Goal: Task Accomplishment & Management: Use online tool/utility

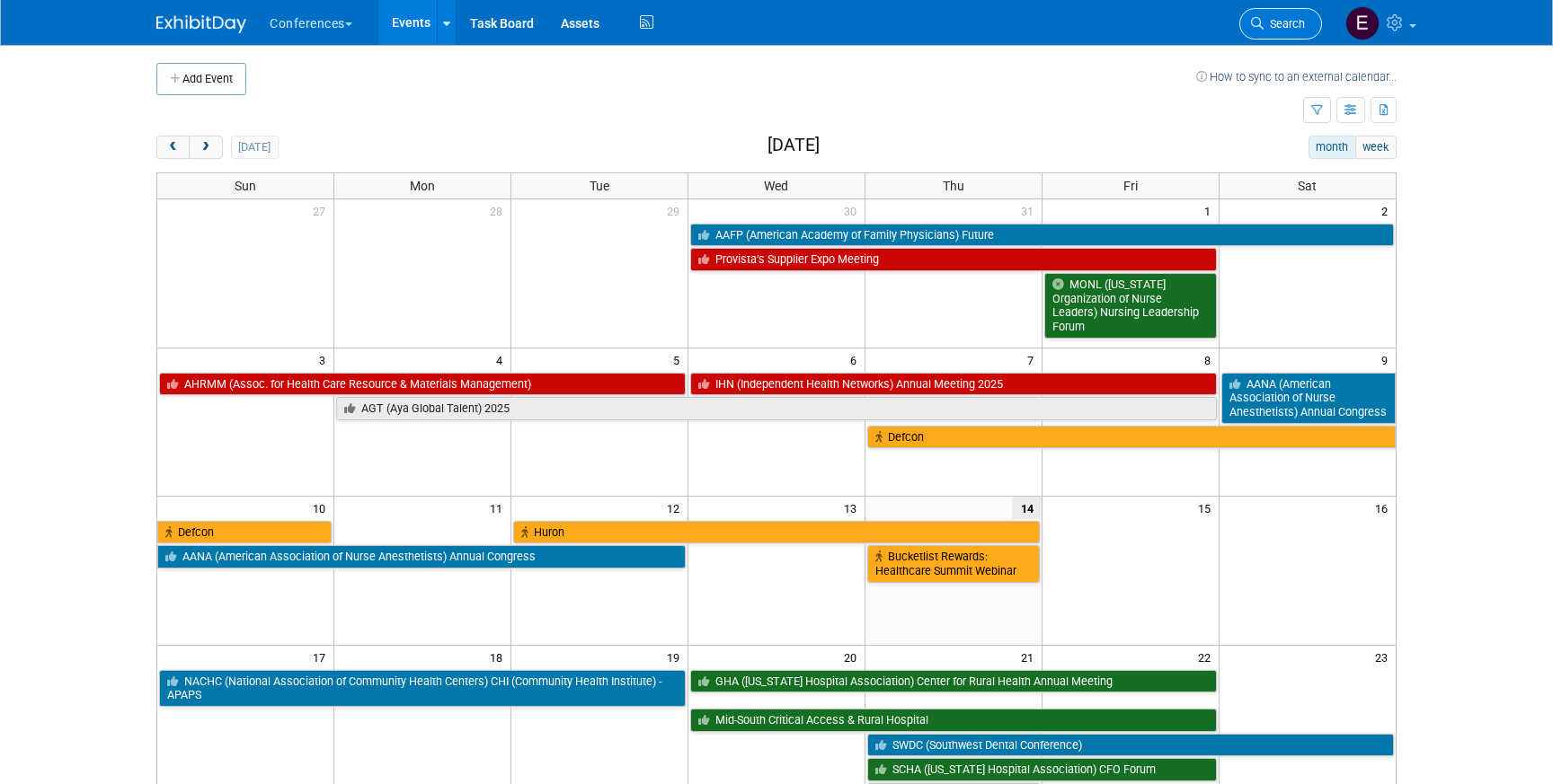
click at [1289, 26] on span "Search" at bounding box center [1284, 24] width 41 height 14
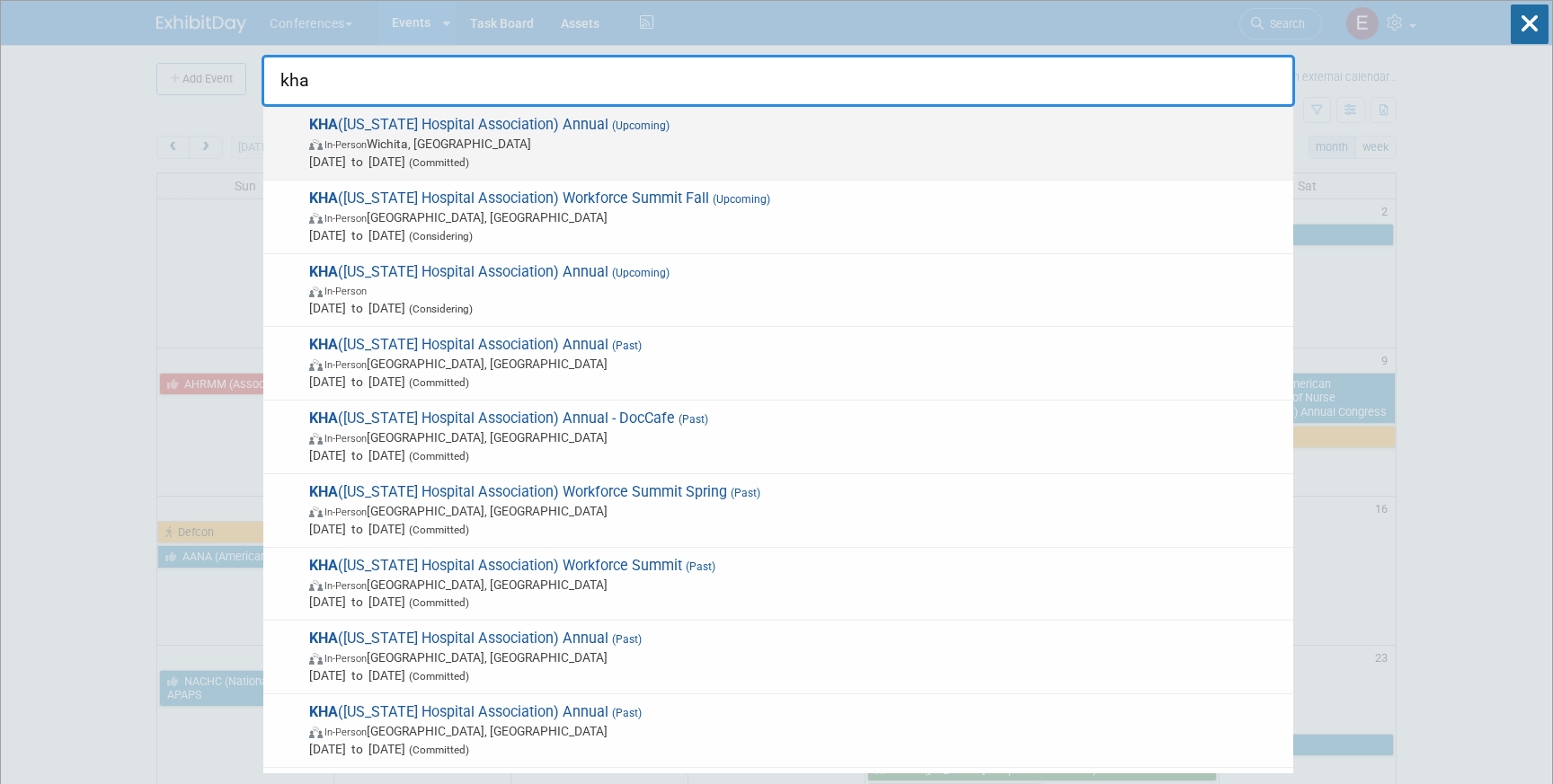
type input "kha"
click at [623, 142] on span "In-Person [GEOGRAPHIC_DATA], [GEOGRAPHIC_DATA]" at bounding box center [796, 143] width 975 height 18
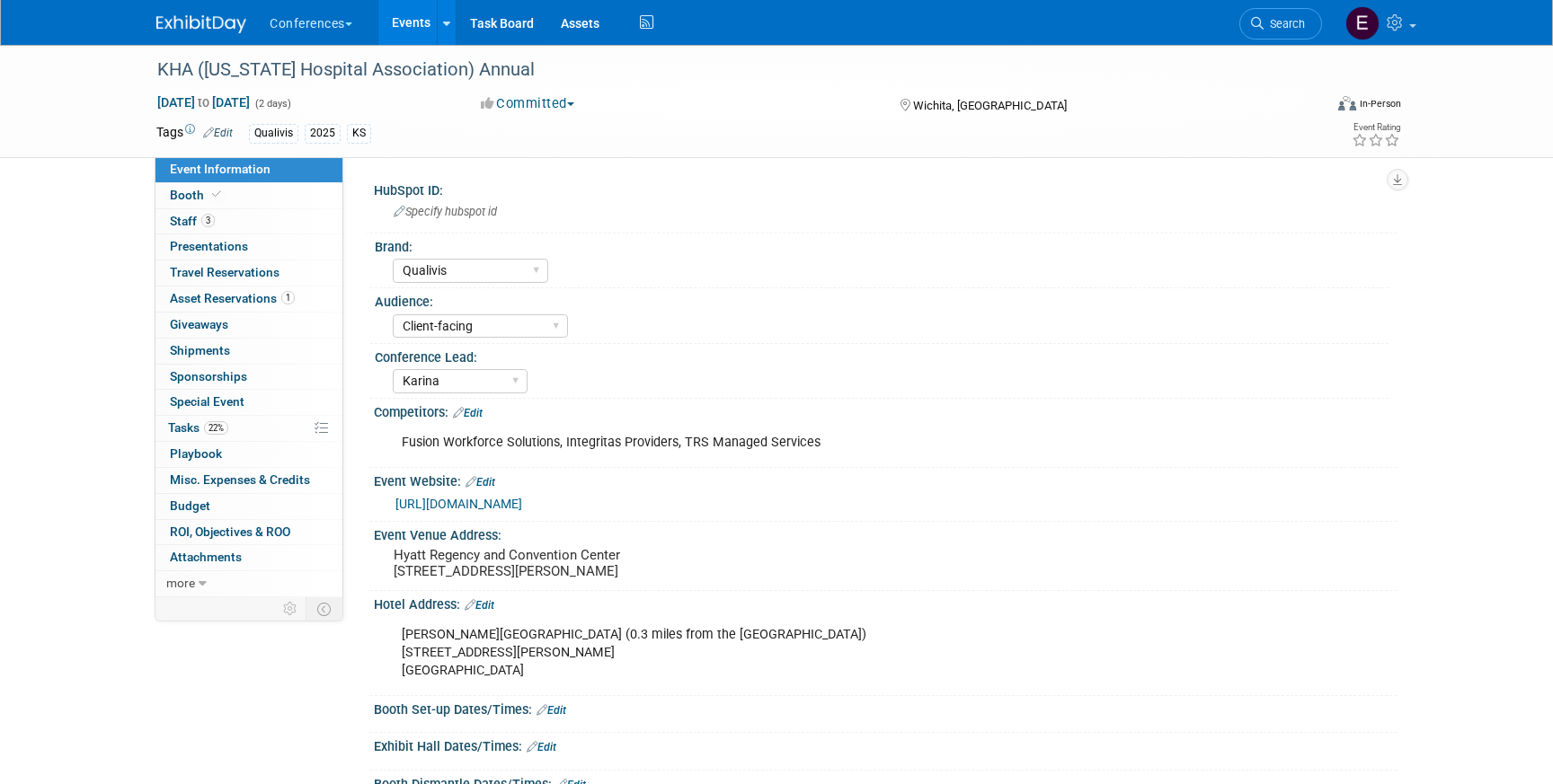
select select "Qualivis"
select select "Client-facing"
select select "Karina"
click at [279, 271] on link "0 Travel Reservations 0" at bounding box center [248, 273] width 187 height 25
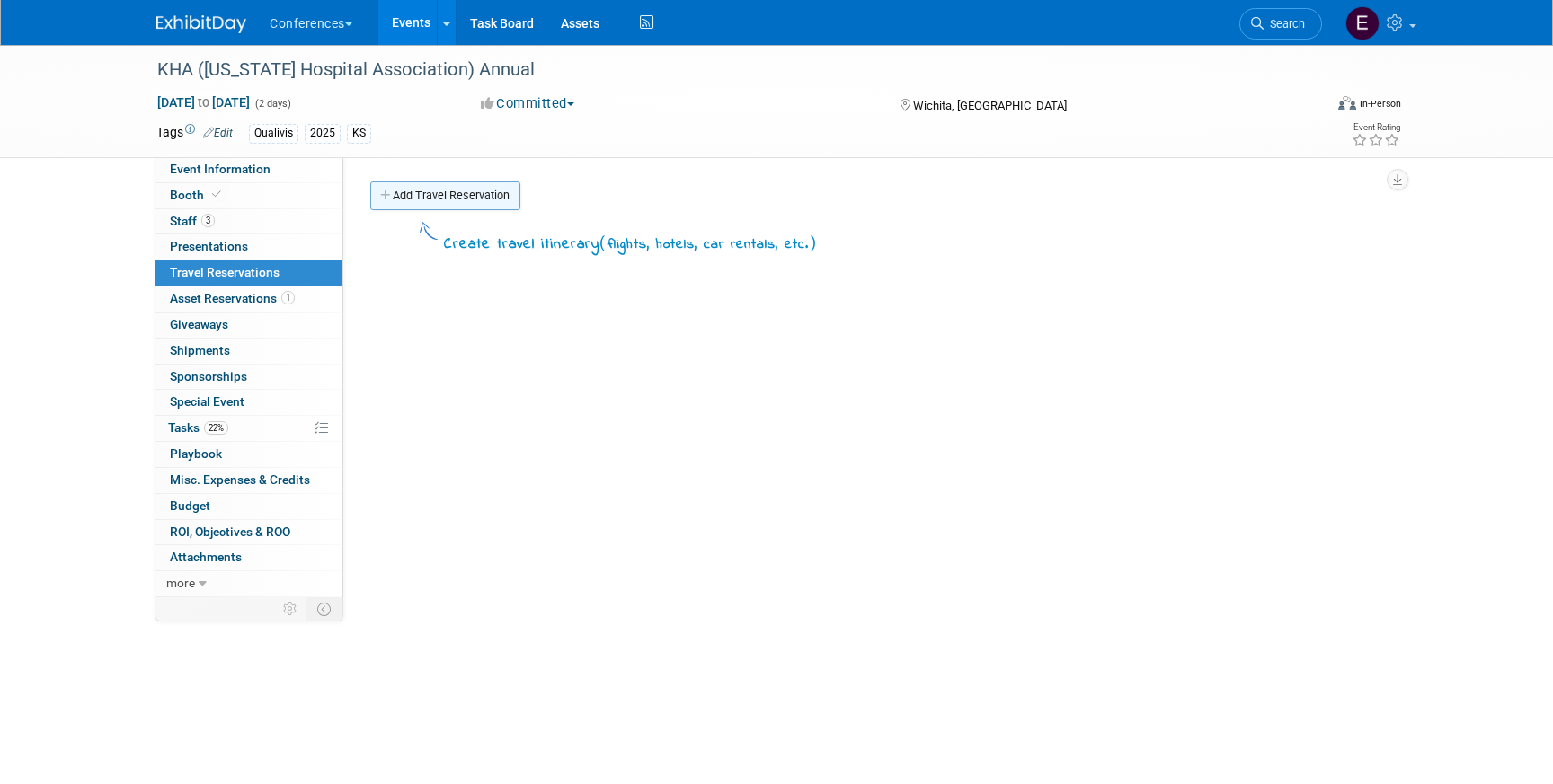
click at [441, 196] on link "Add Travel Reservation" at bounding box center [446, 196] width 150 height 29
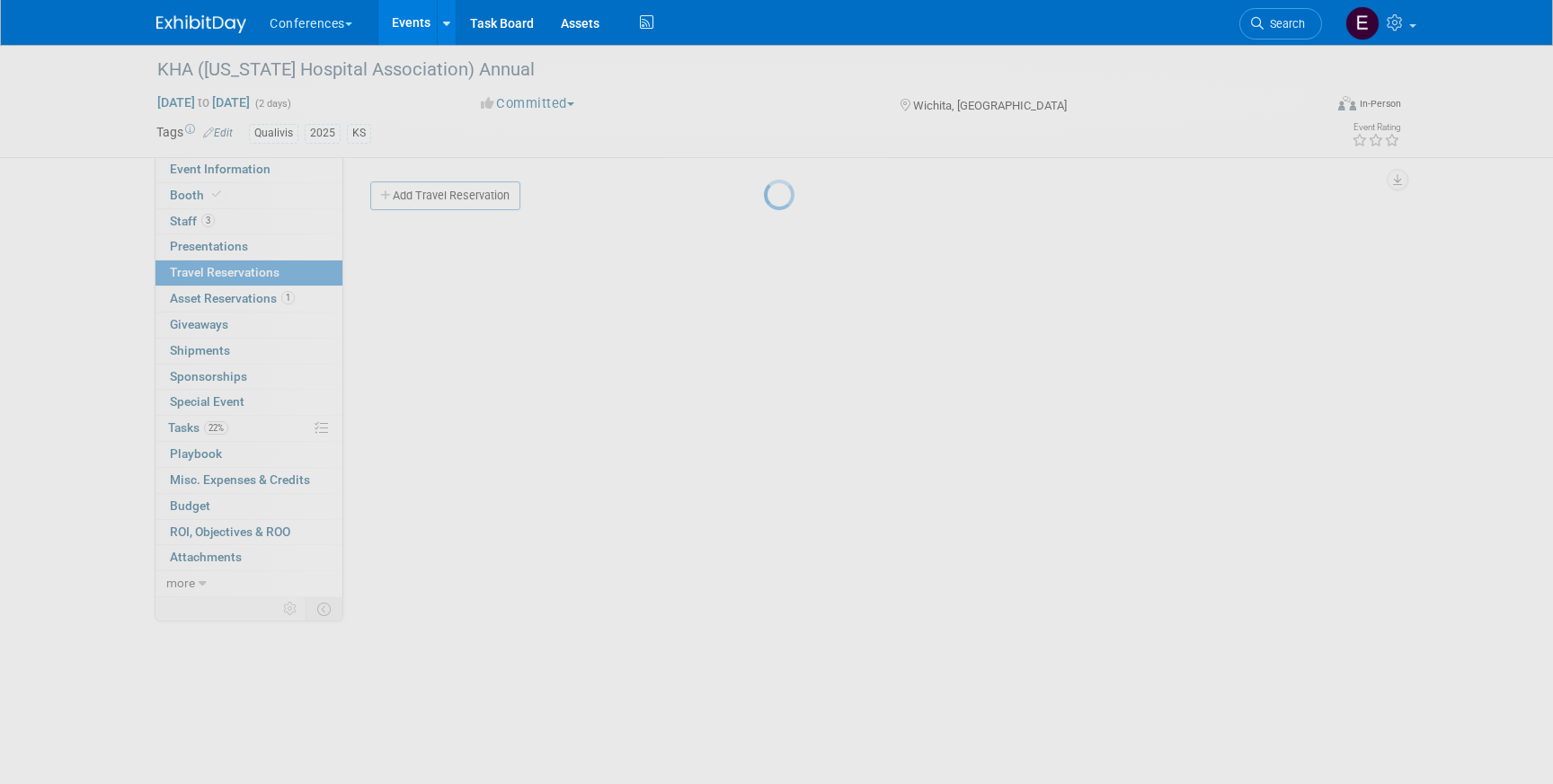
select select "ce9d5ede-74e9-40d6-9b07-a4d48093f53c"
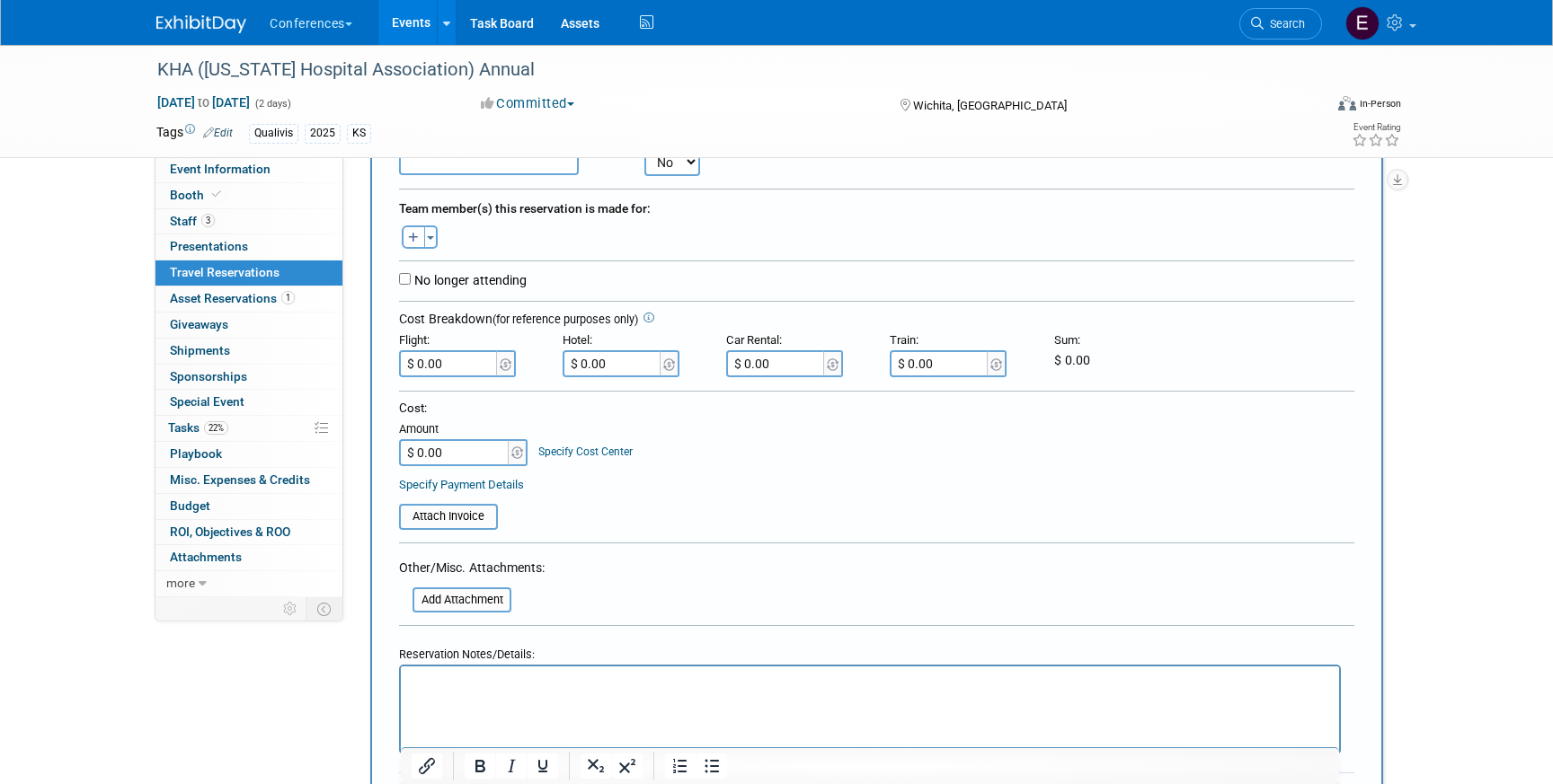
scroll to position [292, 0]
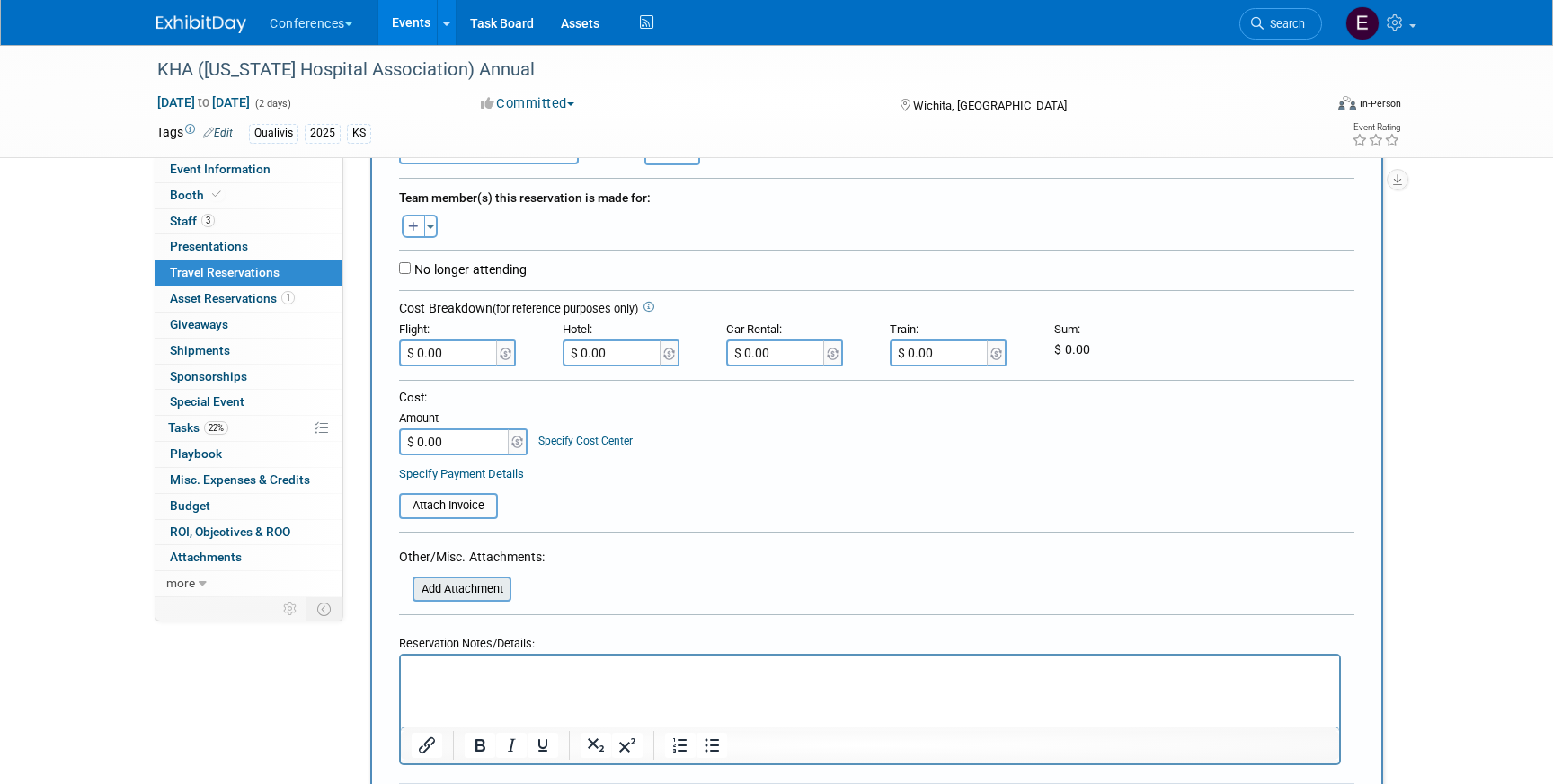
click at [446, 591] on input "file" at bounding box center [402, 589] width 214 height 22
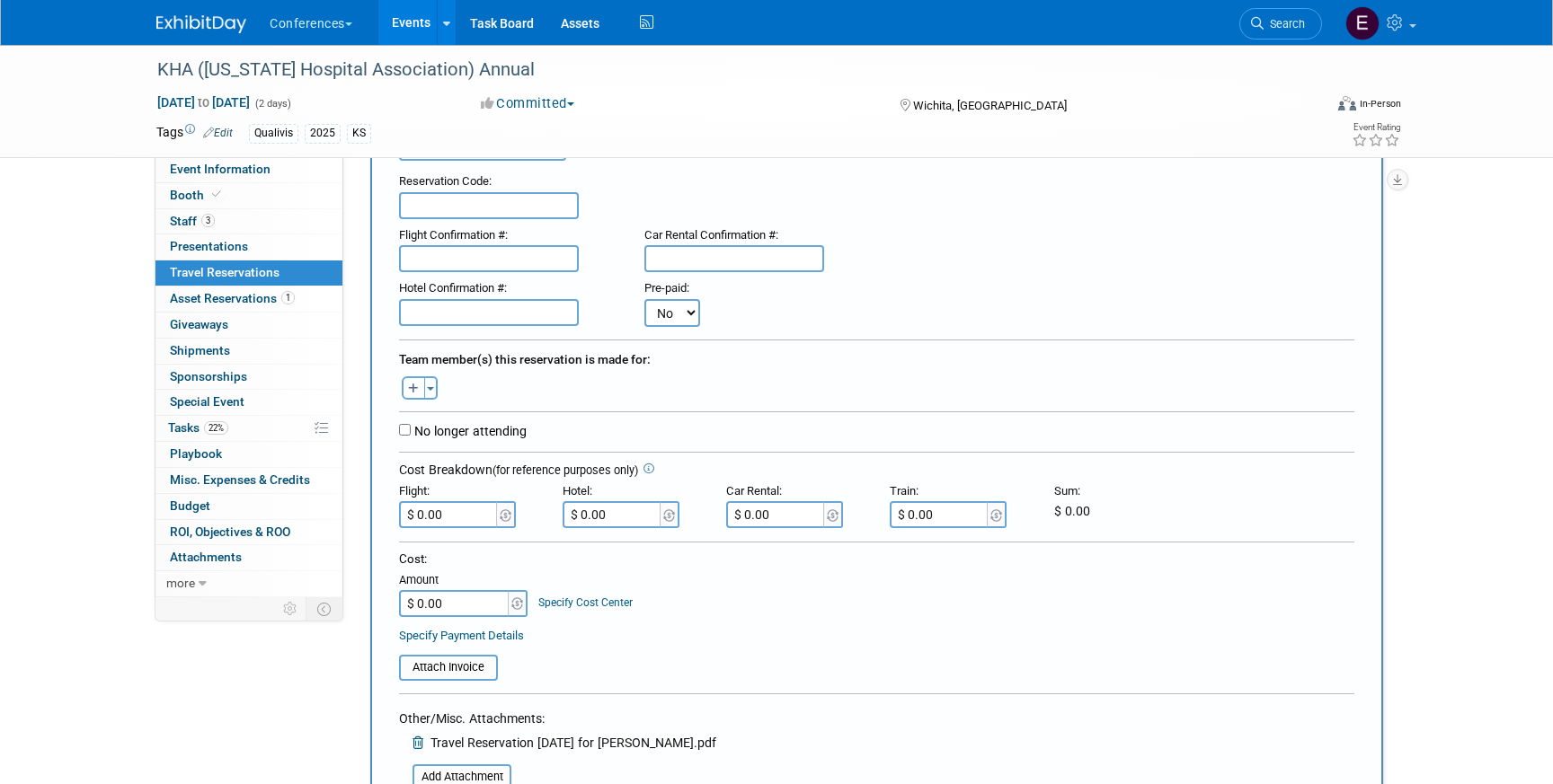
scroll to position [49, 0]
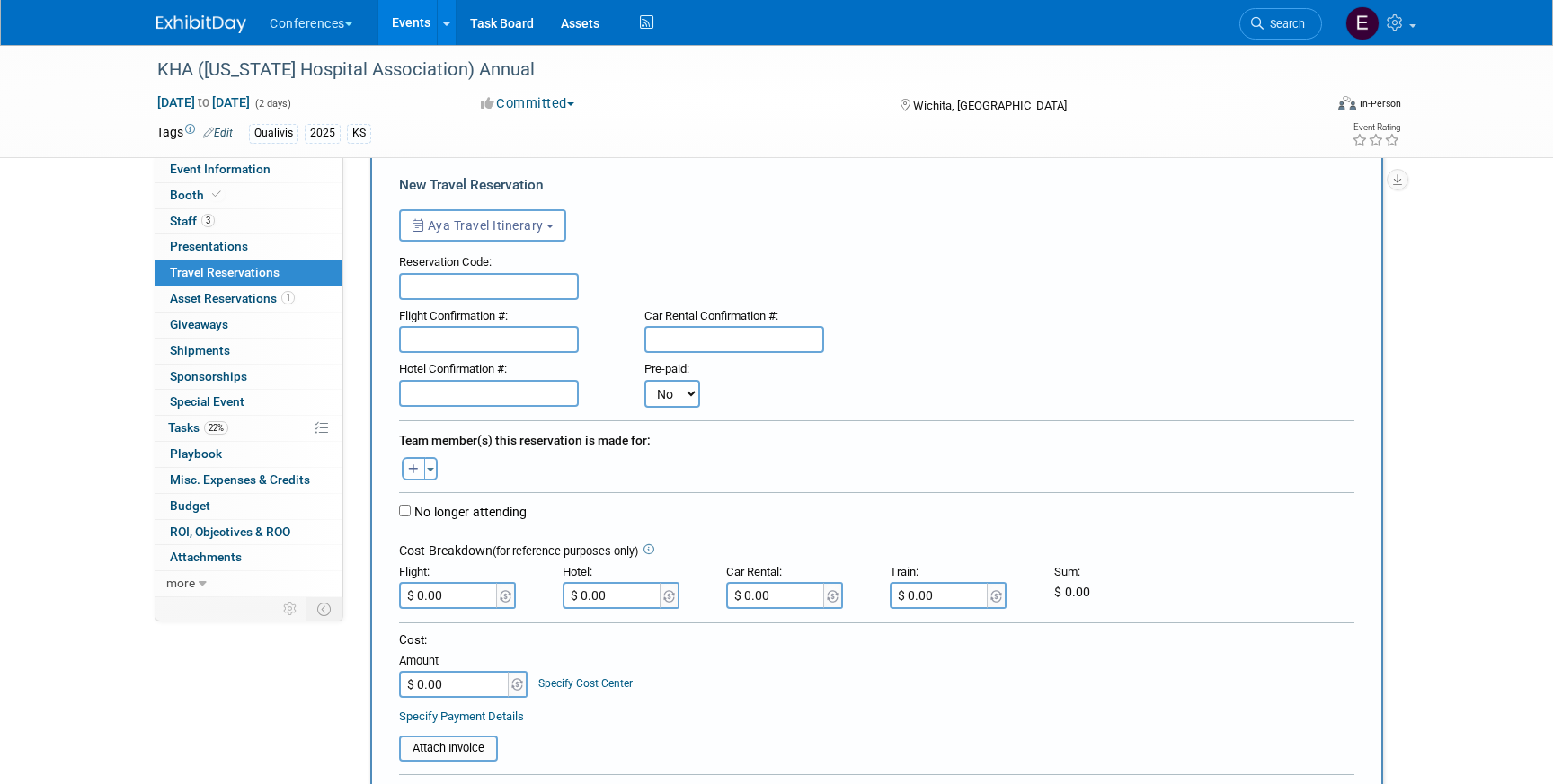
click at [403, 465] on button "button" at bounding box center [414, 469] width 24 height 24
select select
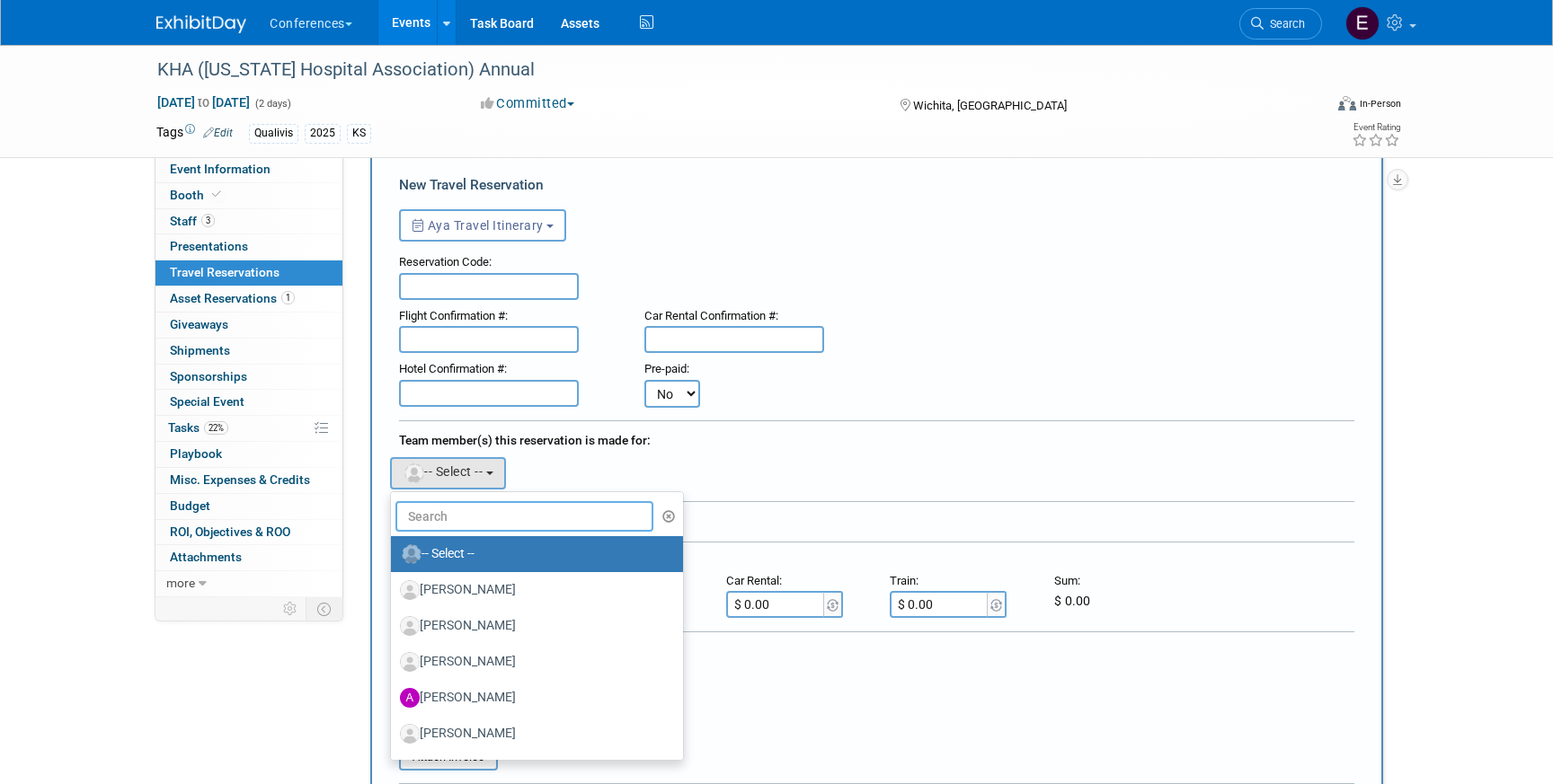
click at [472, 510] on input "text" at bounding box center [524, 516] width 258 height 31
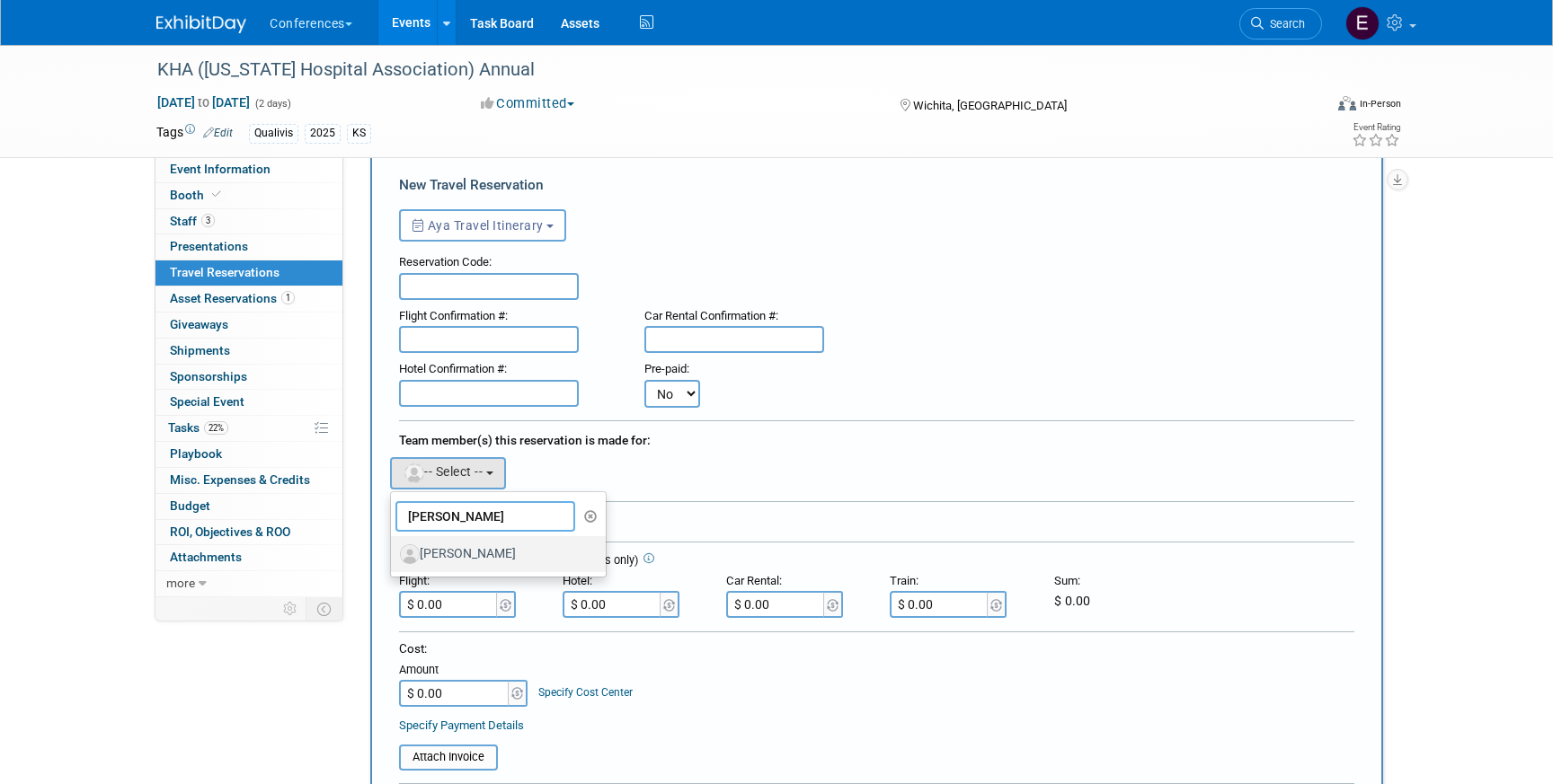
type input "jen m"
click at [499, 563] on label "[PERSON_NAME]" at bounding box center [494, 554] width 188 height 29
click at [393, 558] on input "[PERSON_NAME]" at bounding box center [388, 552] width 12 height 12
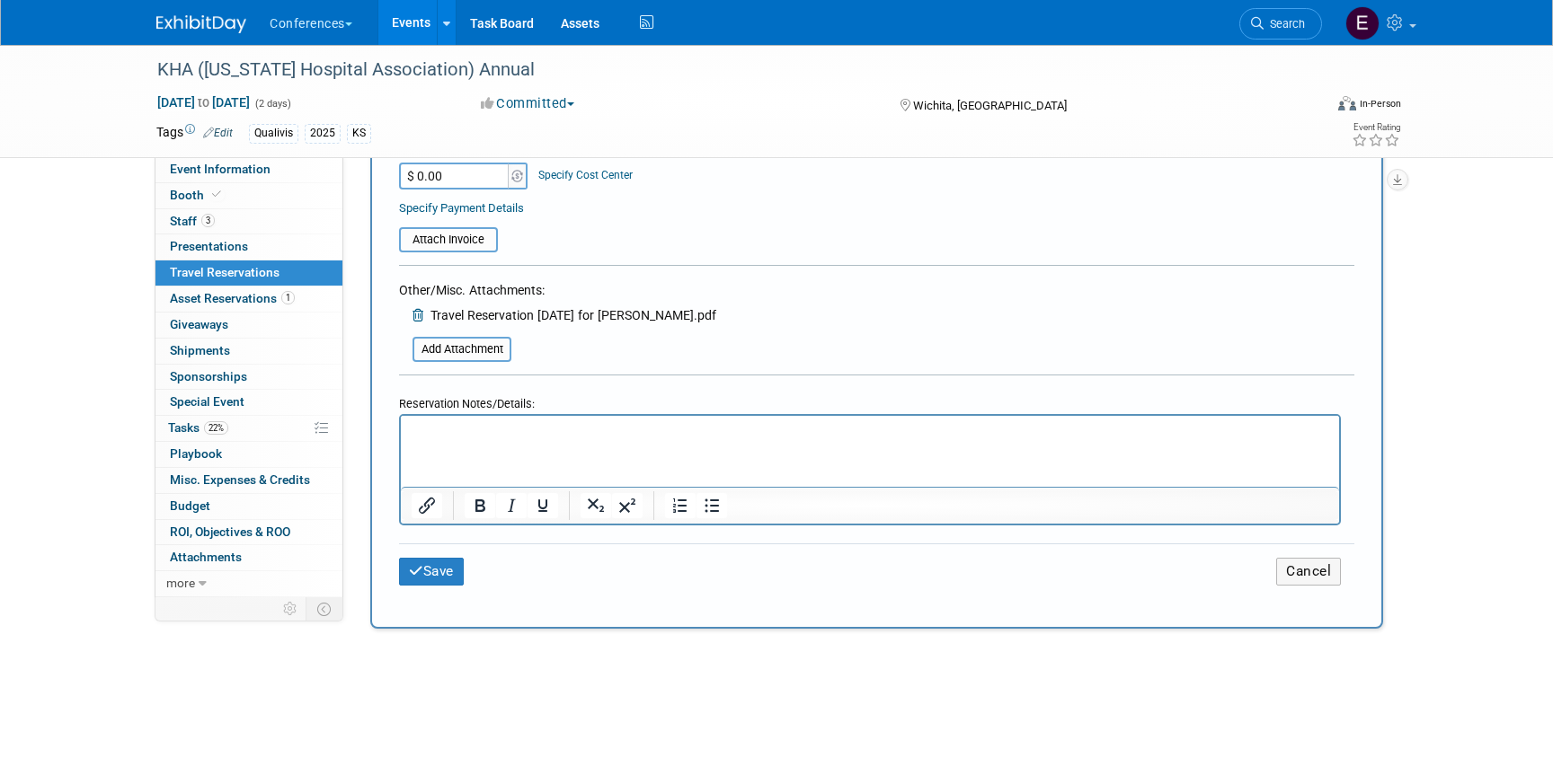
scroll to position [632, 0]
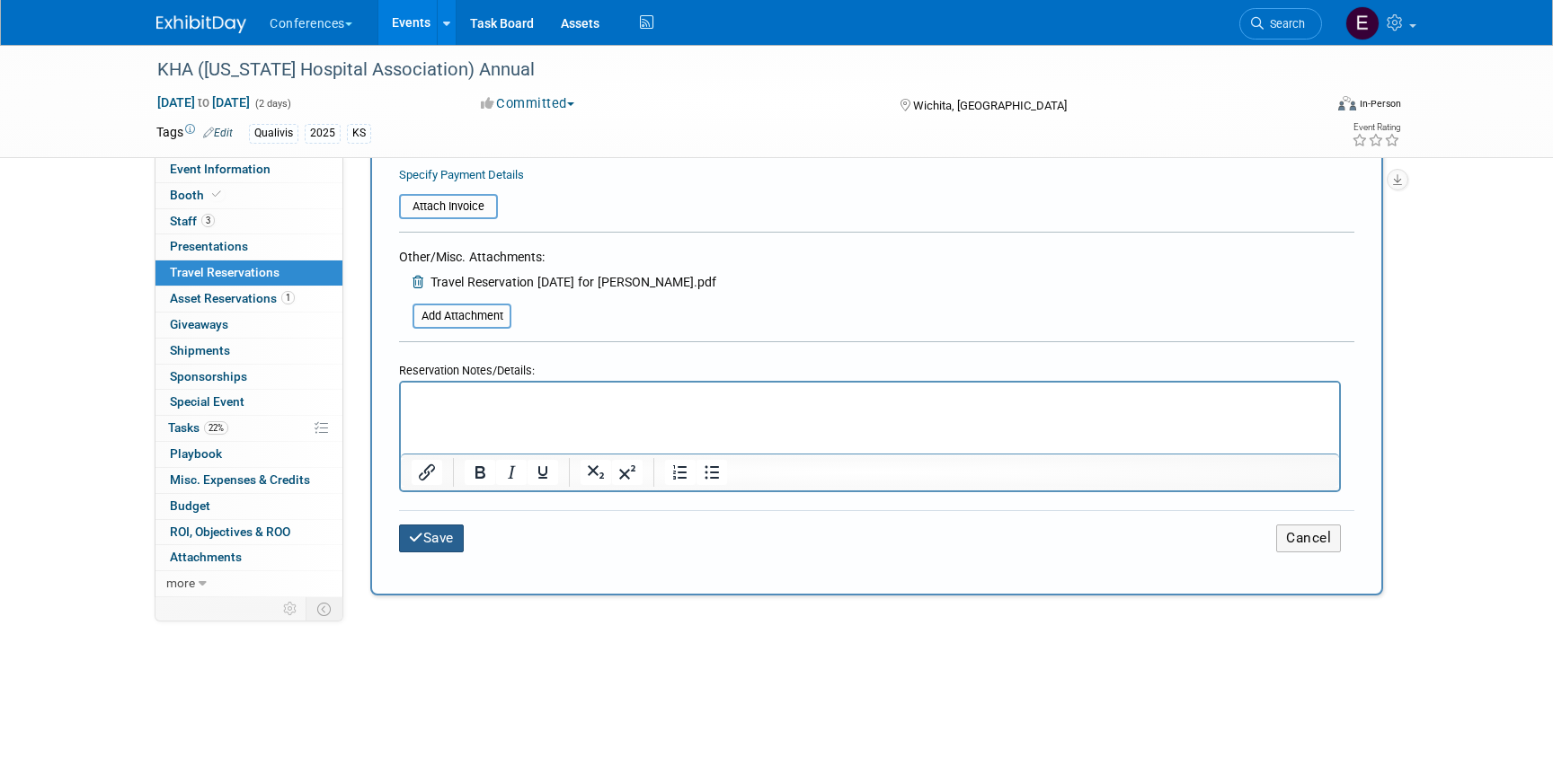
click at [433, 524] on button "Save" at bounding box center [431, 538] width 64 height 28
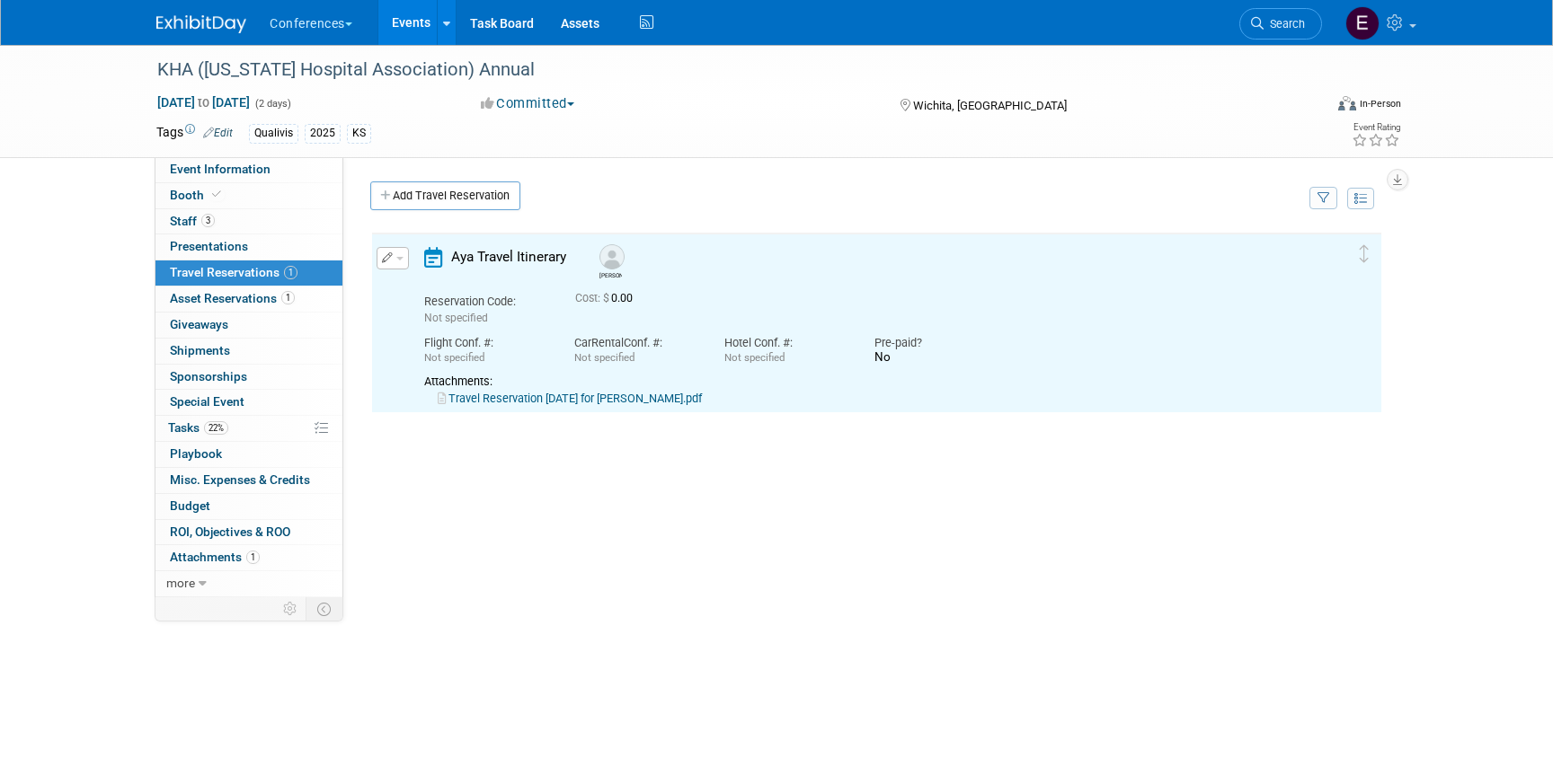
scroll to position [0, 0]
click at [601, 403] on link "Travel Reservation September 02 for JENNIFER CHRISTINE MCHUGH.pdf" at bounding box center [569, 399] width 264 height 14
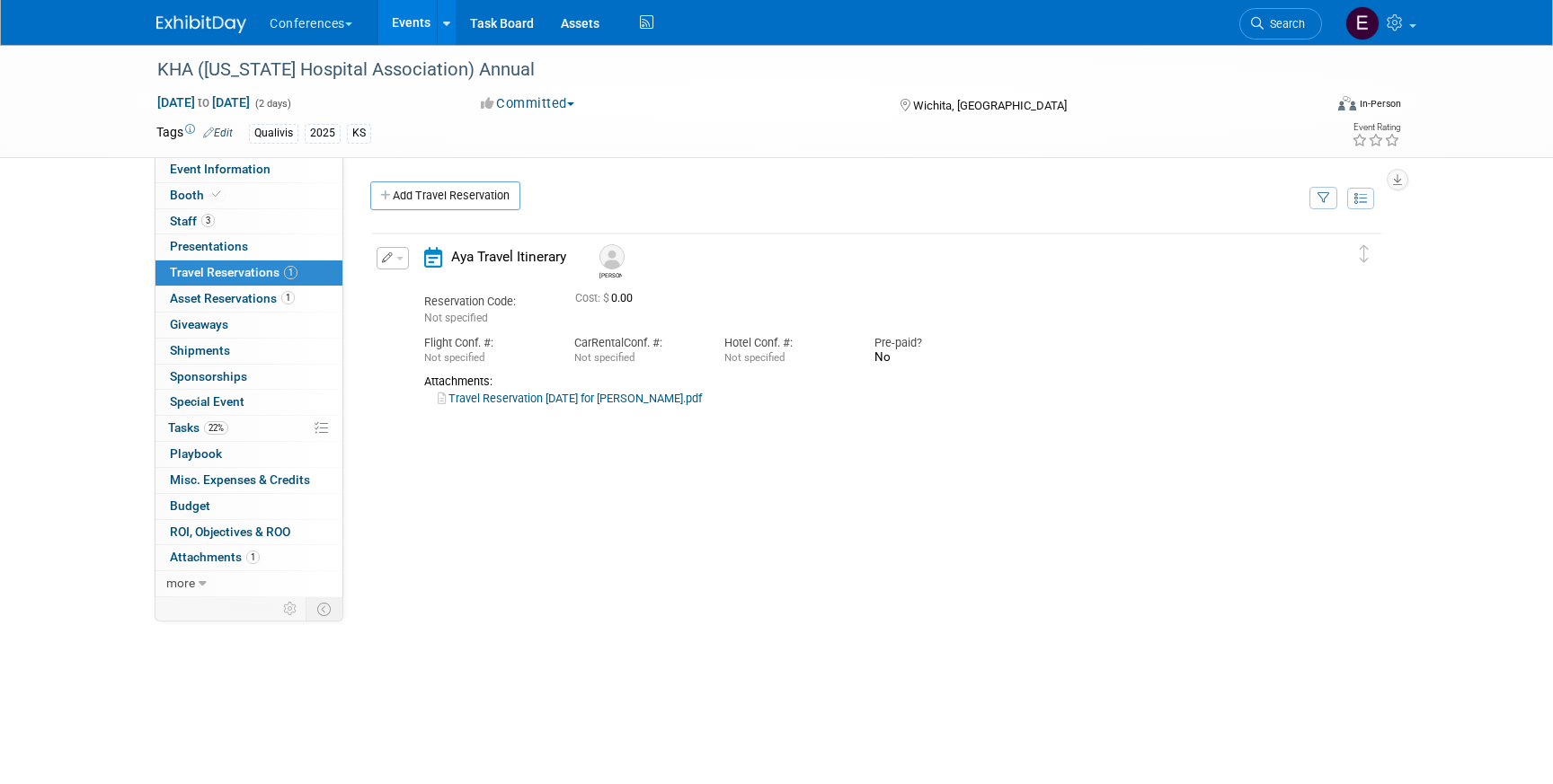
click at [397, 256] on button "button" at bounding box center [392, 258] width 33 height 23
click at [409, 293] on button "Edit Reservation" at bounding box center [453, 289] width 152 height 26
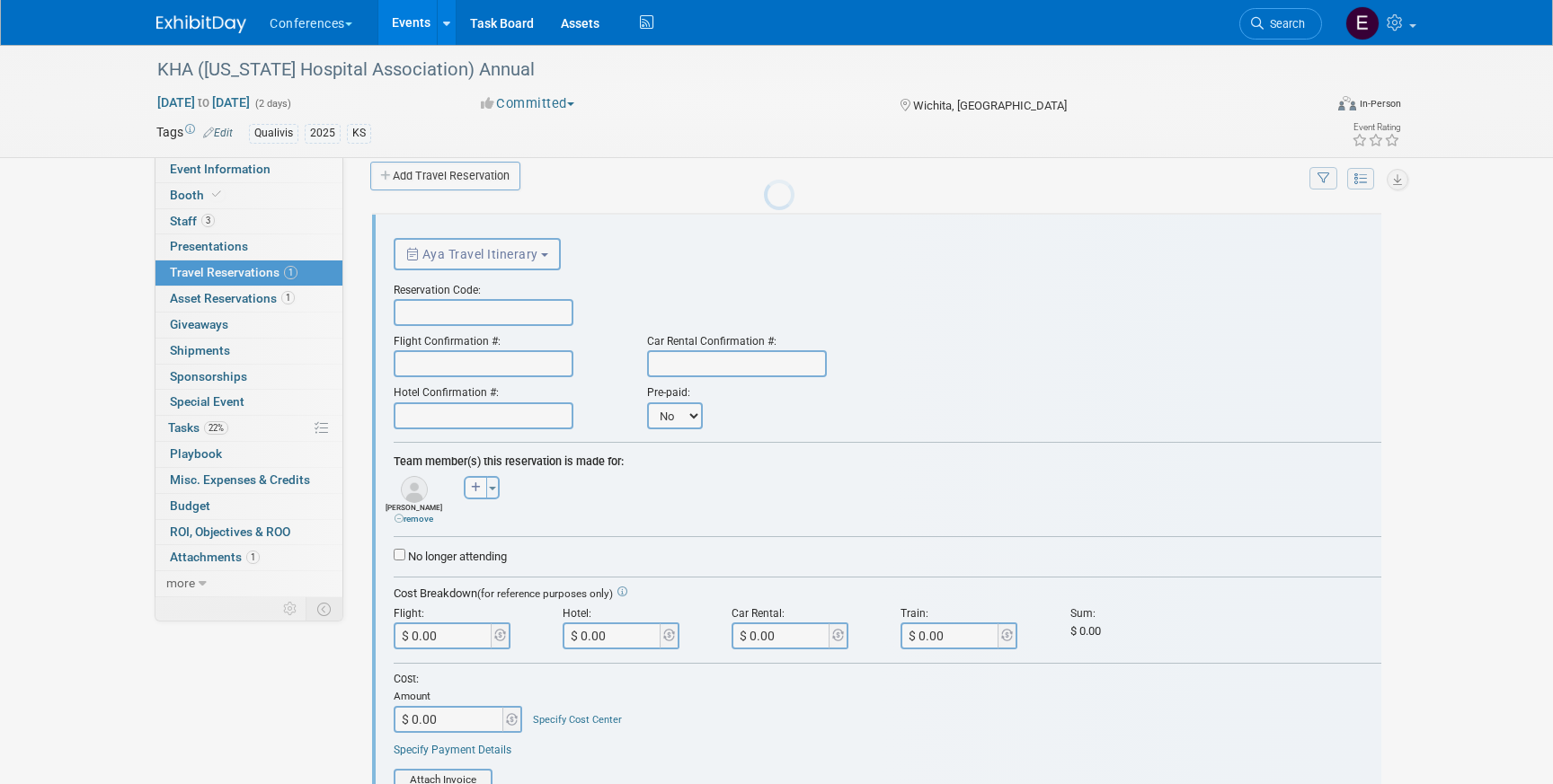
scroll to position [31, 0]
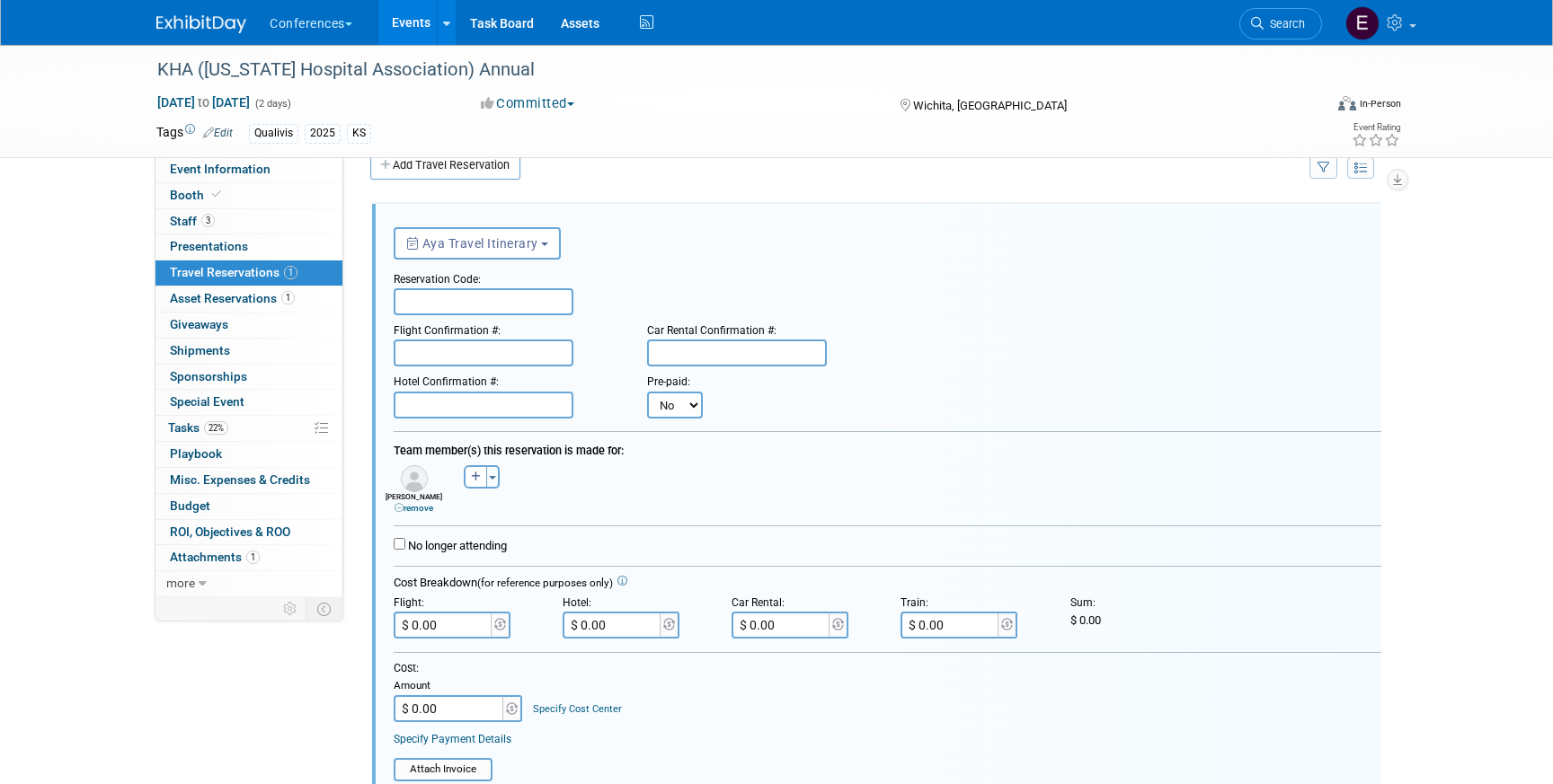
click at [433, 295] on input "text" at bounding box center [483, 301] width 180 height 27
paste input "LYCVNJ"
type input "LYCVNJ"
click at [457, 345] on input "text" at bounding box center [483, 353] width 180 height 27
paste input "CWT9IO (WN)"
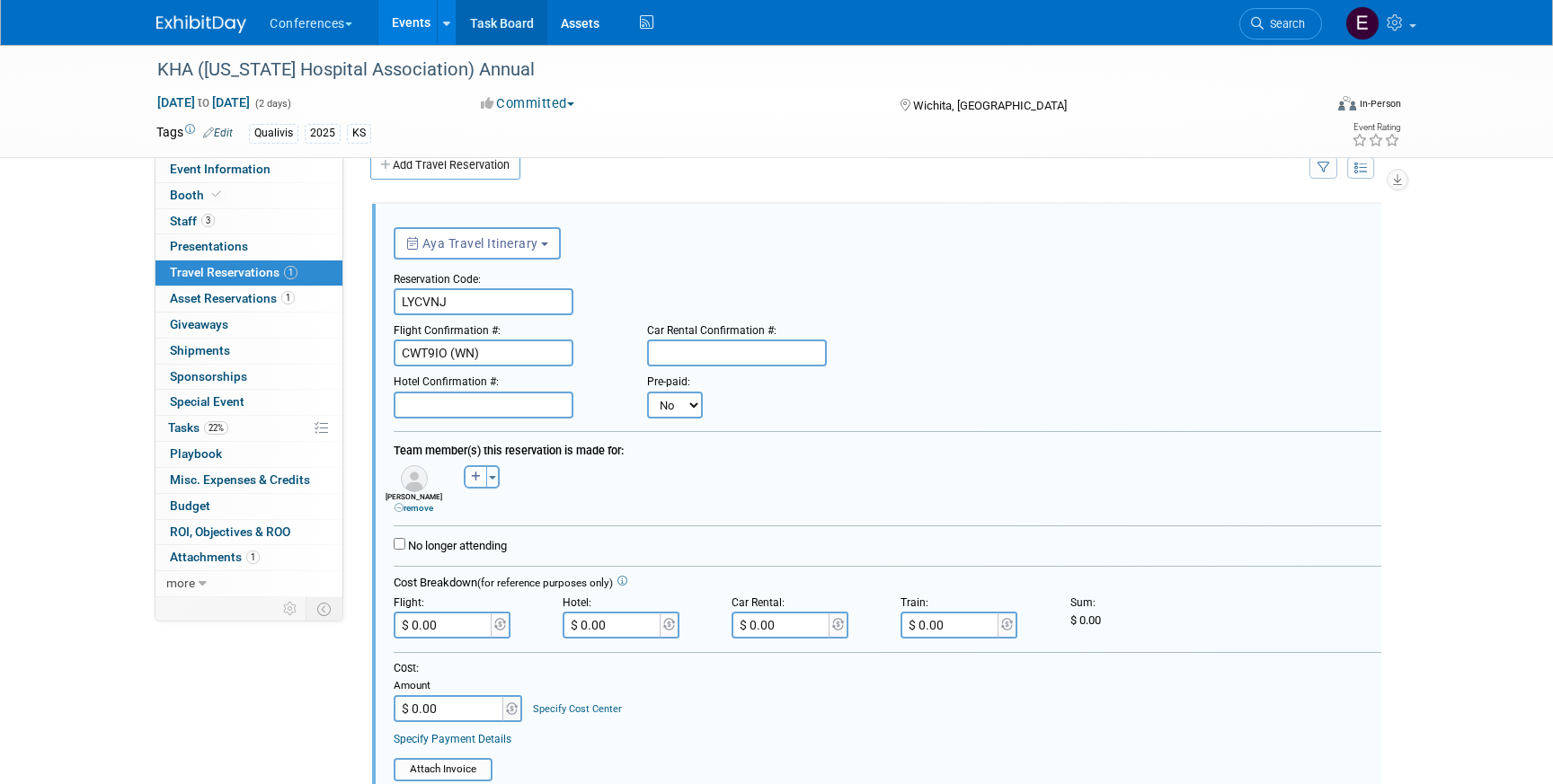
type input "CWT9IO (WN)"
click at [689, 363] on input "text" at bounding box center [737, 353] width 180 height 27
paste input "1486380633COUNT"
type input "1486380633COUNT"
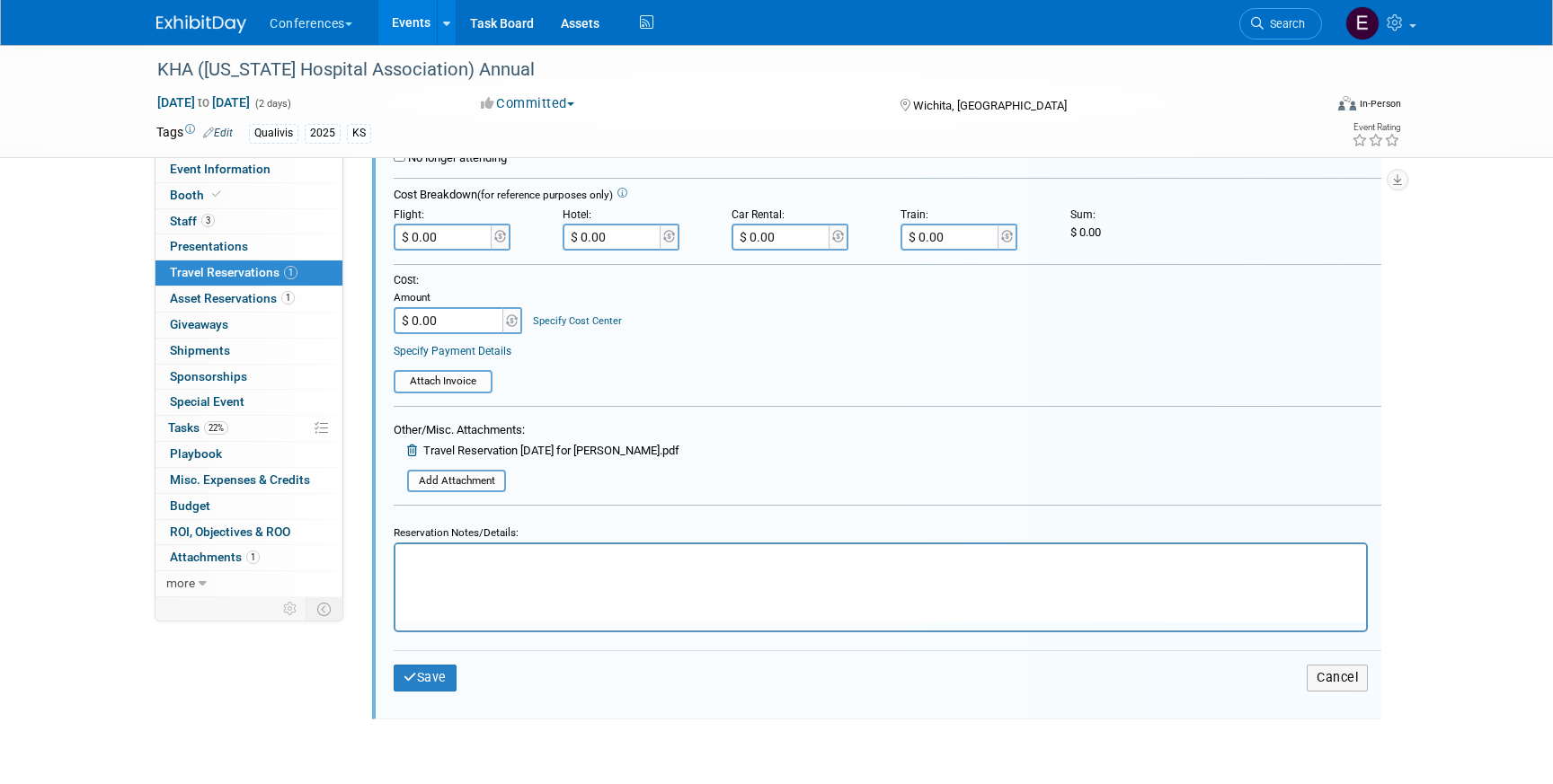
scroll to position [422, 0]
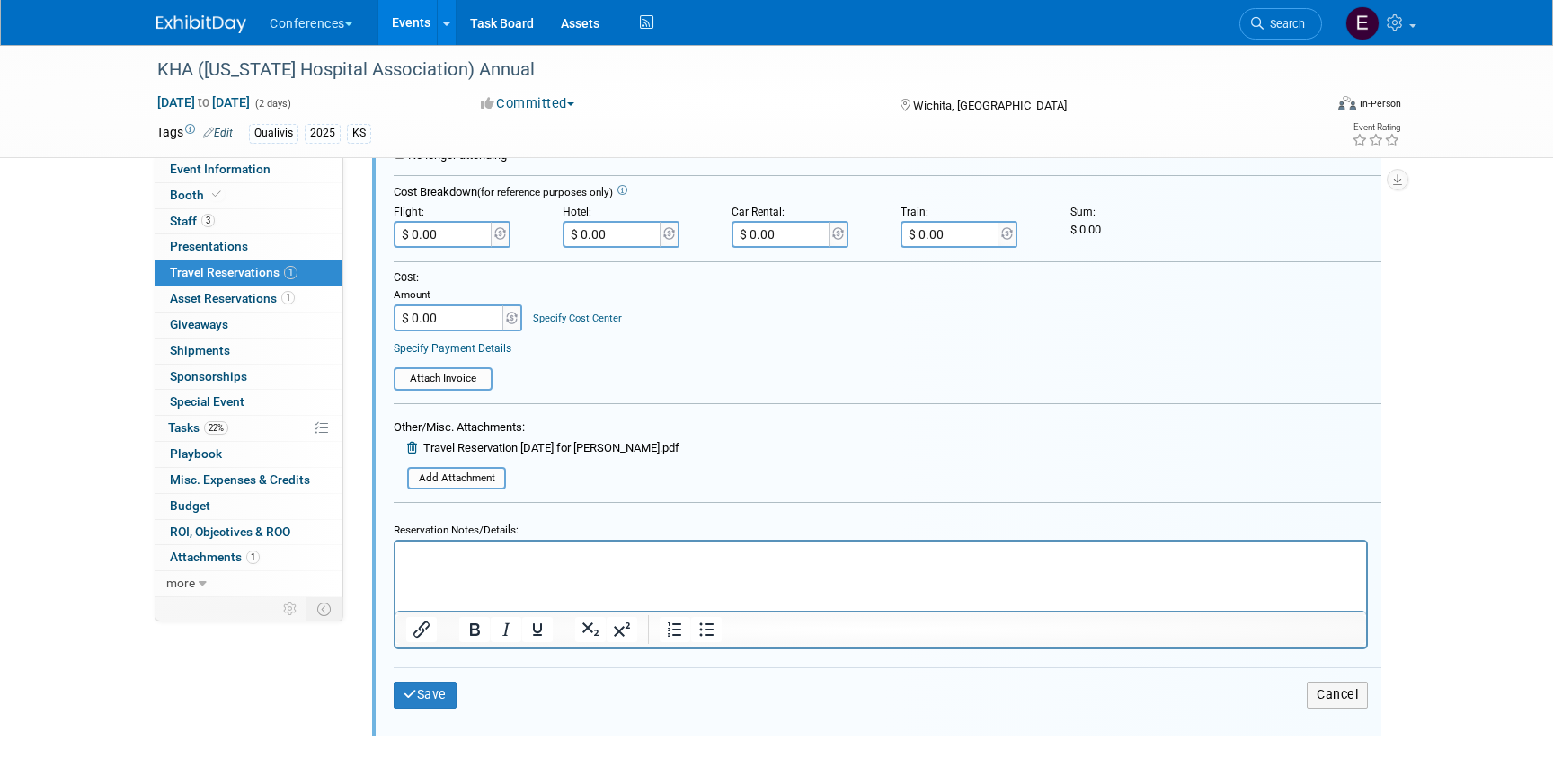
click at [793, 238] on input "$ 0.00" at bounding box center [782, 234] width 101 height 27
paste input "176.12"
type input "$ 176.12"
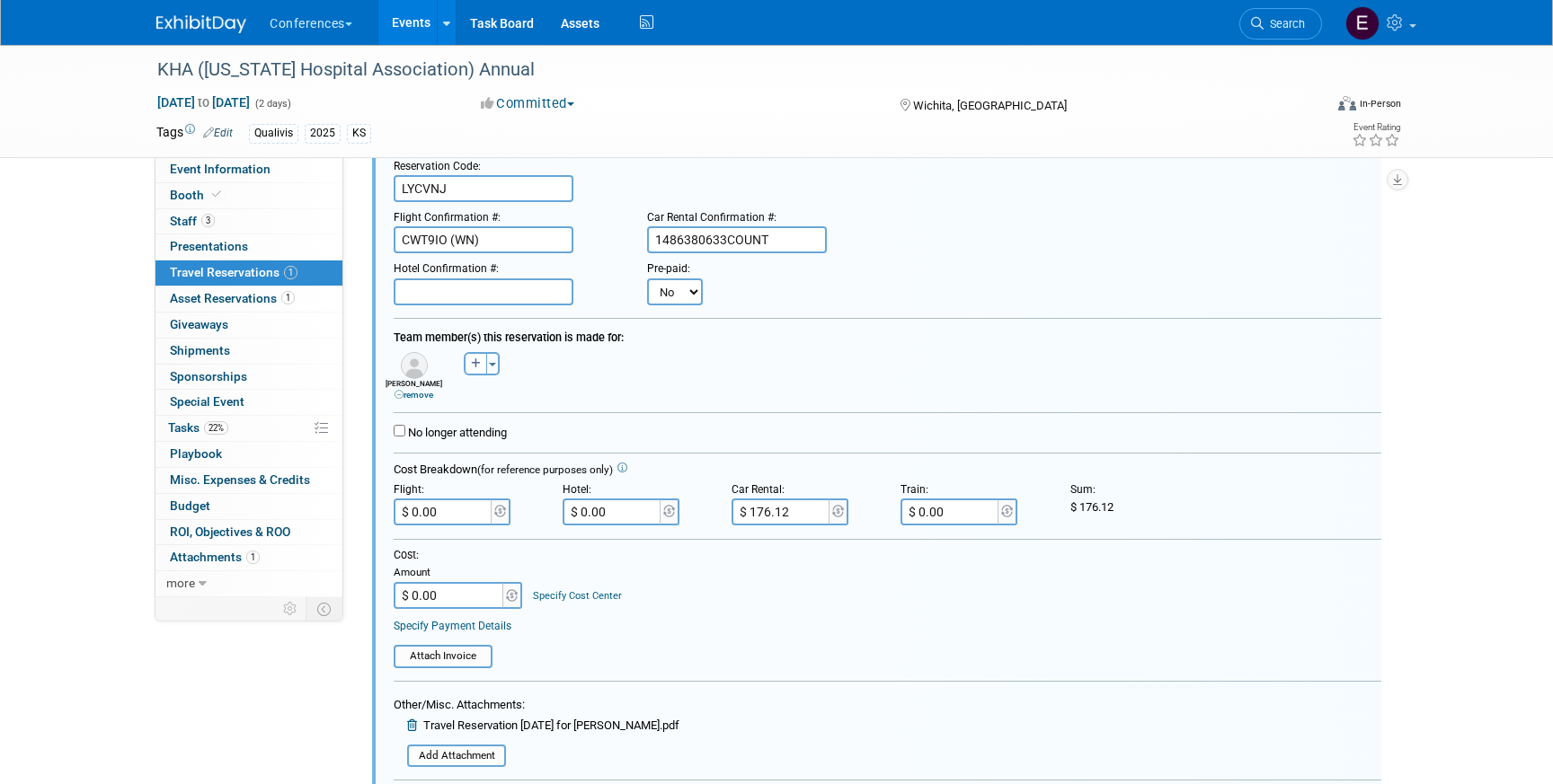
scroll to position [142, 0]
click at [452, 283] on input "text" at bounding box center [483, 293] width 180 height 27
paste input "2014611122"
type input "2014611122"
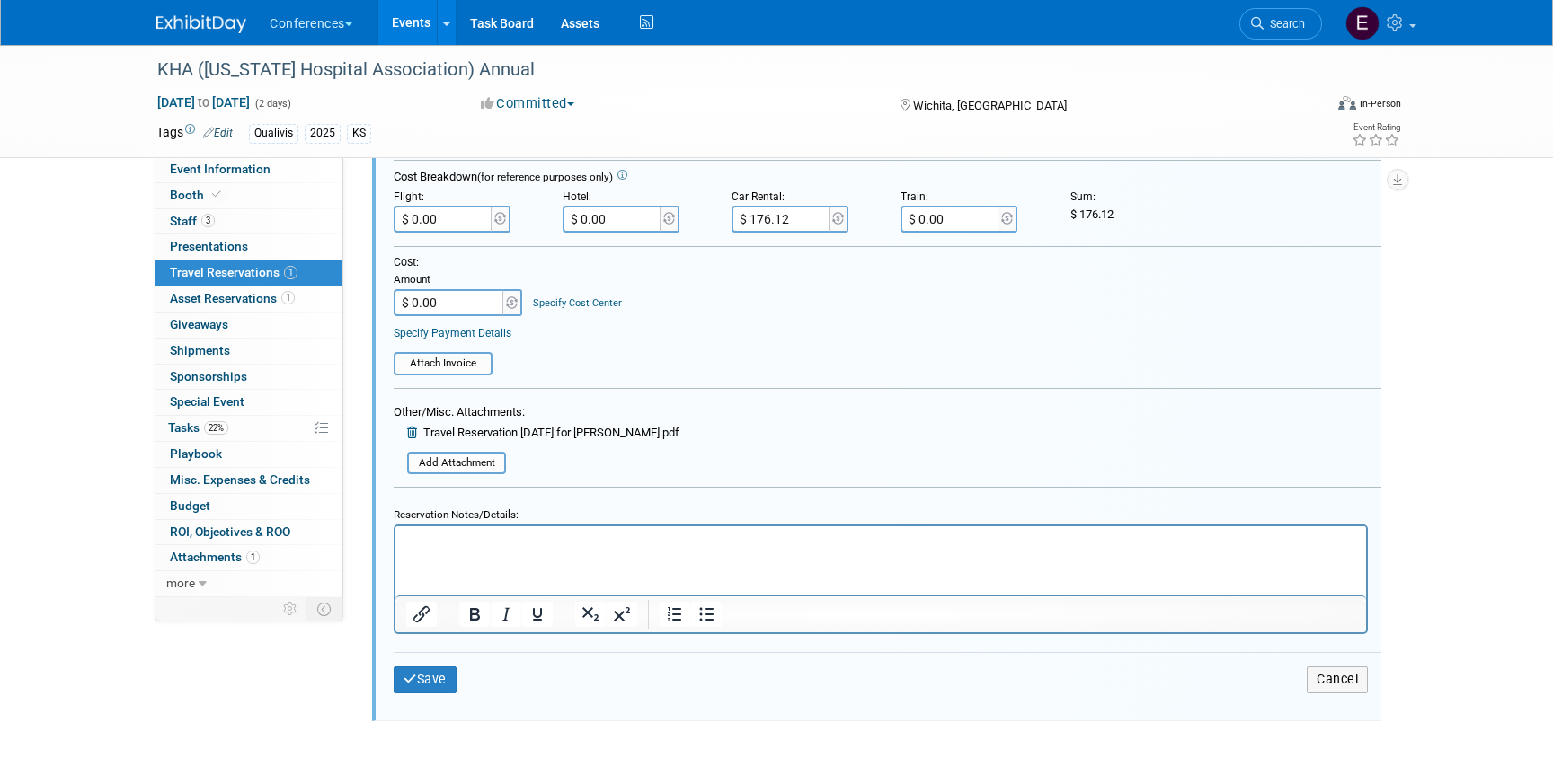
scroll to position [463, 0]
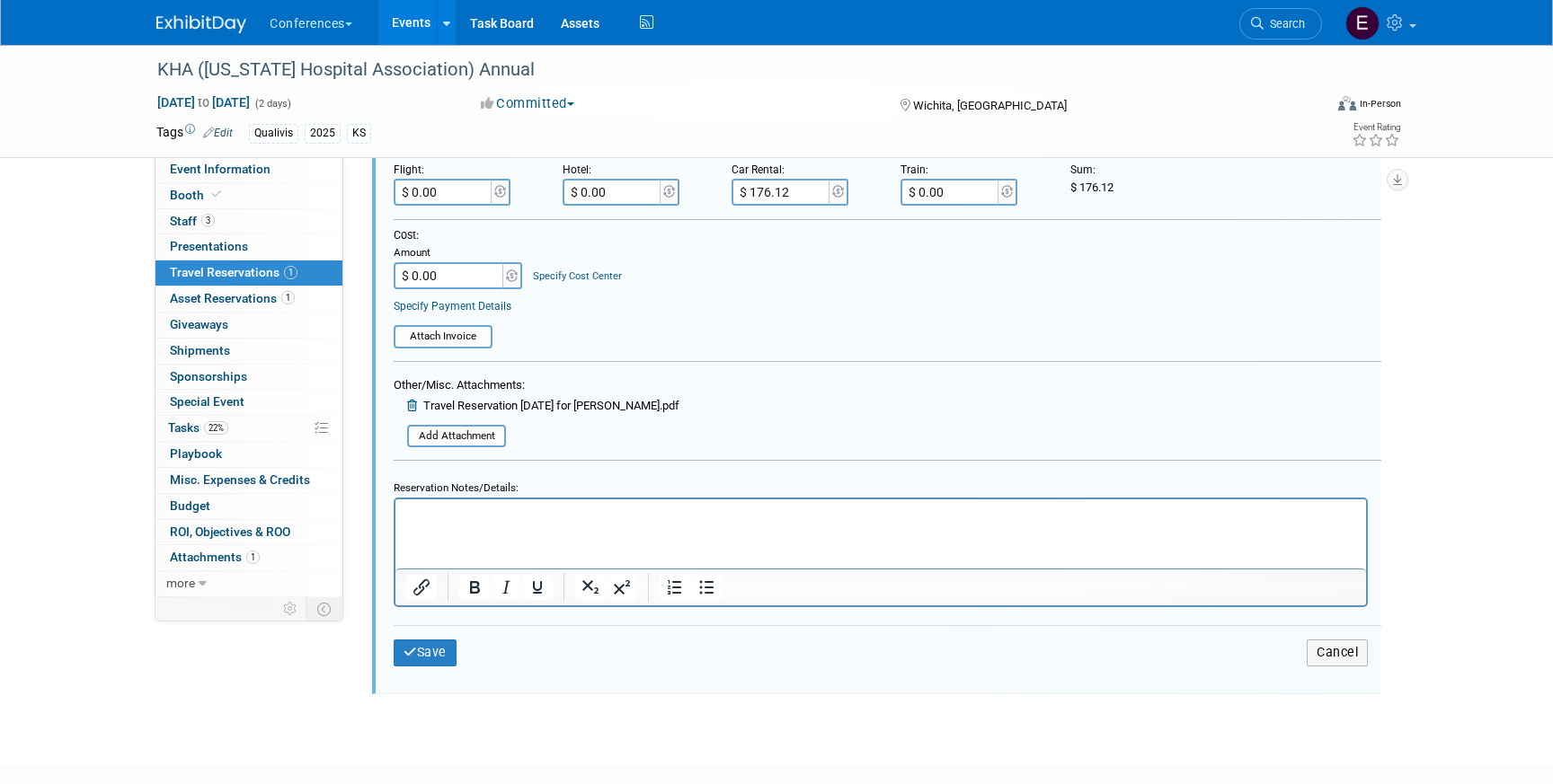
click at [536, 523] on html at bounding box center [880, 511] width 970 height 25
click at [467, 510] on p "Hotel: 136" at bounding box center [881, 514] width 950 height 17
click at [444, 520] on p "Hotel: 136/night" at bounding box center [881, 514] width 950 height 17
click at [547, 504] on html "Hotel: $136/night" at bounding box center [880, 511] width 970 height 25
click at [538, 516] on p "Hotel: $136/night" at bounding box center [881, 514] width 950 height 17
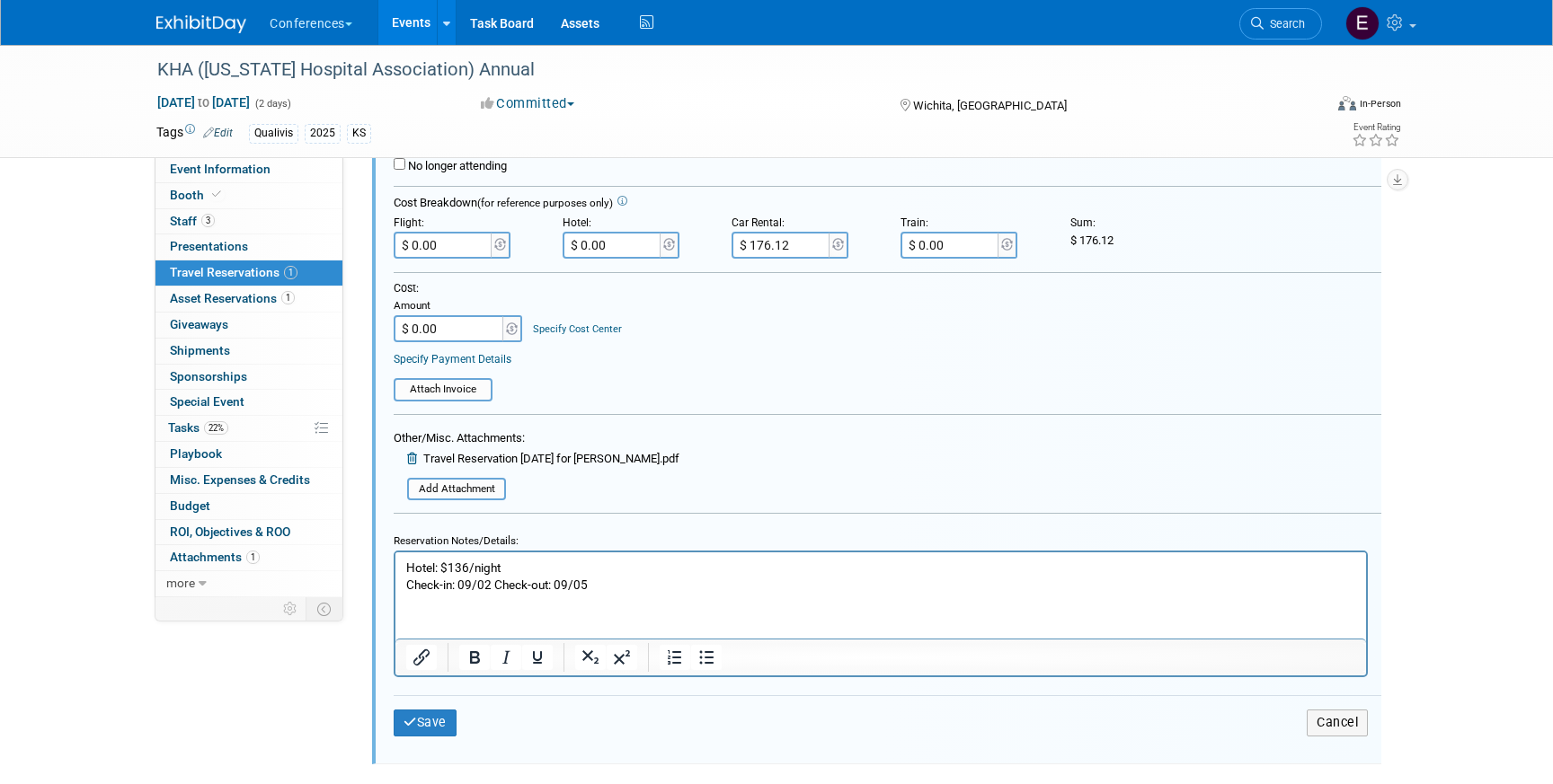
scroll to position [475, 0]
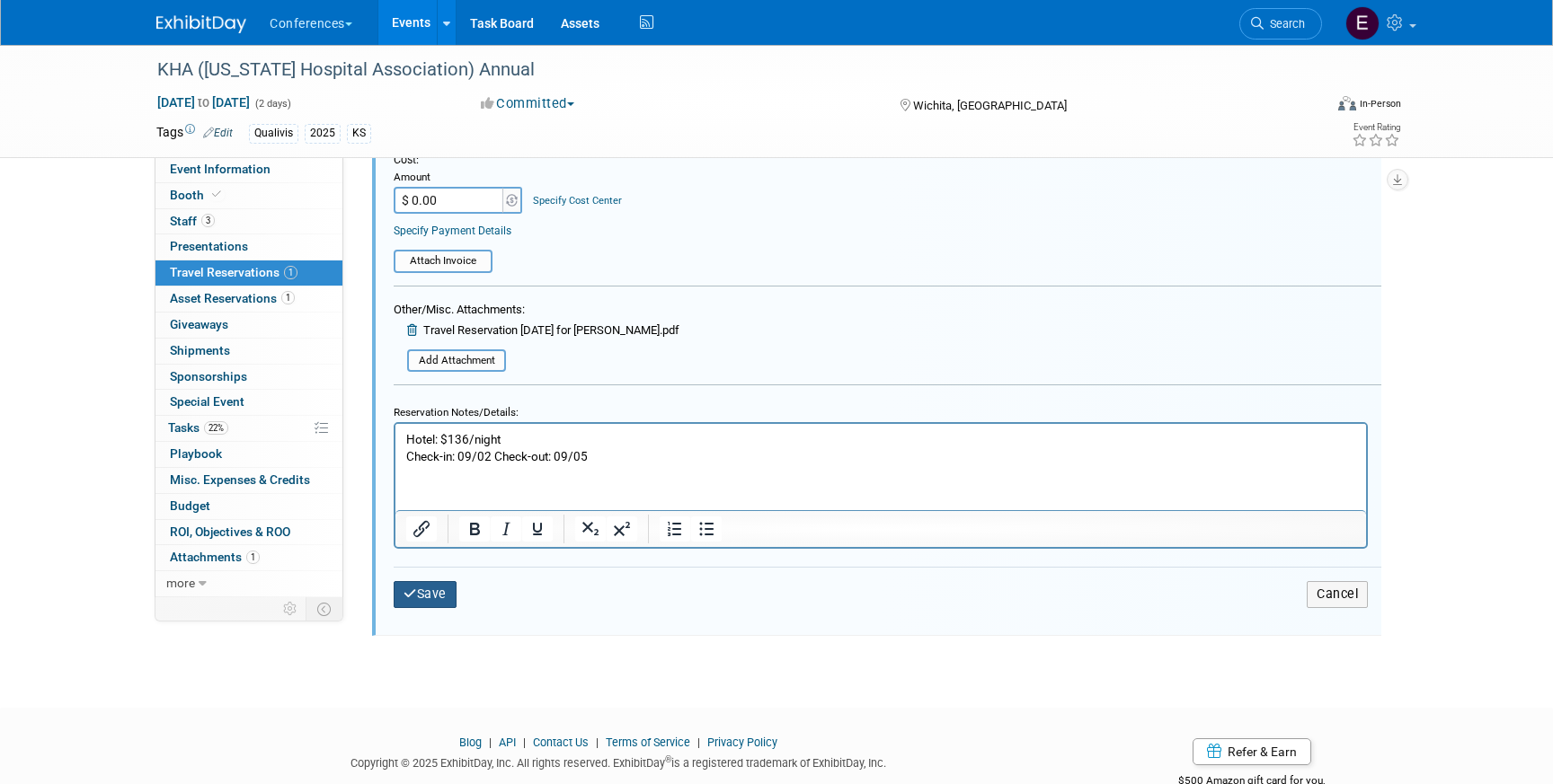
click at [430, 598] on button "Save" at bounding box center [425, 594] width 63 height 26
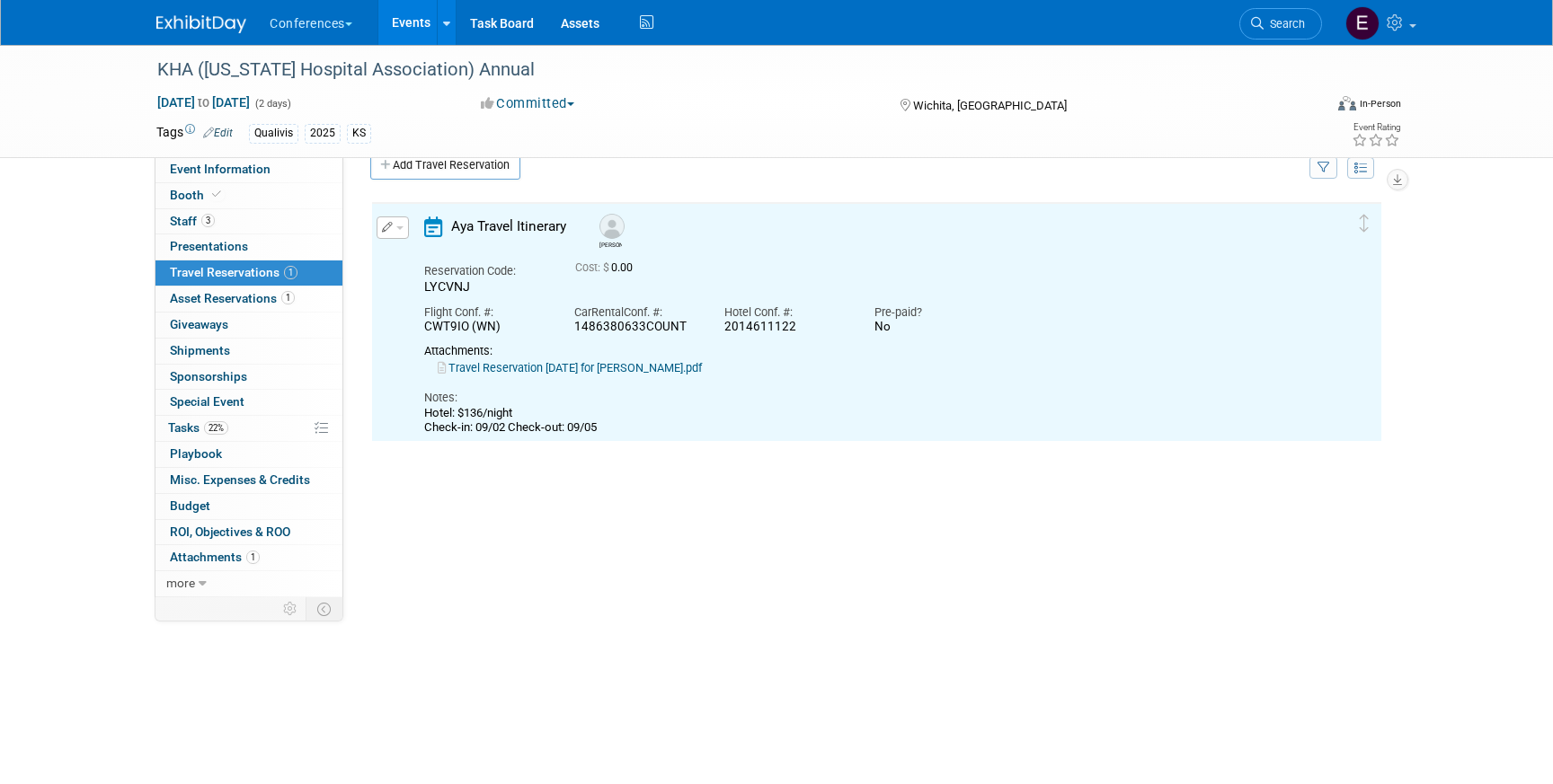
scroll to position [0, 0]
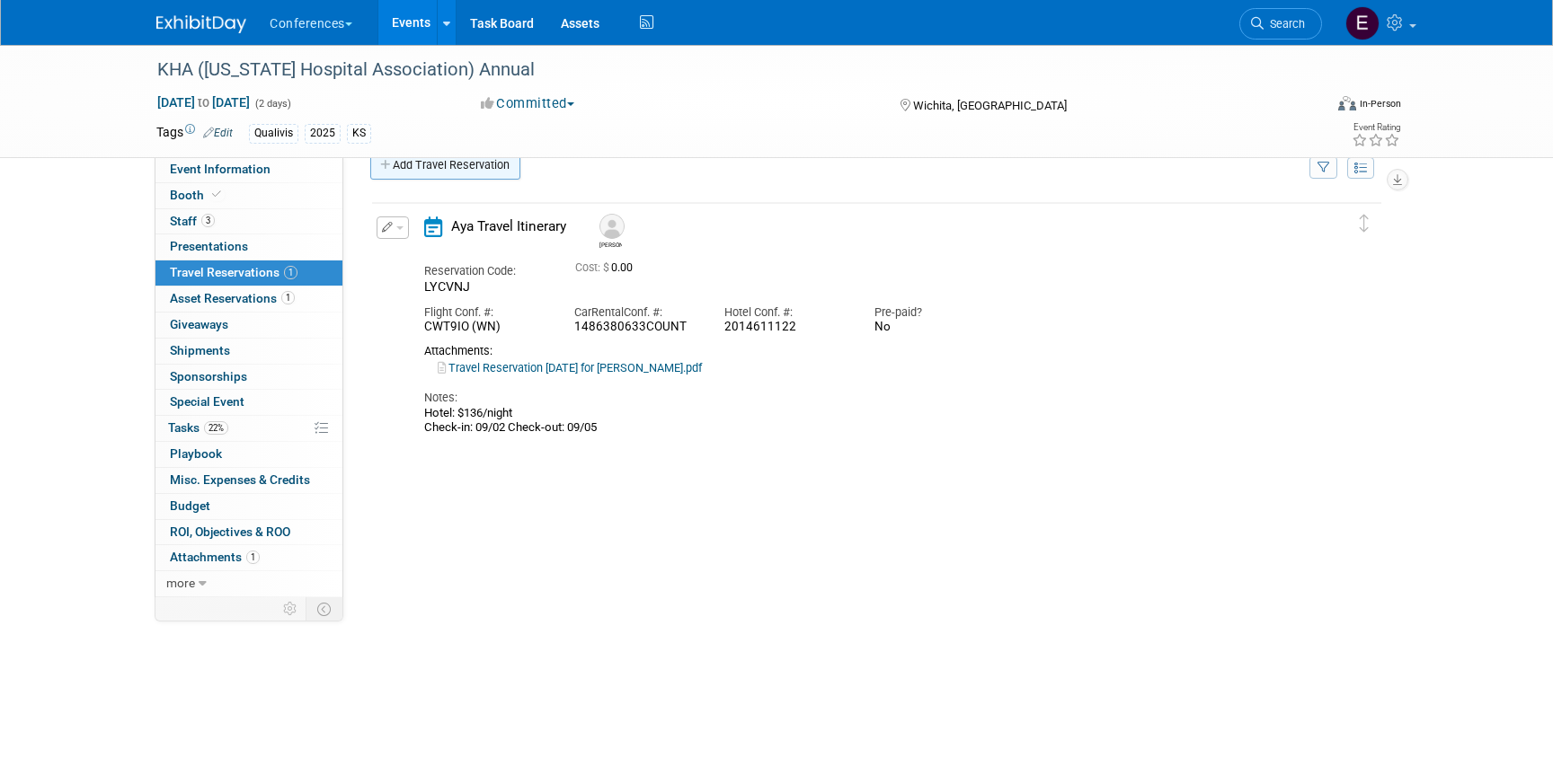
click at [403, 165] on link "Add Travel Reservation" at bounding box center [446, 165] width 150 height 29
select select "ce9d5ede-74e9-40d6-9b07-a4d48093f53c"
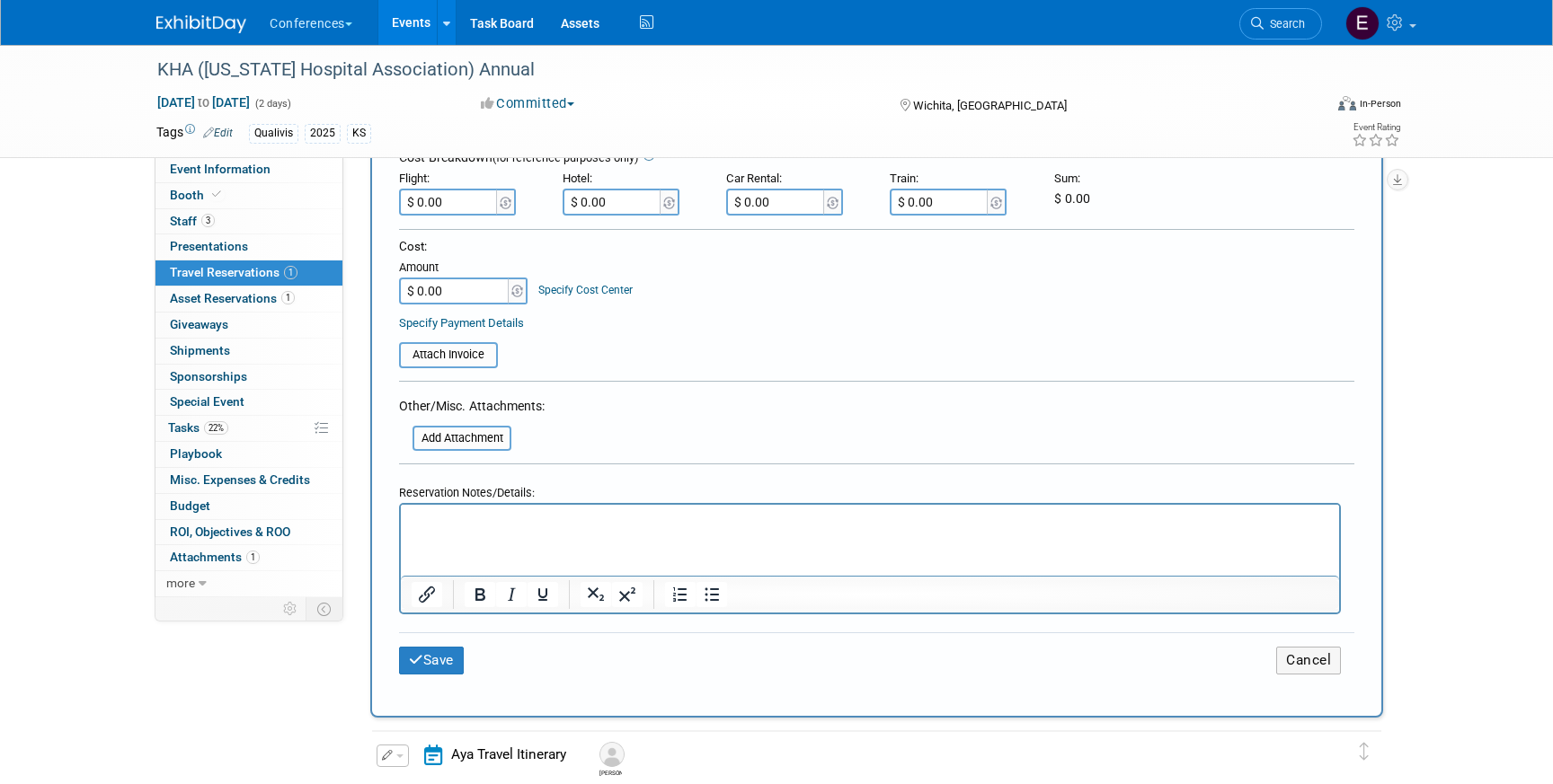
scroll to position [471, 0]
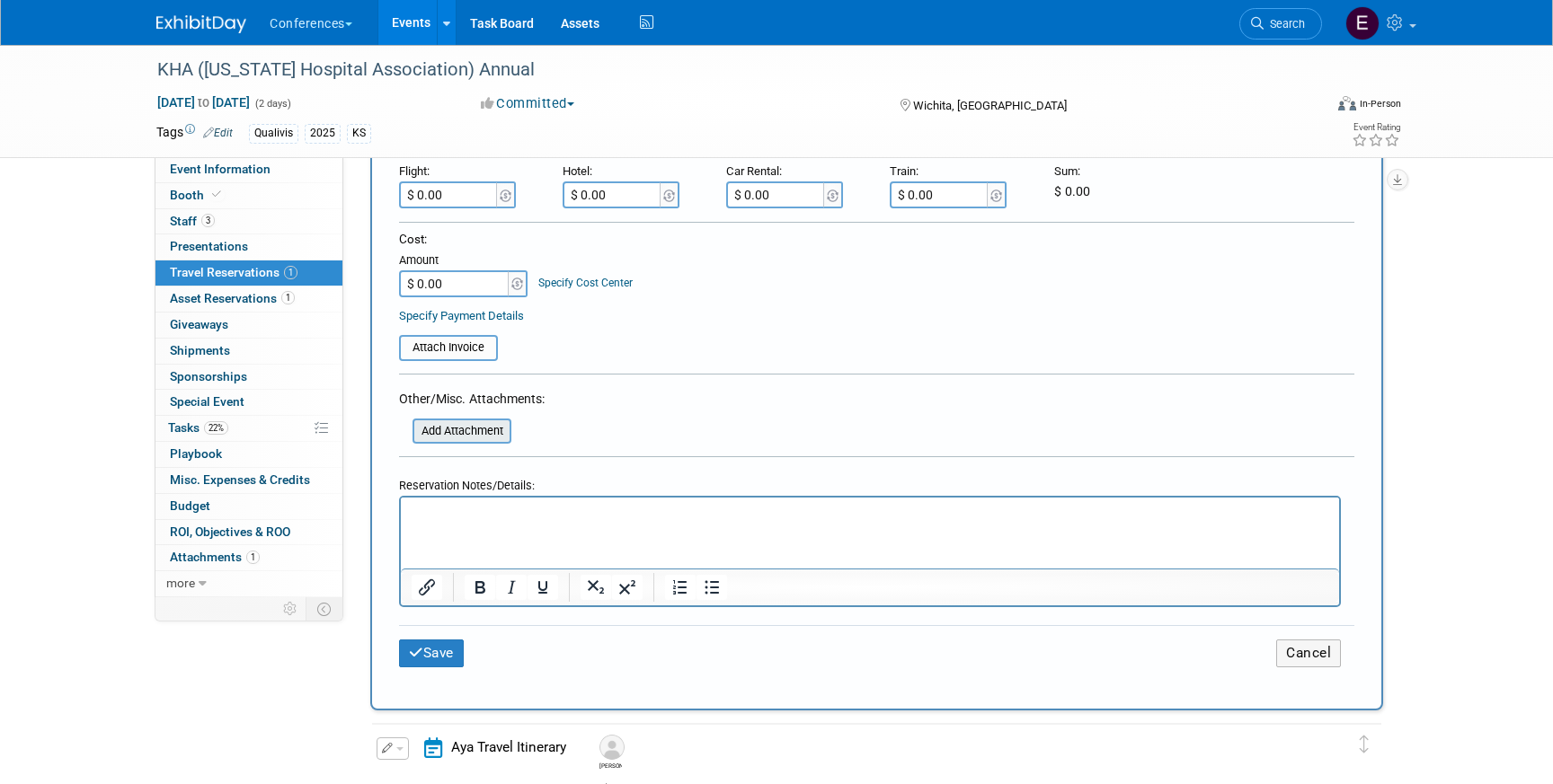
click at [486, 433] on input "file" at bounding box center [402, 431] width 214 height 22
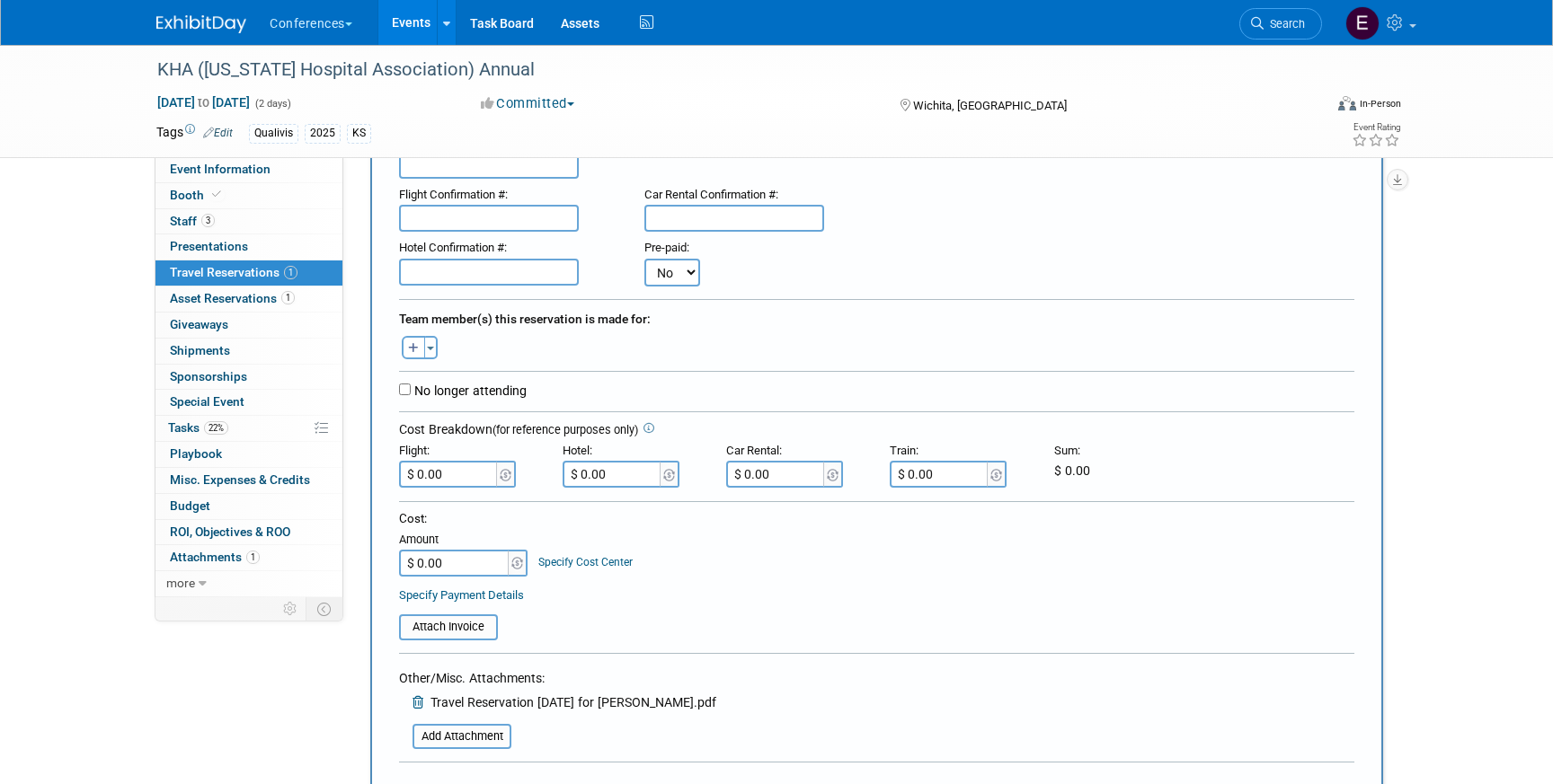
scroll to position [190, 0]
click at [408, 343] on button "button" at bounding box center [414, 350] width 24 height 24
select select
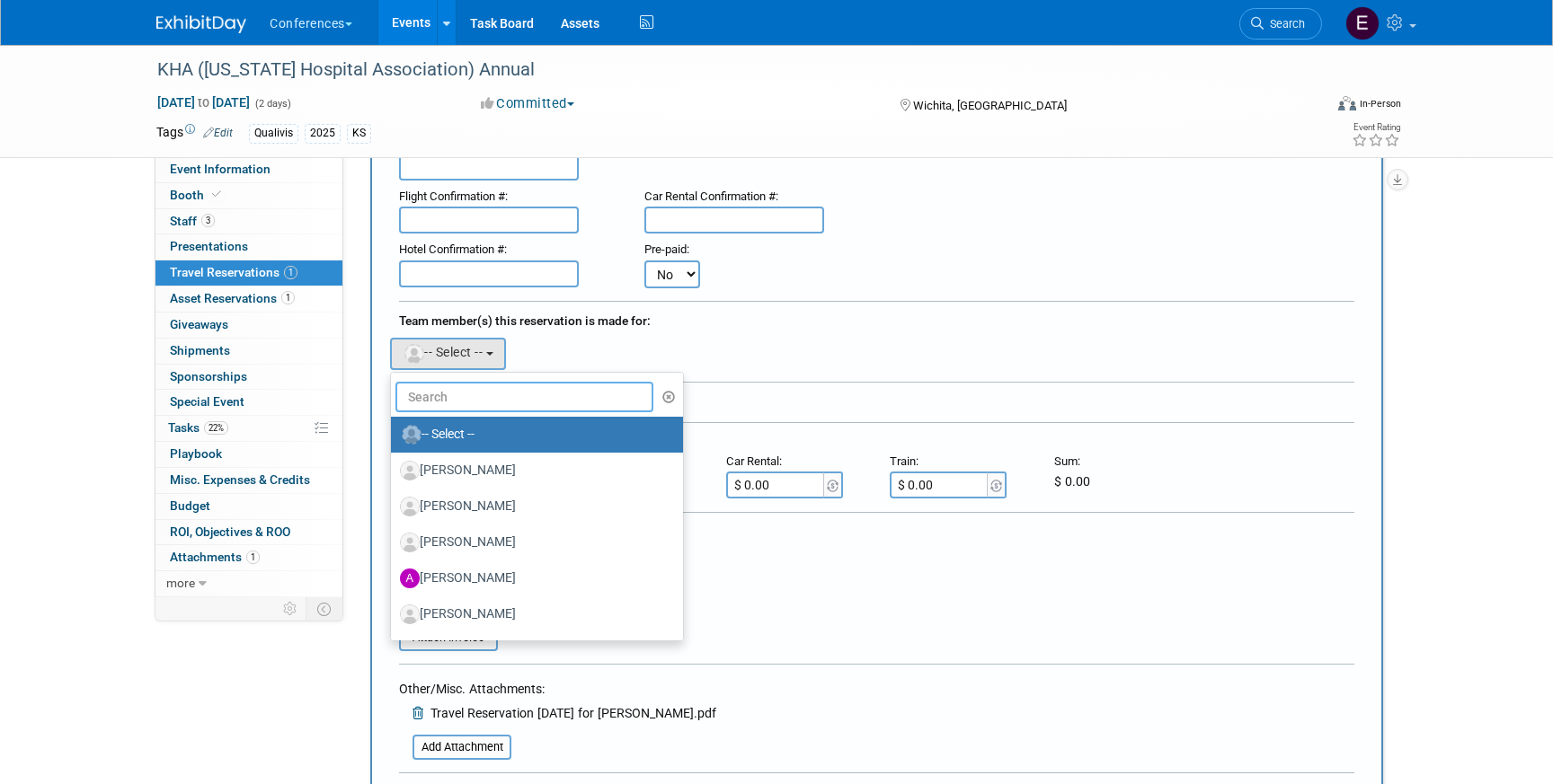
click at [491, 400] on input "text" at bounding box center [524, 397] width 258 height 31
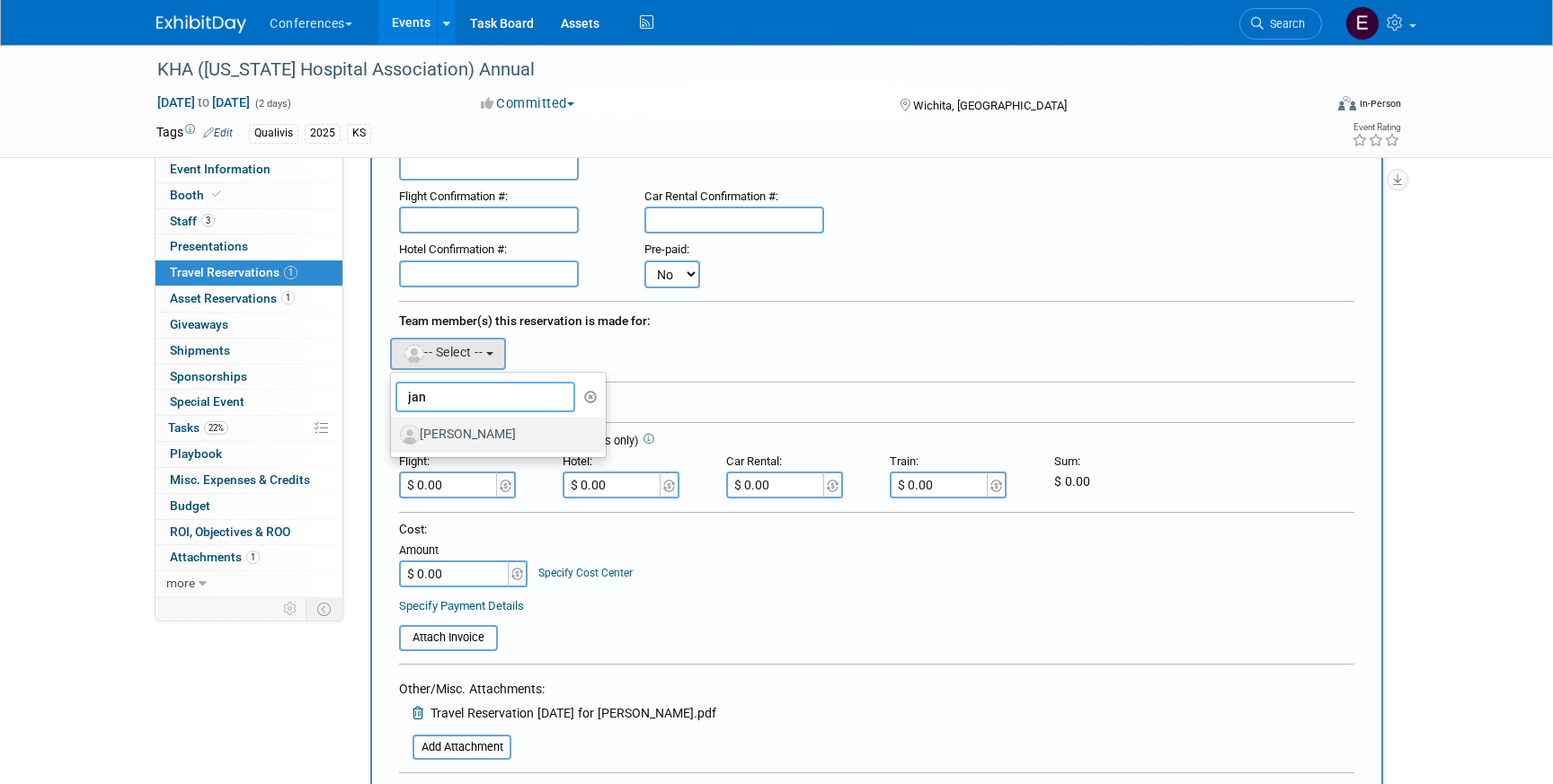
type input "jan"
click at [493, 442] on label "[PERSON_NAME]" at bounding box center [494, 434] width 188 height 29
click at [393, 438] on input "[PERSON_NAME]" at bounding box center [388, 432] width 12 height 12
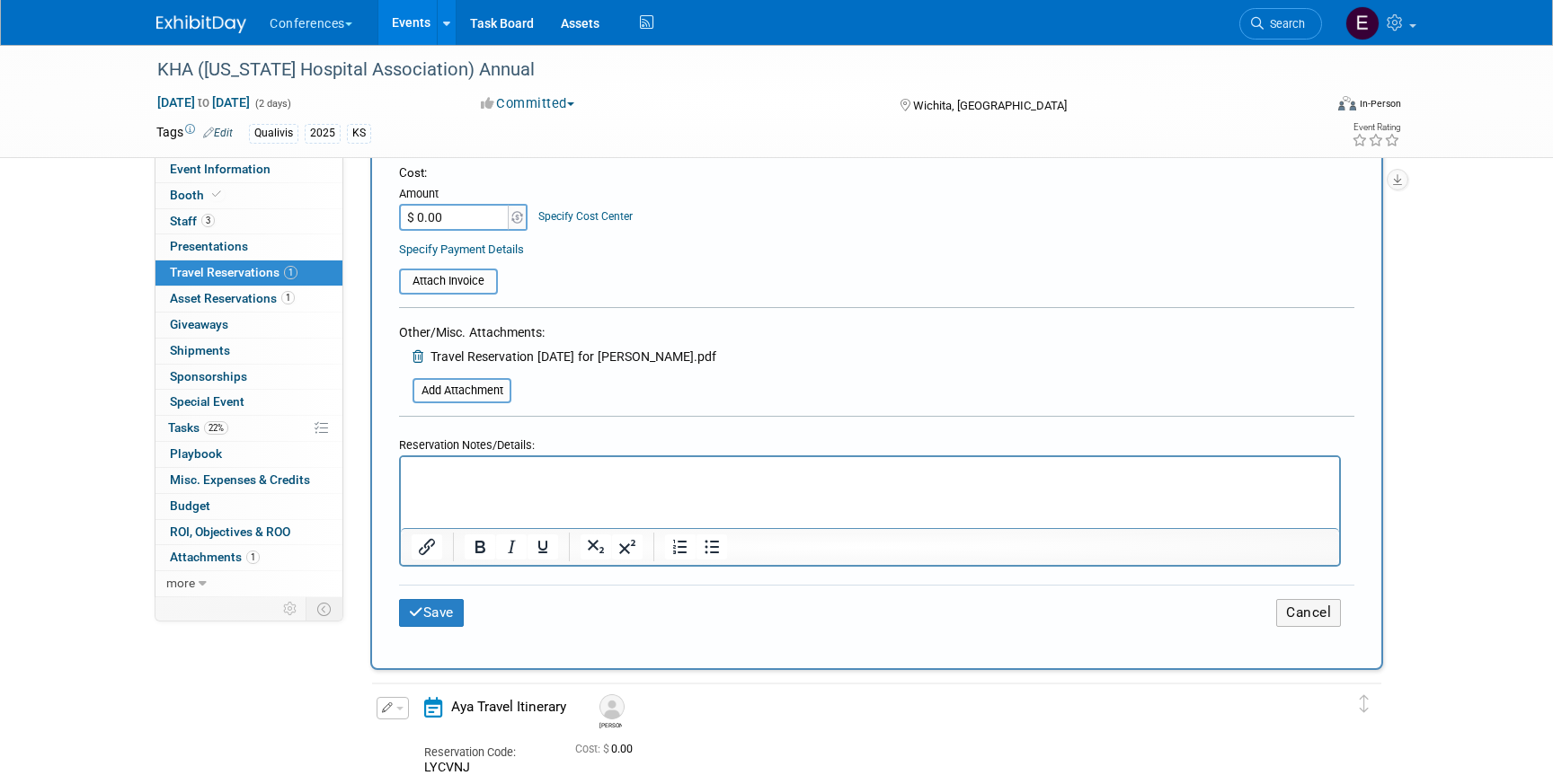
scroll to position [565, 0]
click at [423, 647] on div "Save Cancel" at bounding box center [876, 609] width 955 height 83
click at [434, 607] on button "Save" at bounding box center [431, 614] width 64 height 28
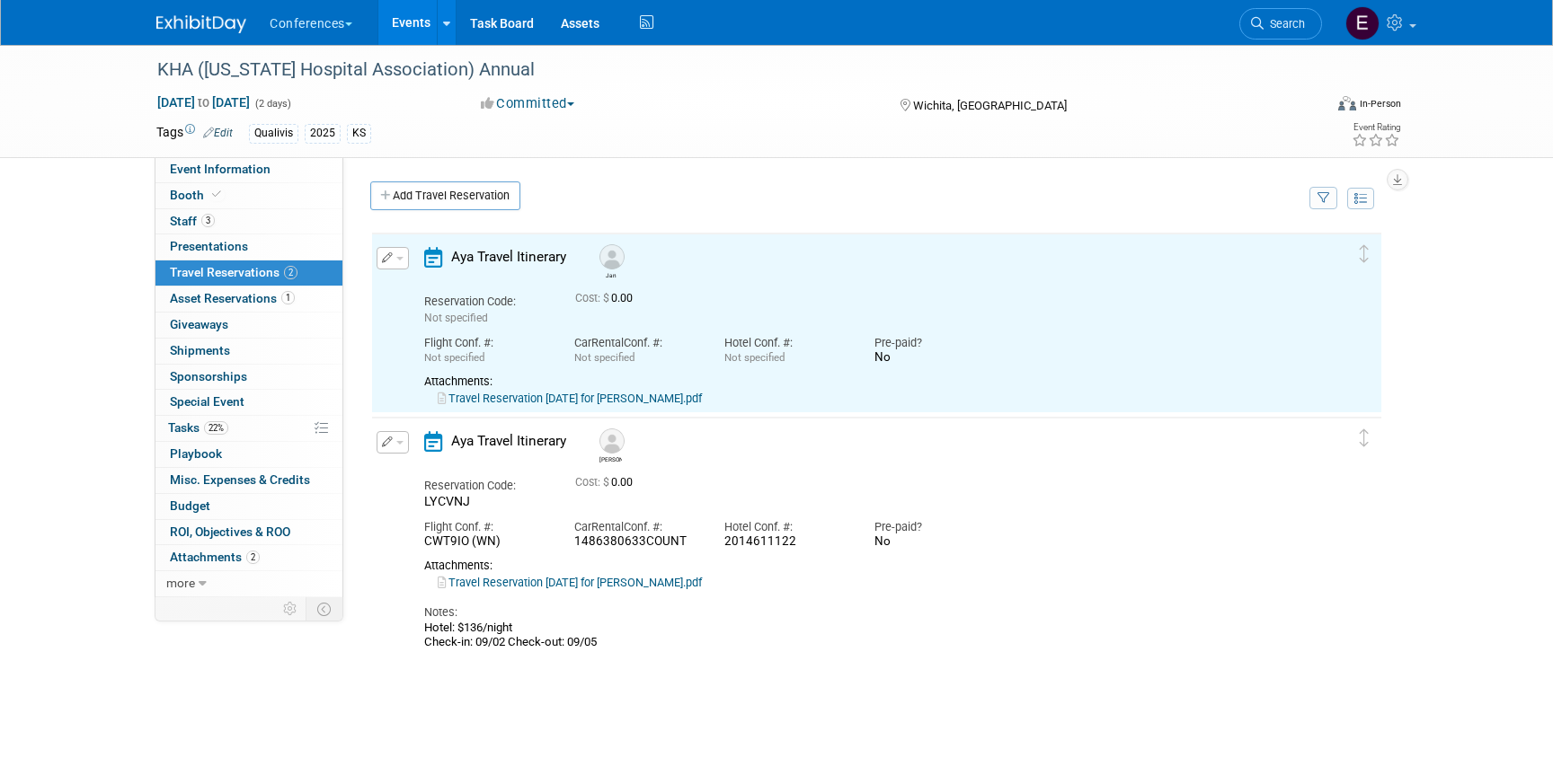
scroll to position [0, 0]
click at [619, 396] on link "Travel Reservation September 03 for JANICE OBRIEN.pdf" at bounding box center [569, 399] width 264 height 14
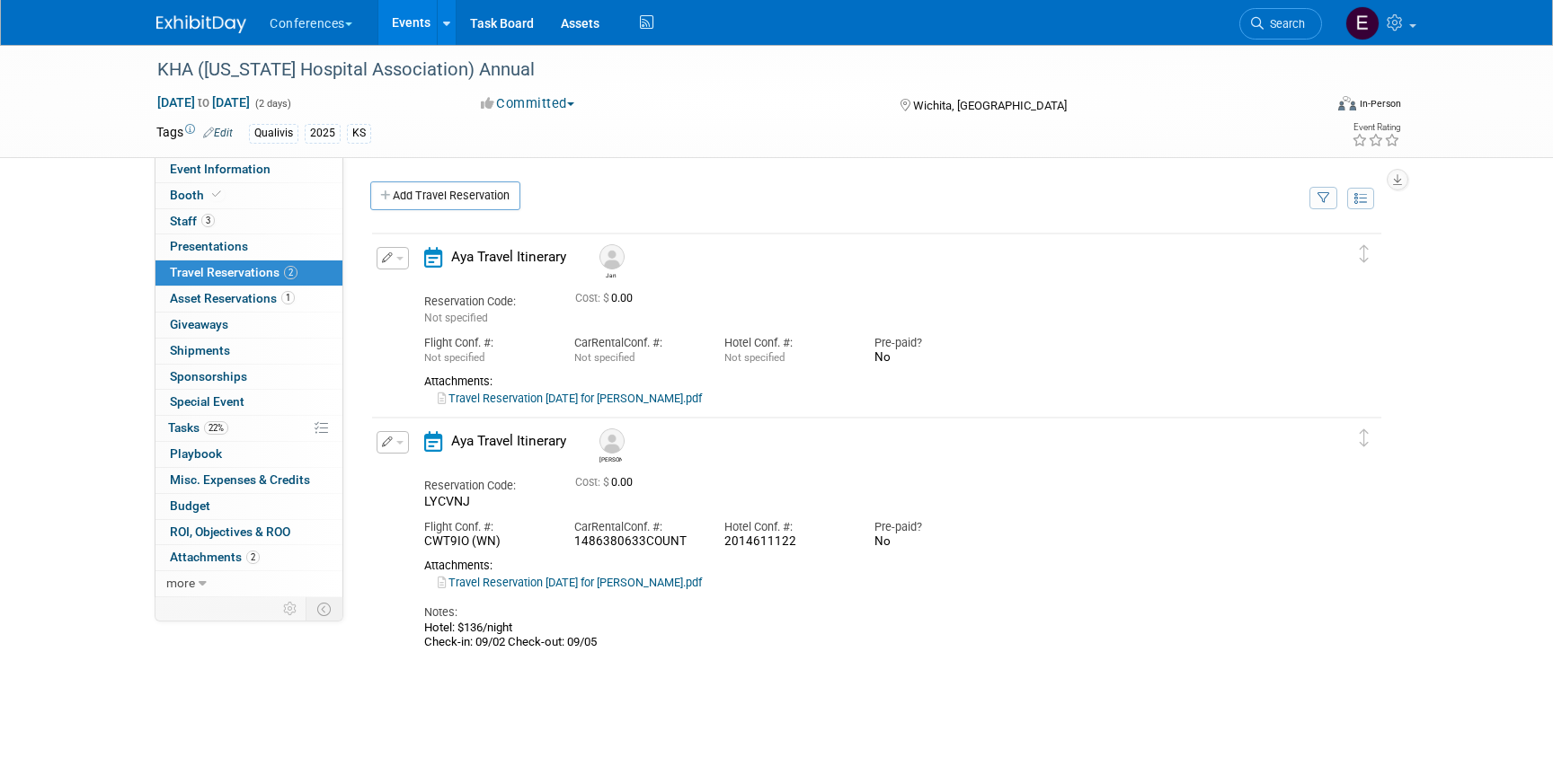
click at [382, 263] on icon "button" at bounding box center [388, 258] width 12 height 11
click at [398, 285] on icon "button" at bounding box center [396, 289] width 15 height 13
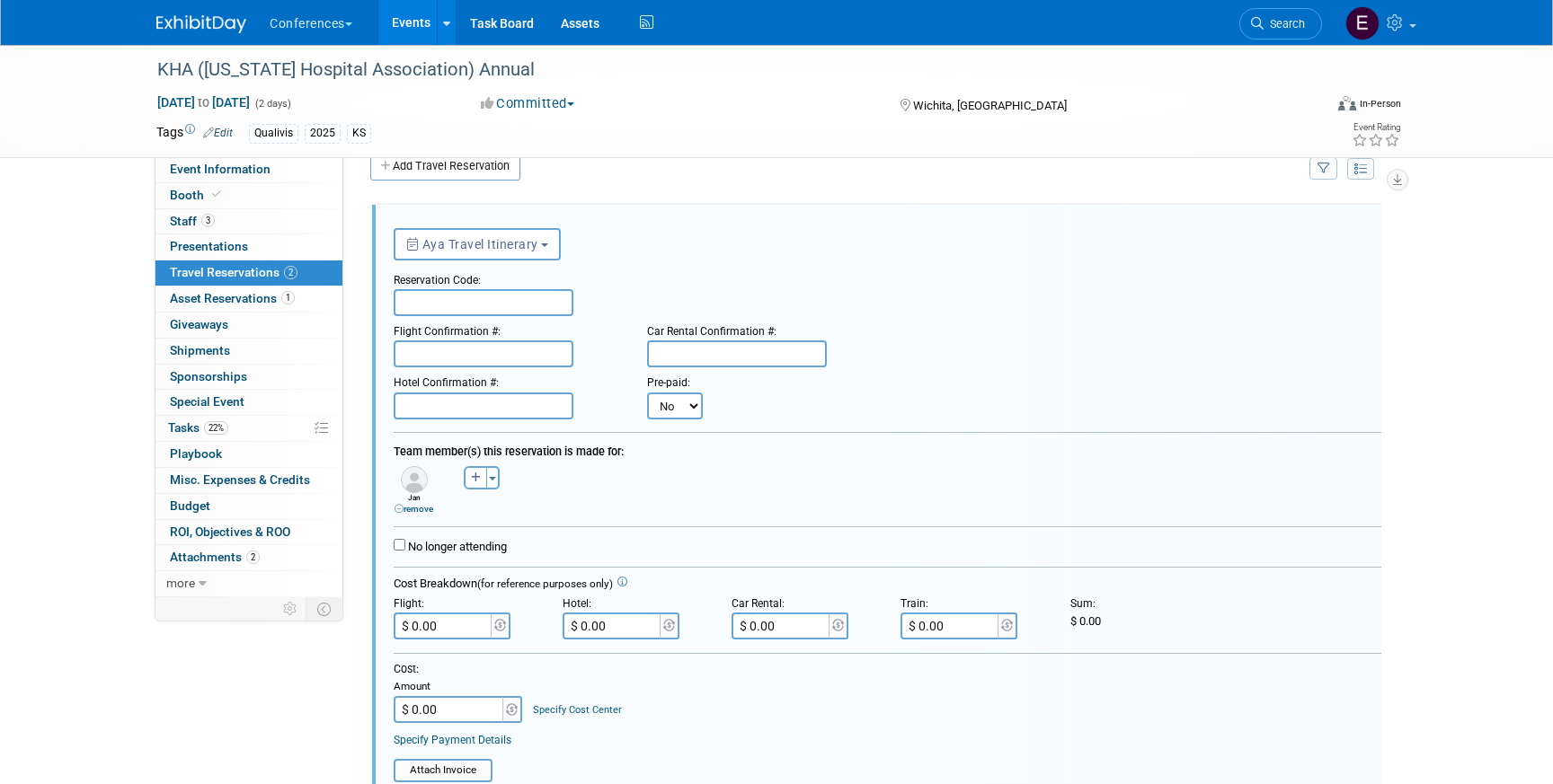
scroll to position [31, 0]
click at [411, 297] on input "text" at bounding box center [483, 301] width 180 height 27
paste input "CCLPIJ"
type input "CCLPIJ"
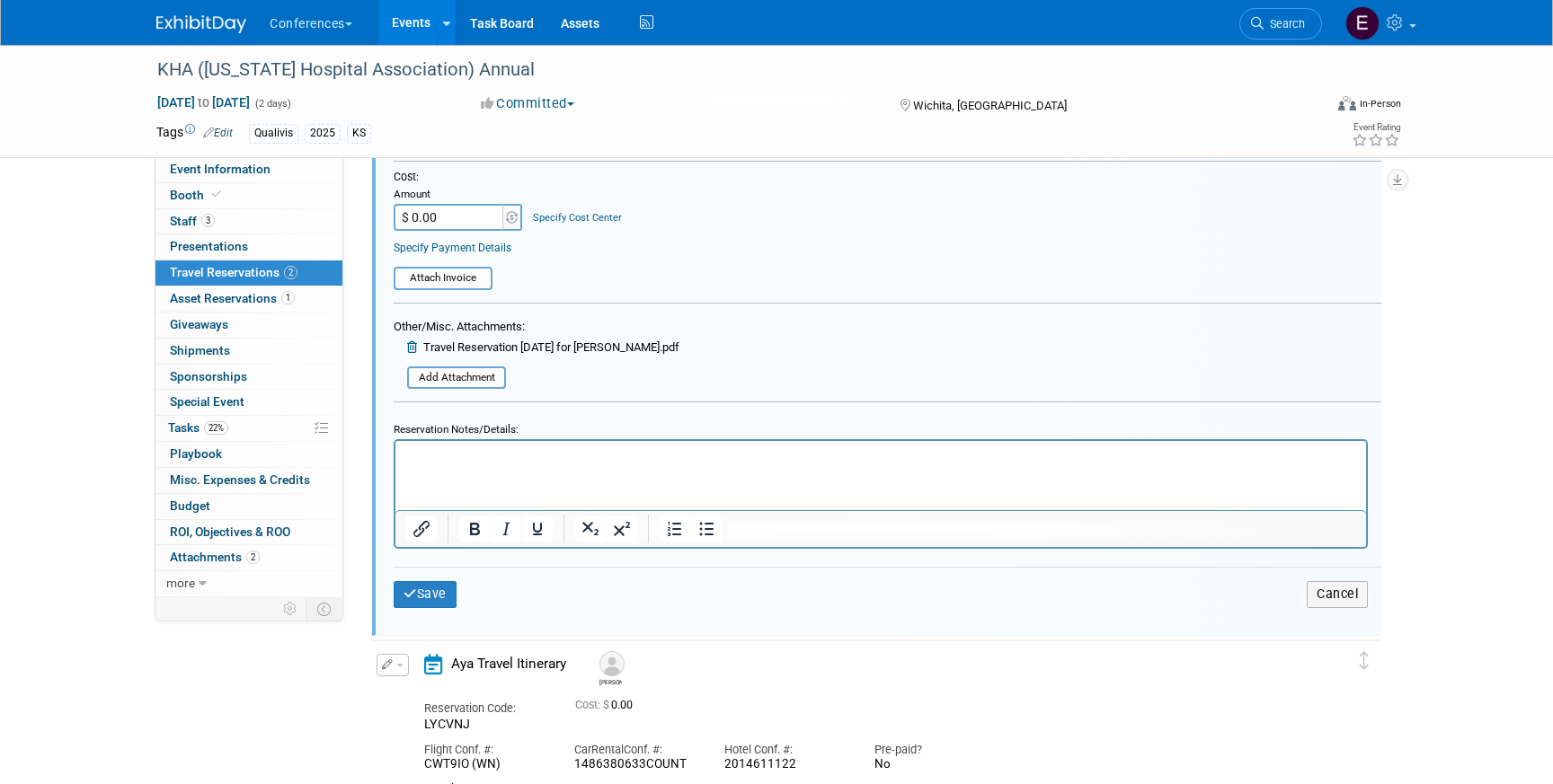
scroll to position [567, 0]
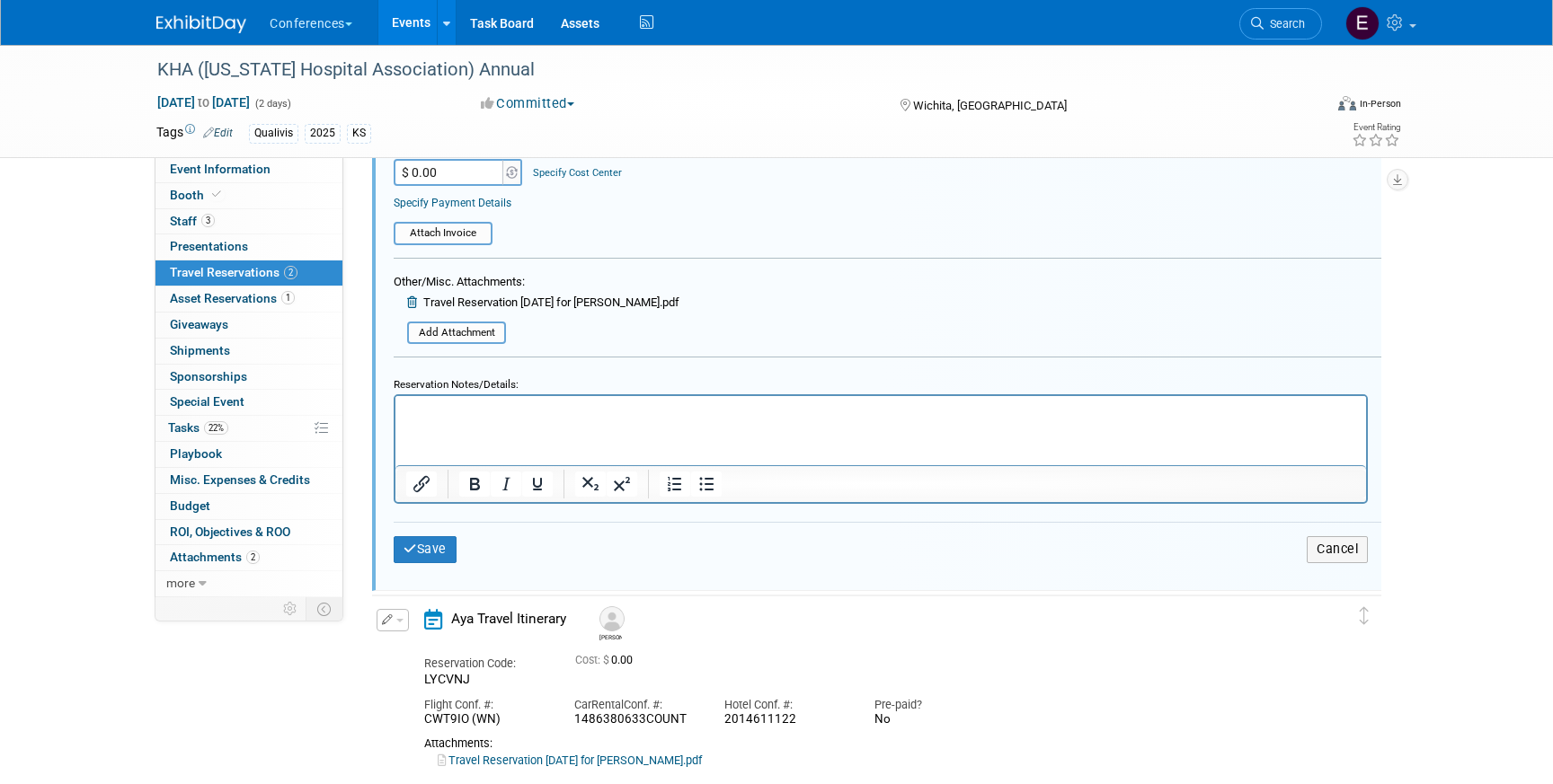
click at [514, 421] on html at bounding box center [880, 408] width 970 height 25
click at [441, 414] on p "Hotel: 295.61" at bounding box center [881, 411] width 950 height 17
click at [545, 421] on html "Hotel: $295.61" at bounding box center [880, 408] width 970 height 25
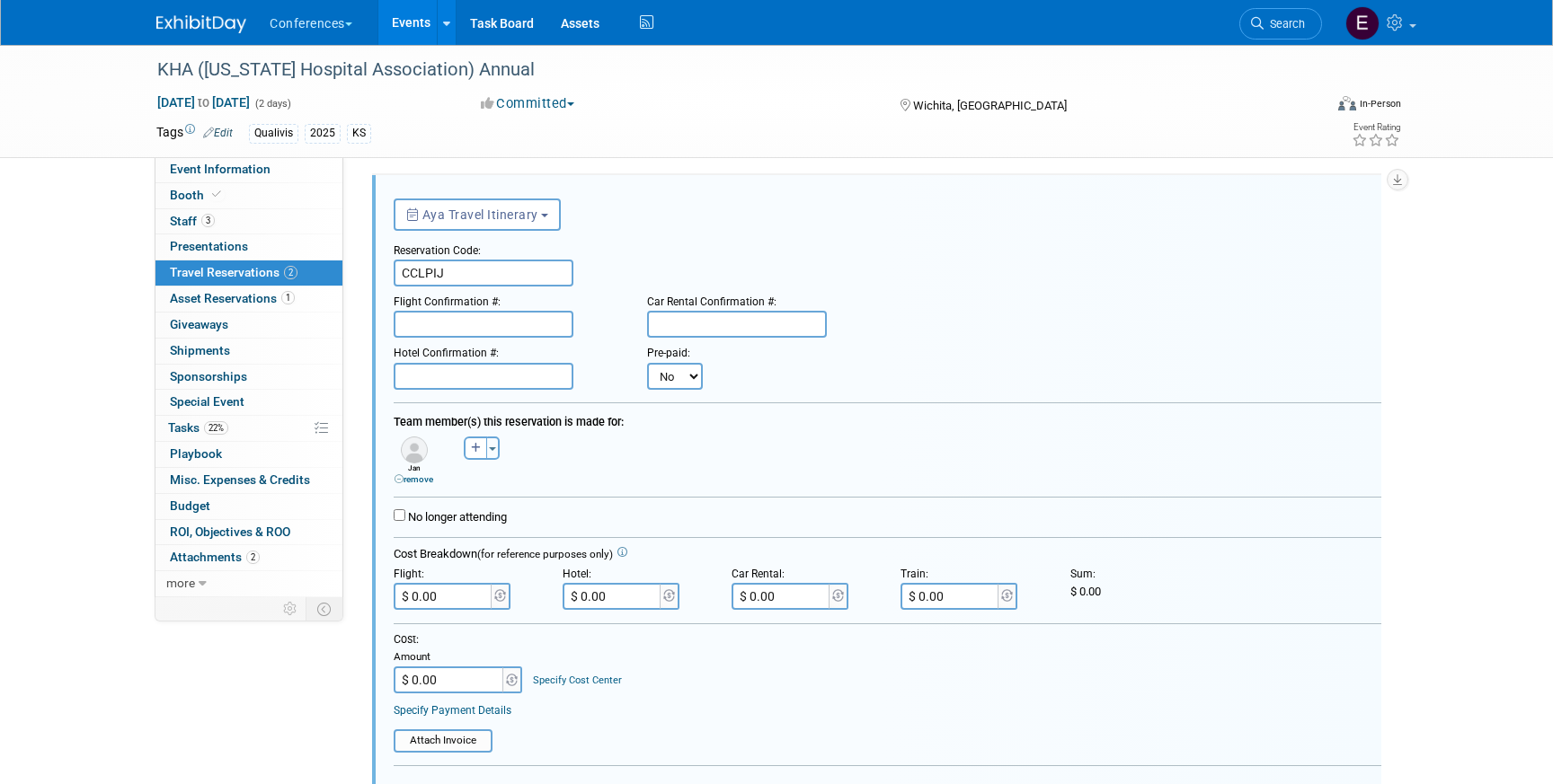
scroll to position [51, 0]
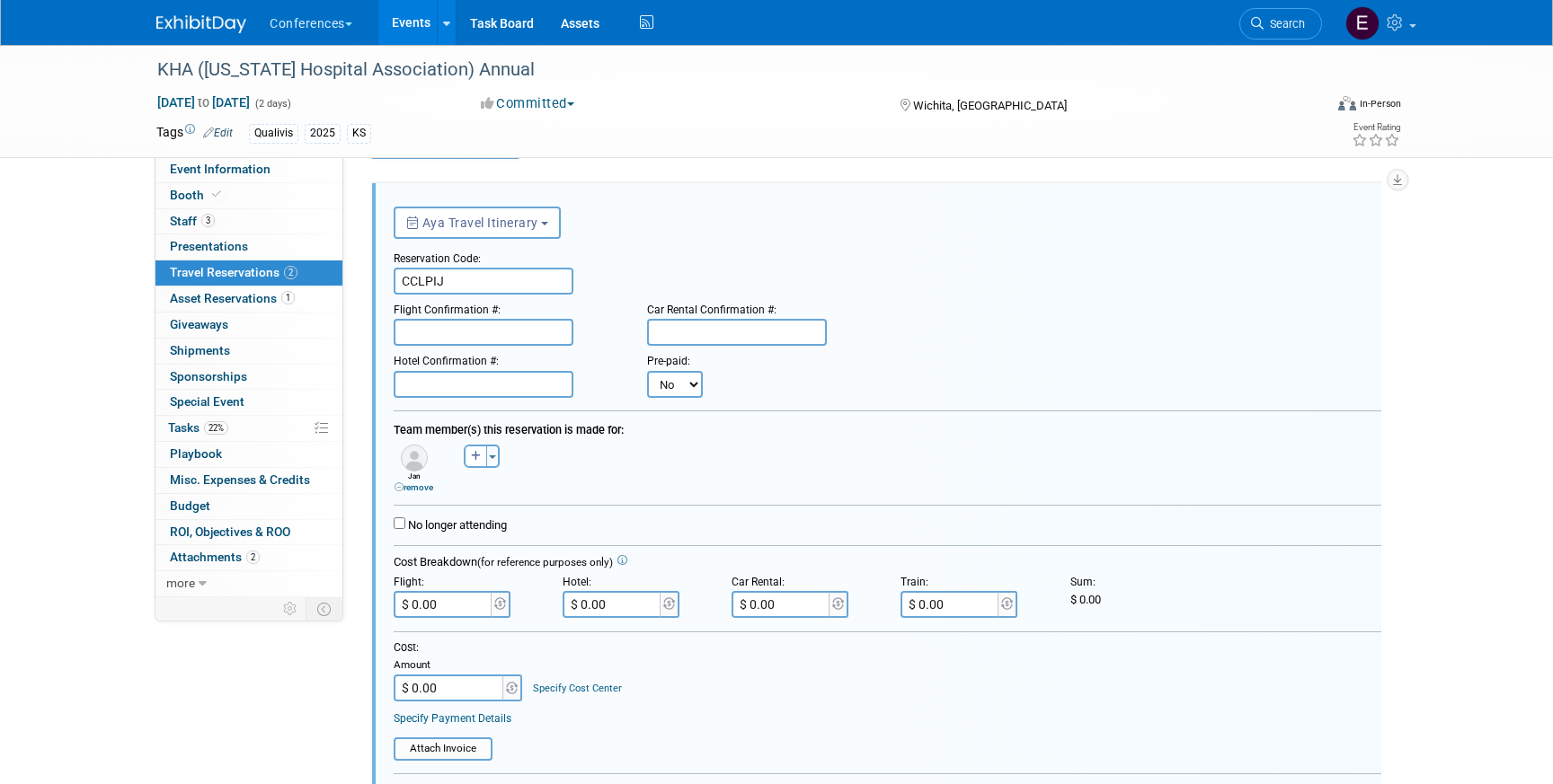
click at [527, 381] on input "text" at bounding box center [483, 384] width 180 height 27
type input "41590857"
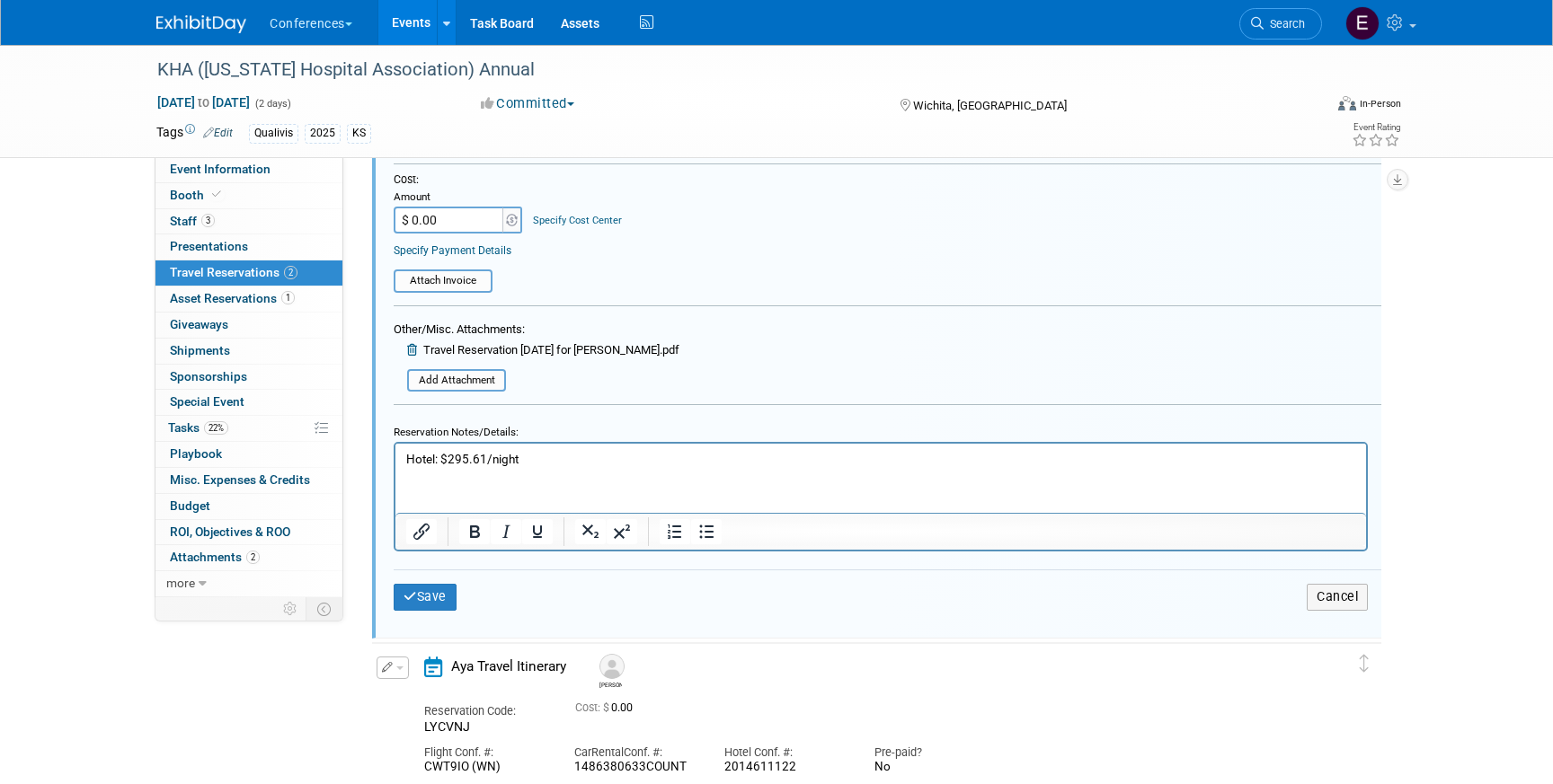
scroll to position [521, 0]
click at [574, 460] on p "Hotel: $295.61/night" at bounding box center [881, 457] width 950 height 17
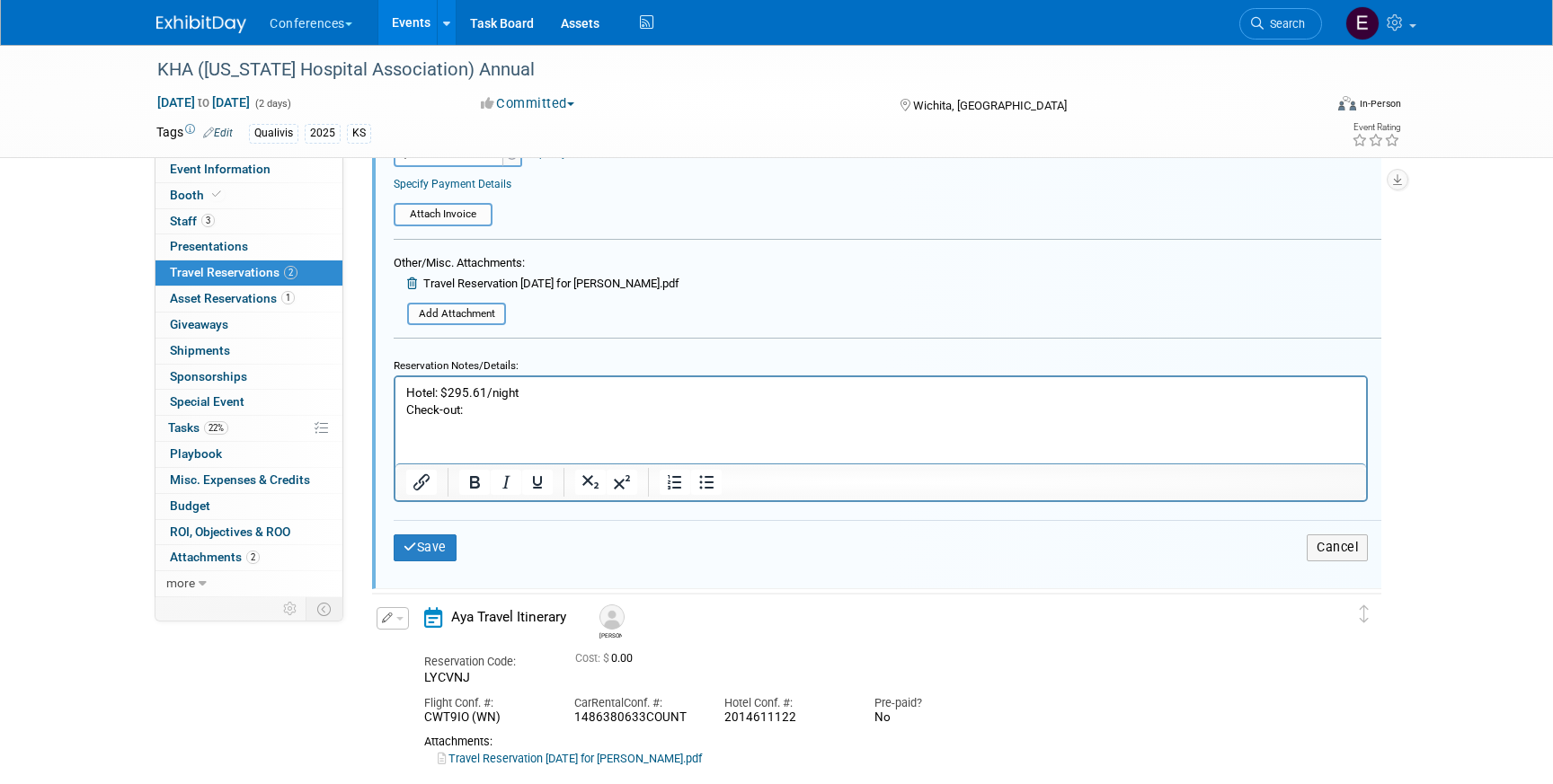
scroll to position [571, 0]
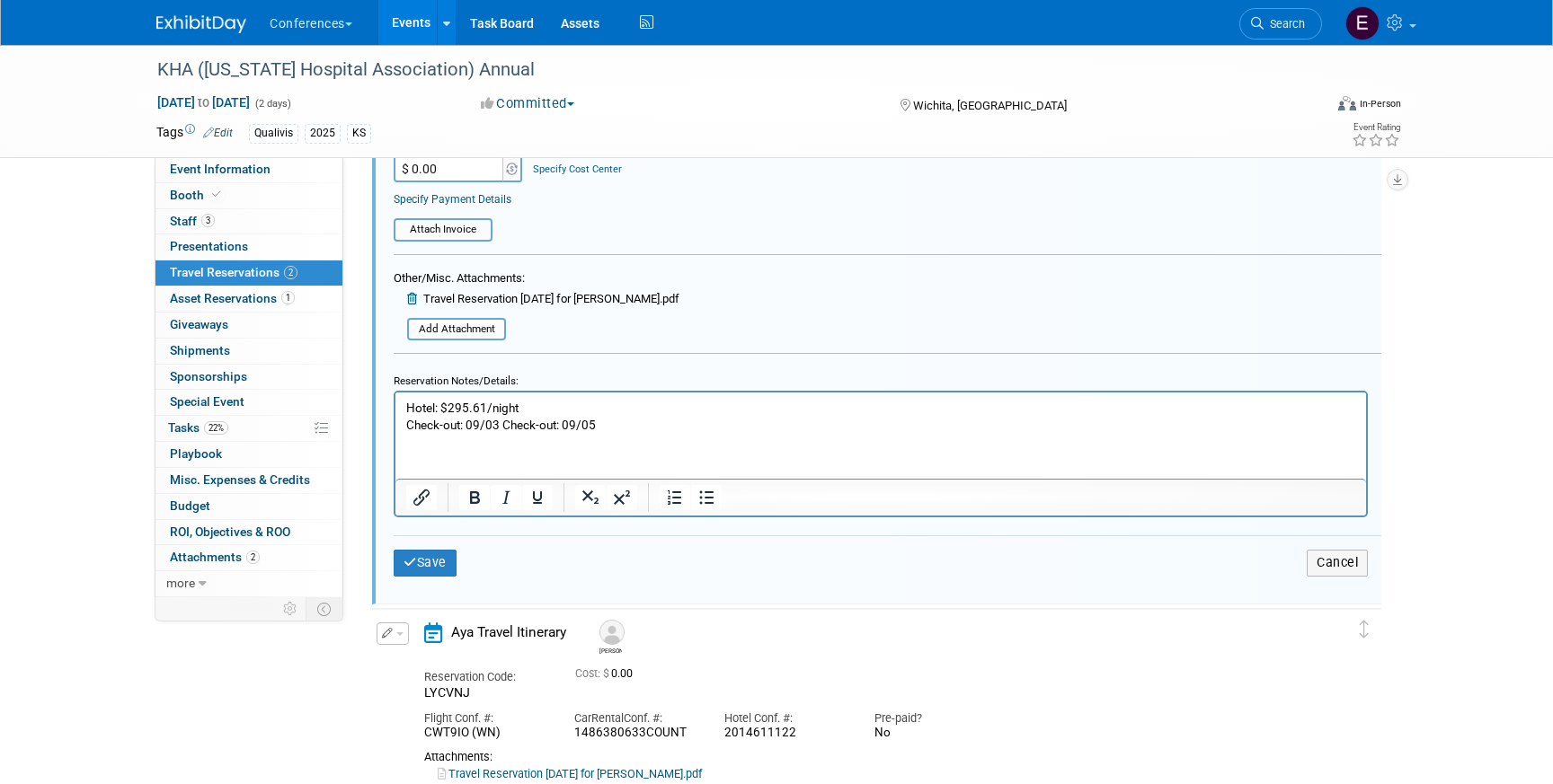
click at [496, 425] on p "Check-out: 09/03 Check-out: 09/05" at bounding box center [881, 425] width 950 height 17
click at [458, 421] on p "Check-out: 09/03 Check-out: 09/05" at bounding box center [881, 425] width 950 height 17
click at [435, 575] on button "Save" at bounding box center [425, 563] width 63 height 26
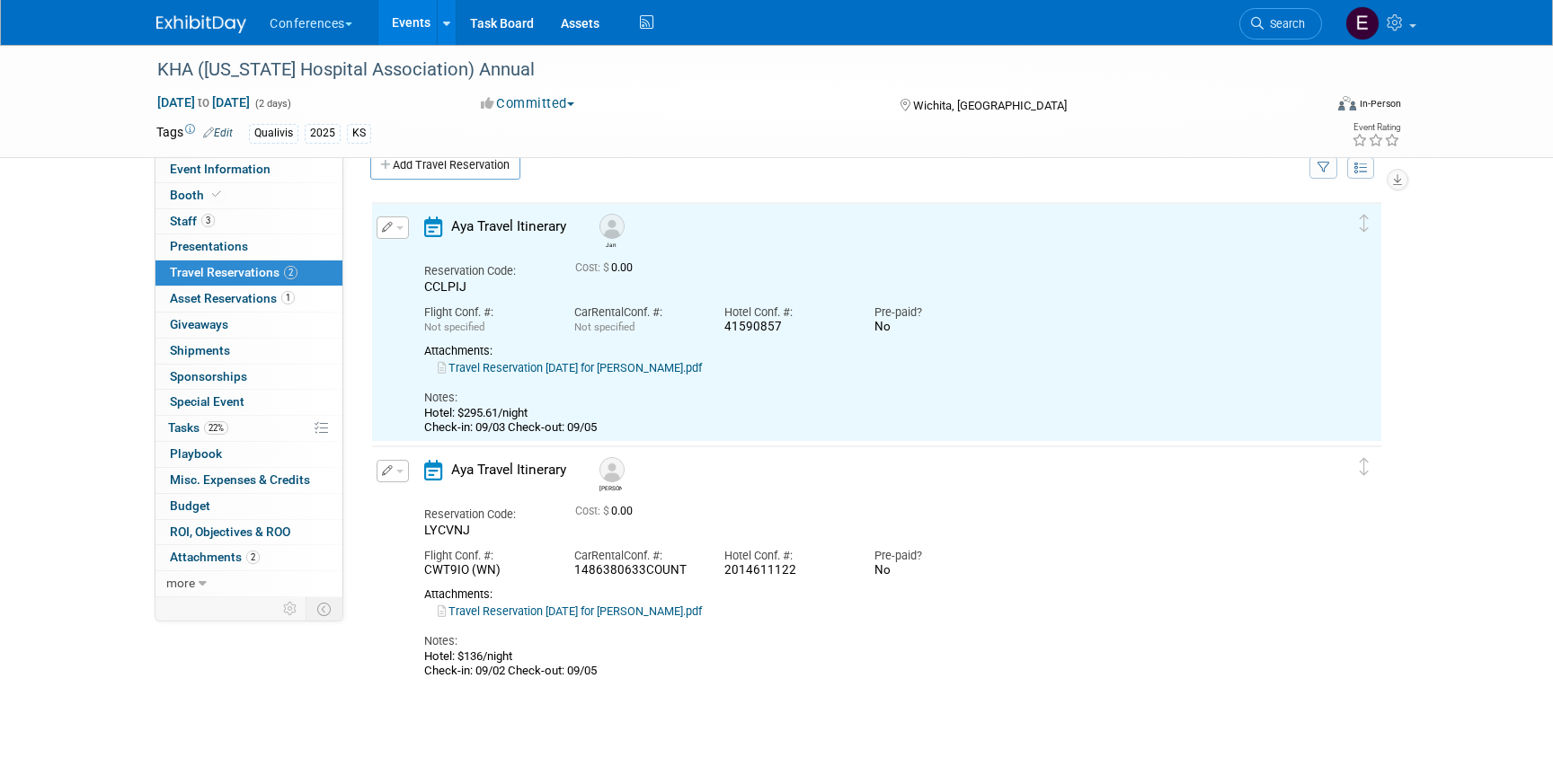
scroll to position [0, 0]
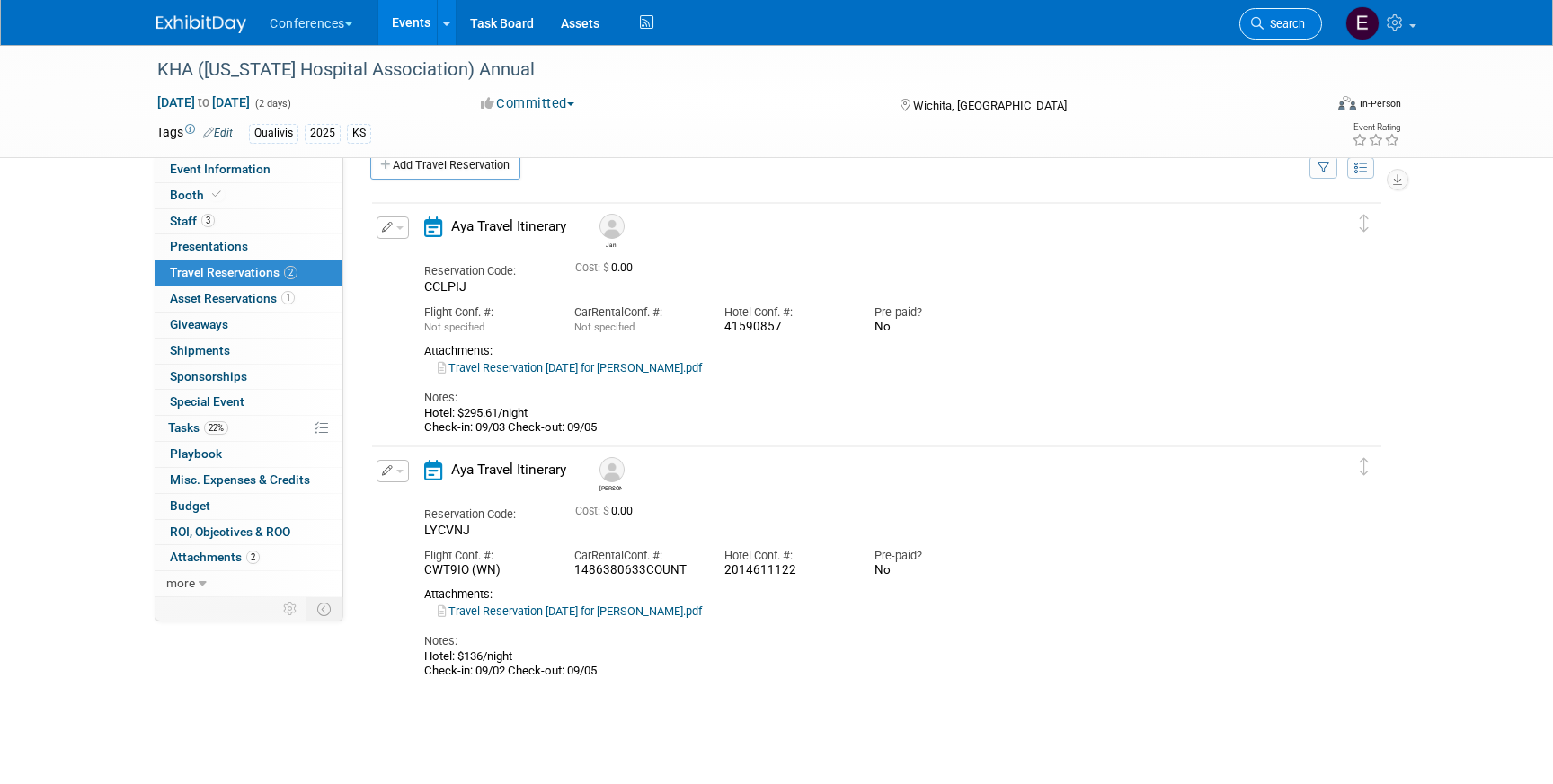
click at [1271, 37] on link "Search" at bounding box center [1280, 24] width 83 height 32
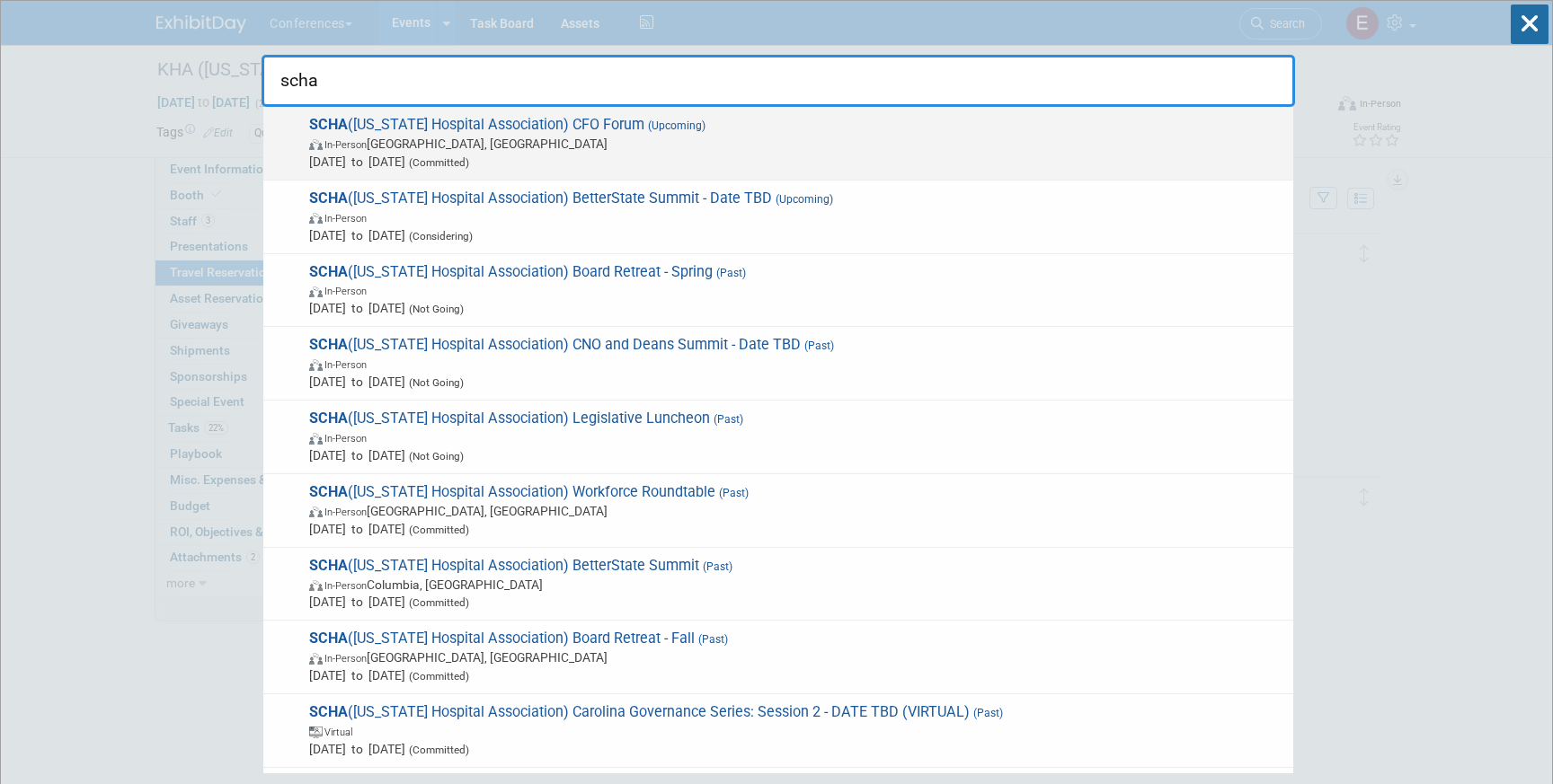
type input "scha"
click at [782, 132] on span "SCHA (South Carolina Hospital Association) CFO Forum (Upcoming) In-Person Charl…" at bounding box center [793, 142] width 980 height 54
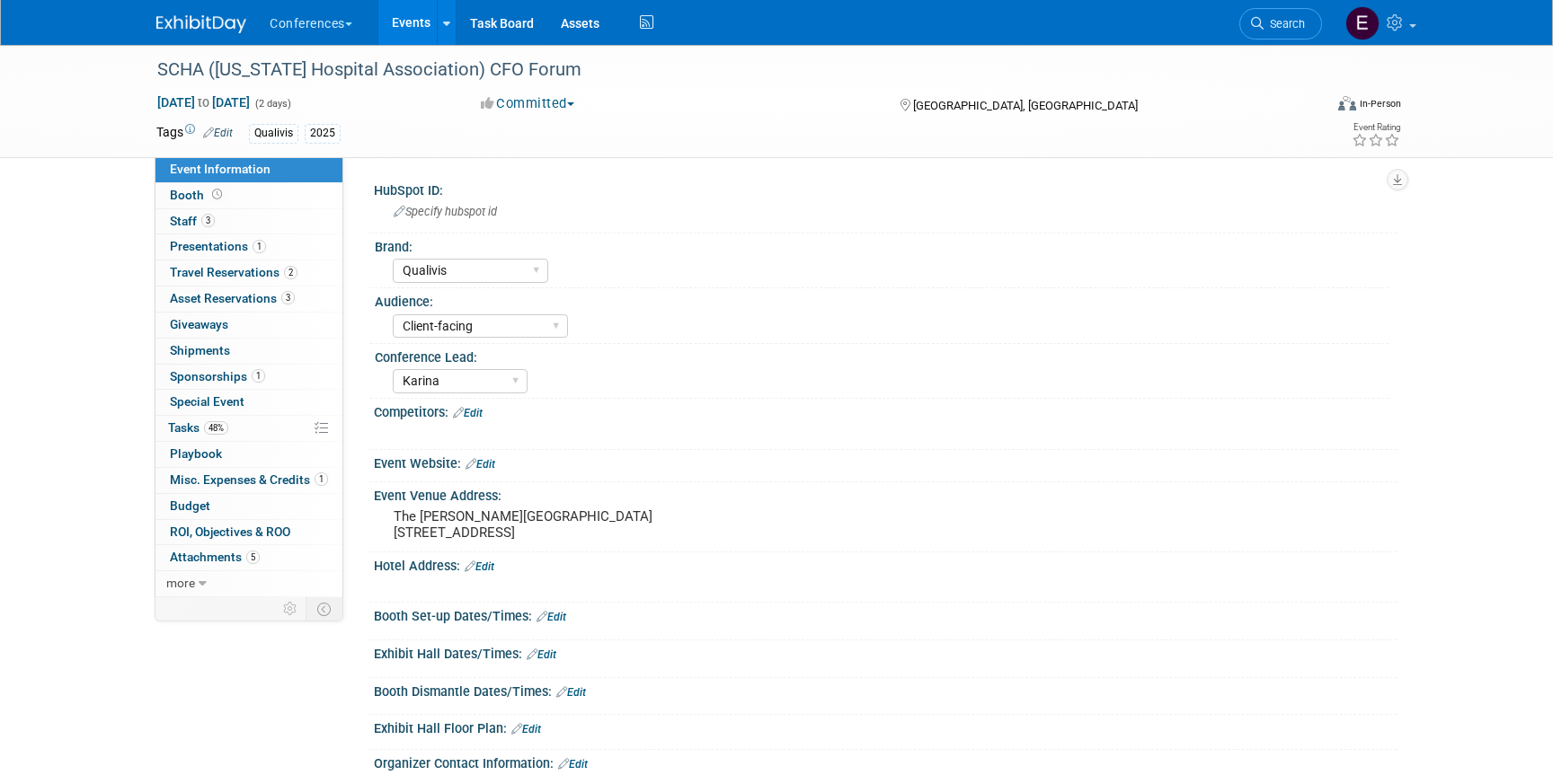
select select "Qualivis"
select select "Client-facing"
select select "Karina"
click at [176, 275] on span "Travel Reservations 2" at bounding box center [233, 272] width 127 height 15
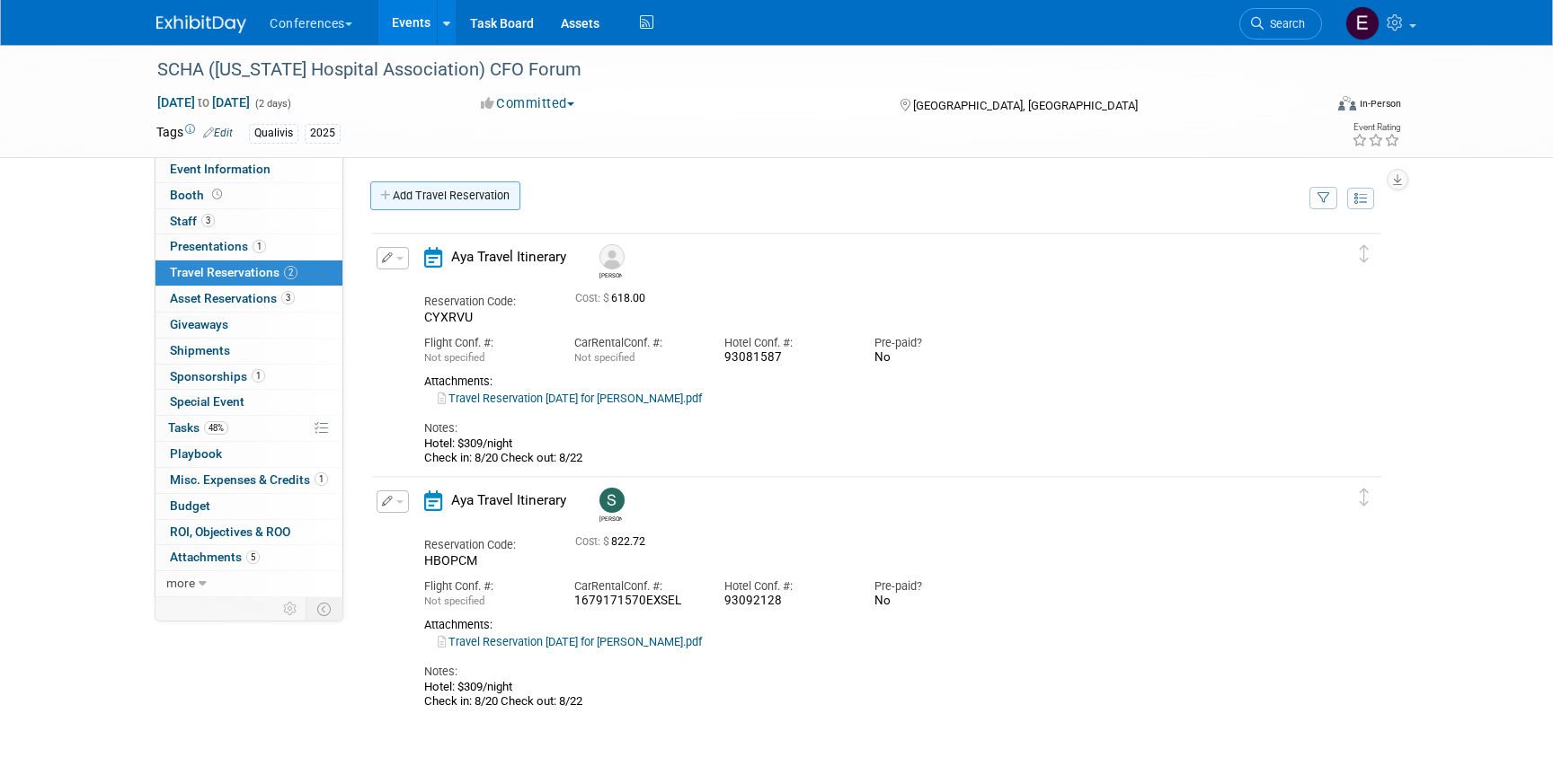
click at [458, 194] on link "Add Travel Reservation" at bounding box center [446, 196] width 150 height 29
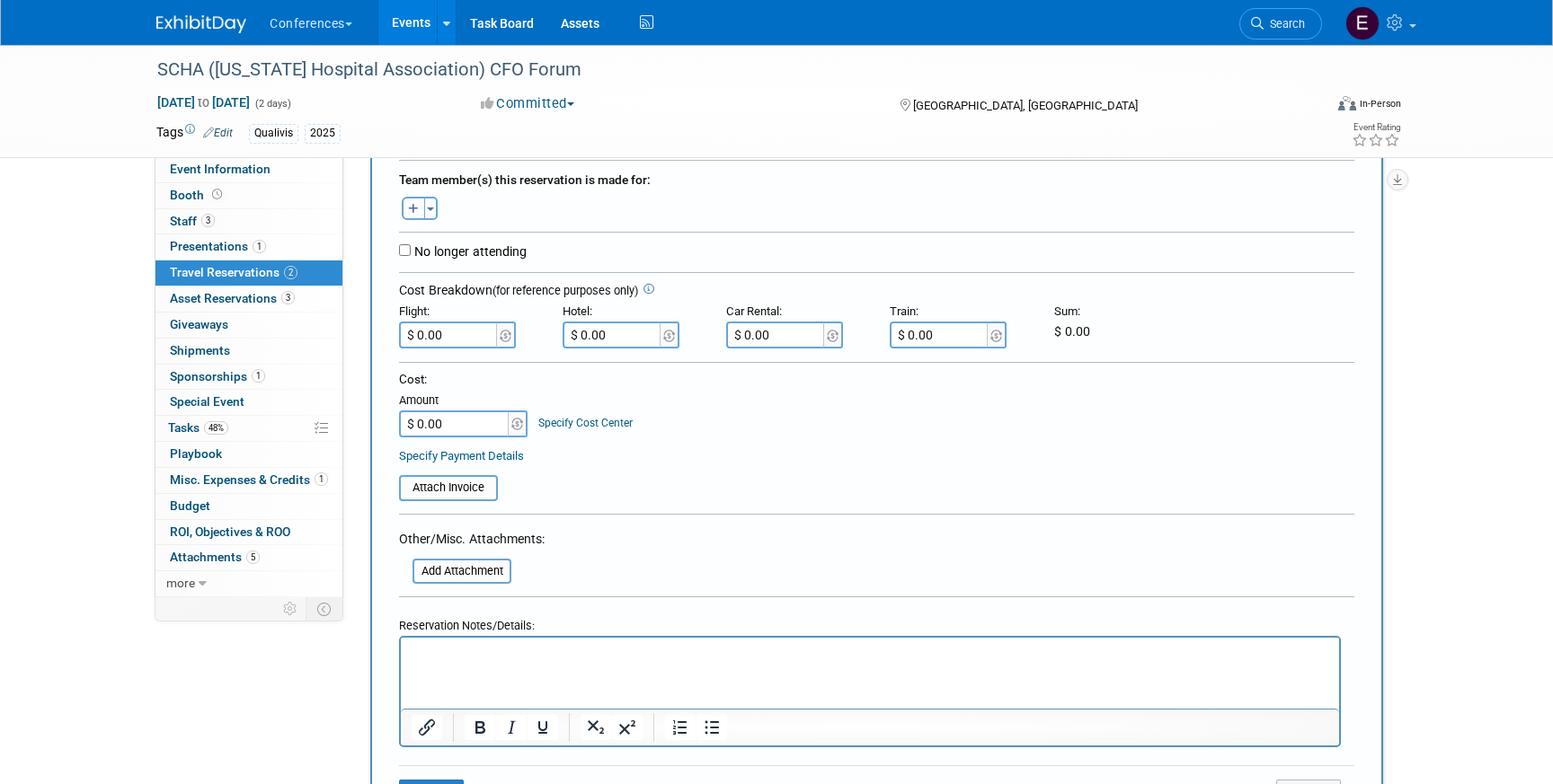
scroll to position [385, 0]
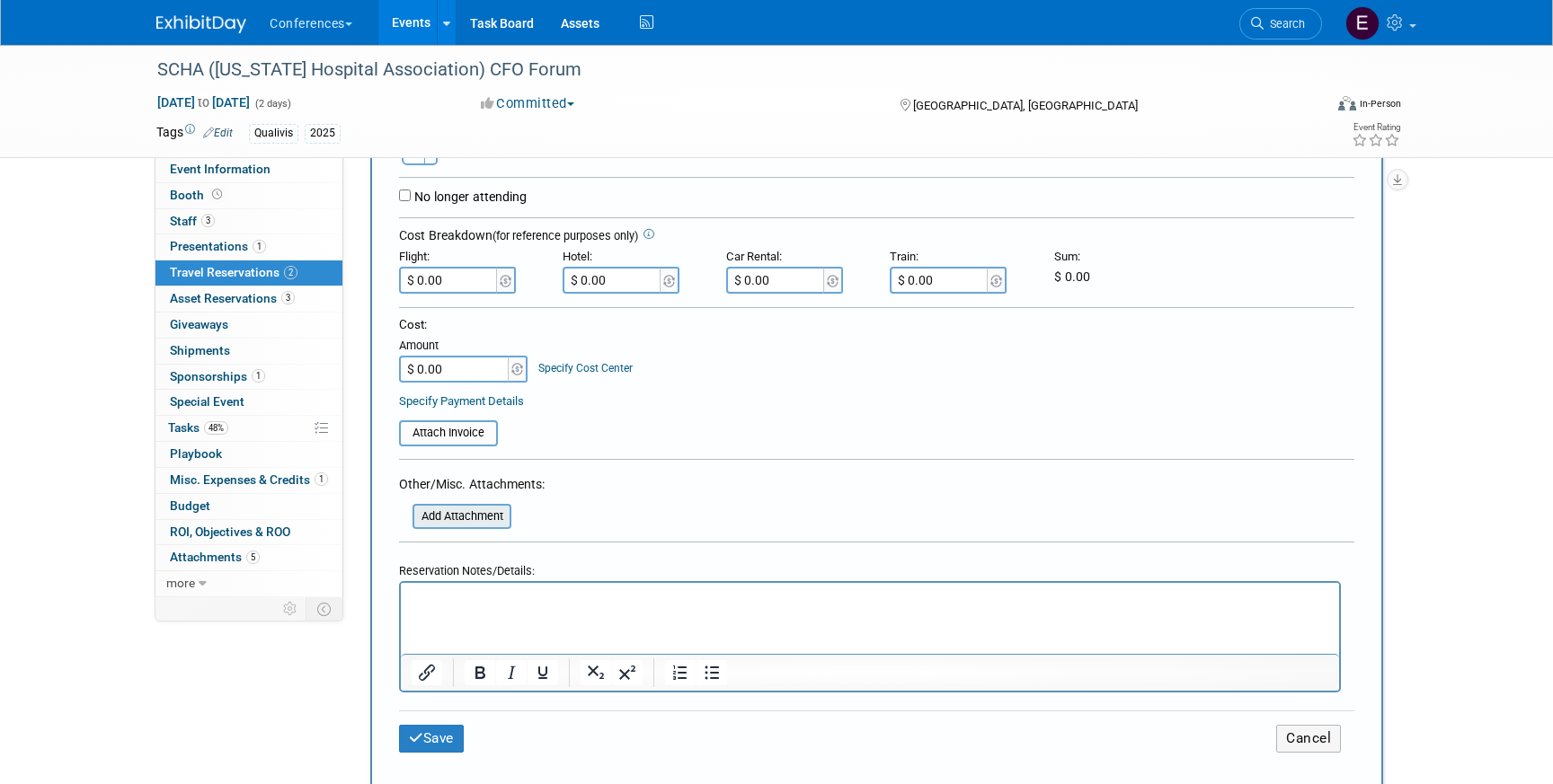
click at [451, 516] on input "file" at bounding box center [402, 516] width 214 height 22
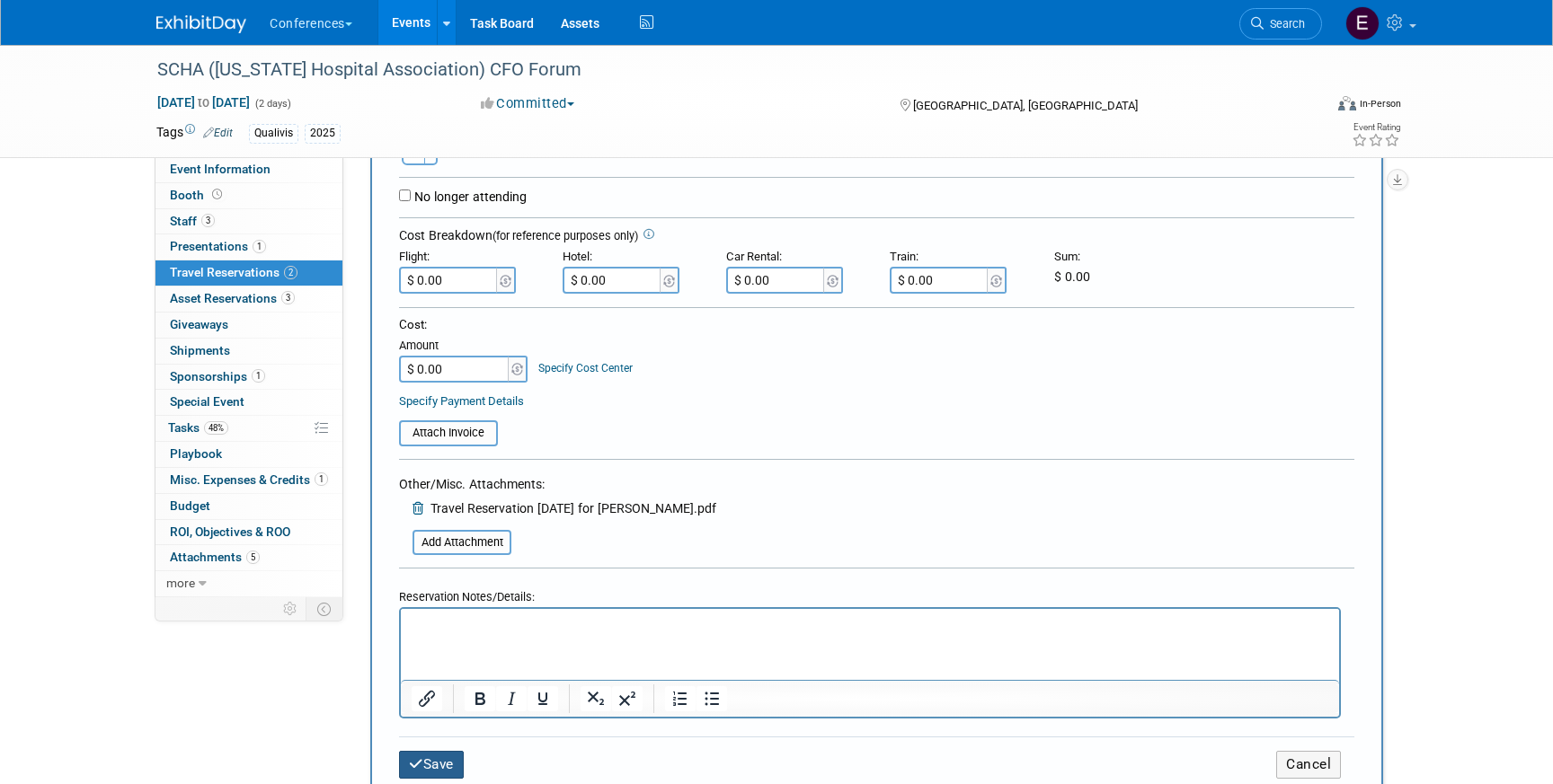
click at [433, 757] on button "Save" at bounding box center [431, 765] width 64 height 28
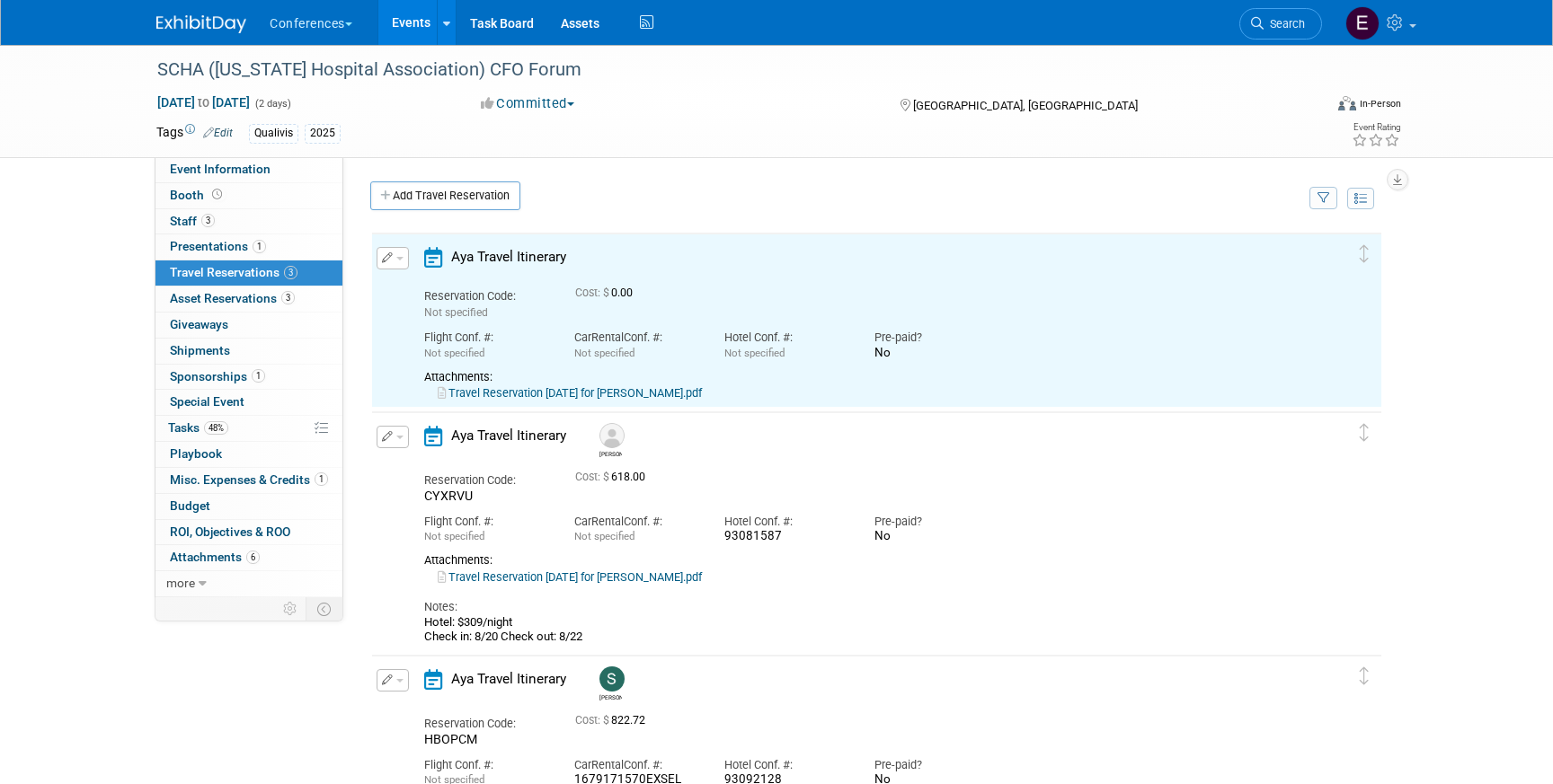
scroll to position [0, 0]
click at [376, 262] on button "button" at bounding box center [392, 258] width 33 height 23
click at [424, 291] on button "Edit Reservation" at bounding box center [453, 289] width 152 height 26
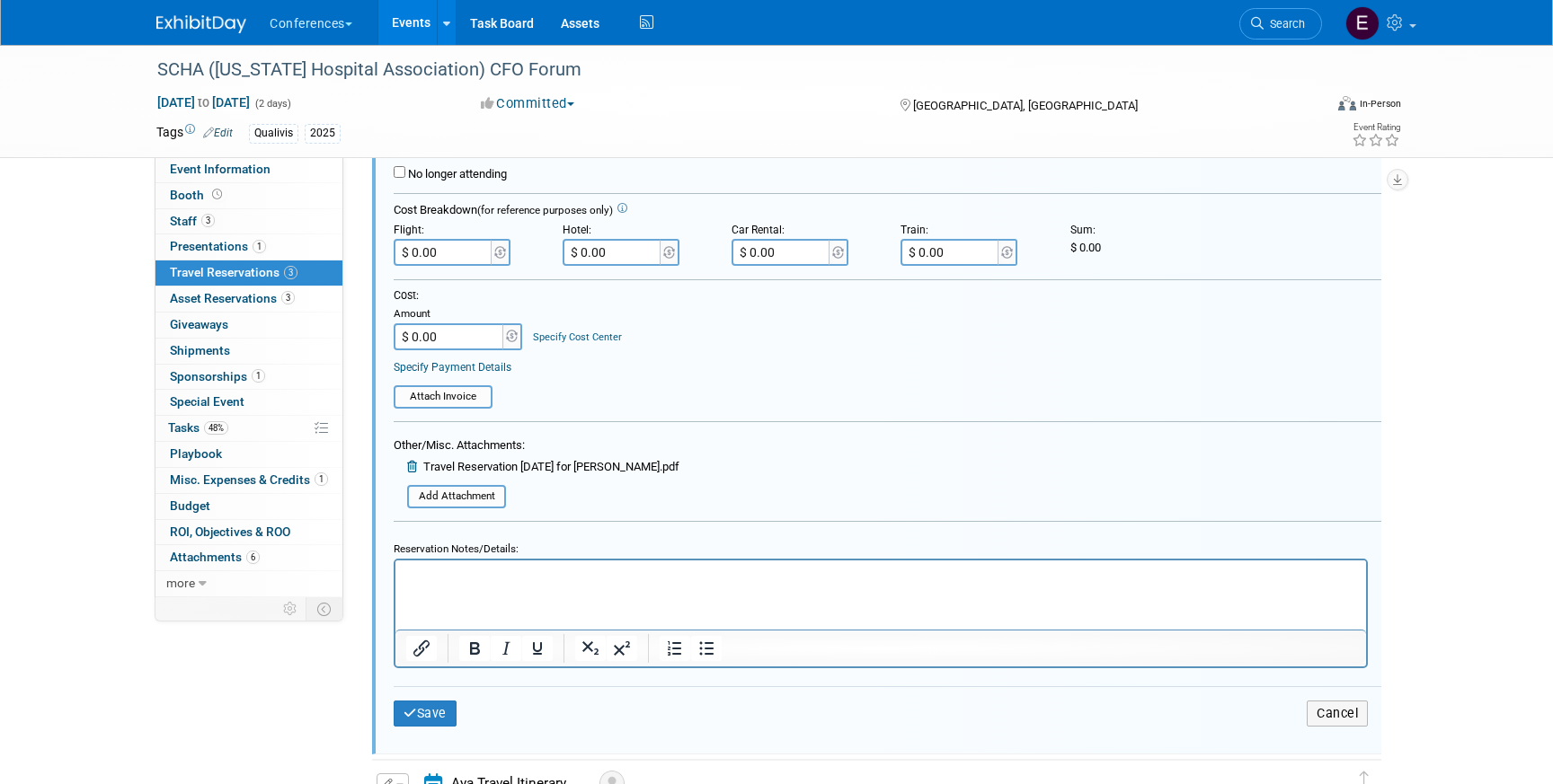
scroll to position [378, 0]
click at [444, 716] on button "Save" at bounding box center [425, 713] width 63 height 26
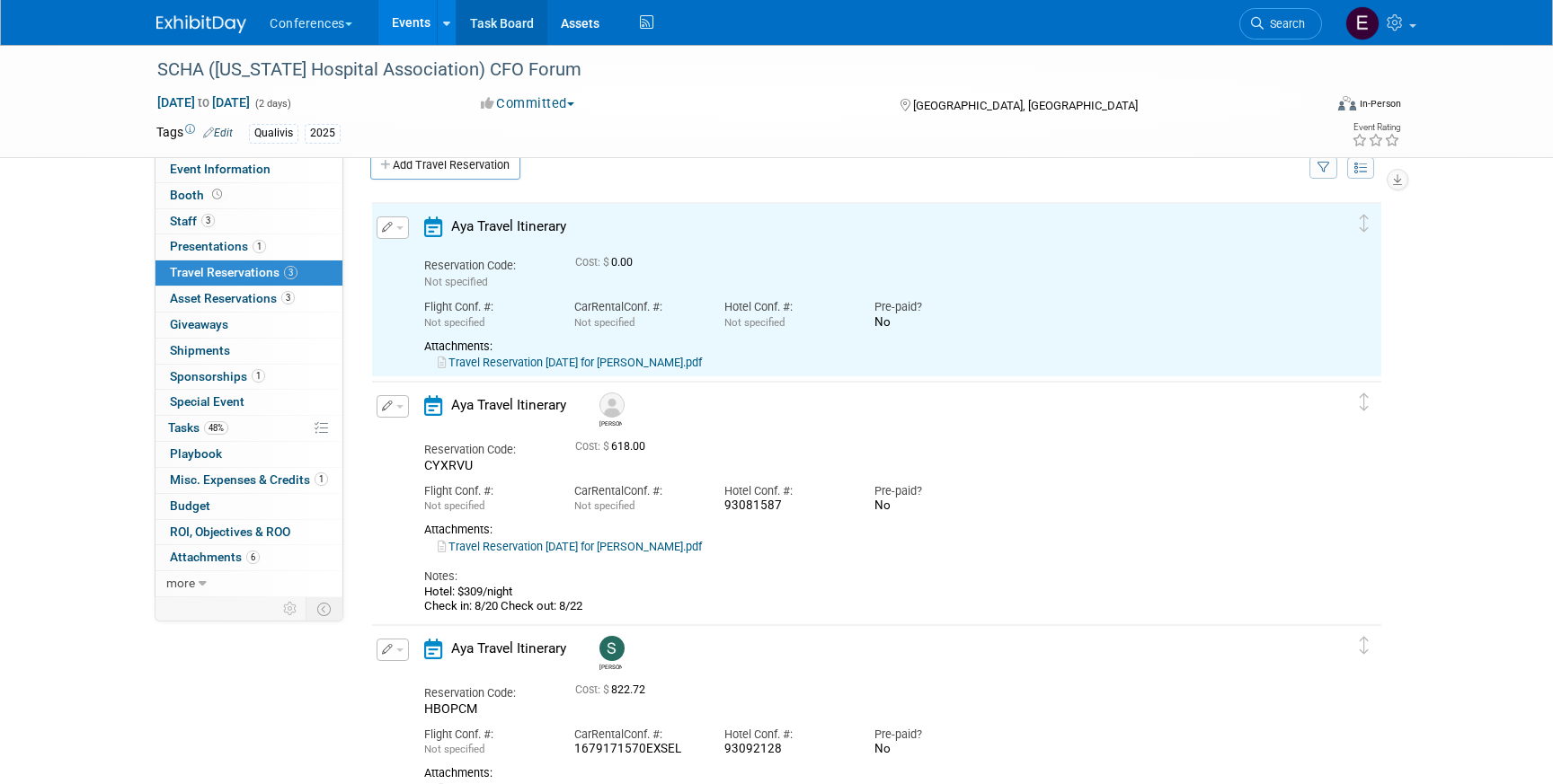
scroll to position [0, 0]
click at [665, 362] on link "Travel Reservation August 20 for JENNIFER HOWARD.pdf" at bounding box center [569, 362] width 264 height 14
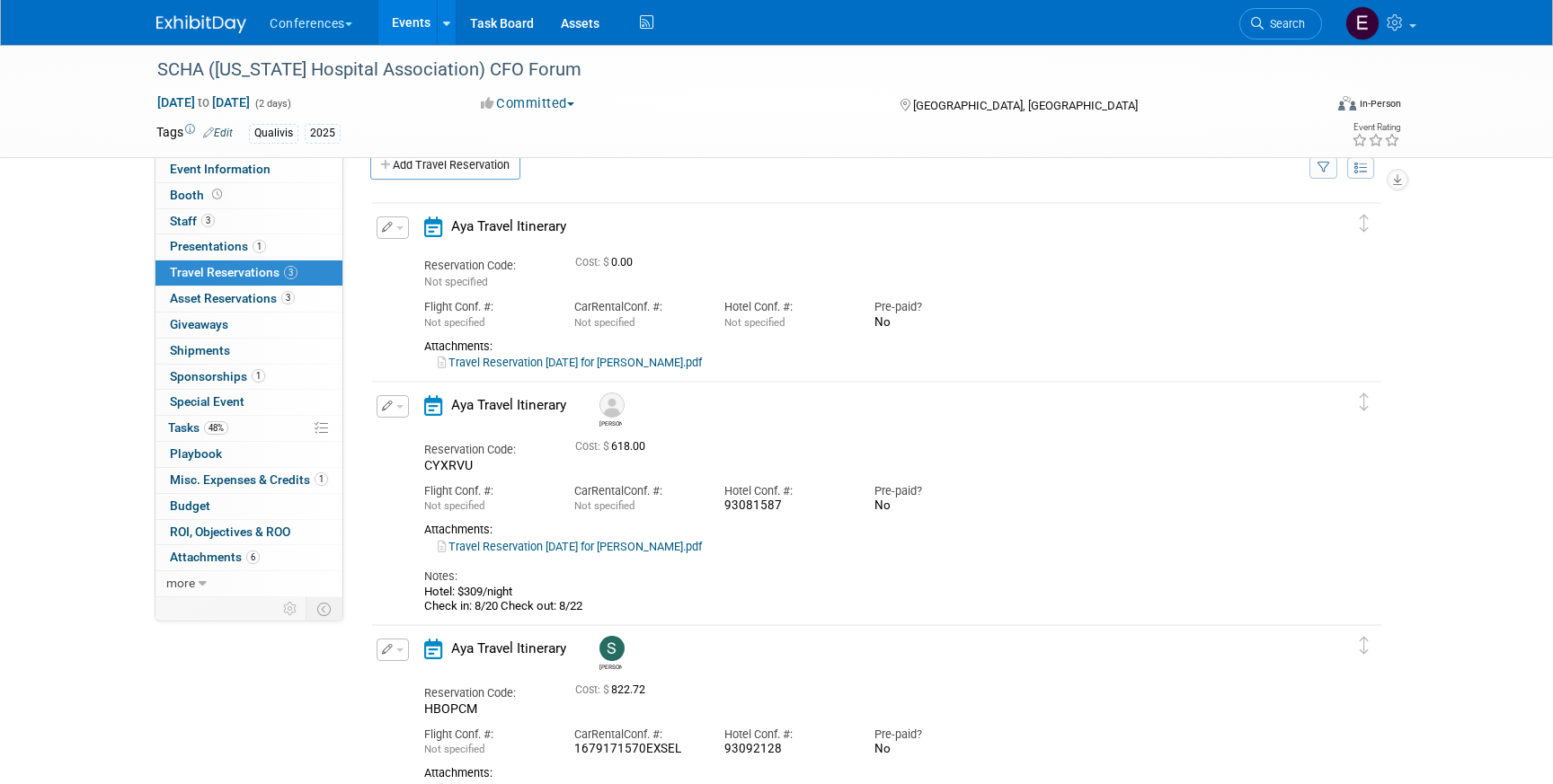
click at [392, 224] on button "button" at bounding box center [392, 227] width 33 height 23
click at [426, 254] on button "Edit Reservation" at bounding box center [453, 259] width 152 height 26
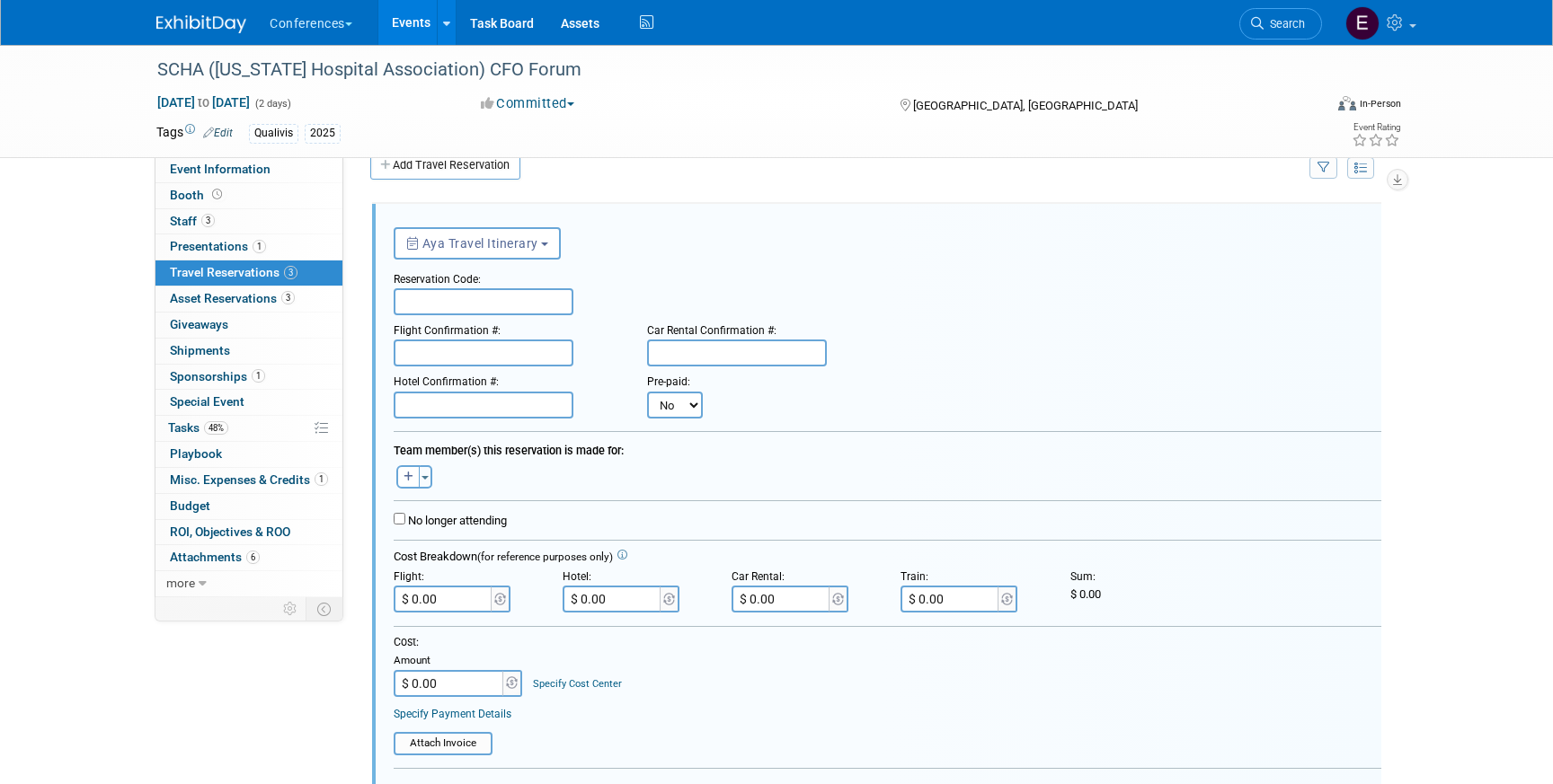
click at [457, 301] on input "text" at bounding box center [483, 301] width 180 height 27
paste input "UUJSAP"
type input "UUJSAP"
click at [693, 357] on input "text" at bounding box center [737, 353] width 180 height 27
paste input "64071182COUNT"
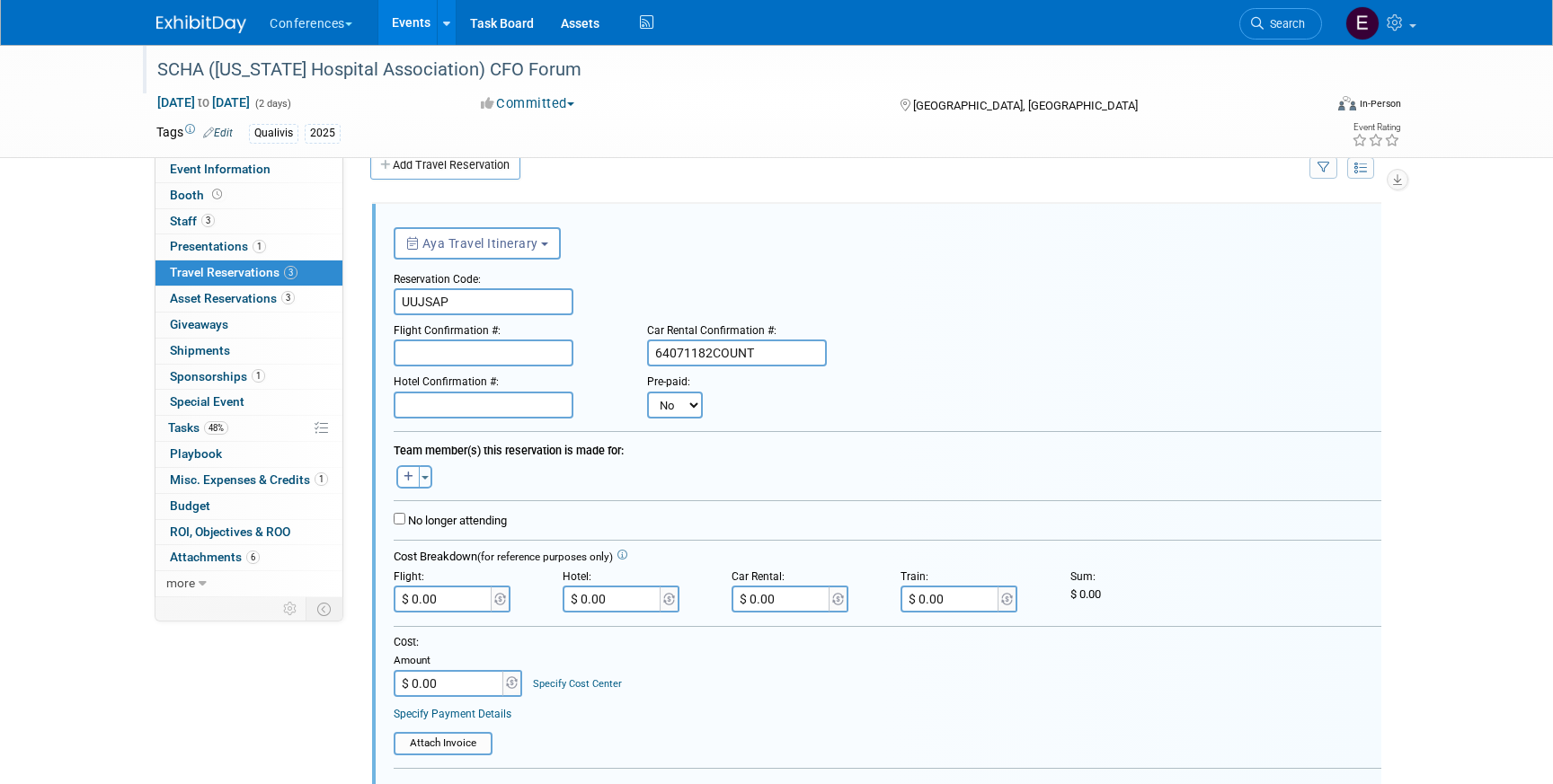
type input "64071182COUNT"
click at [805, 610] on input "$ 0.00" at bounding box center [782, 598] width 101 height 27
paste input "150.87"
type input "$ 150.87"
click at [475, 412] on input "text" at bounding box center [483, 405] width 180 height 27
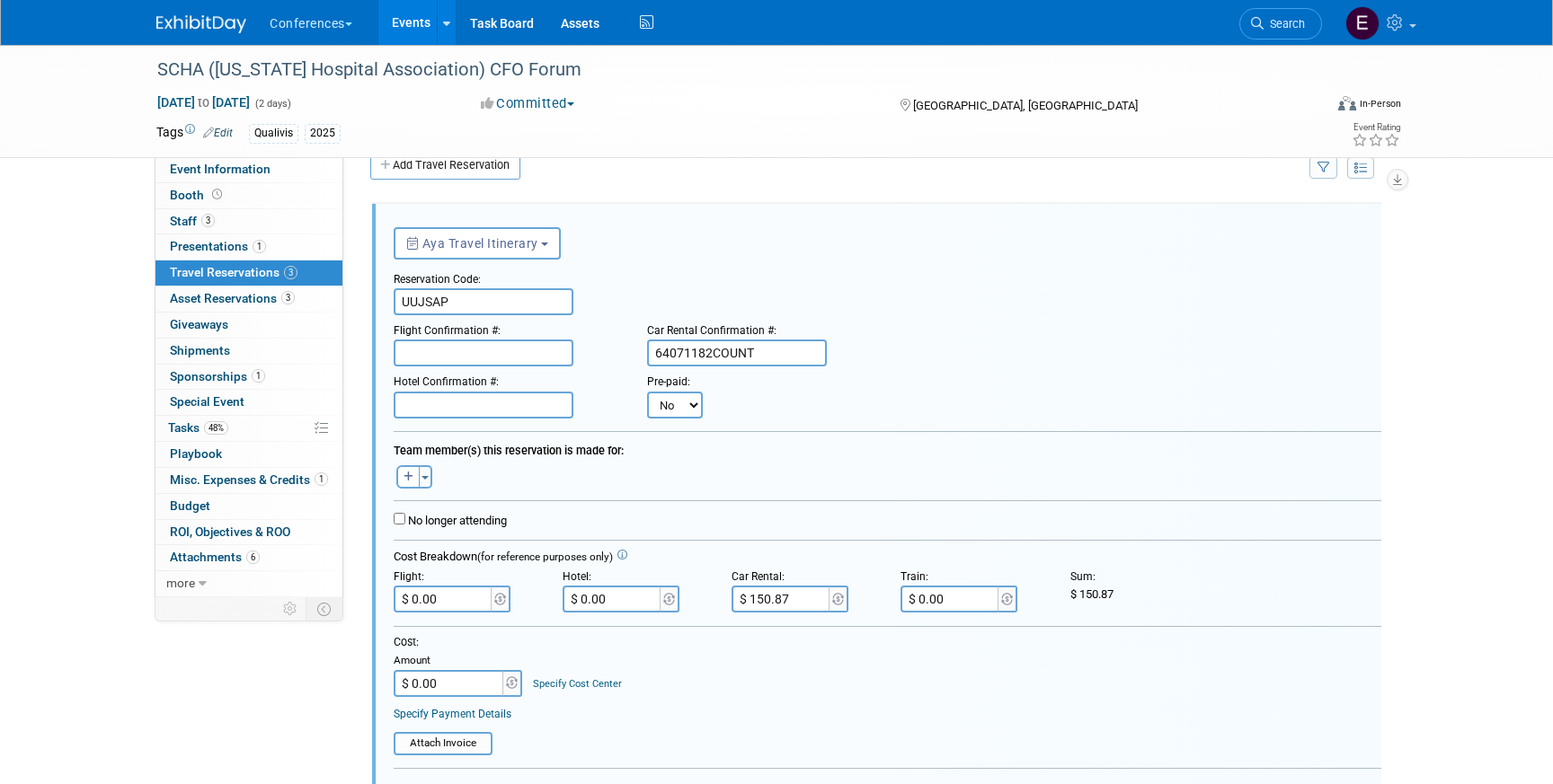
paste input "93424519"
type input "93424519"
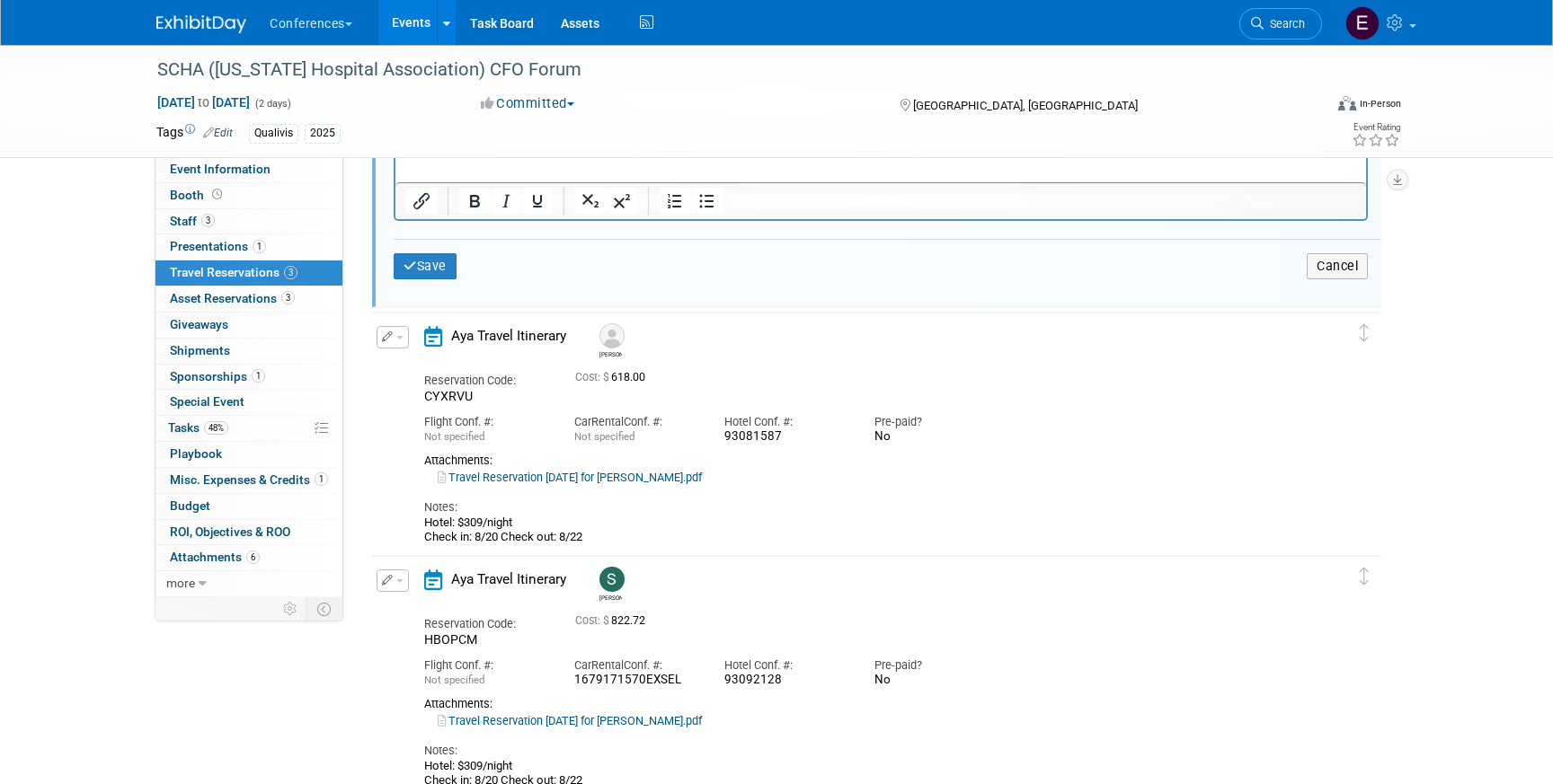
scroll to position [832, 0]
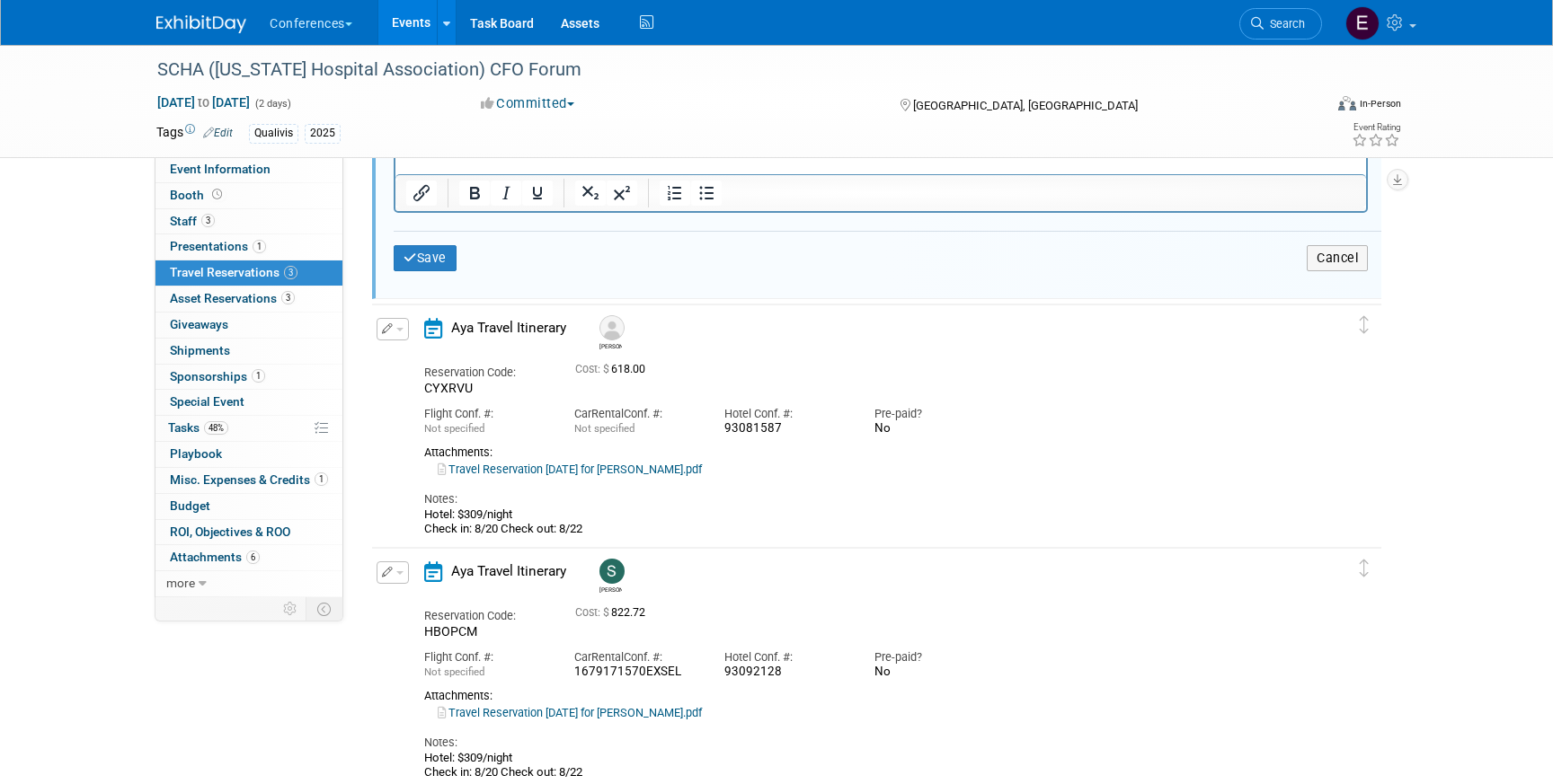
drag, startPoint x: 591, startPoint y: 531, endPoint x: 412, endPoint y: 520, distance: 179.3
click at [412, 520] on div "Aya Travel Itinerary Mindy Reservation Code: CYXRVU Cost: $ 618.00 Car" at bounding box center [861, 428] width 901 height 219
copy div "Hotel: $309/night Check in: 8/20 Check out: 8/22"
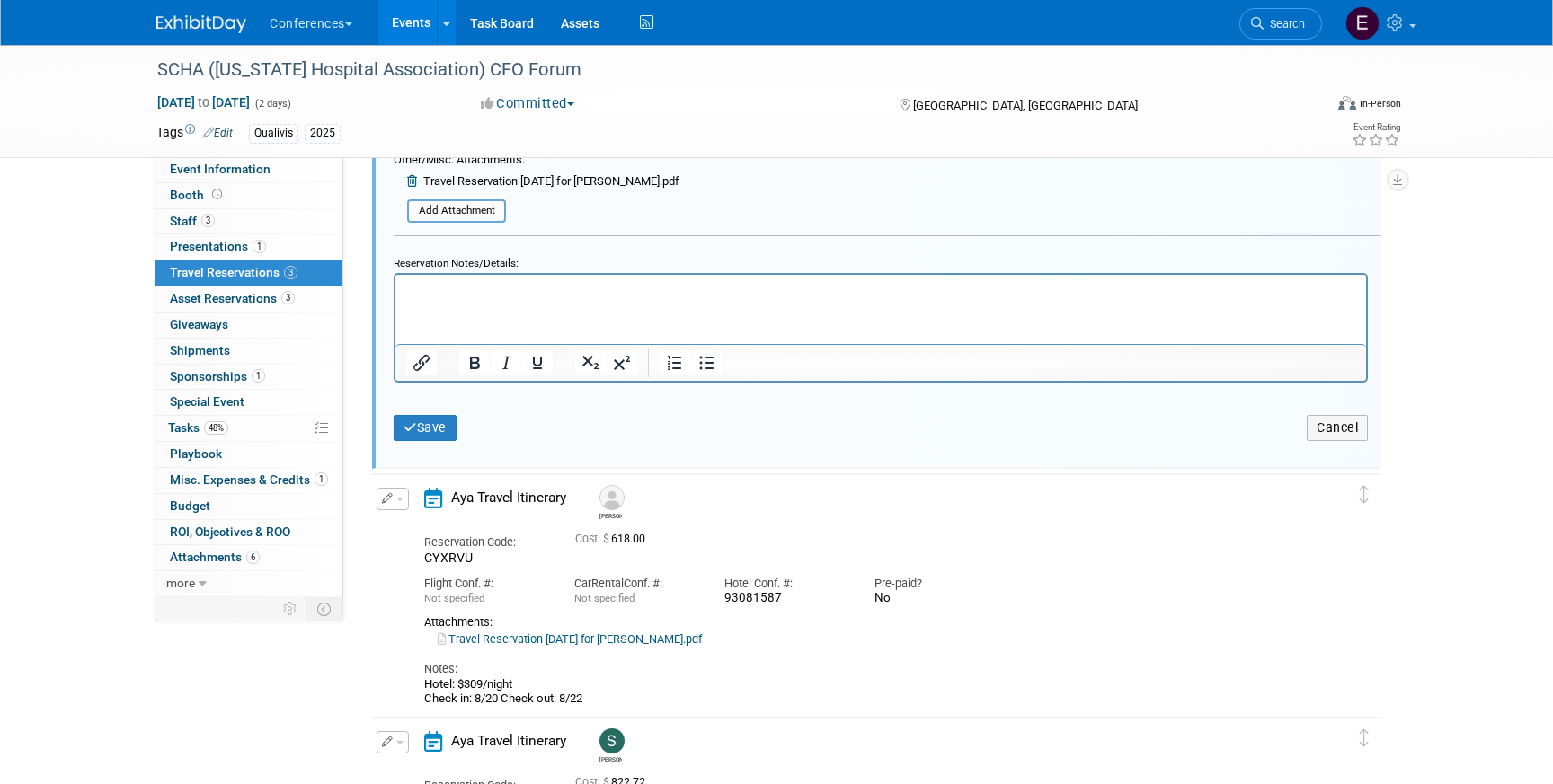
scroll to position [648, 0]
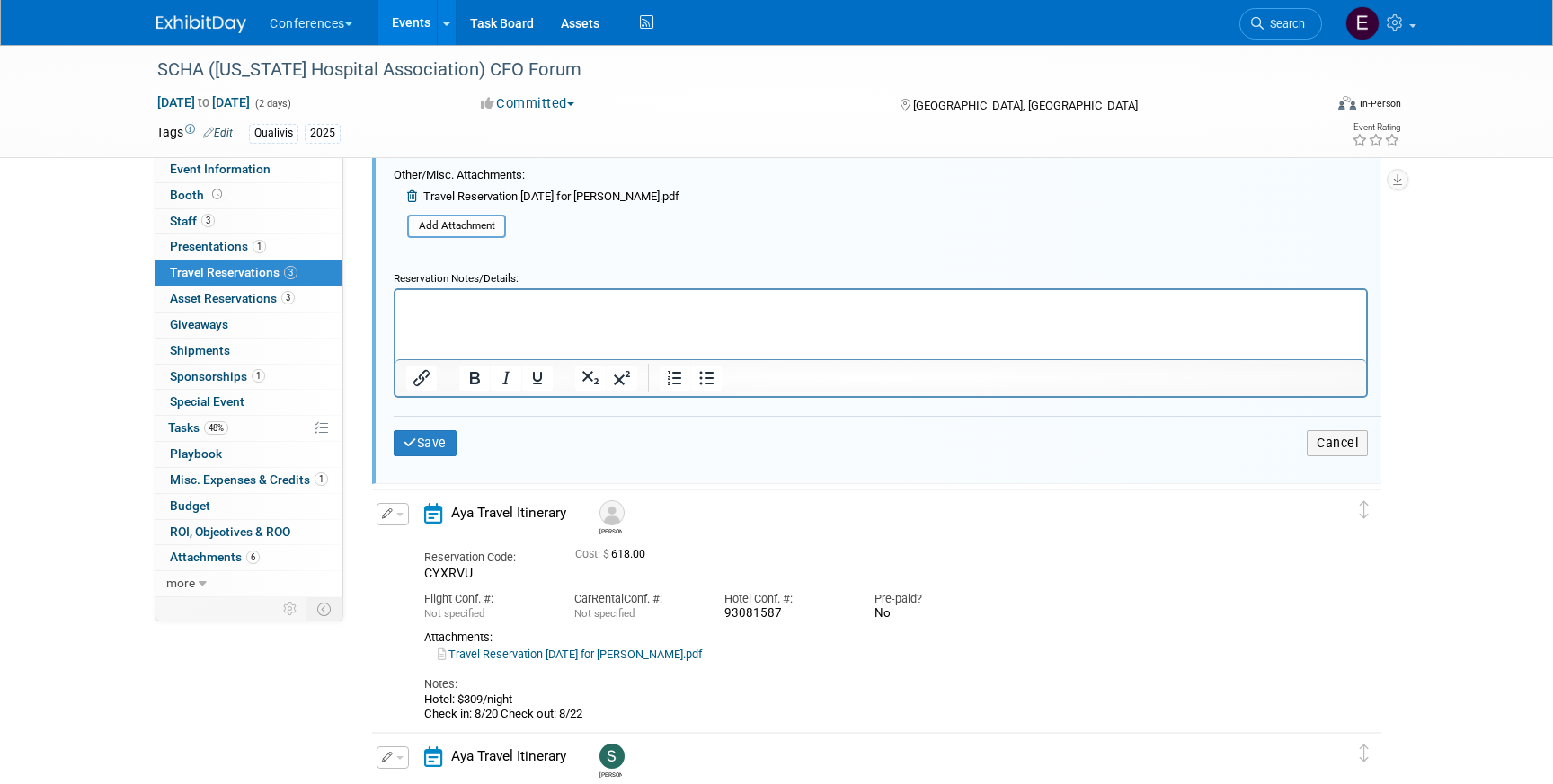
click at [471, 312] on p "Rich Text Area. Press ALT-0 for help." at bounding box center [881, 304] width 950 height 17
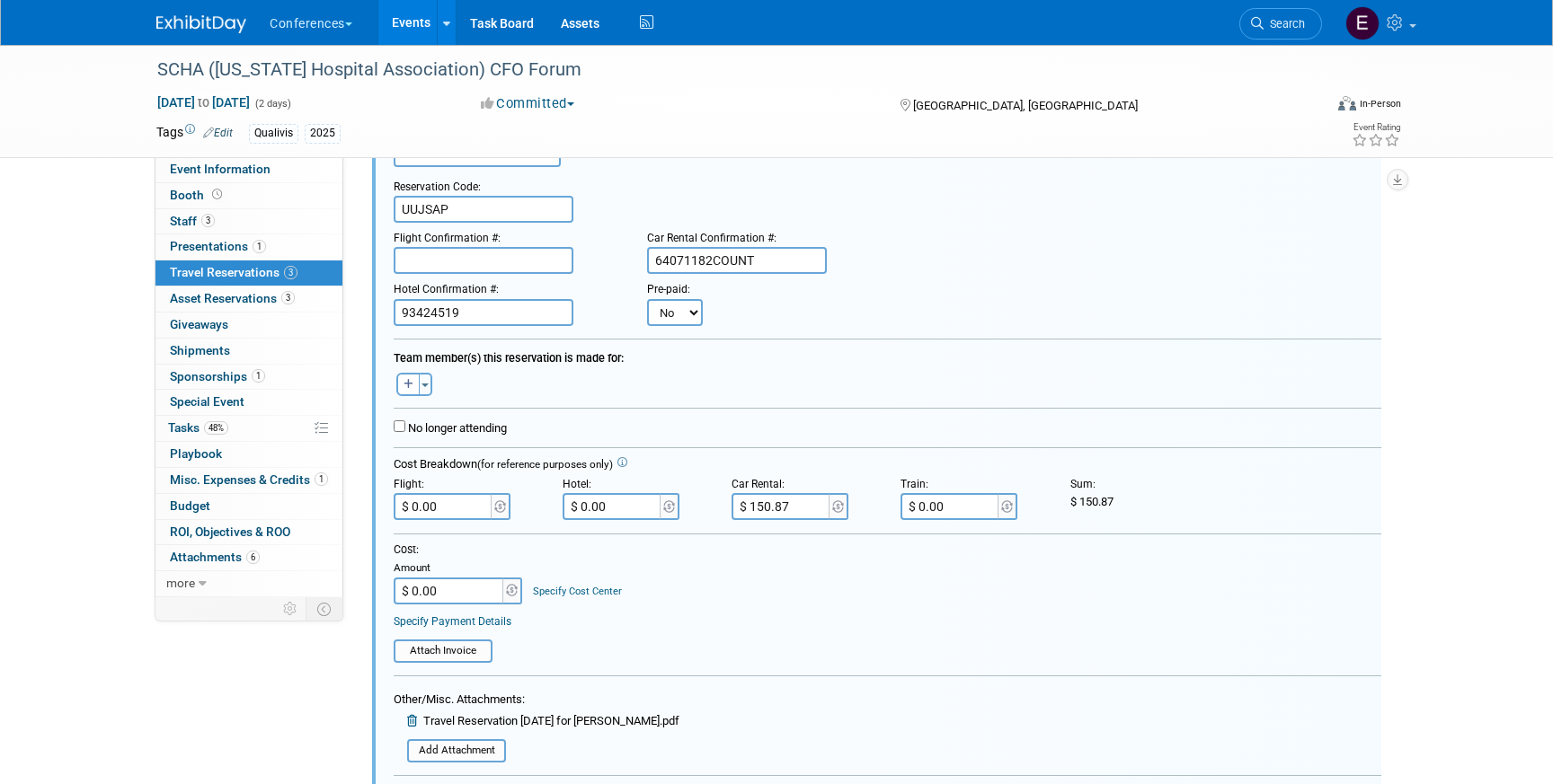
scroll to position [103, 0]
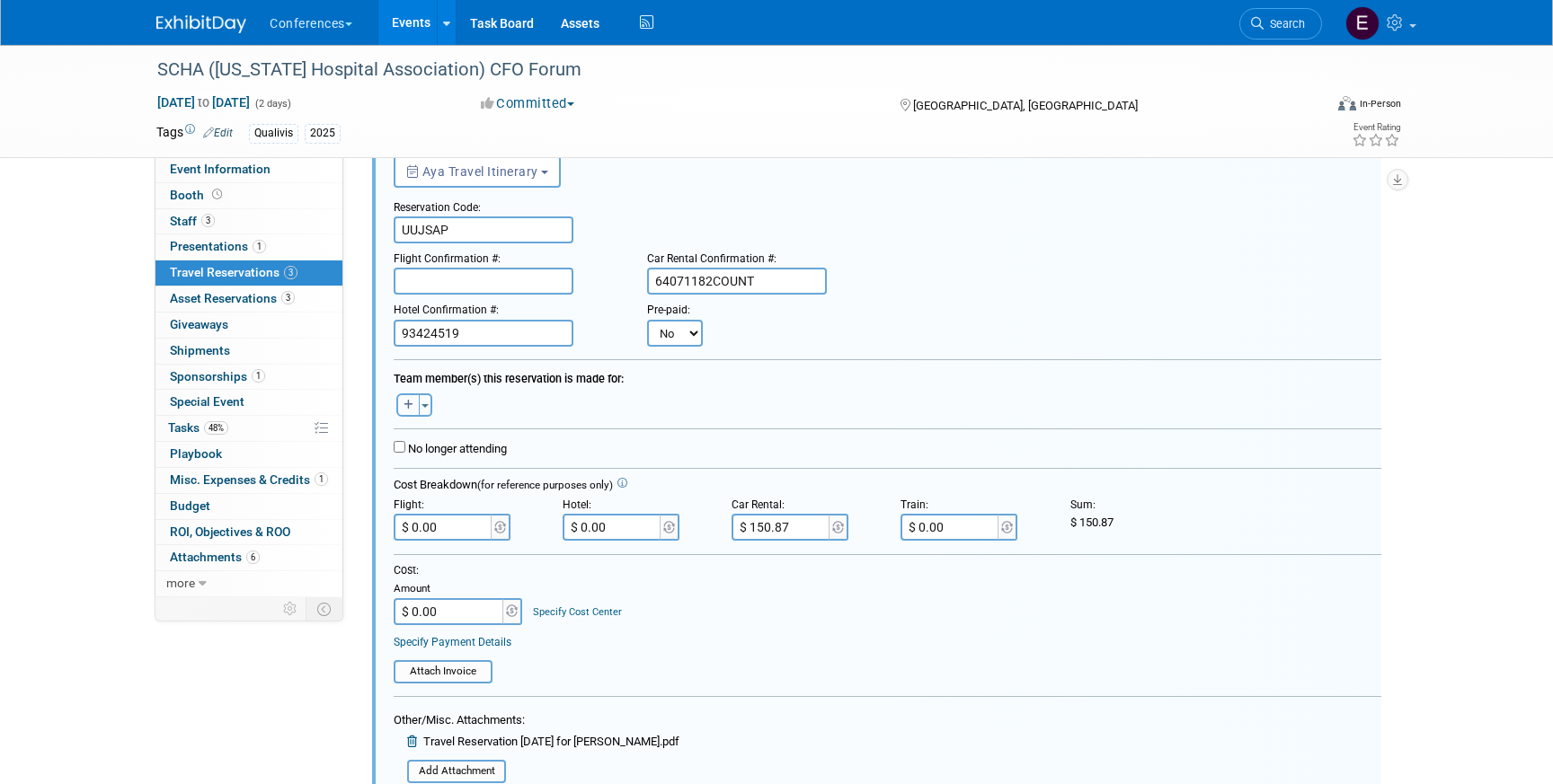
click at [406, 407] on icon "button" at bounding box center [408, 405] width 10 height 11
select select
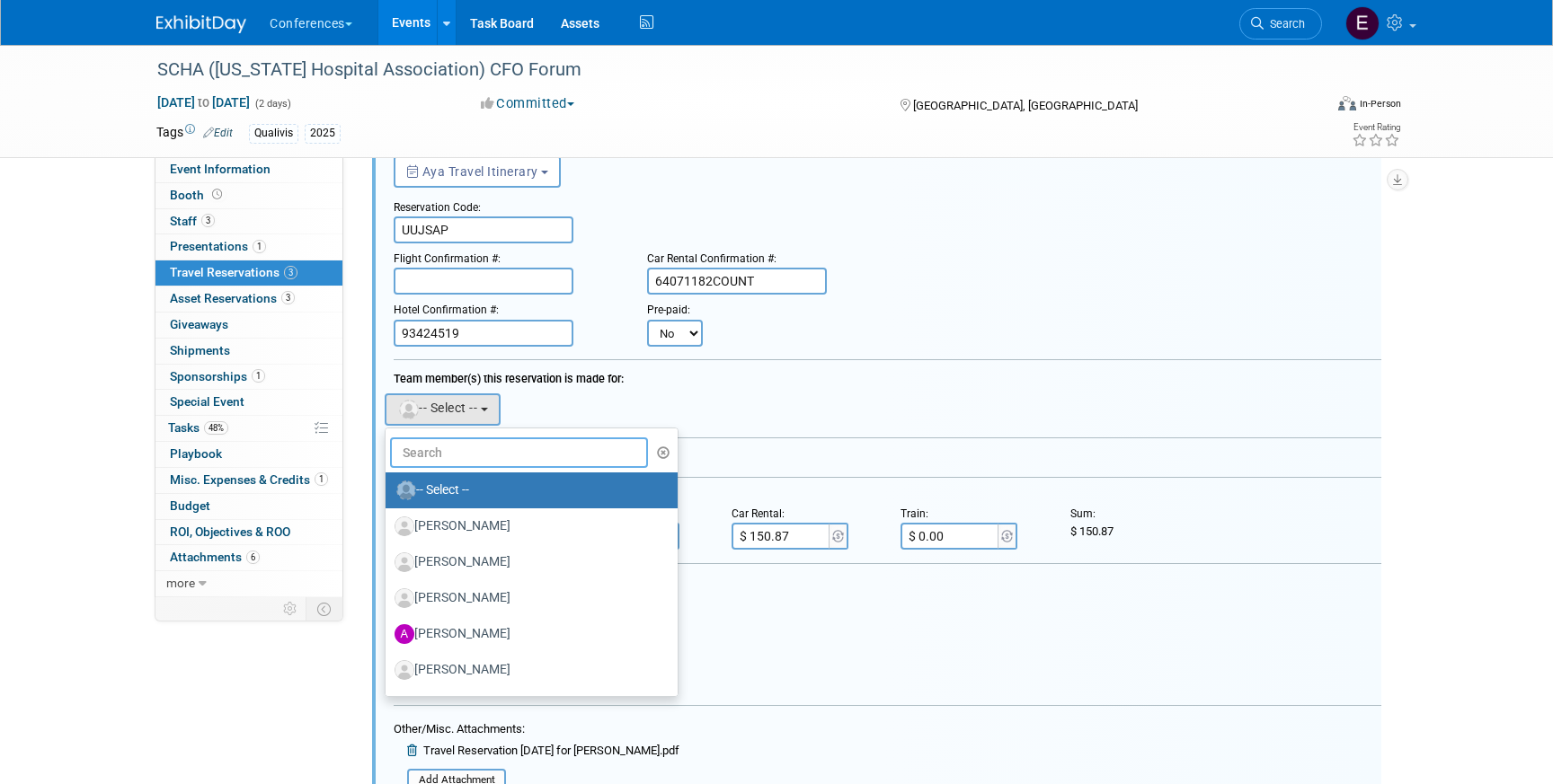
click at [403, 448] on input "text" at bounding box center [519, 452] width 258 height 31
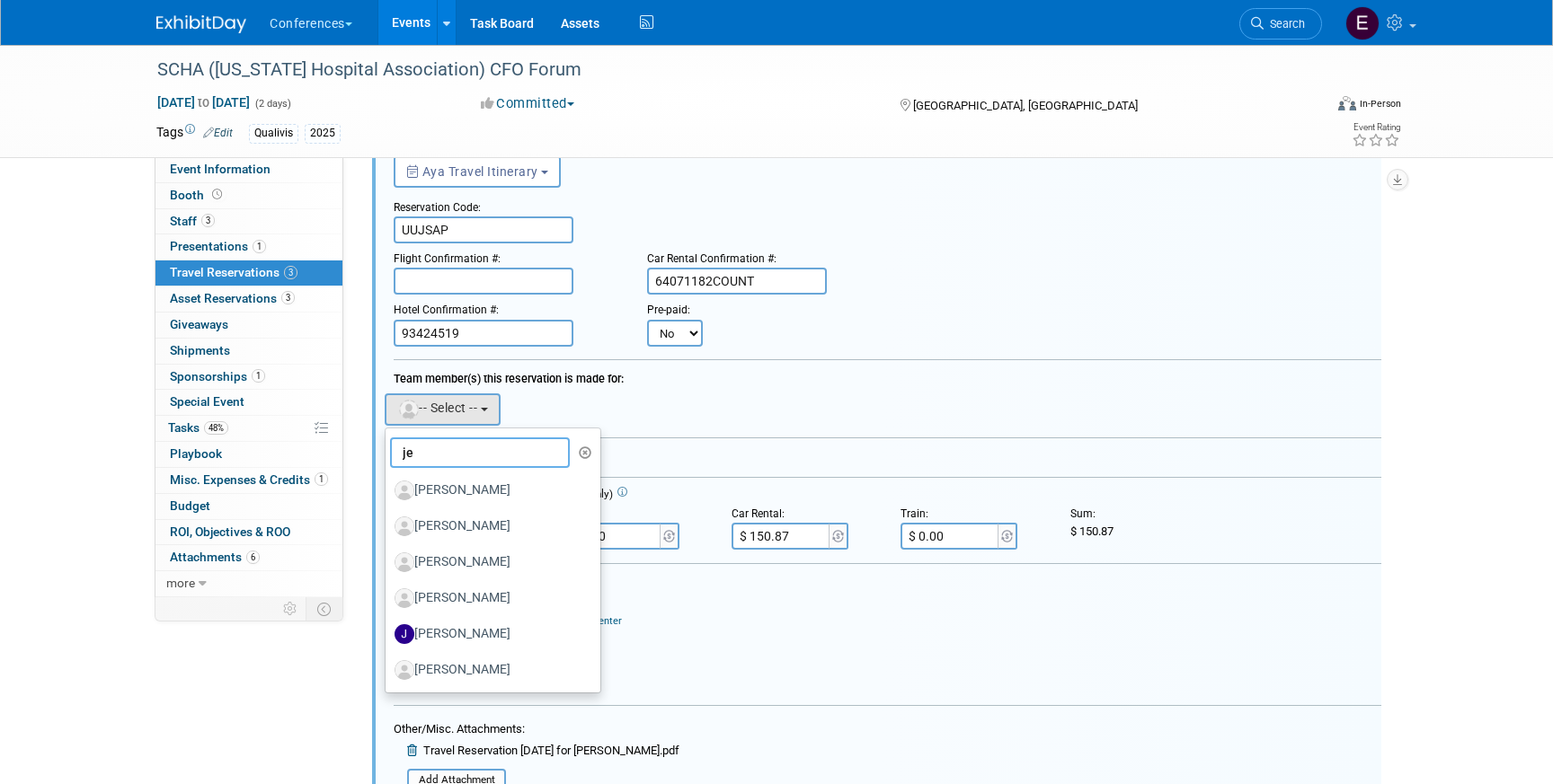
type input "j"
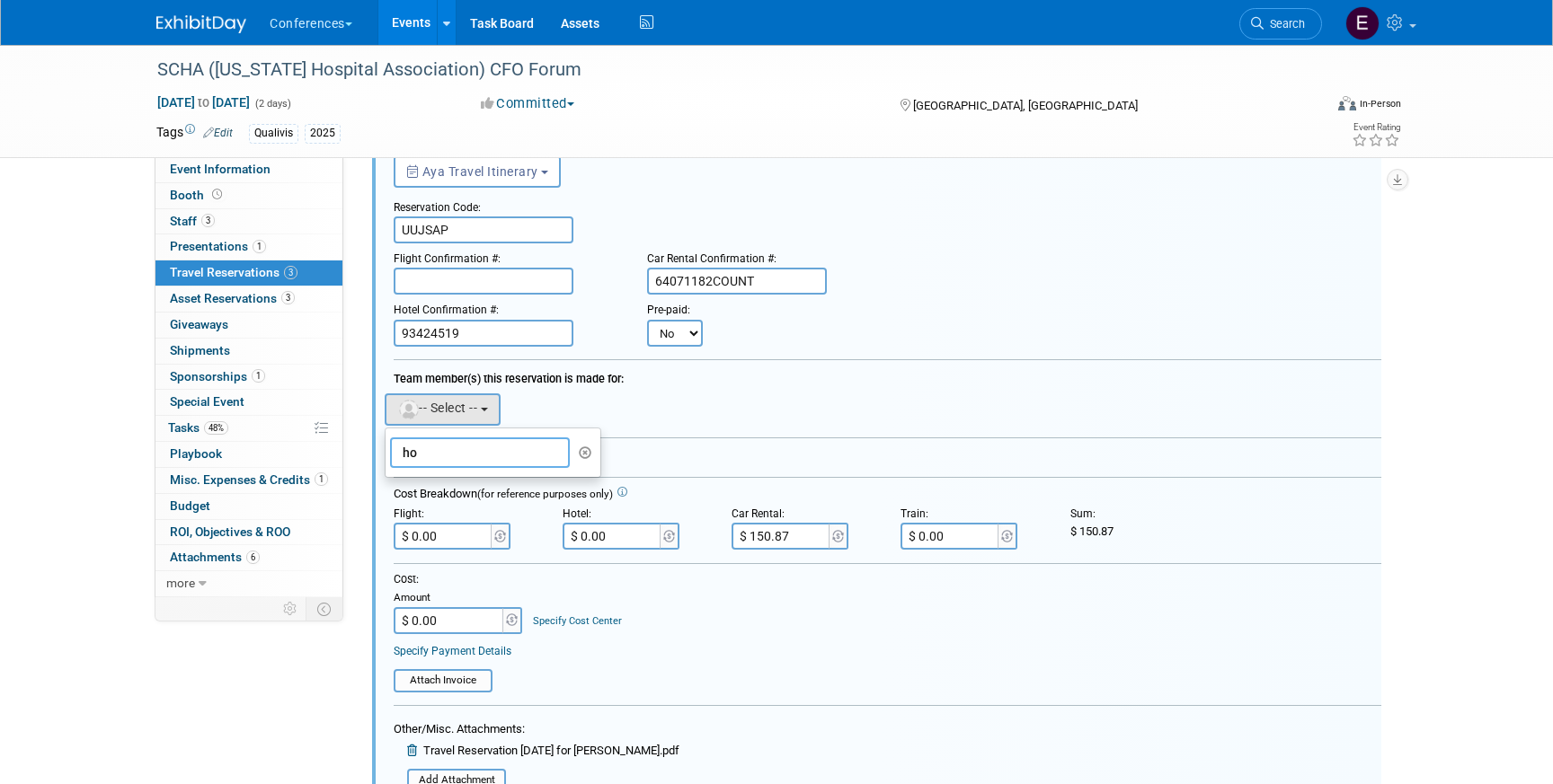
type input "h"
type input "Jen Howard"
click at [727, 442] on div at bounding box center [887, 441] width 988 height 9
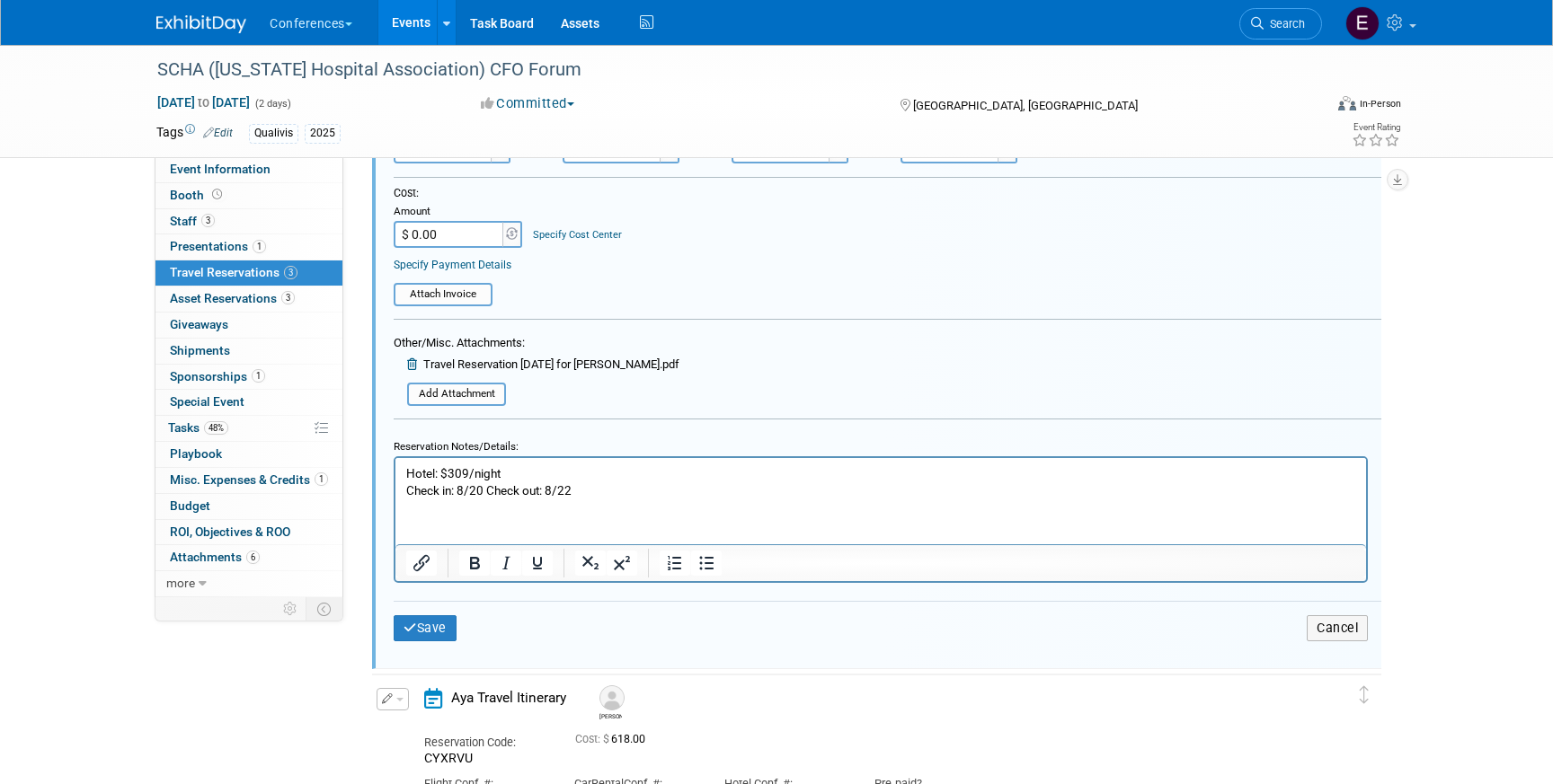
scroll to position [503, 0]
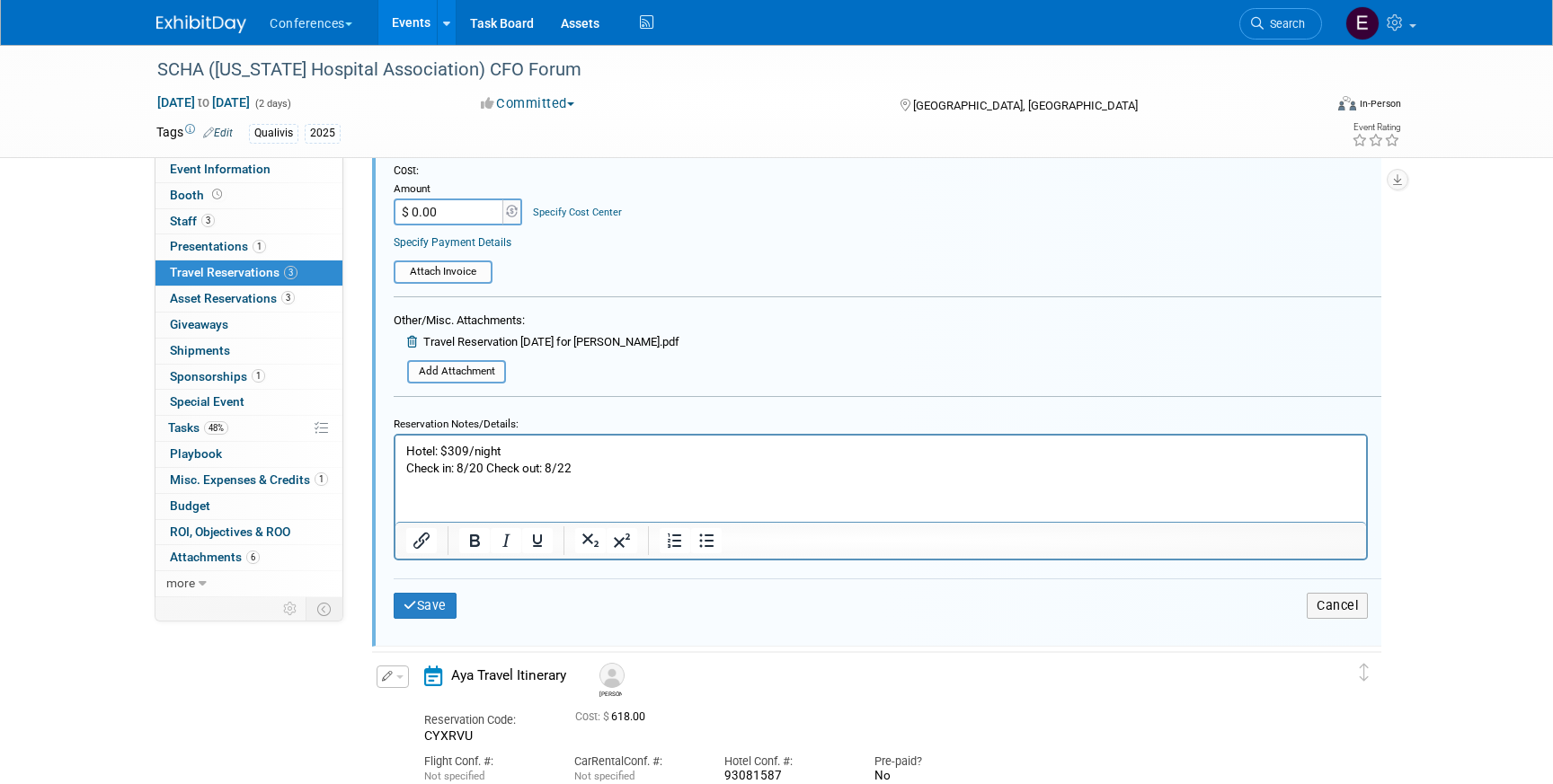
click at [409, 455] on p "Hotel: $309/night Check in: 8/20 Check out: 8/22" at bounding box center [881, 459] width 950 height 35
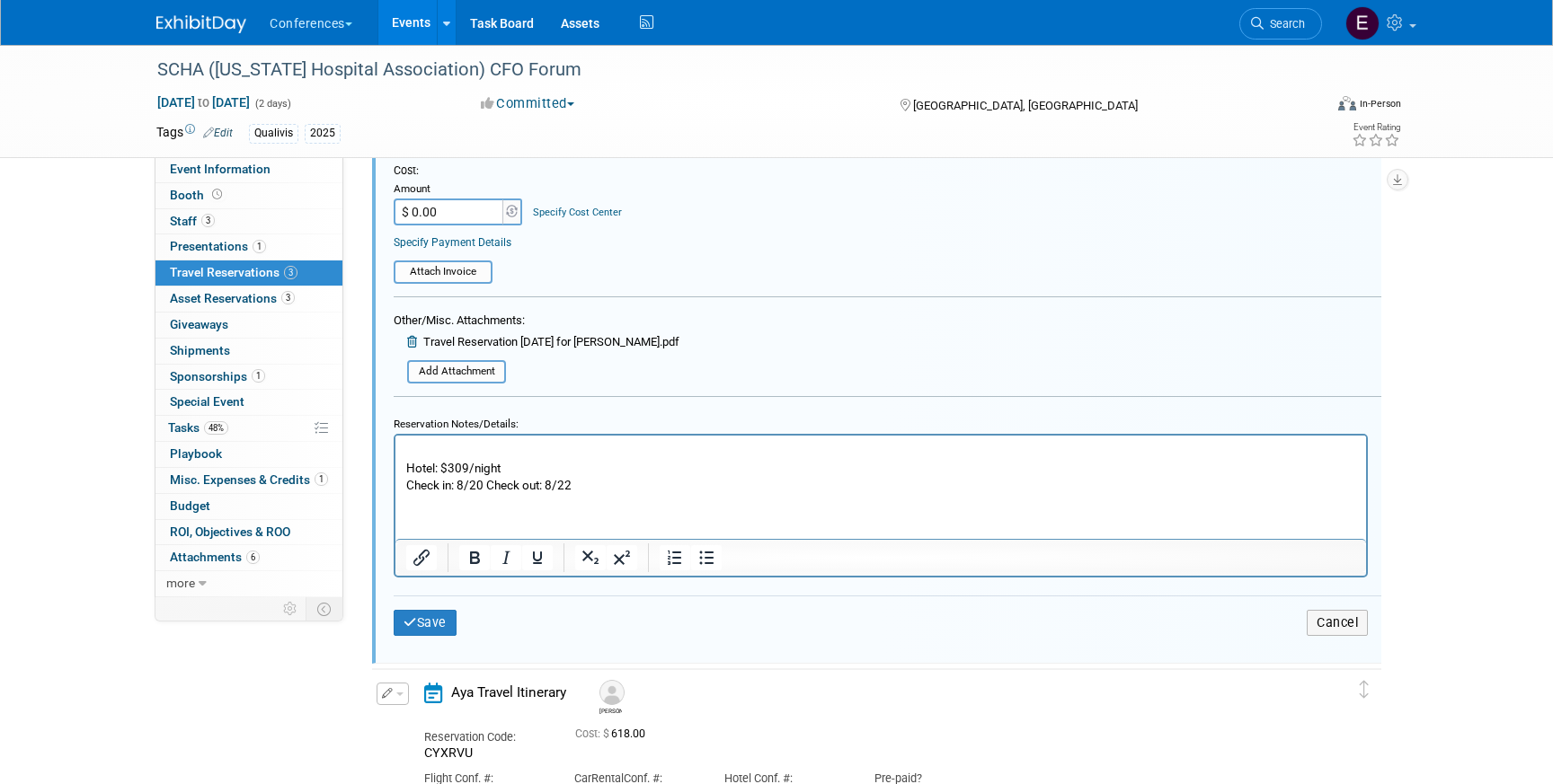
click at [425, 452] on p "Rich Text Area. Press ALT-0 for help." at bounding box center [881, 450] width 950 height 17
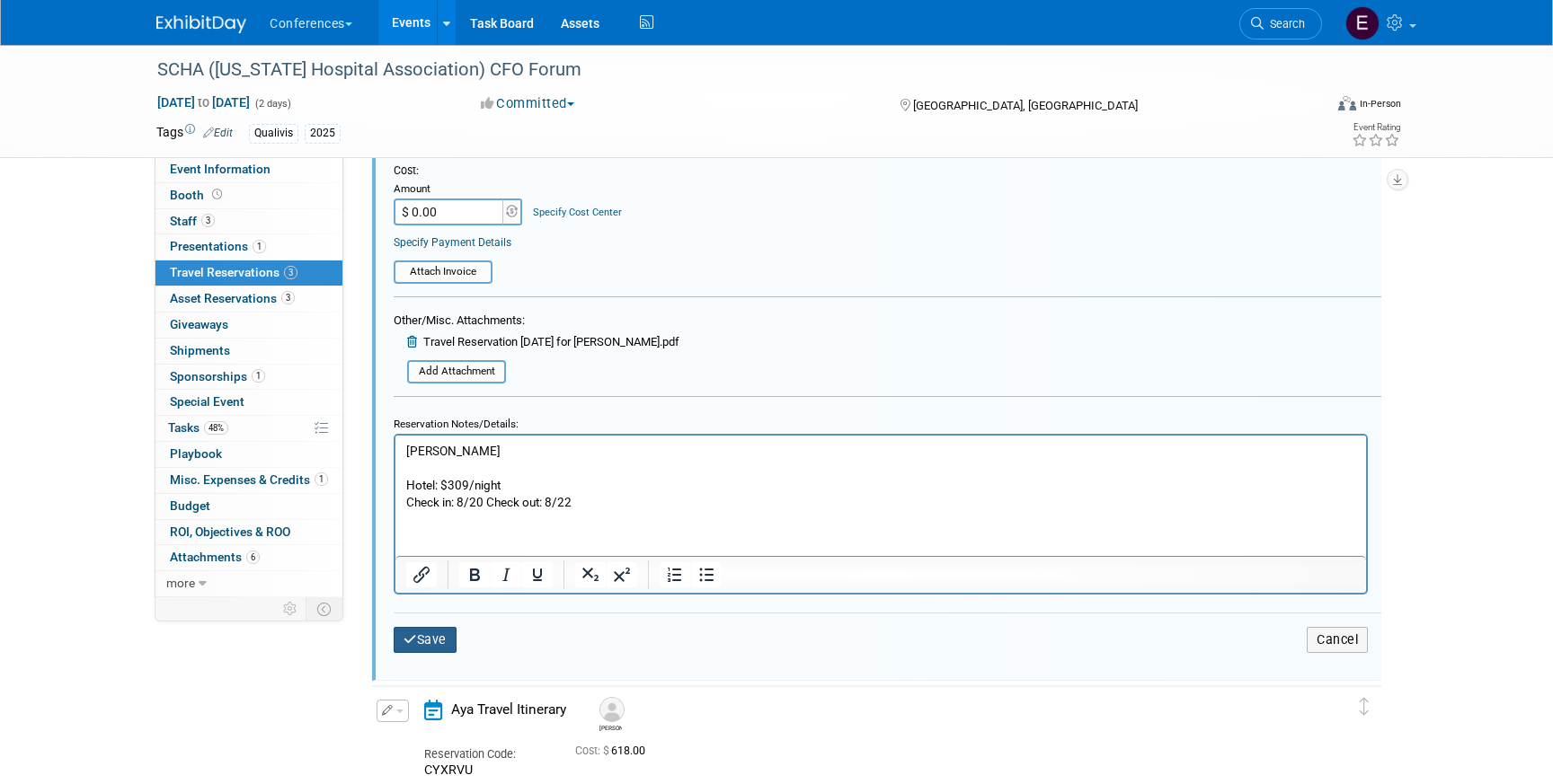
click at [421, 647] on button "Save" at bounding box center [425, 640] width 63 height 26
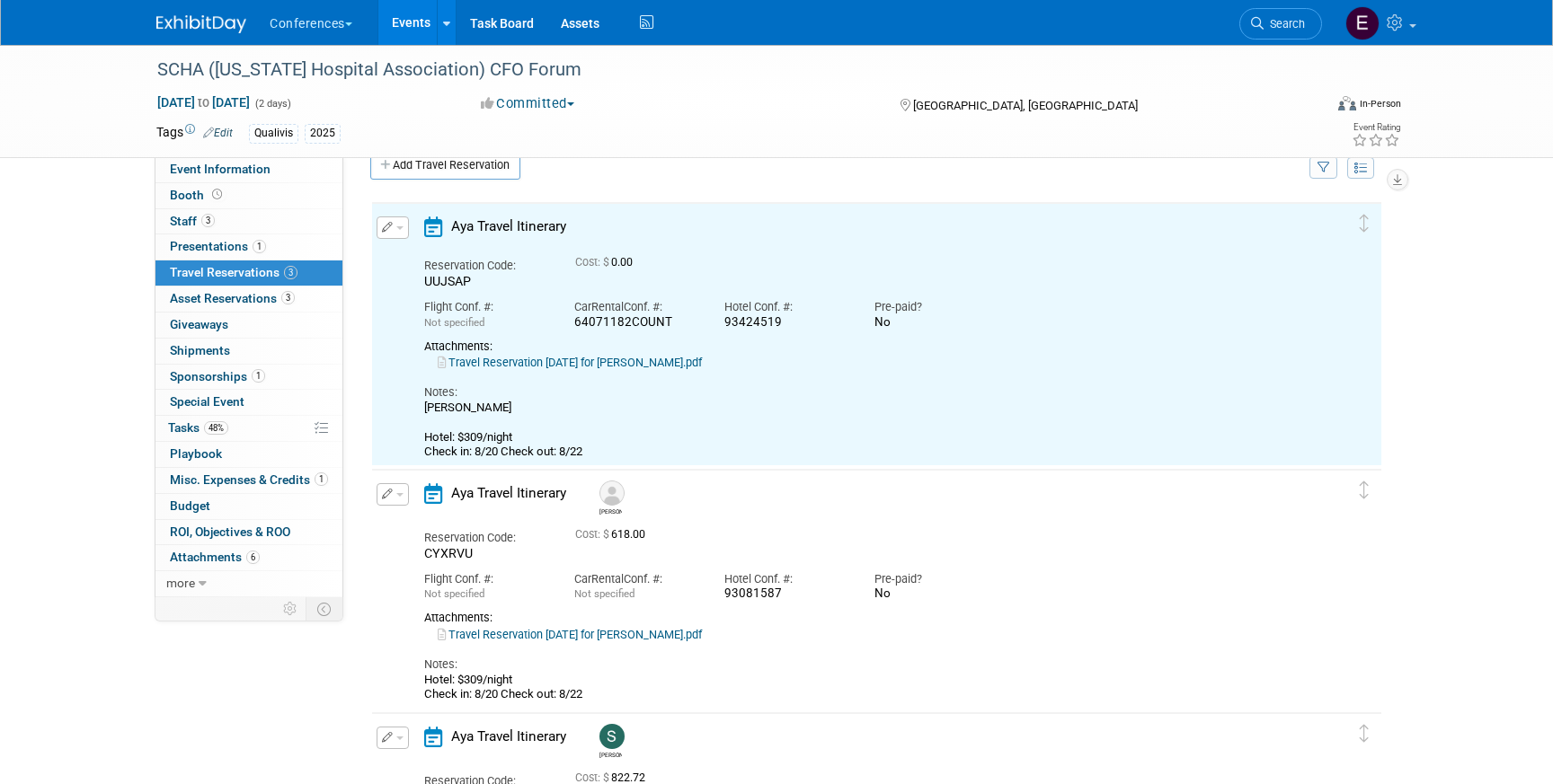
scroll to position [0, 0]
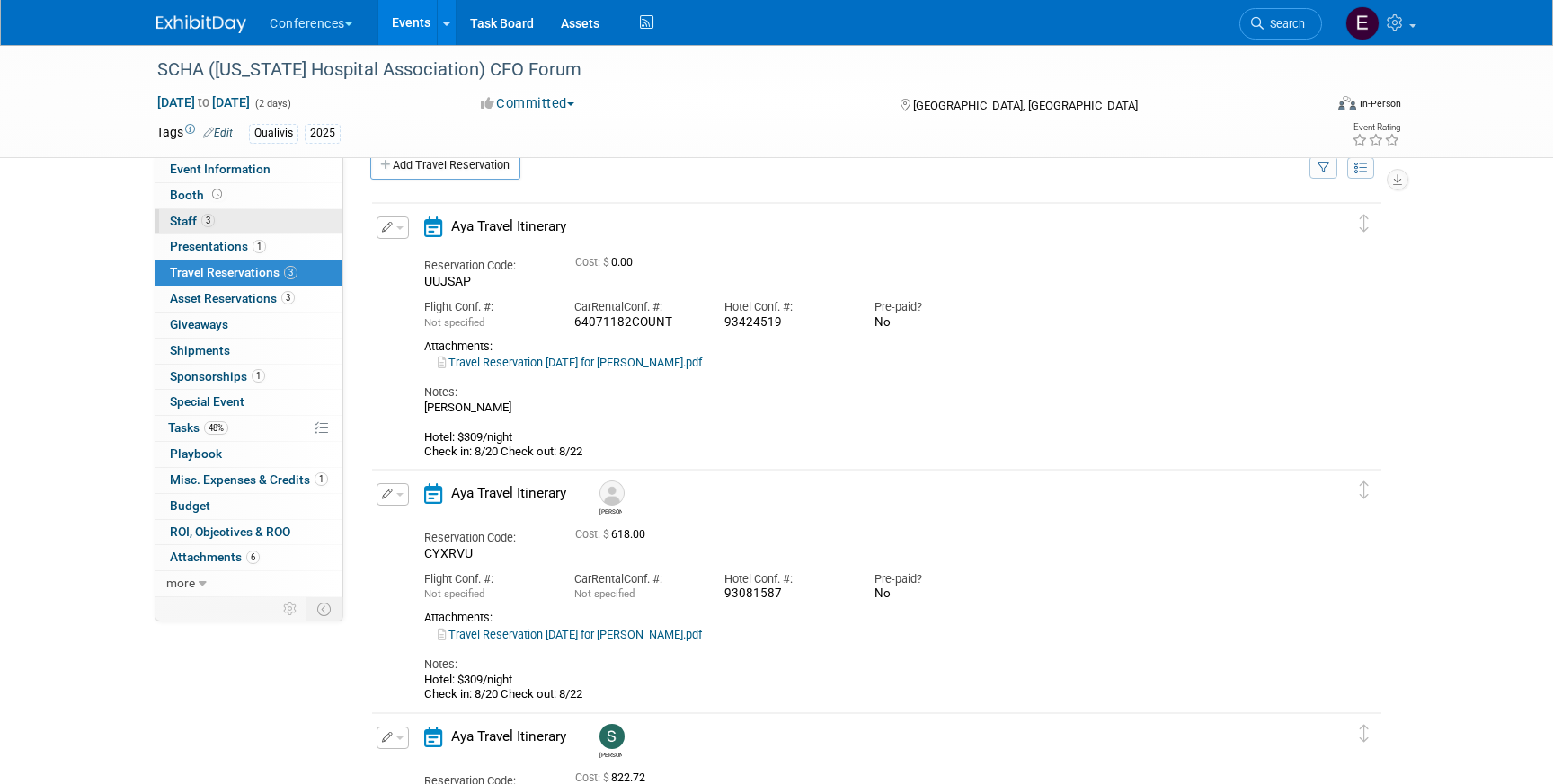
click at [204, 214] on span "Staff 3" at bounding box center [192, 221] width 44 height 15
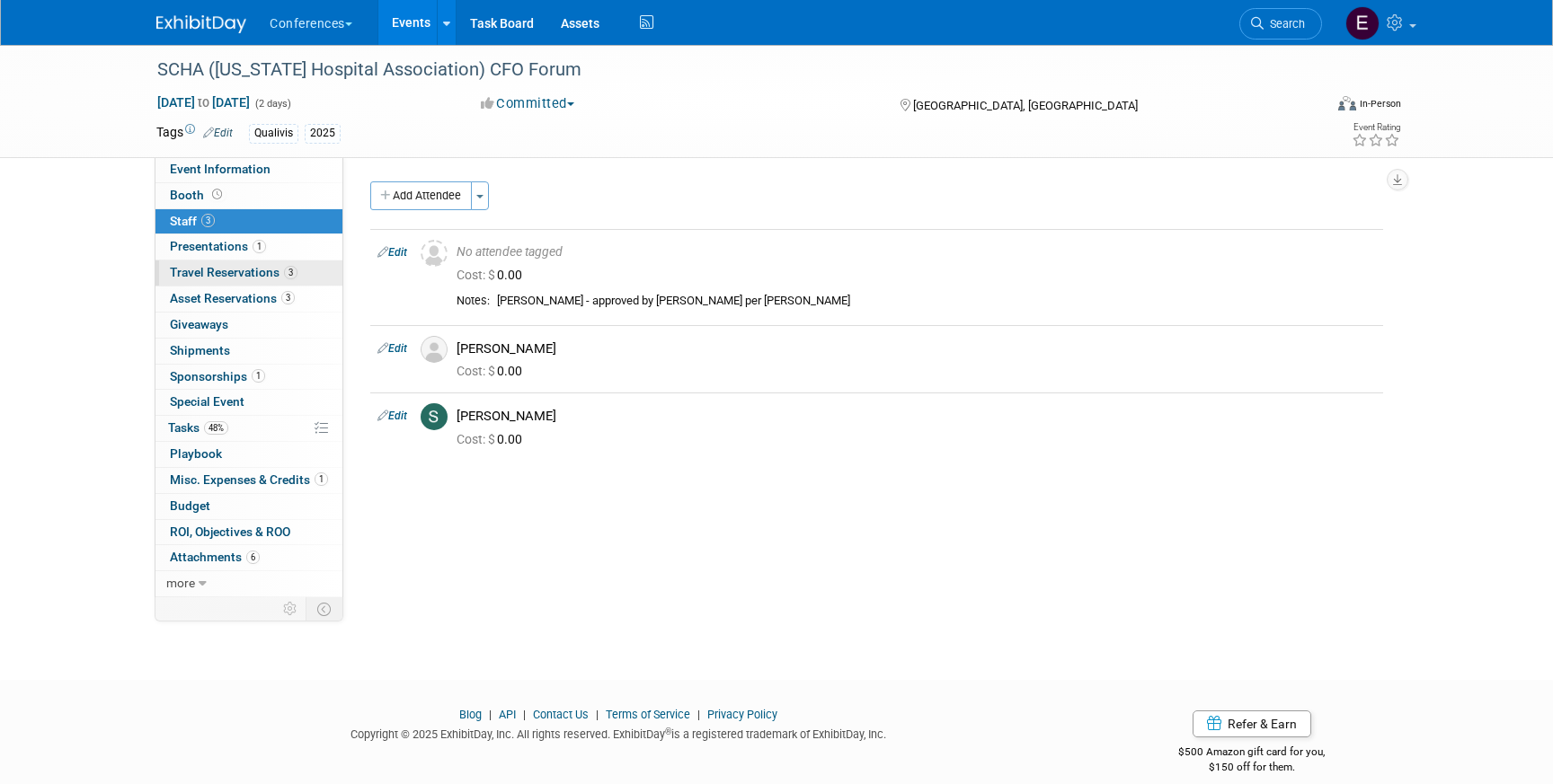
click at [240, 274] on span "Travel Reservations 3" at bounding box center [233, 272] width 127 height 15
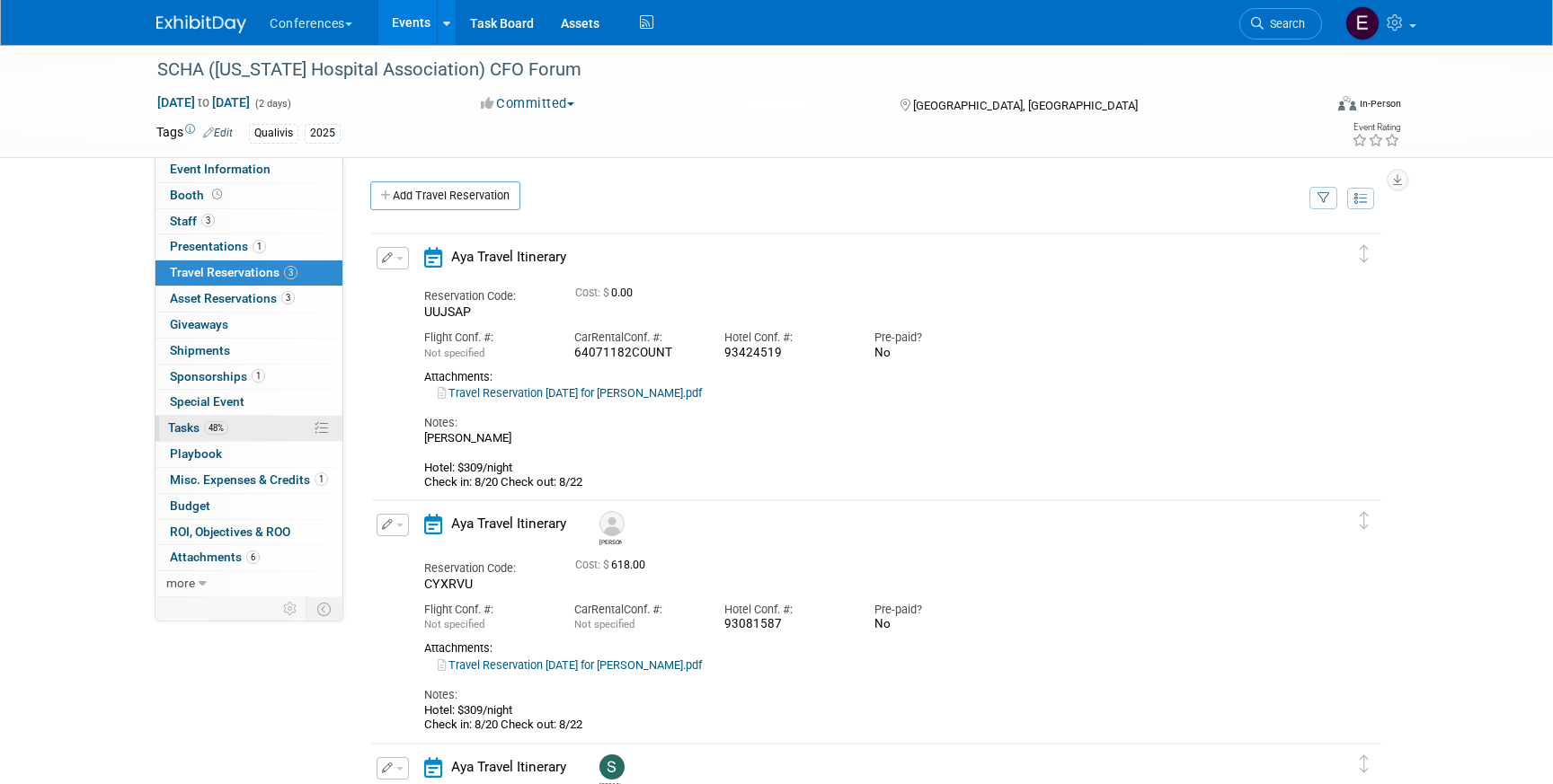
click at [233, 439] on link "48% Tasks 48%" at bounding box center [248, 428] width 187 height 25
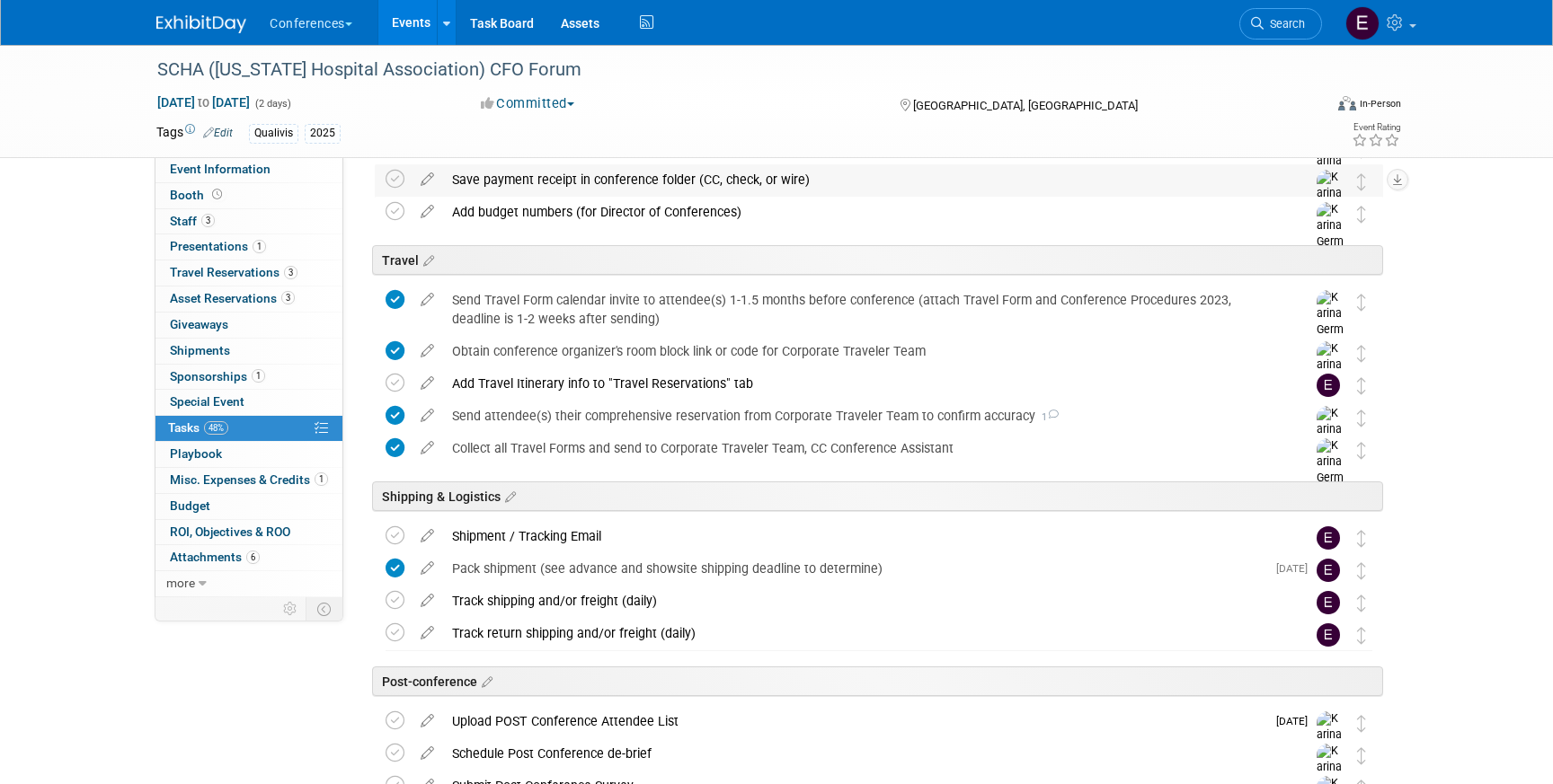
scroll to position [521, 0]
click at [247, 271] on span "Travel Reservations 3" at bounding box center [233, 272] width 127 height 15
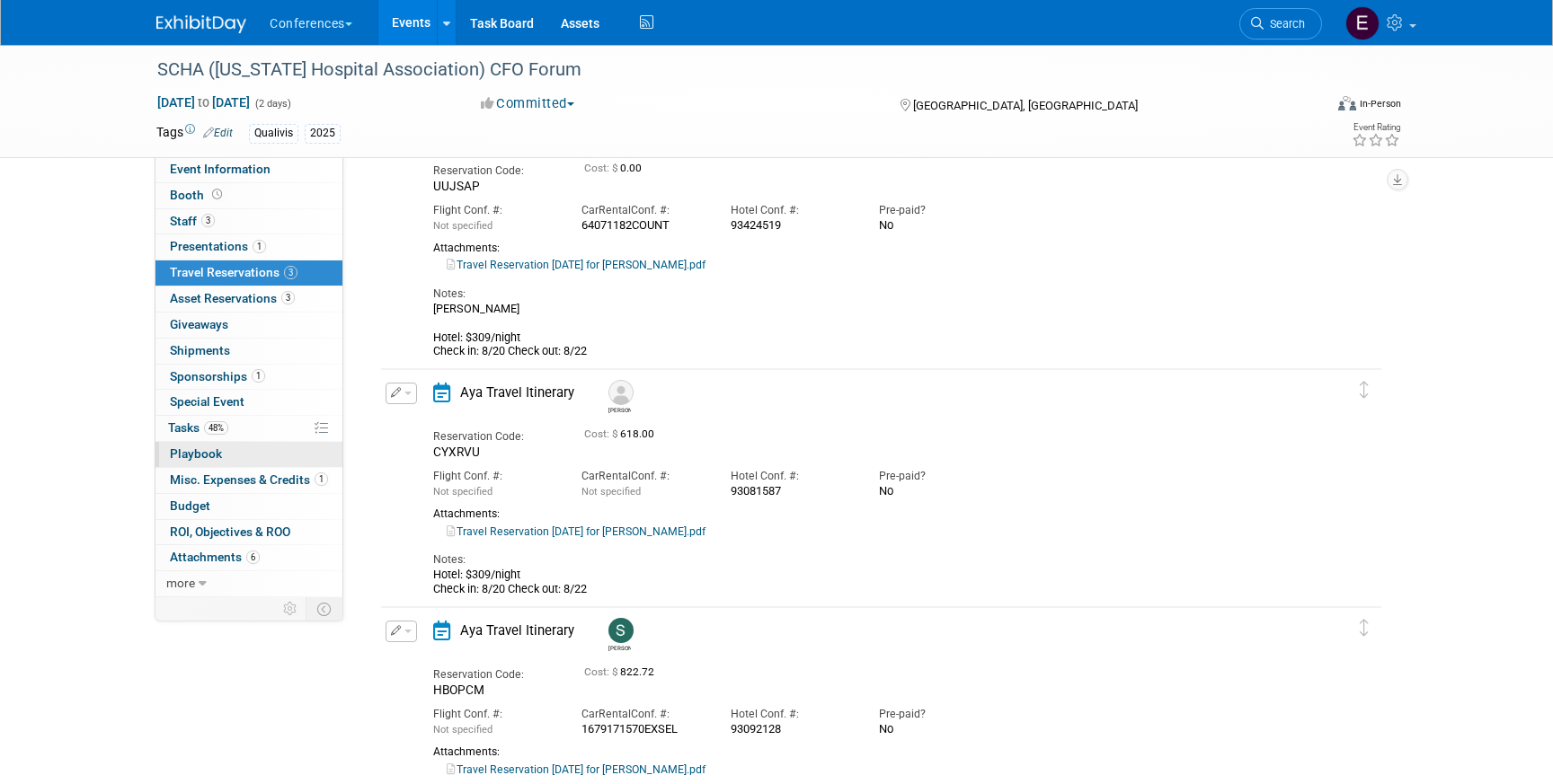
scroll to position [128, 0]
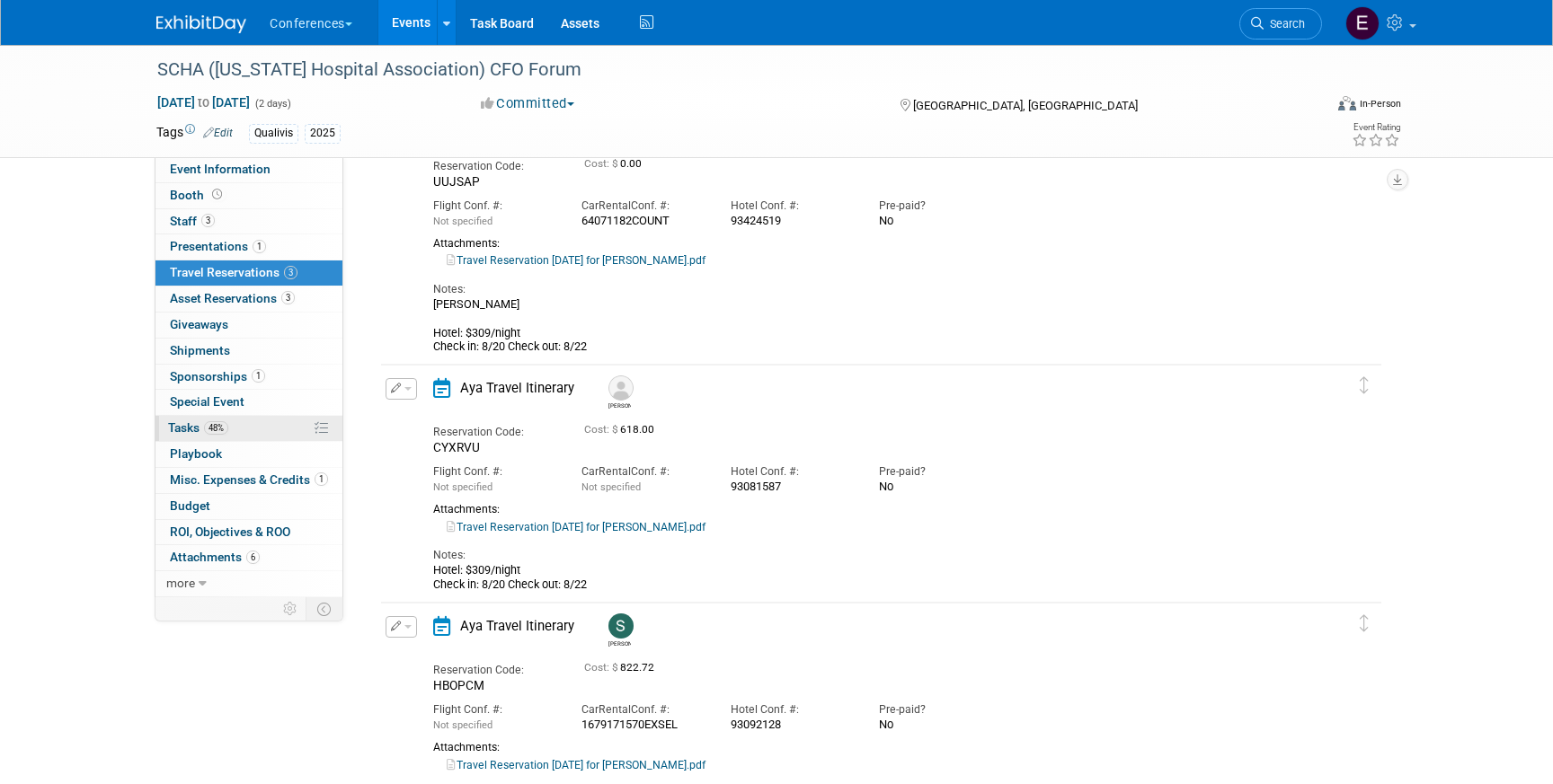
click at [260, 418] on link "48% Tasks 48%" at bounding box center [248, 428] width 187 height 25
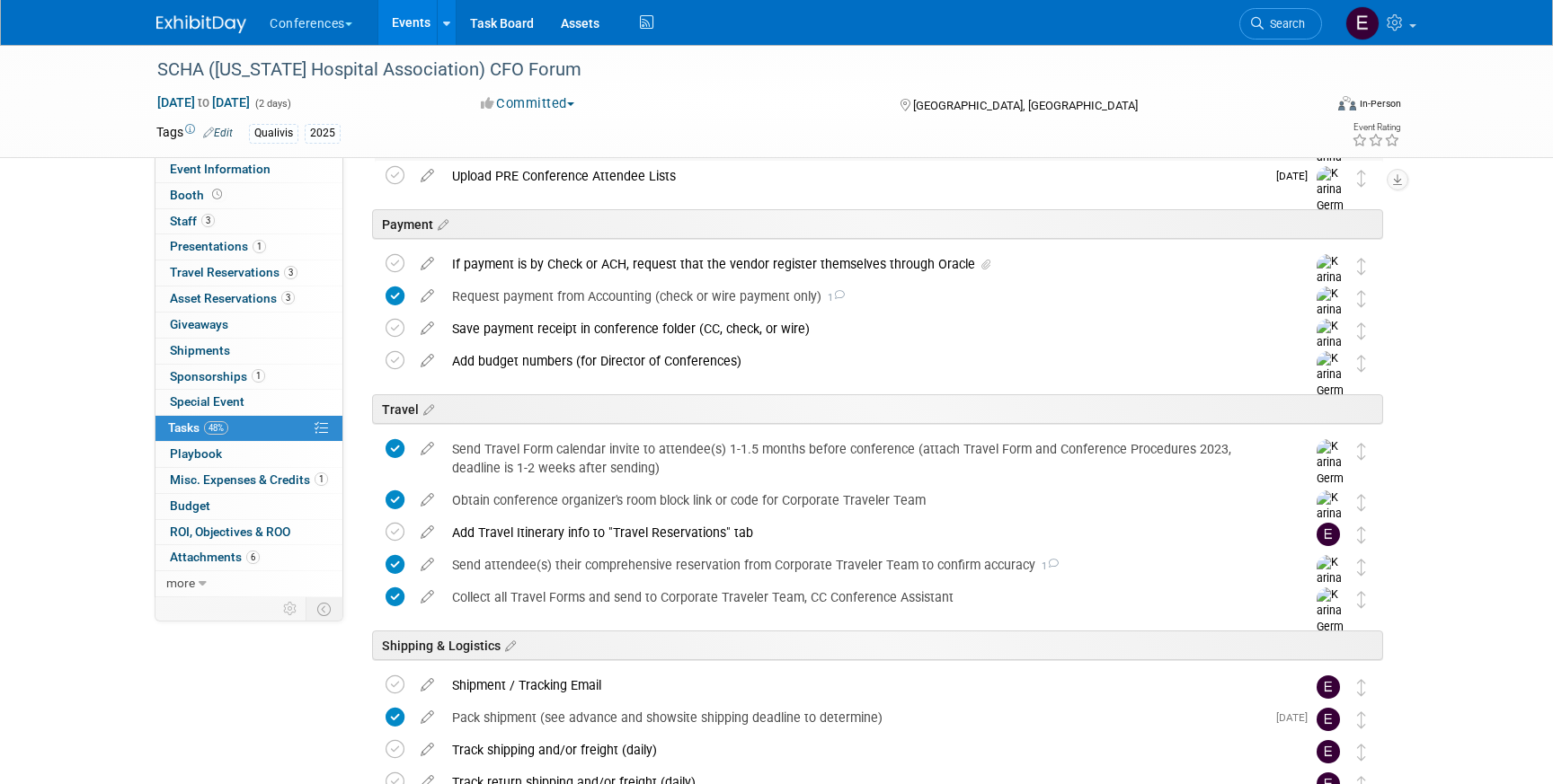
scroll to position [374, 0]
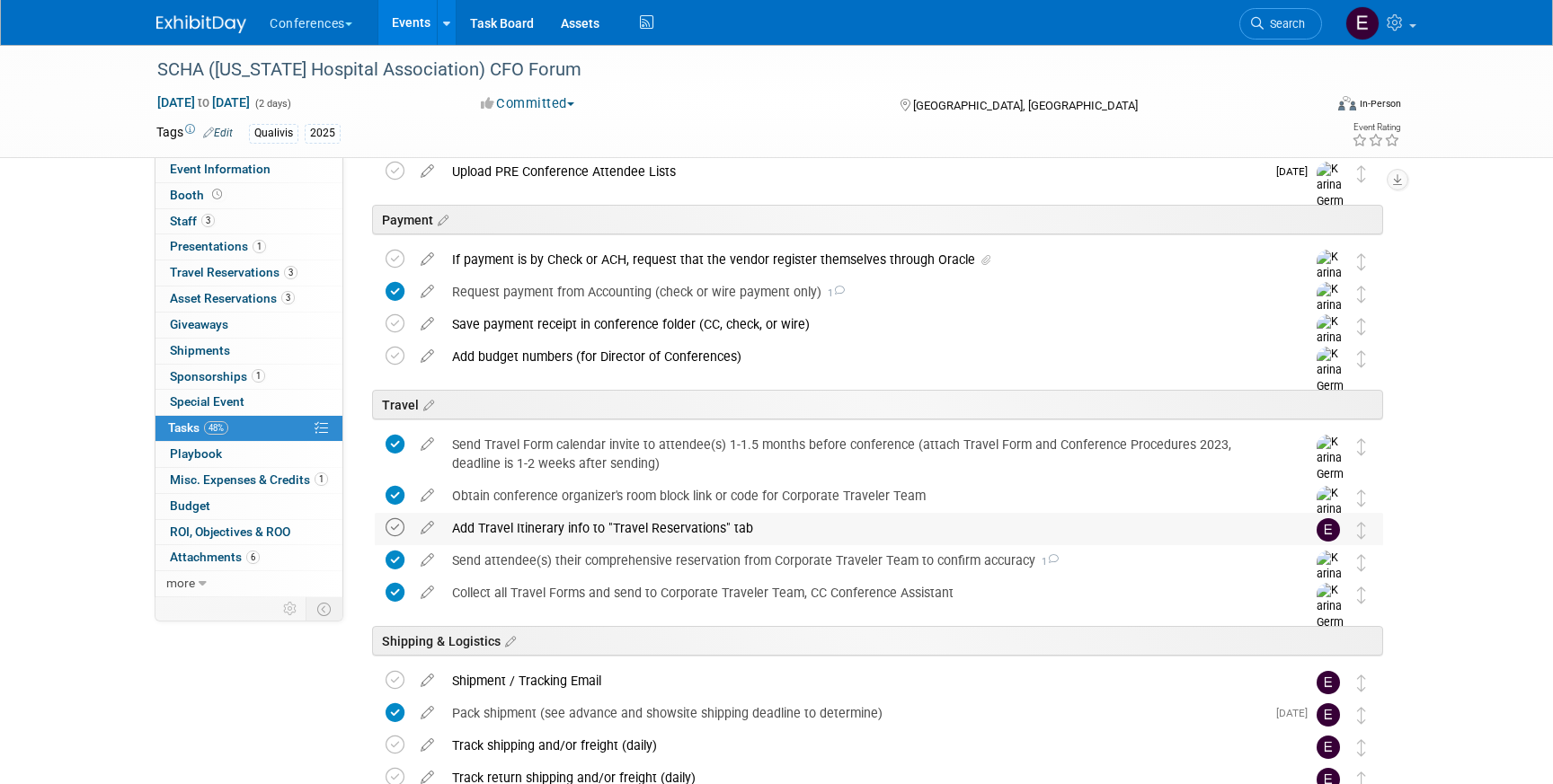
click at [400, 530] on icon at bounding box center [394, 527] width 19 height 19
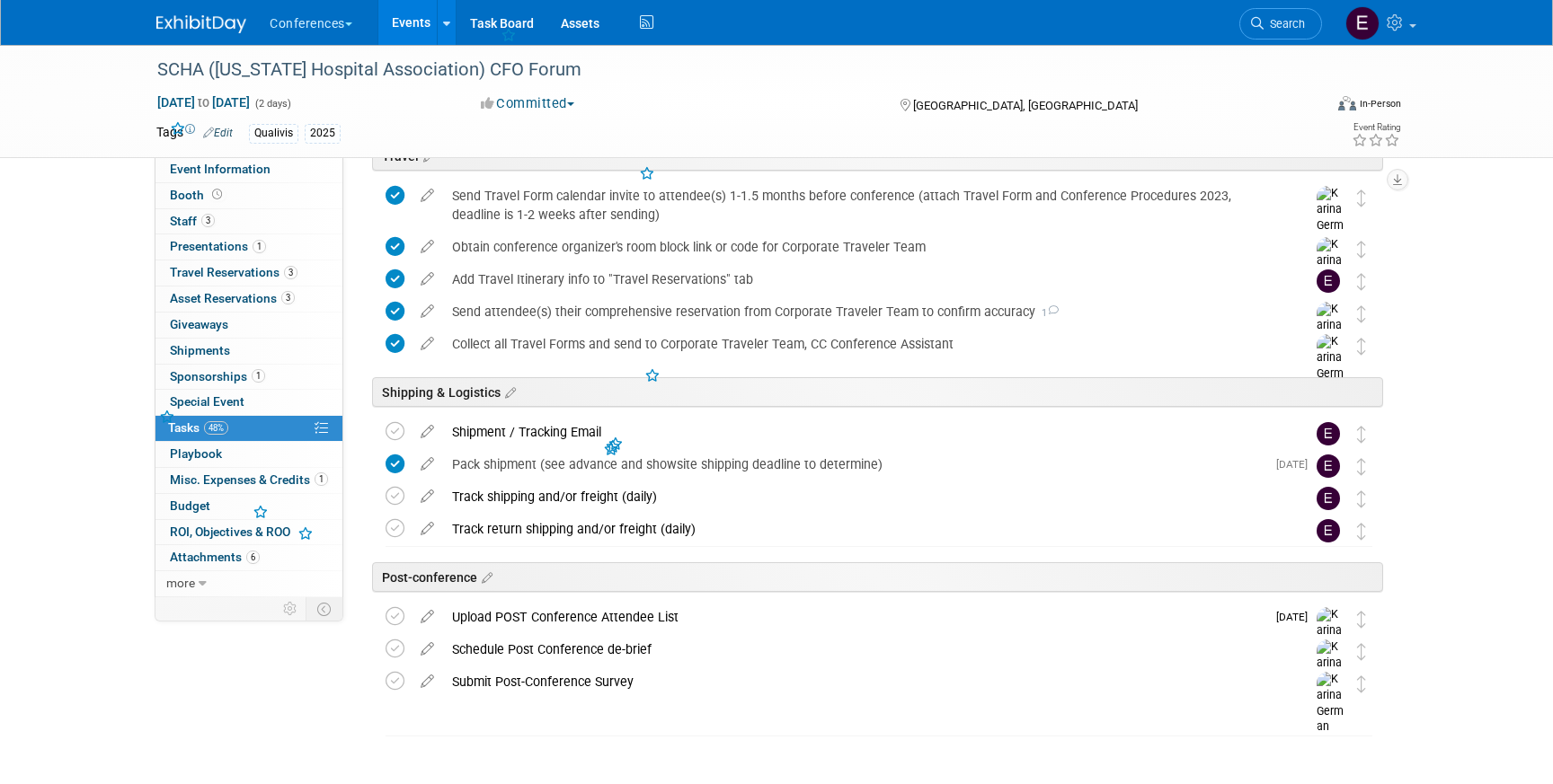
scroll to position [626, 0]
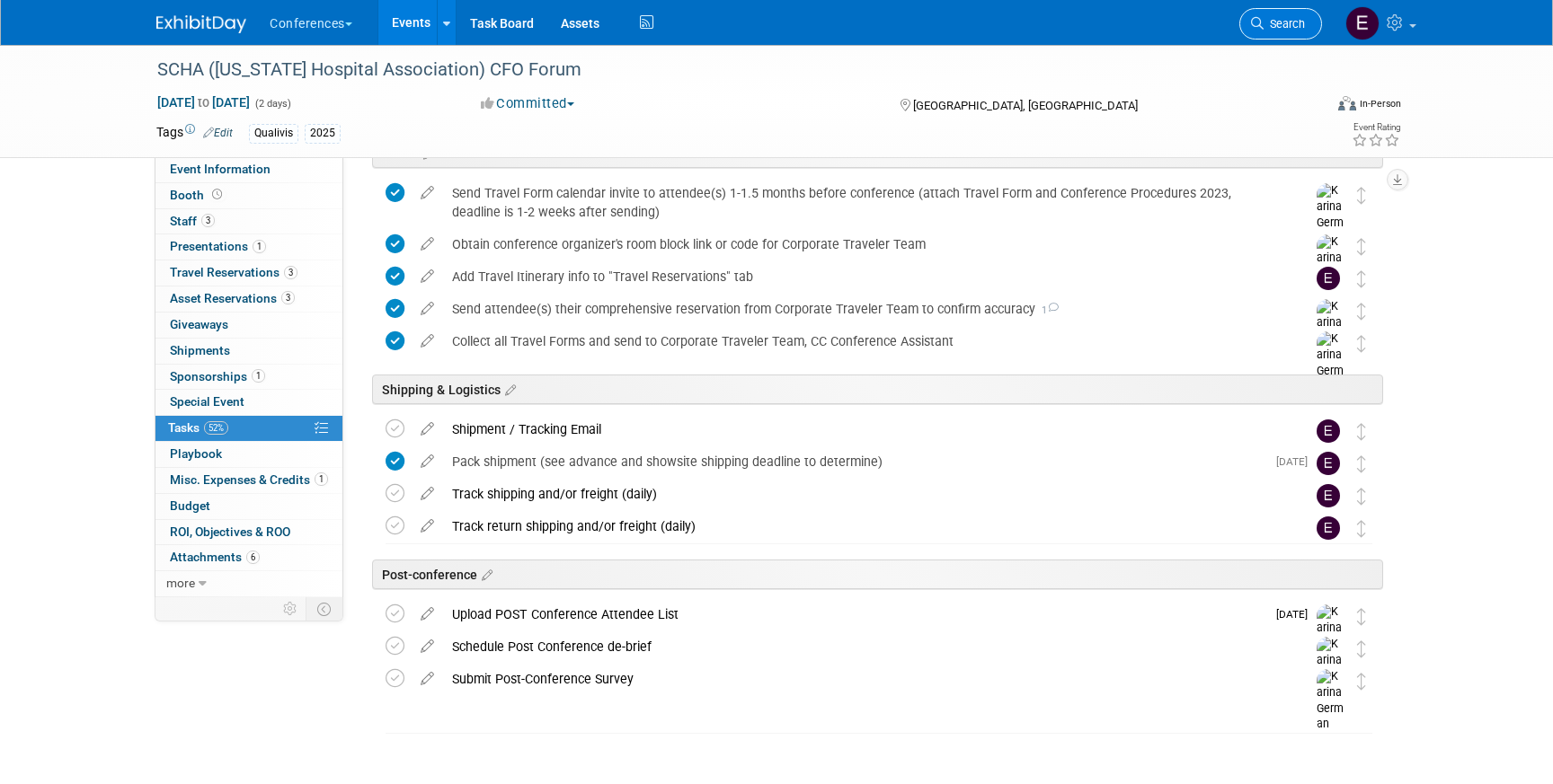
click at [1271, 11] on link "Search" at bounding box center [1280, 24] width 83 height 32
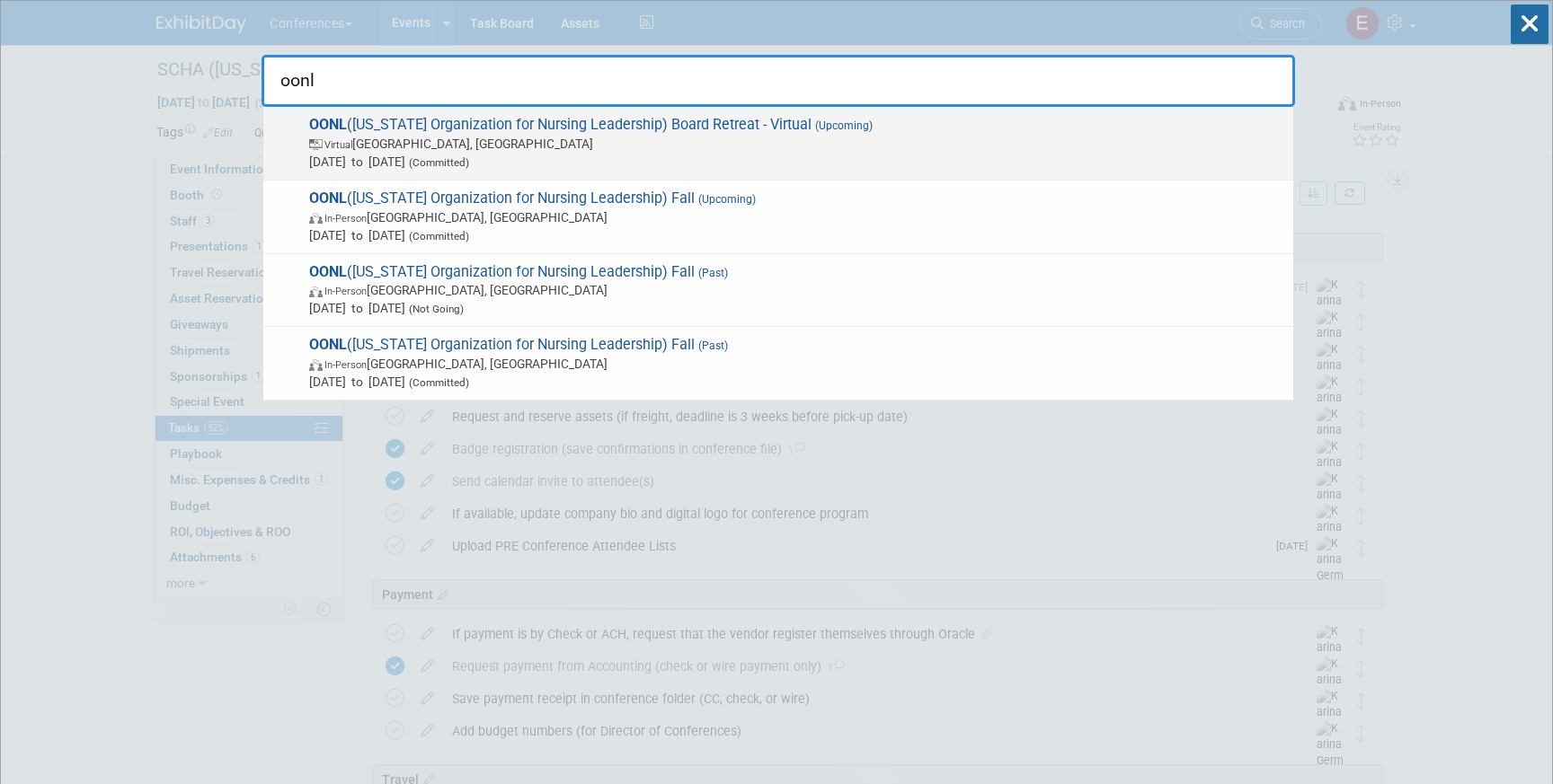
type input "oonl"
click at [1027, 129] on span "OONL (Ohio Organization for Nursing Leadership) Board Retreat - Virtual (Upcomi…" at bounding box center [793, 142] width 980 height 54
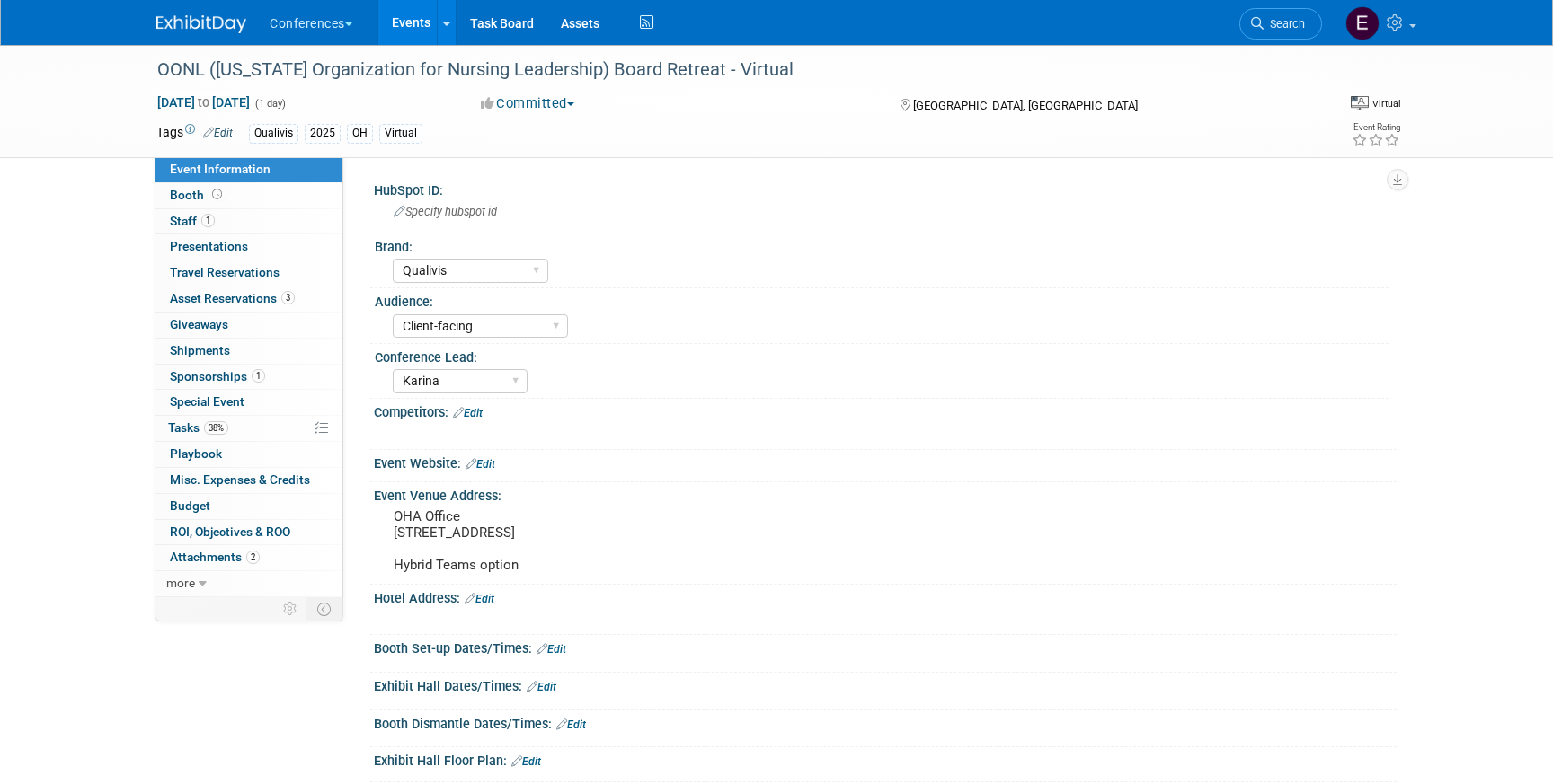
select select "Qualivis"
select select "Client-facing"
select select "Karina"
click at [196, 343] on link "0 Shipments 0" at bounding box center [248, 351] width 187 height 25
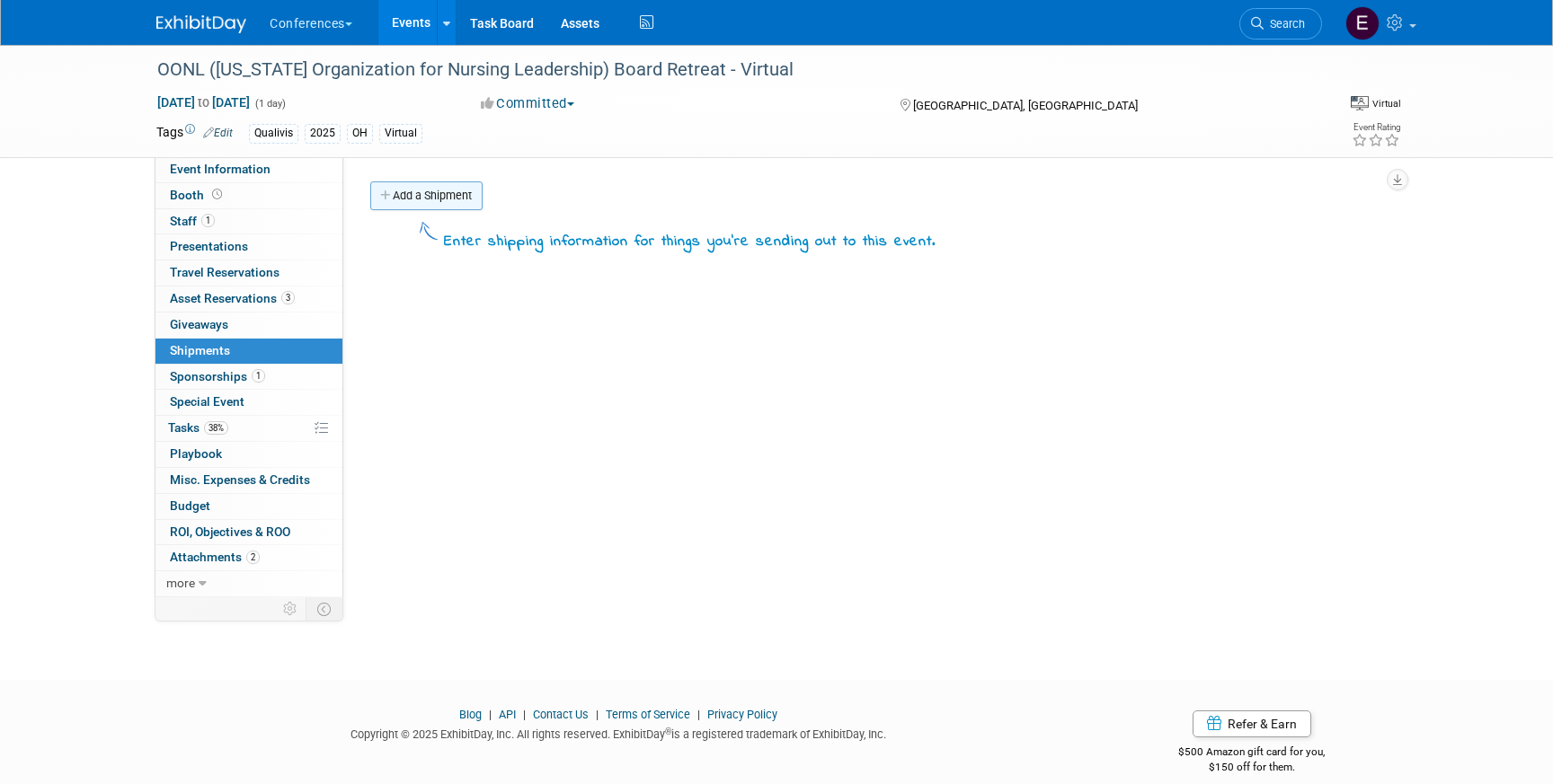
click at [412, 209] on link "Add a Shipment" at bounding box center [427, 196] width 113 height 29
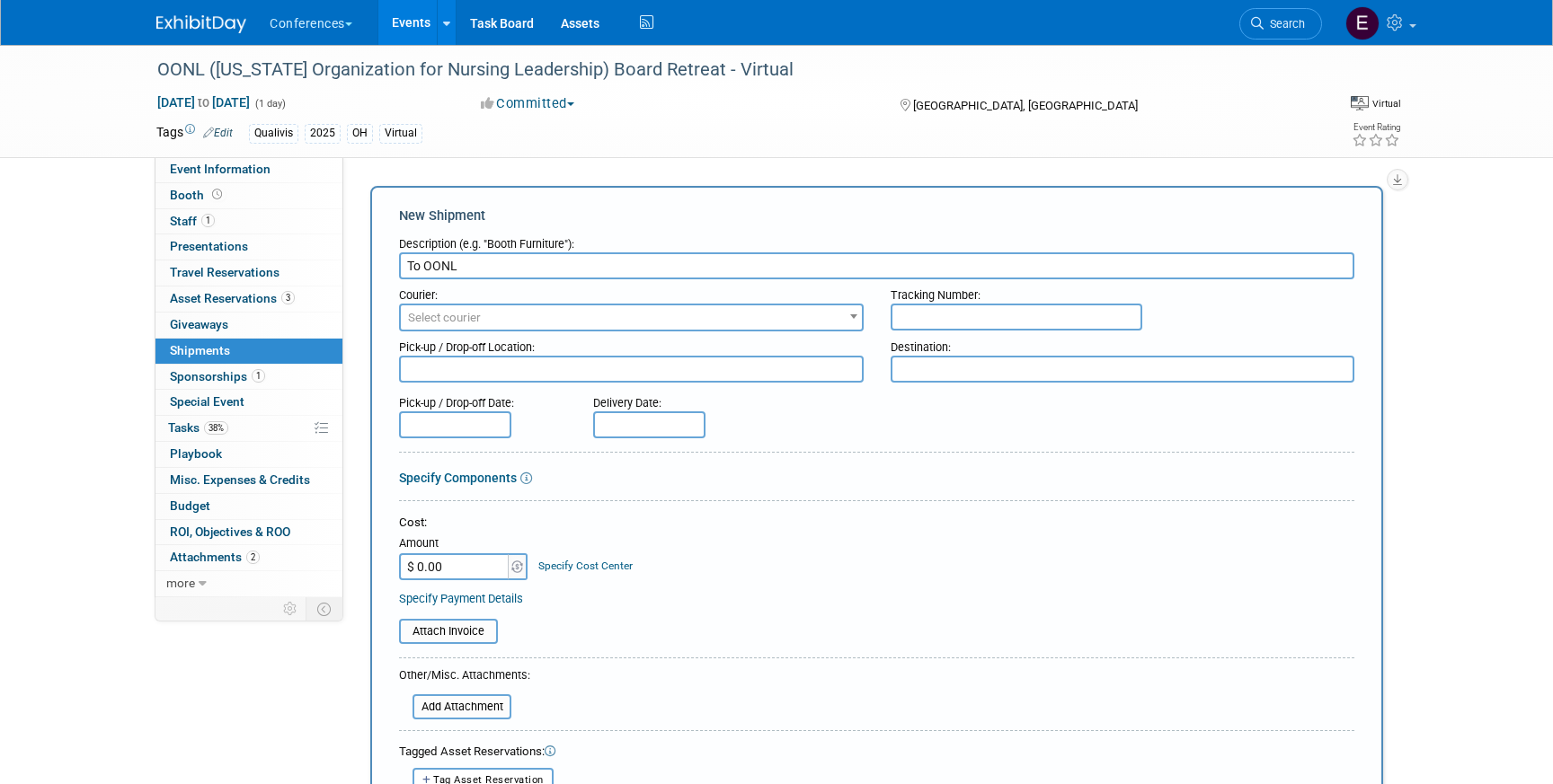
type input "To OONL"
click at [489, 313] on span "Select courier" at bounding box center [631, 317] width 461 height 25
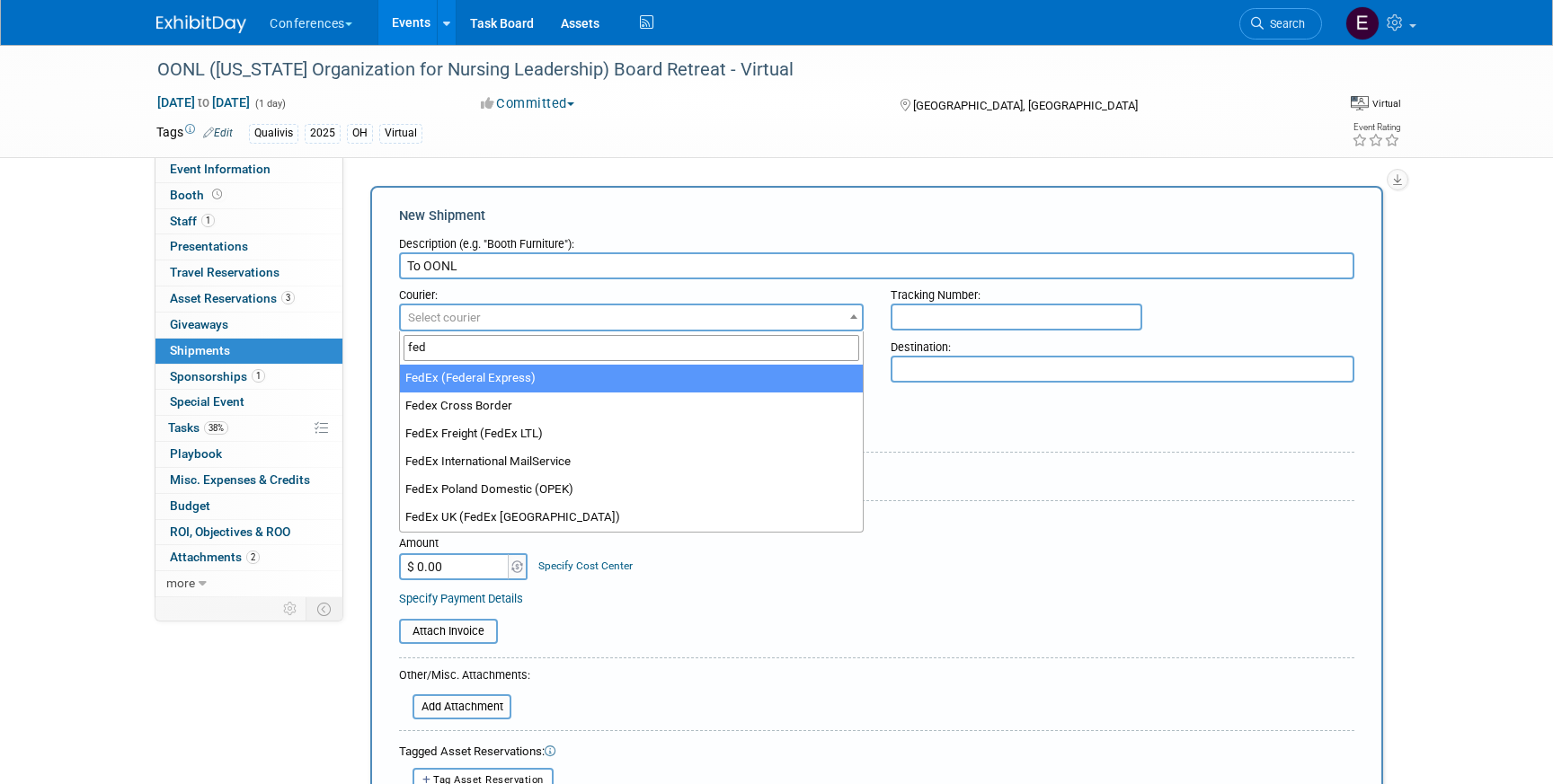
type input "fed"
select select "206"
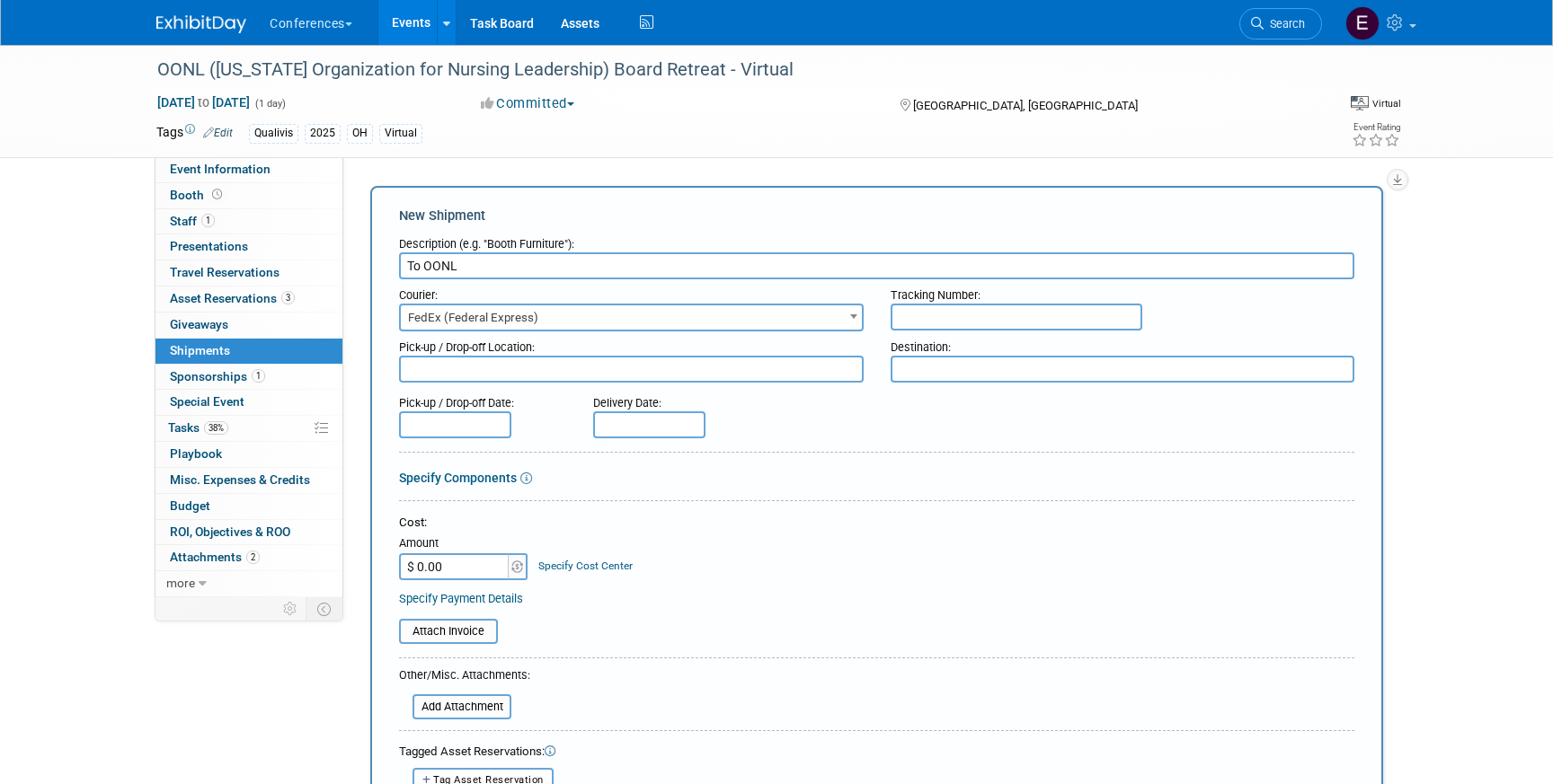
click at [1012, 323] on input "text" at bounding box center [1017, 316] width 252 height 27
paste input "883584471720"
type input "883584471720"
click at [460, 564] on input "$ 0.00" at bounding box center [455, 566] width 113 height 27
type input "$ 146.12"
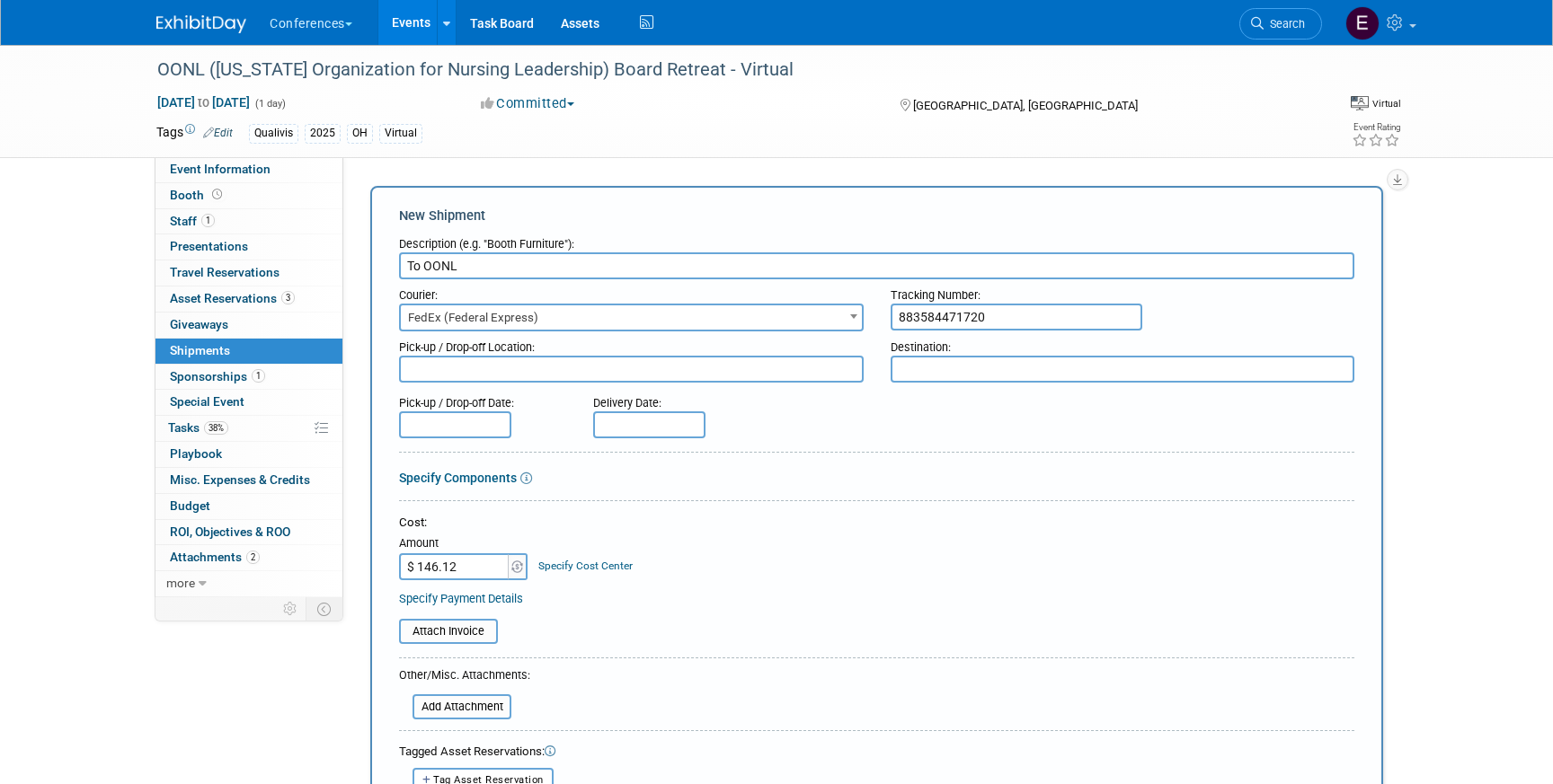
scroll to position [25, 0]
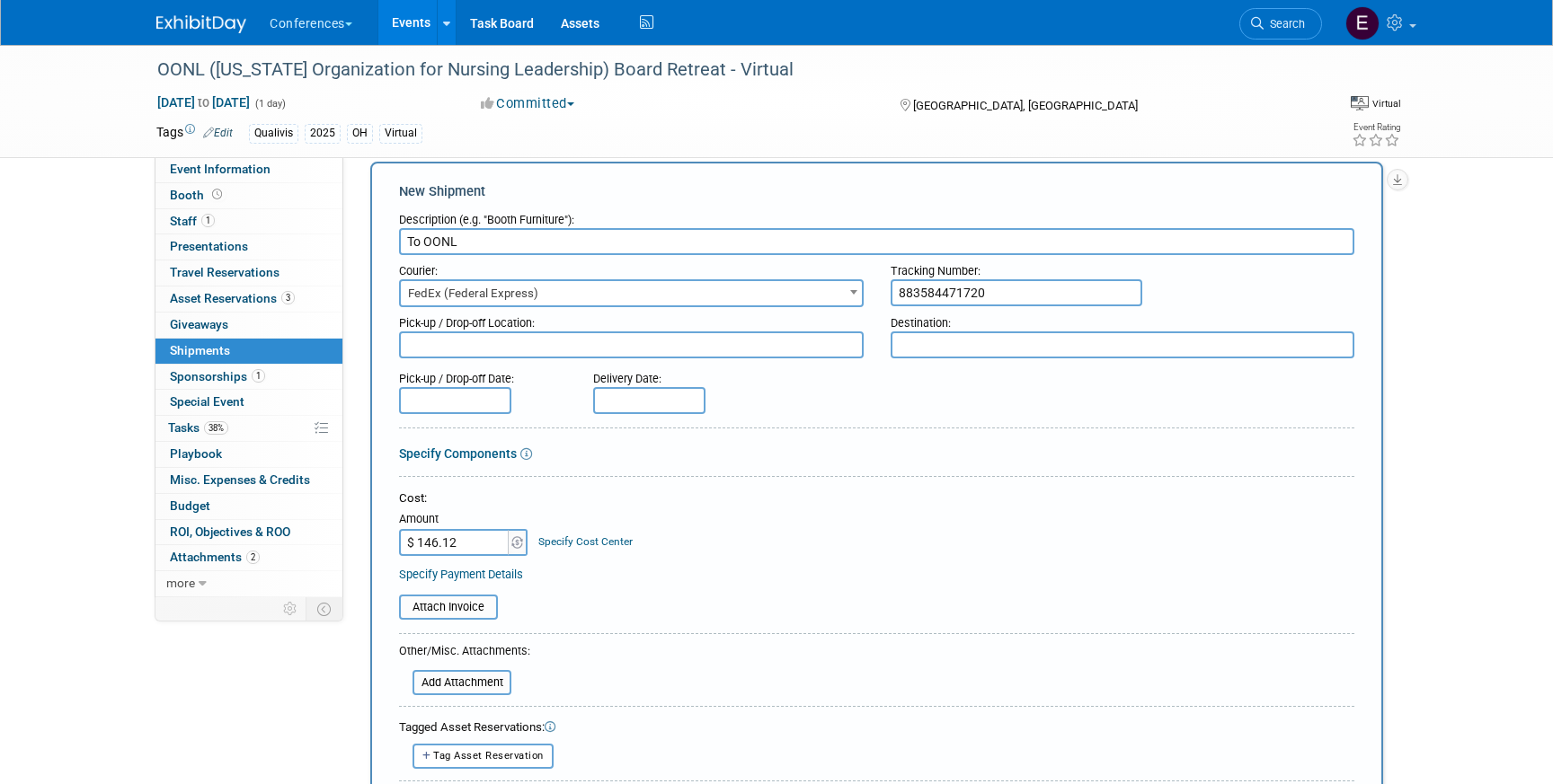
click at [576, 544] on link "Specify Cost Center" at bounding box center [586, 541] width 95 height 13
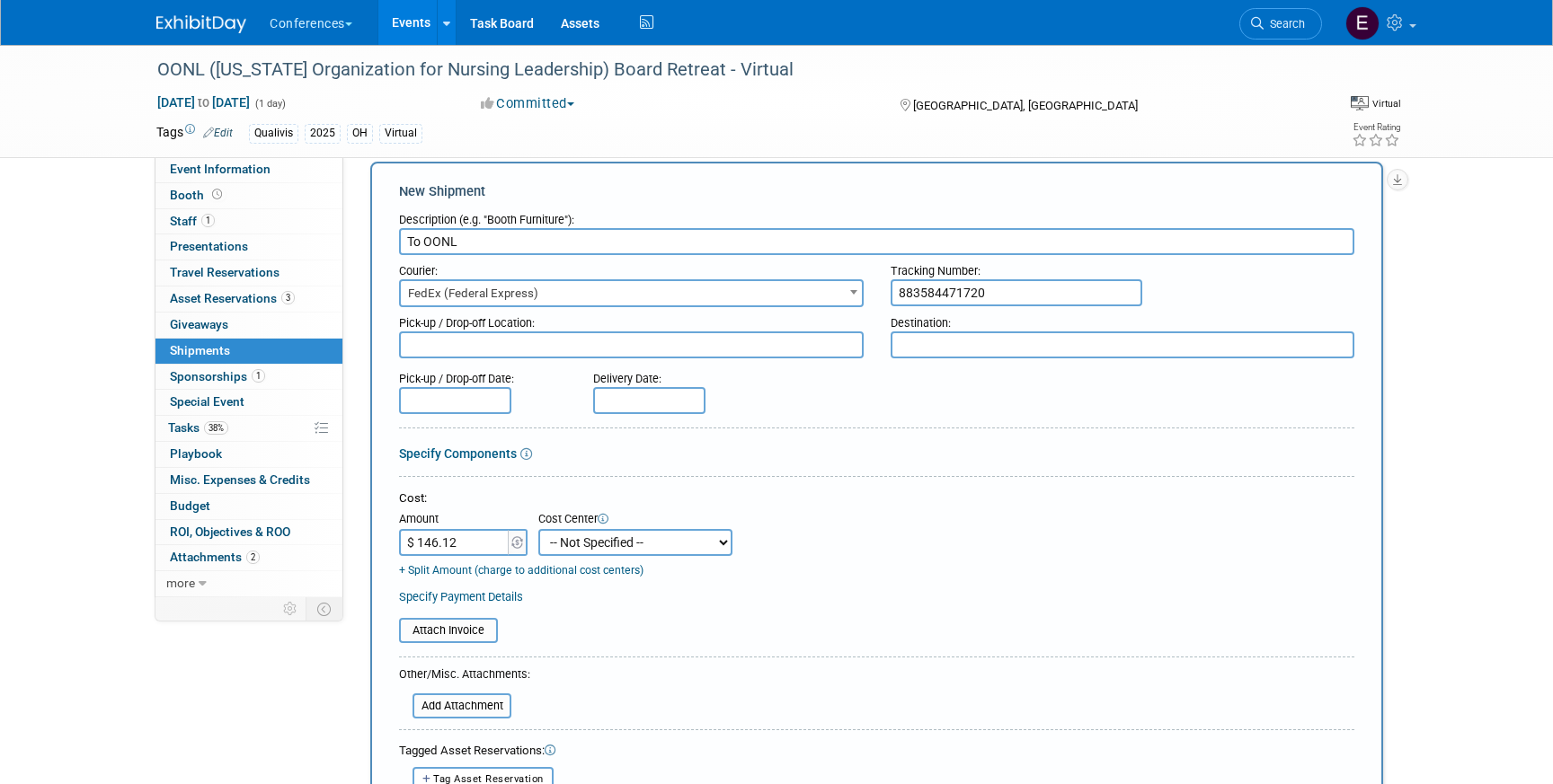
click at [576, 544] on select "-- Not Specified -- Aya Education Aya Healthcare Aya Locums Bespoke Corporate […" at bounding box center [635, 542] width 194 height 27
select select "18965874"
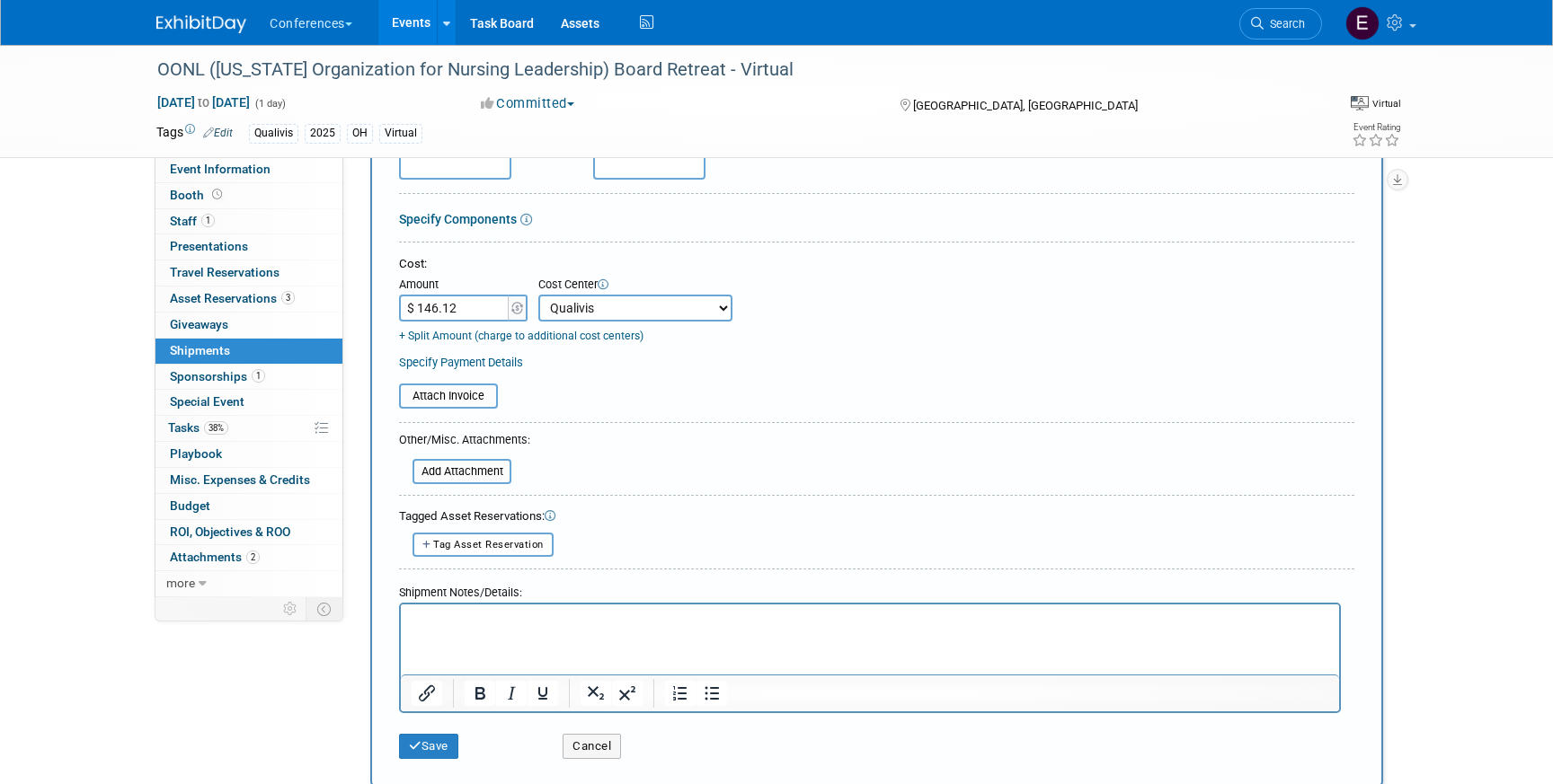
scroll to position [320, 0]
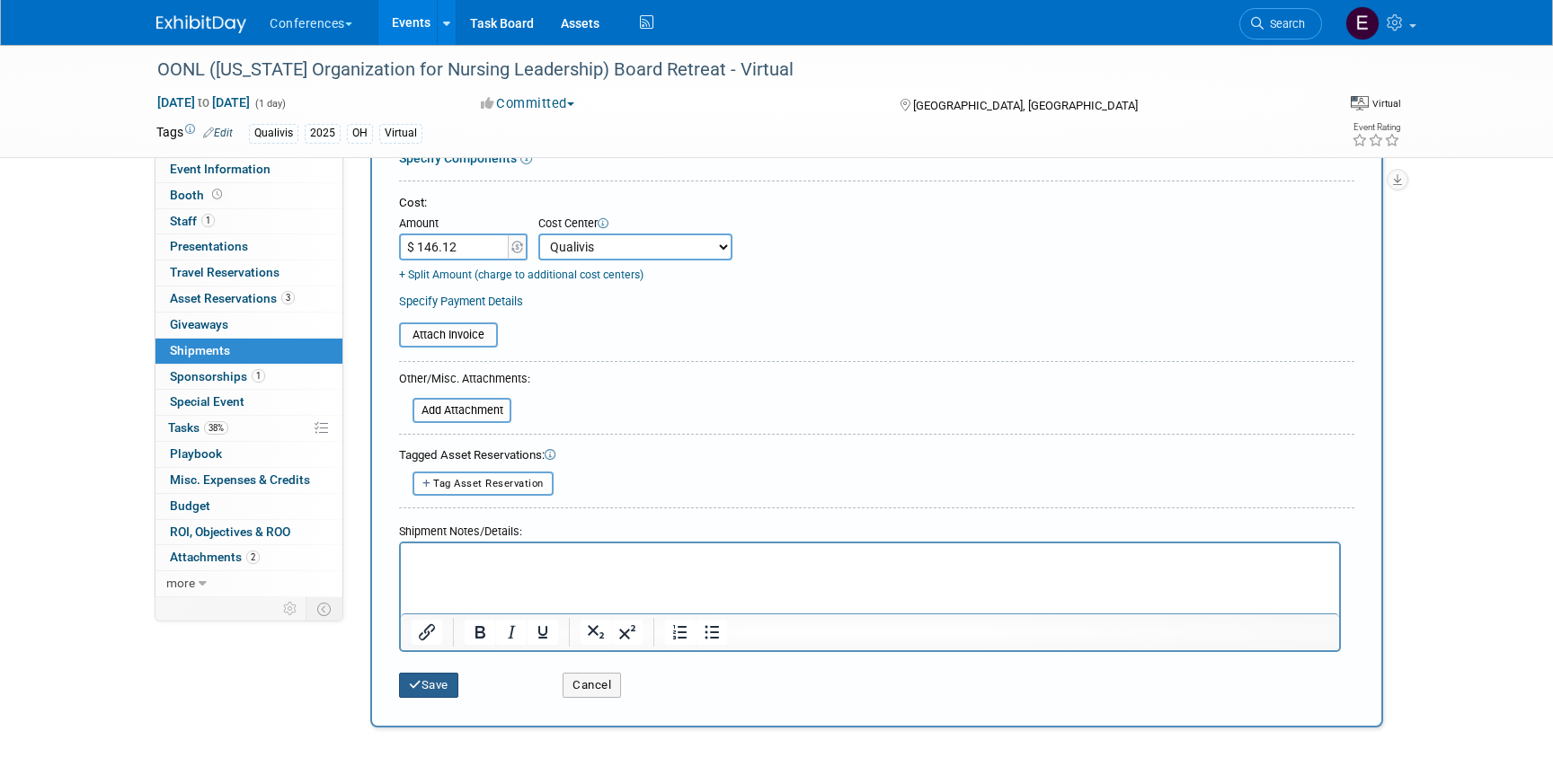
click at [434, 693] on button "Save" at bounding box center [429, 684] width 59 height 25
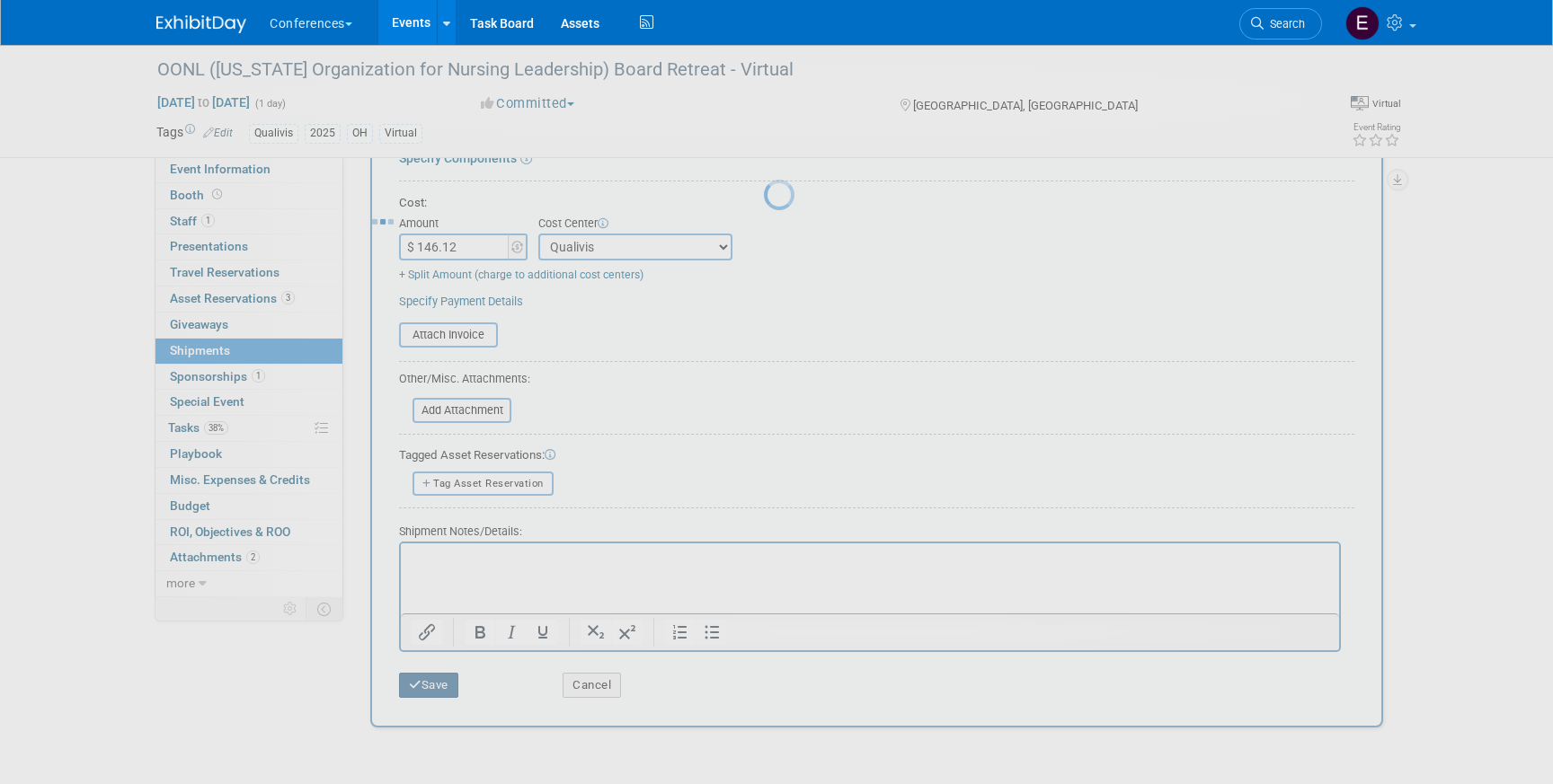
scroll to position [21, 0]
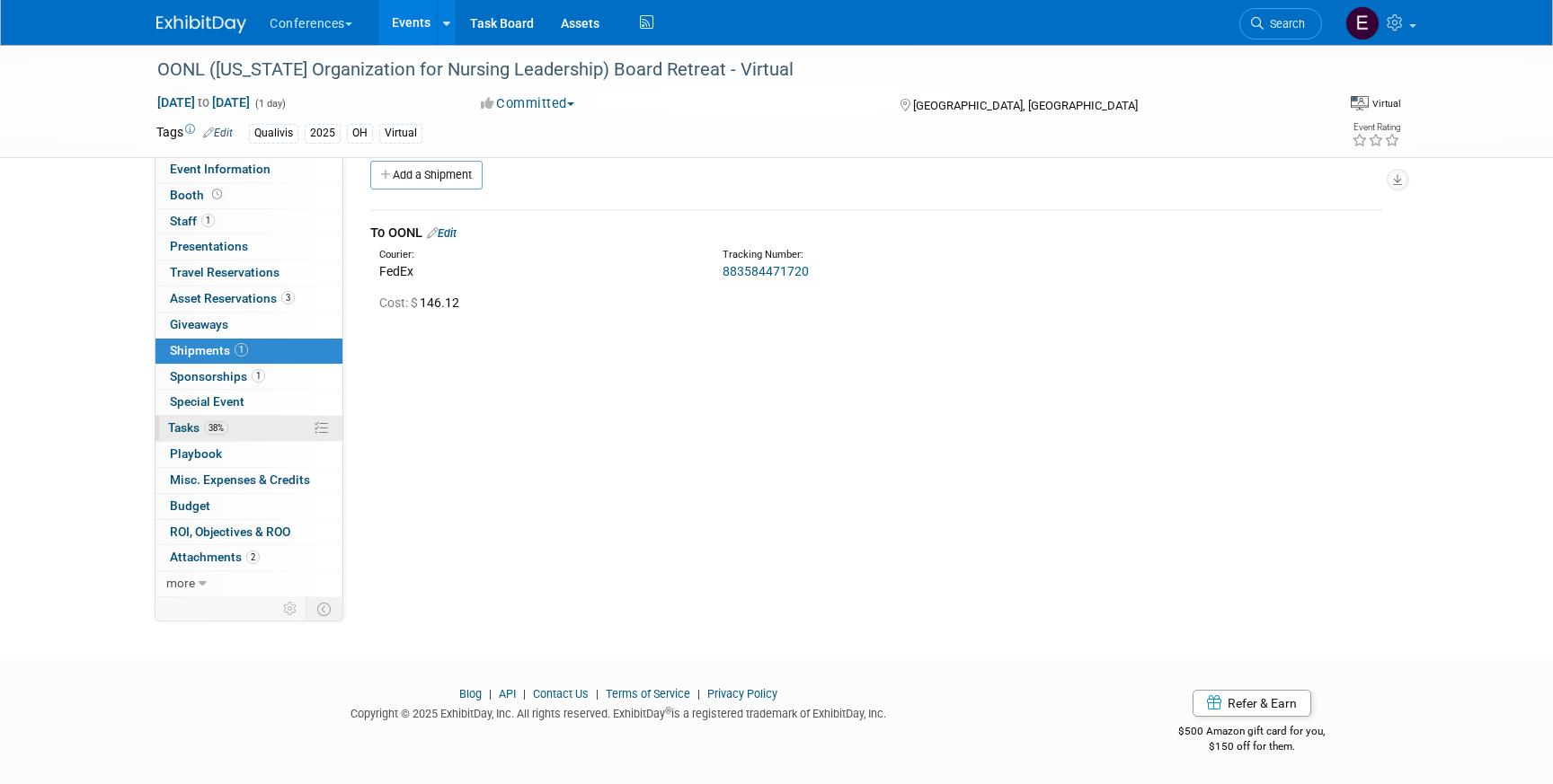
click at [254, 429] on link "38% Tasks 38%" at bounding box center [248, 428] width 187 height 25
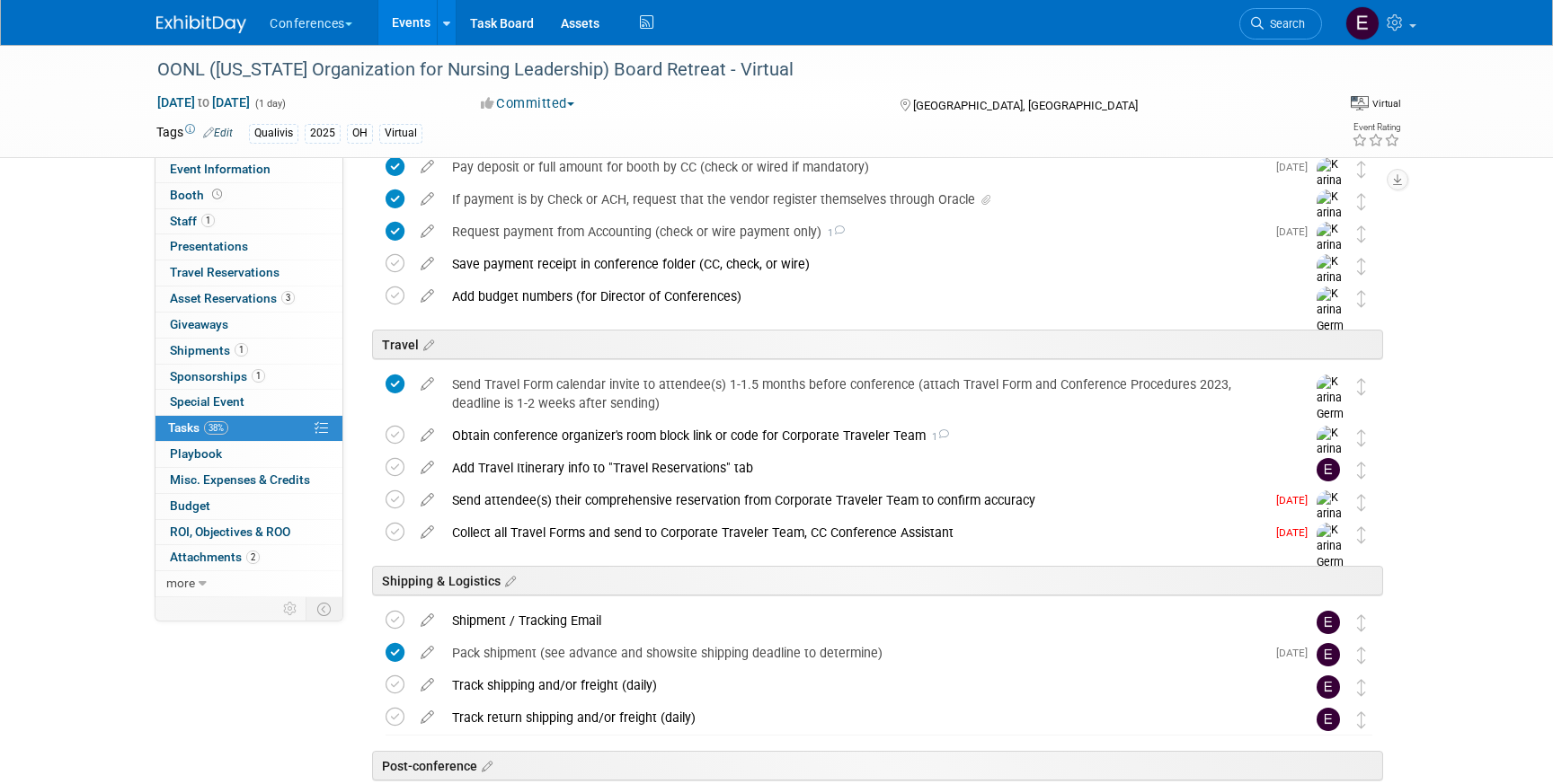
scroll to position [485, 0]
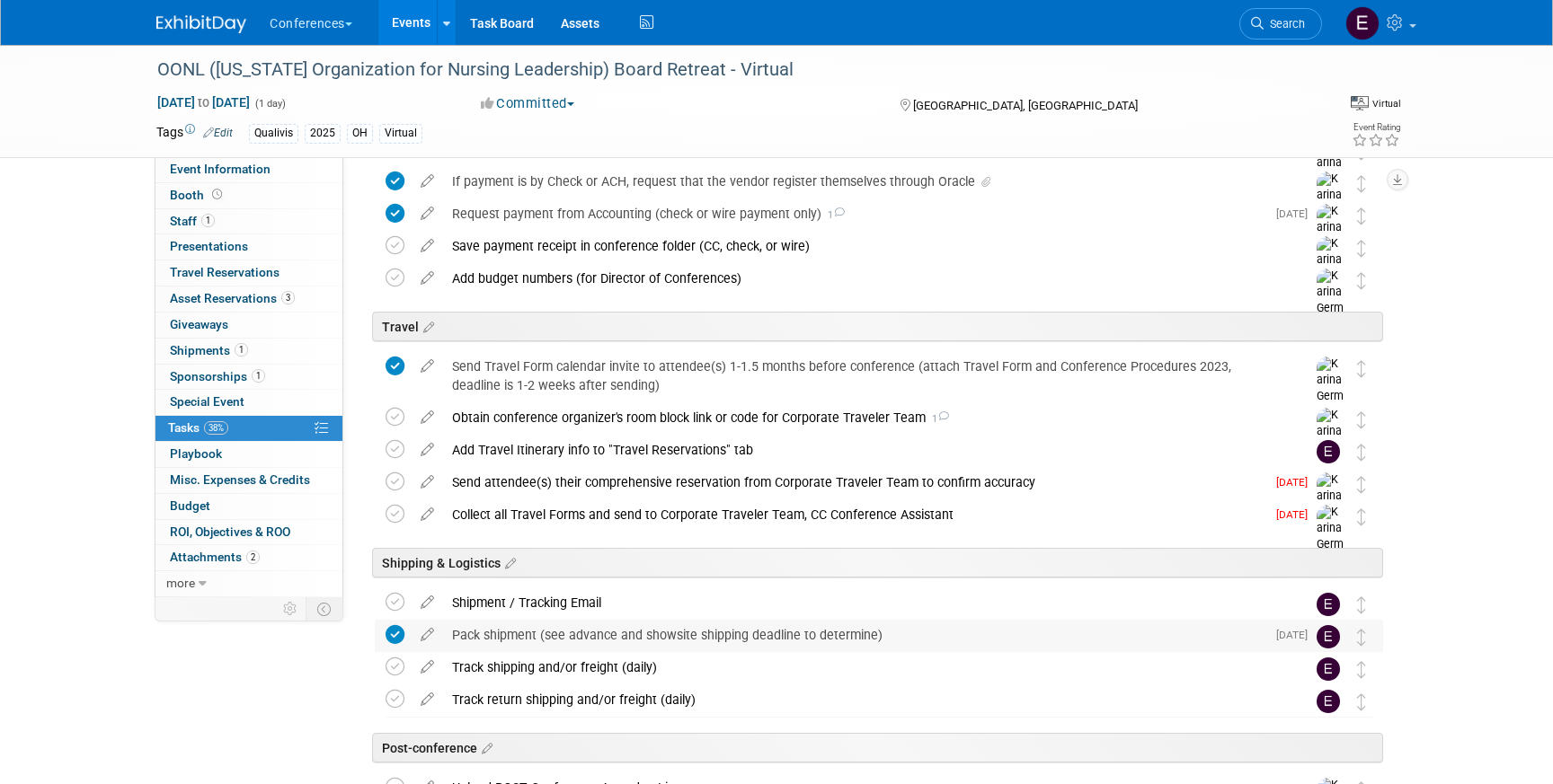
click at [573, 622] on div "Pack shipment (see advance and showsite shipping deadline to determine)" at bounding box center [854, 635] width 822 height 31
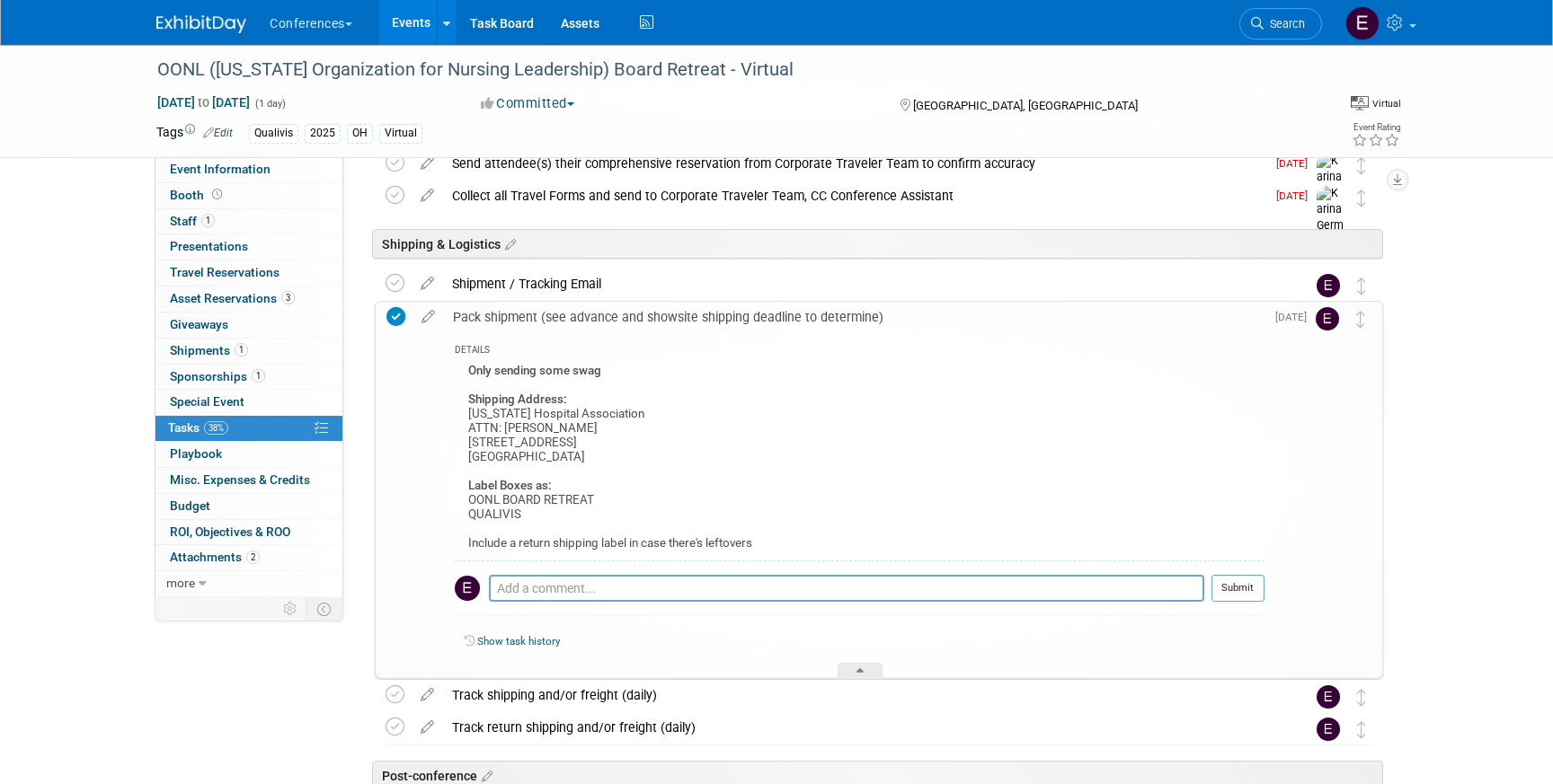
scroll to position [806, 0]
click at [1297, 17] on span "Search" at bounding box center [1284, 24] width 41 height 14
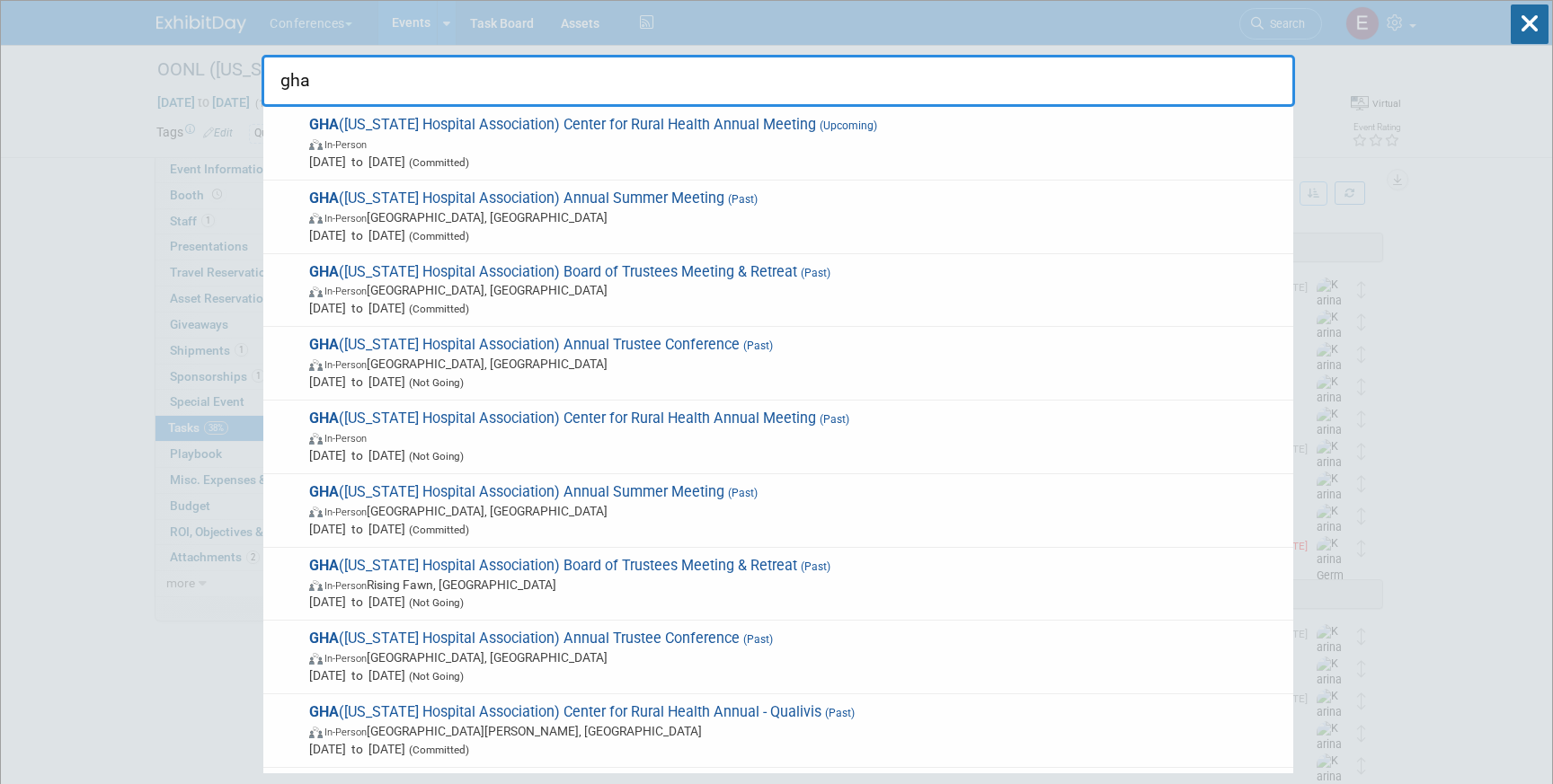
click at [889, 105] on input "gha" at bounding box center [778, 80] width 1033 height 52
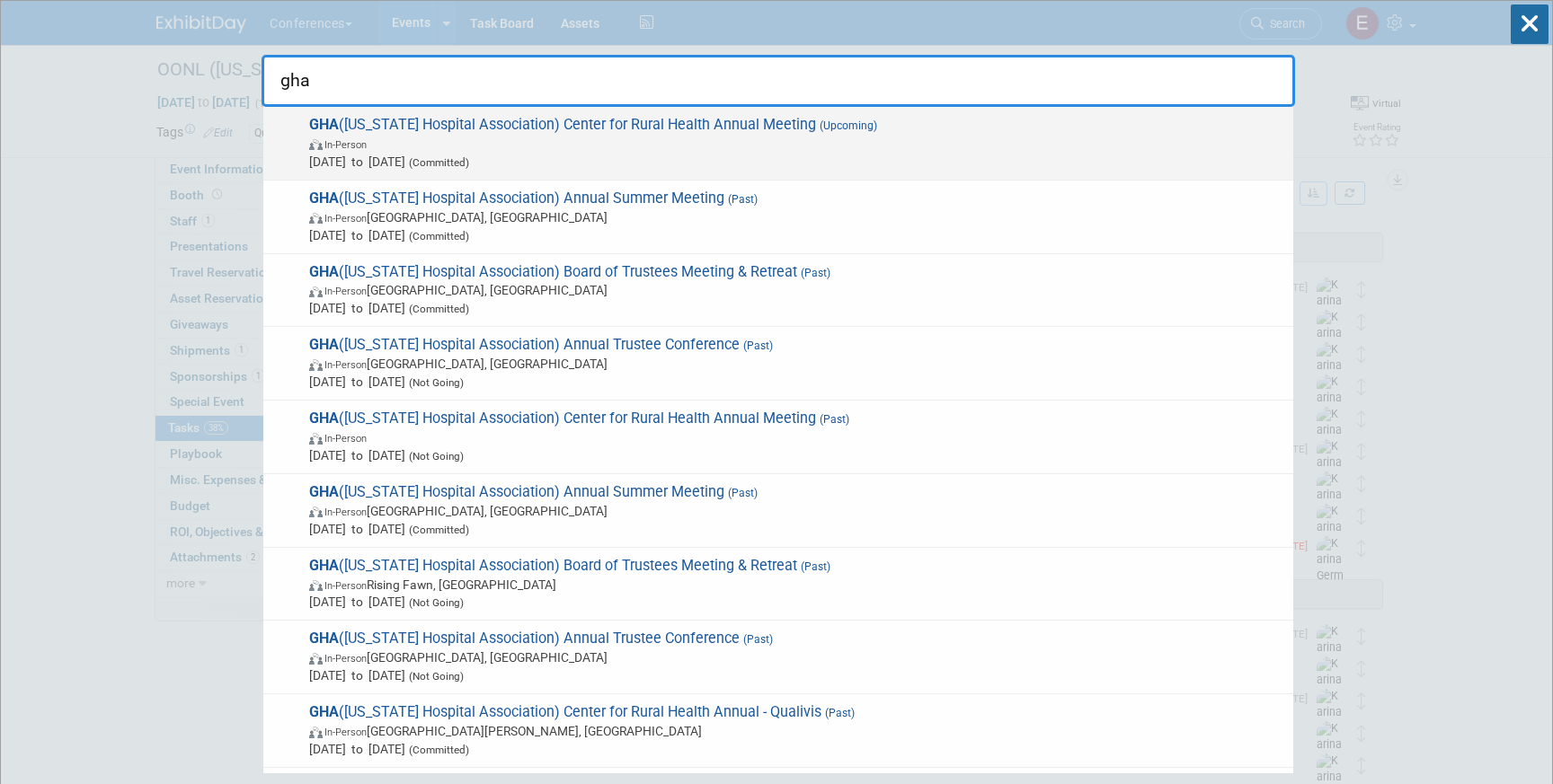
type input "gha"
click at [873, 164] on span "Aug 20, 2025 to Aug 22, 2025 (Committed)" at bounding box center [796, 162] width 975 height 18
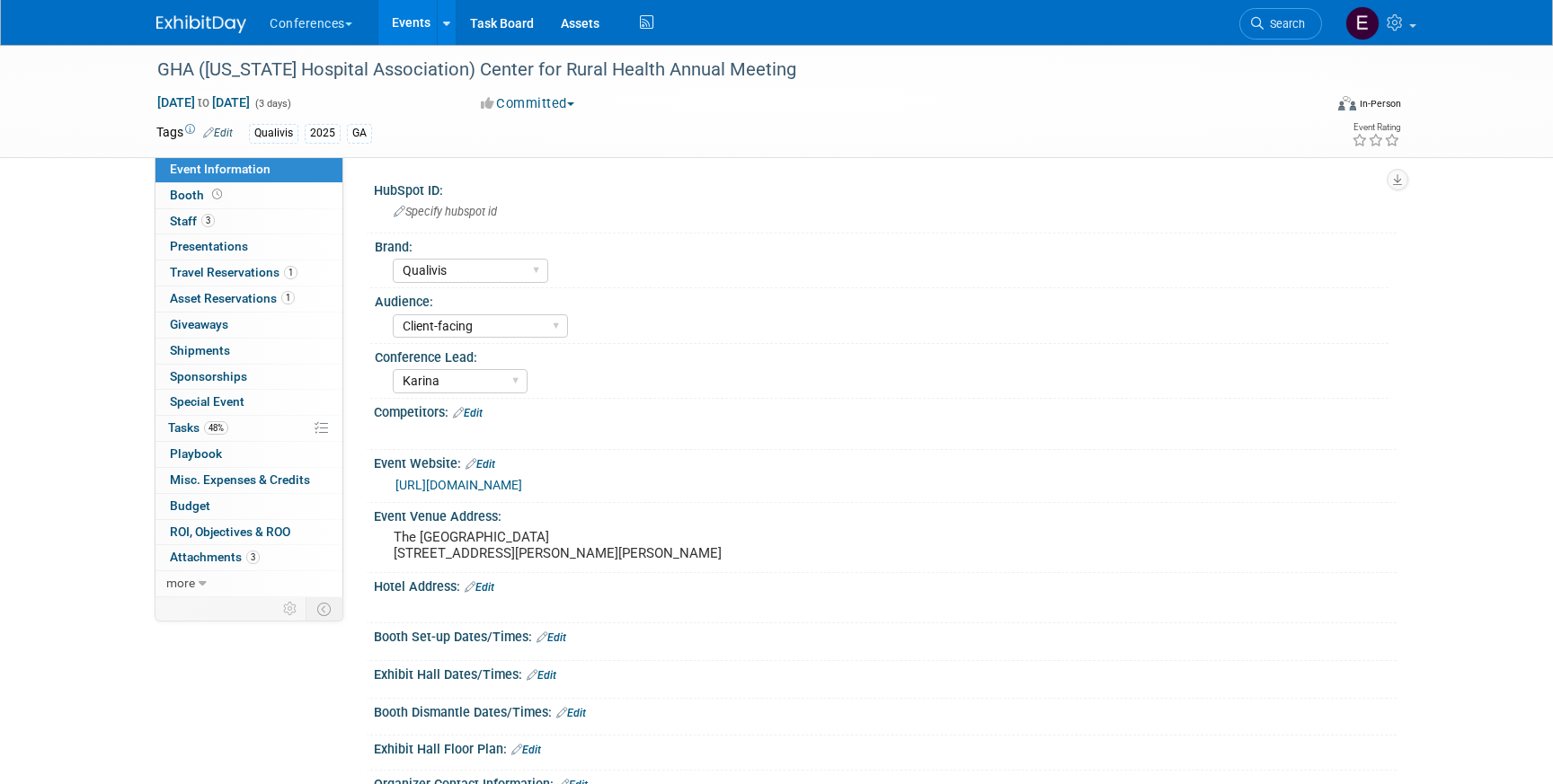
select select "Qualivis"
select select "Client-facing"
select select "Karina"
click at [246, 301] on span "Asset Reservations 1" at bounding box center [232, 298] width 124 height 15
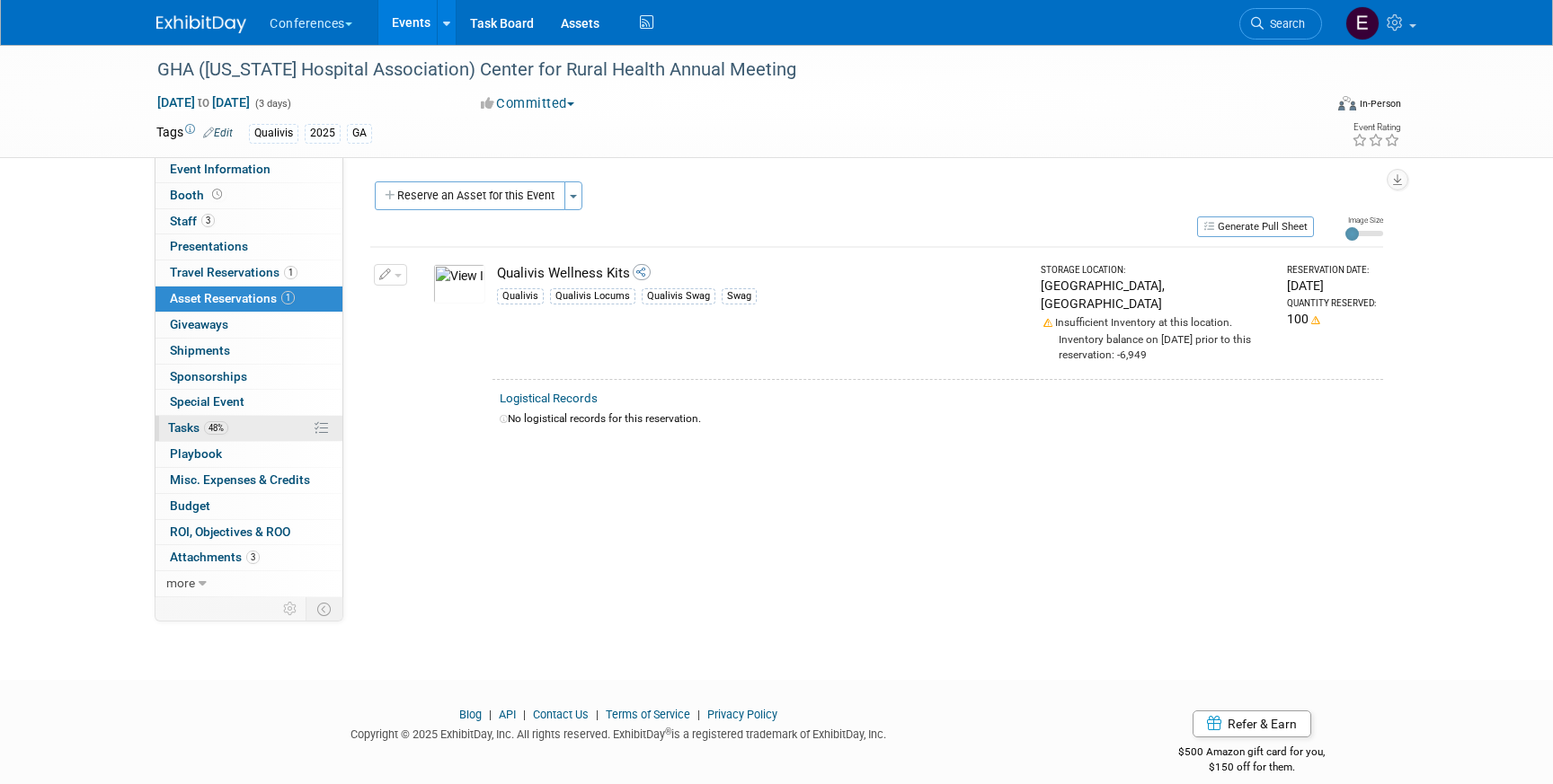
click at [238, 431] on link "48% Tasks 48%" at bounding box center [248, 428] width 187 height 25
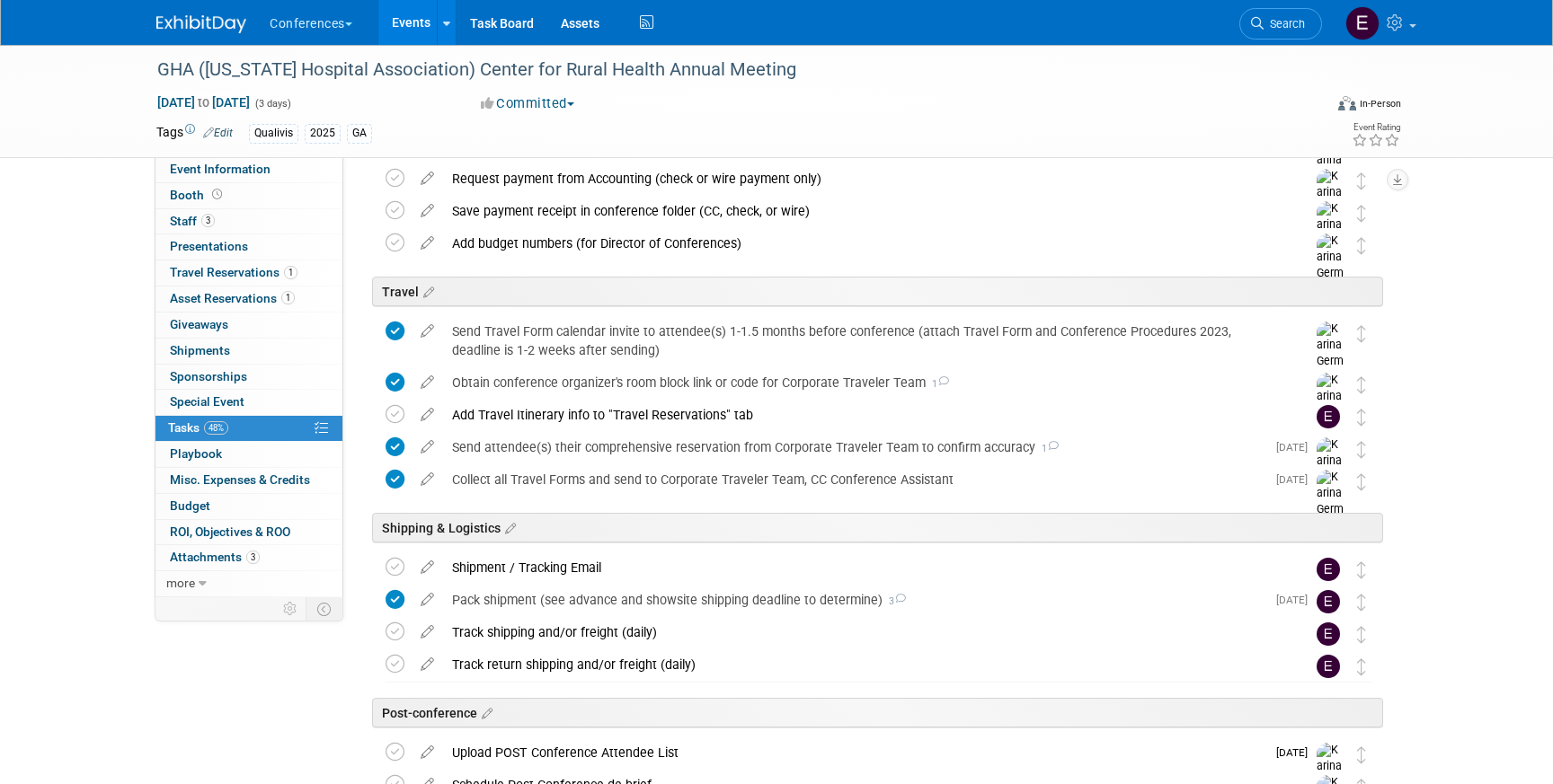
scroll to position [554, 0]
click at [535, 606] on div "Pack shipment (see advance and showsite shipping deadline to determine) 3" at bounding box center [854, 597] width 822 height 31
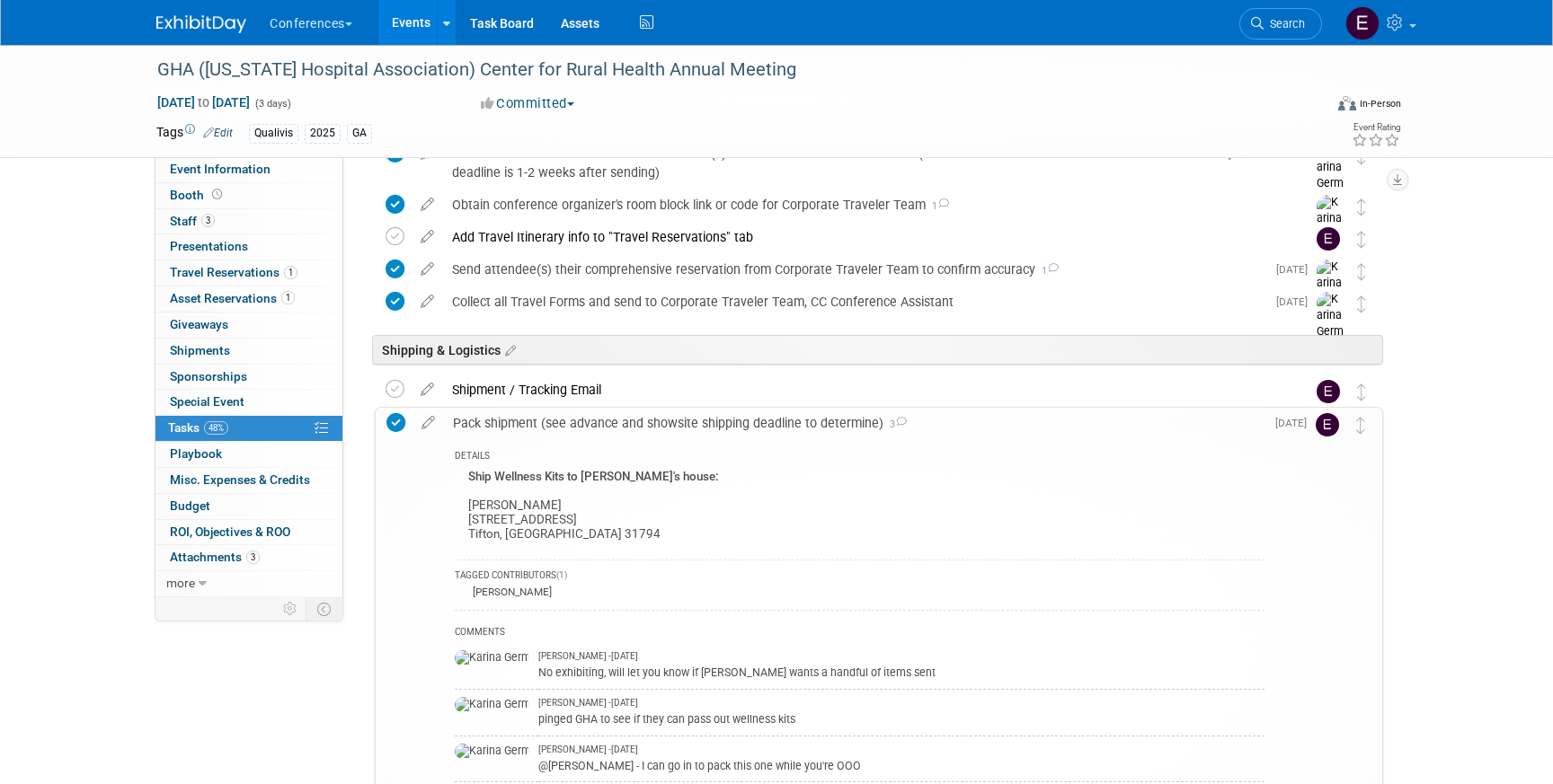
scroll to position [732, 0]
click at [240, 314] on link "0 Giveaways 0" at bounding box center [248, 325] width 187 height 25
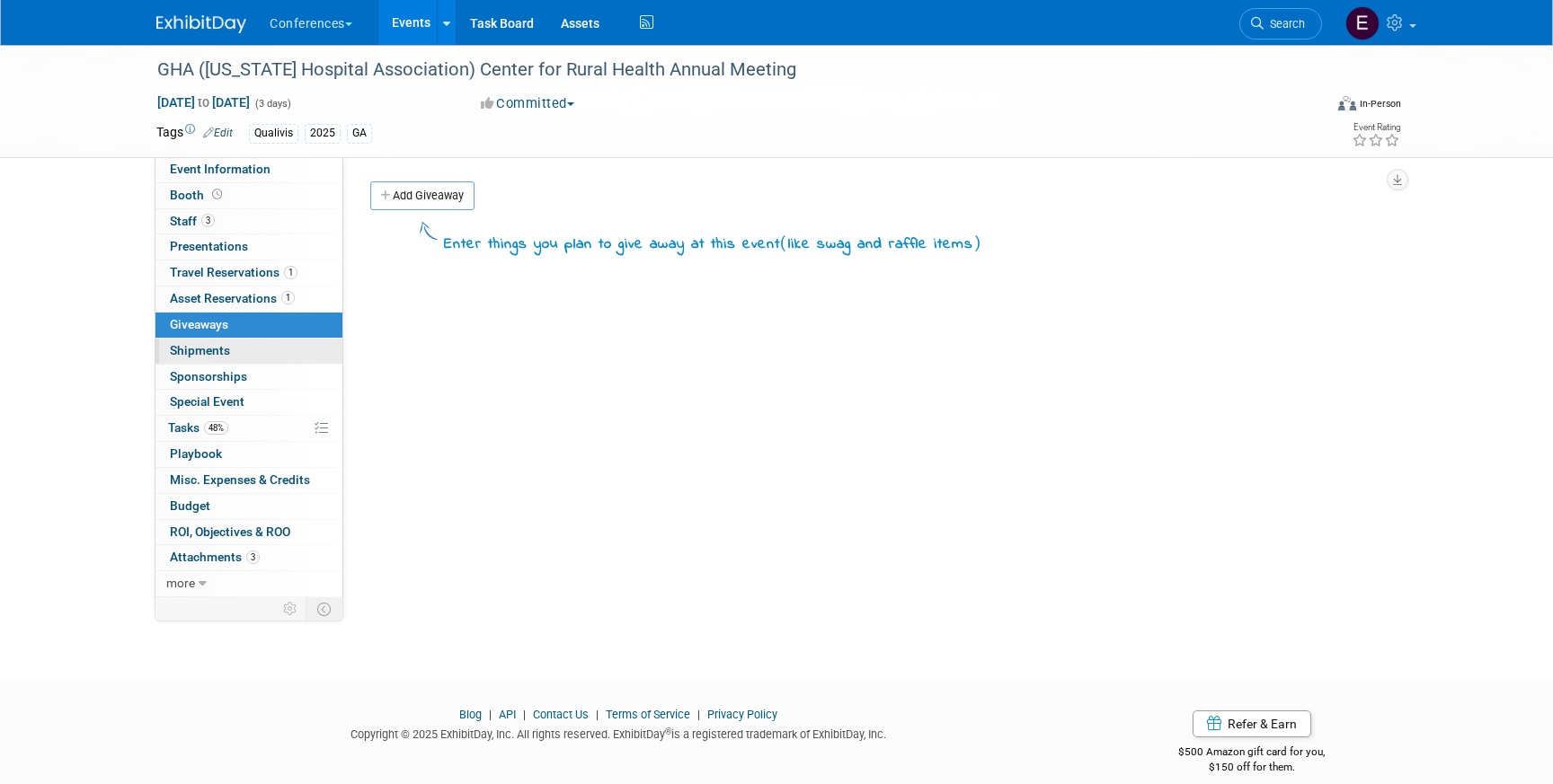
click at [237, 349] on link "0 Shipments 0" at bounding box center [248, 351] width 187 height 25
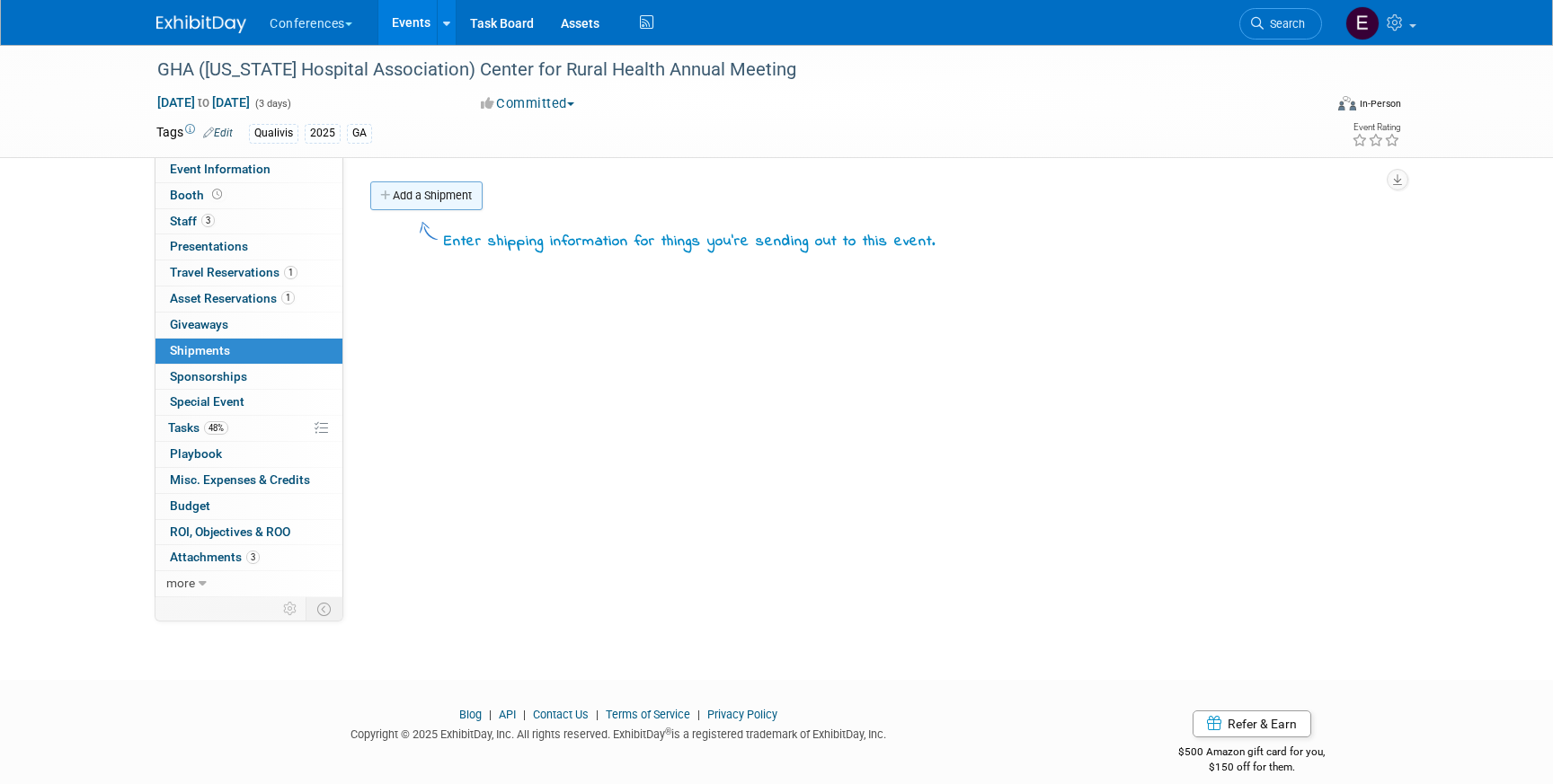
click at [442, 206] on link "Add a Shipment" at bounding box center [427, 196] width 113 height 29
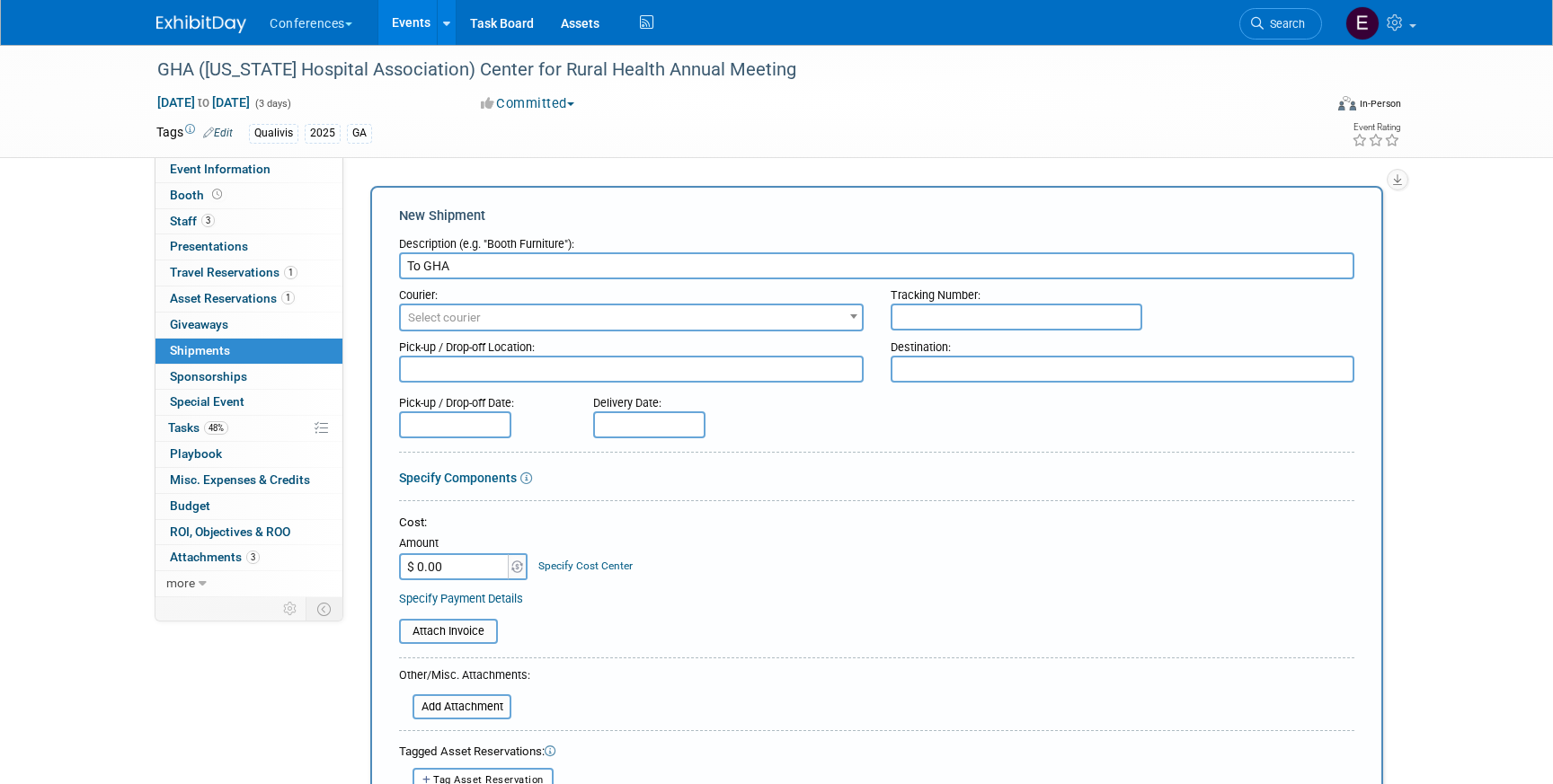
type input "To GHA"
click at [433, 332] on div "Pick-up / Drop-off Location:" at bounding box center [631, 344] width 464 height 25
click at [433, 325] on span "Select courier" at bounding box center [631, 317] width 461 height 25
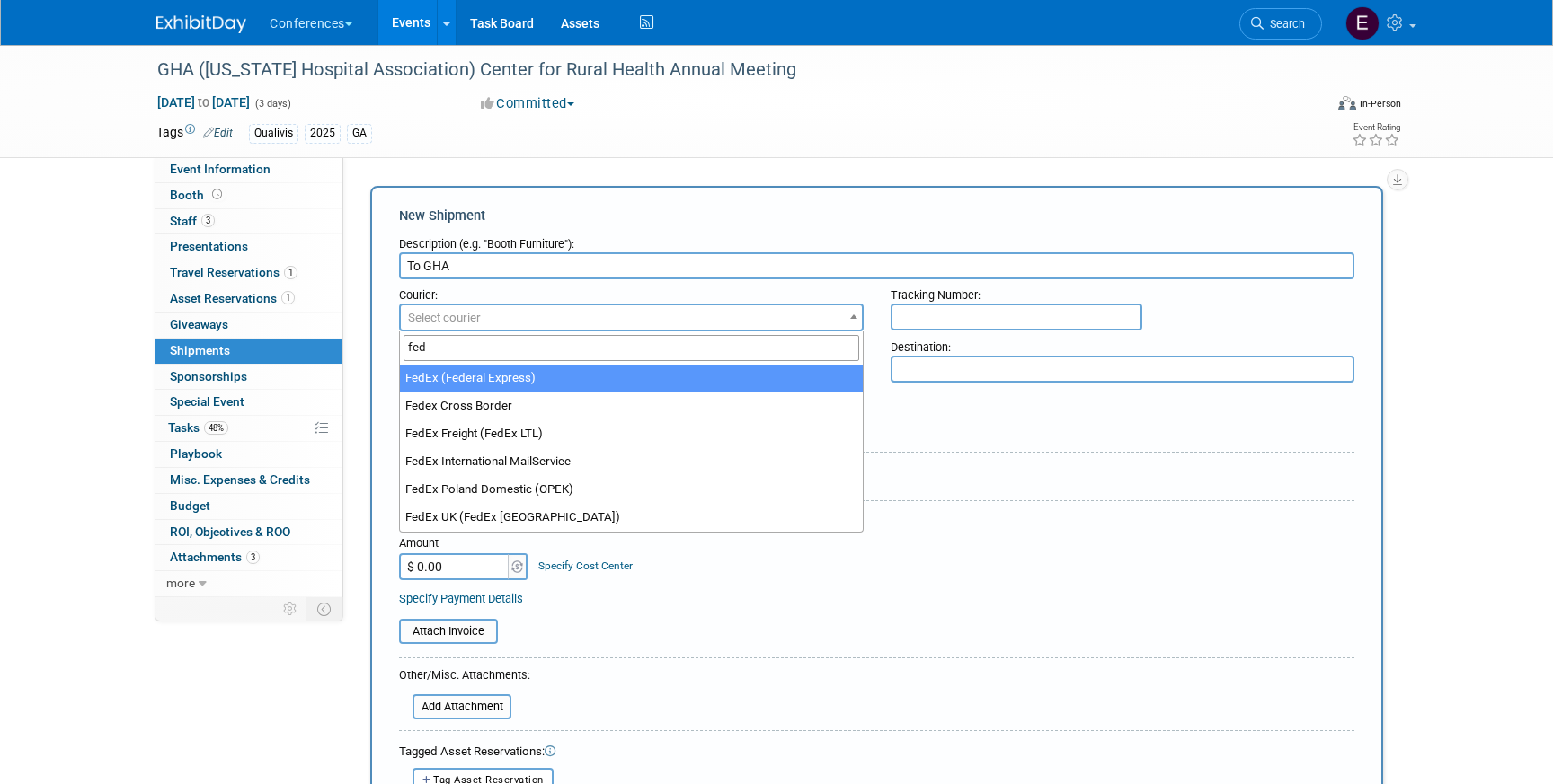
type input "fed"
select select "206"
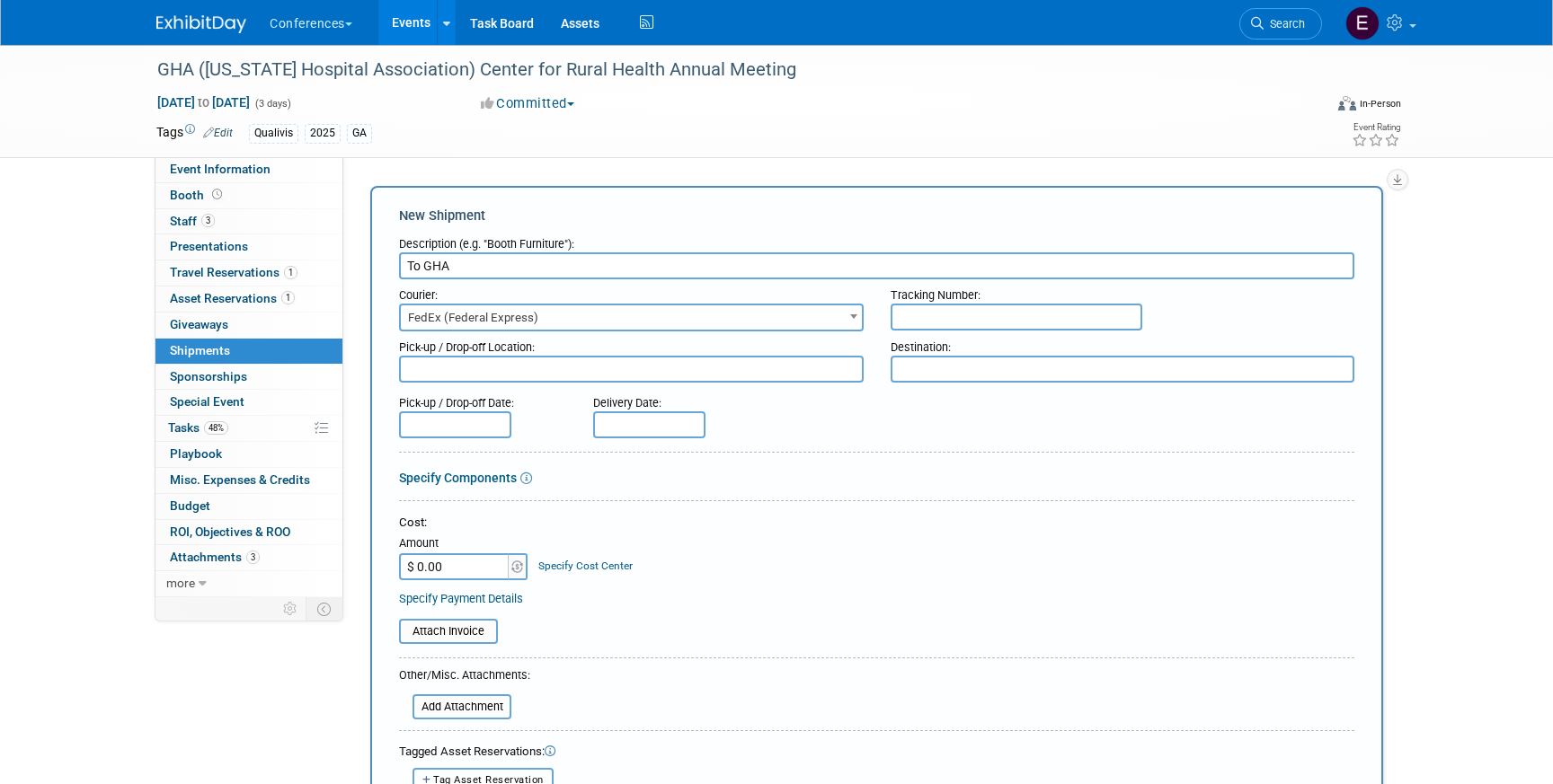
click at [1090, 327] on input "text" at bounding box center [1017, 316] width 252 height 27
paste input "883584433063"
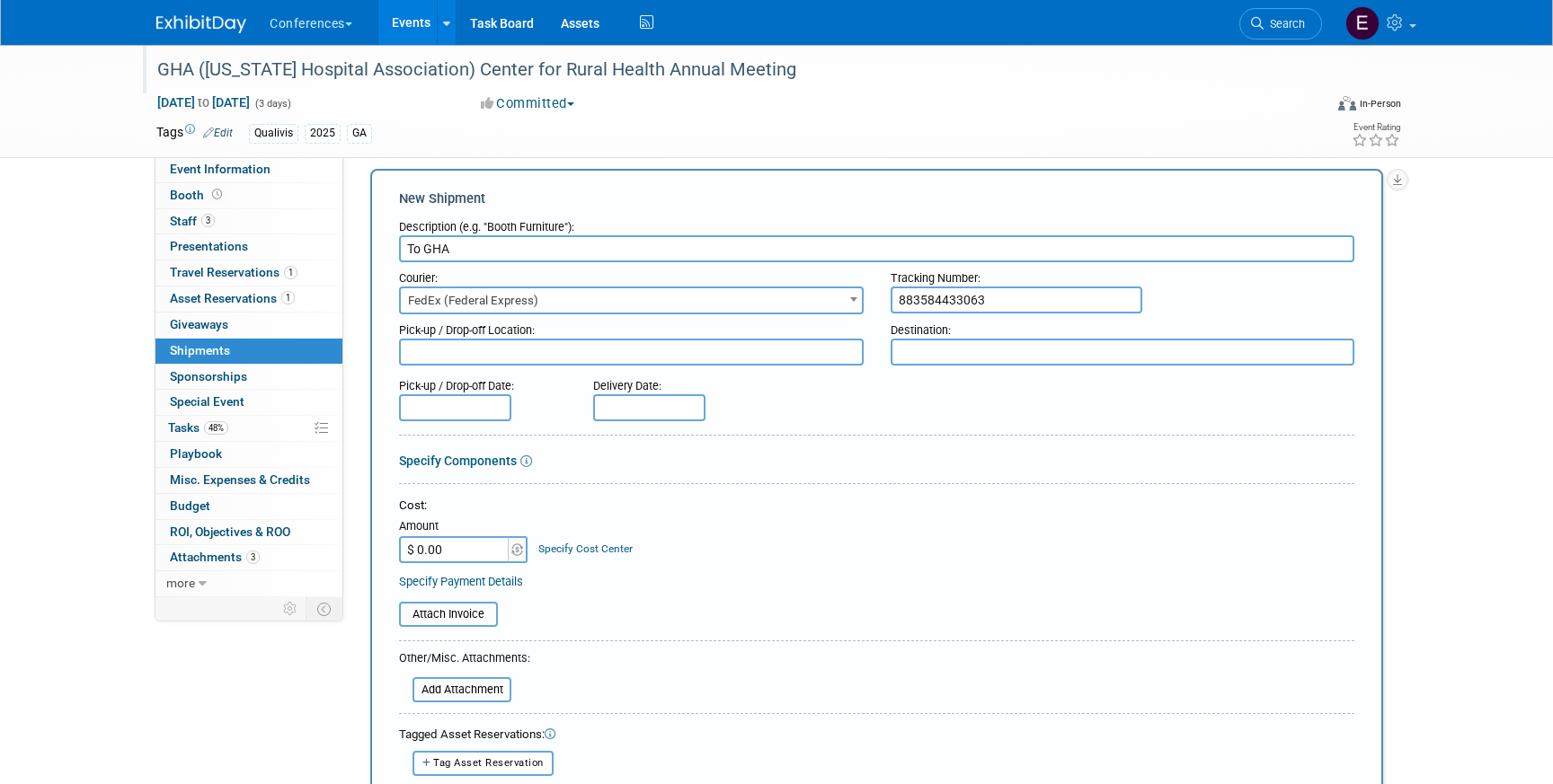
type input "883584433063"
click at [469, 560] on input "$ 0.00" at bounding box center [455, 549] width 113 height 27
type input "$ 151.73"
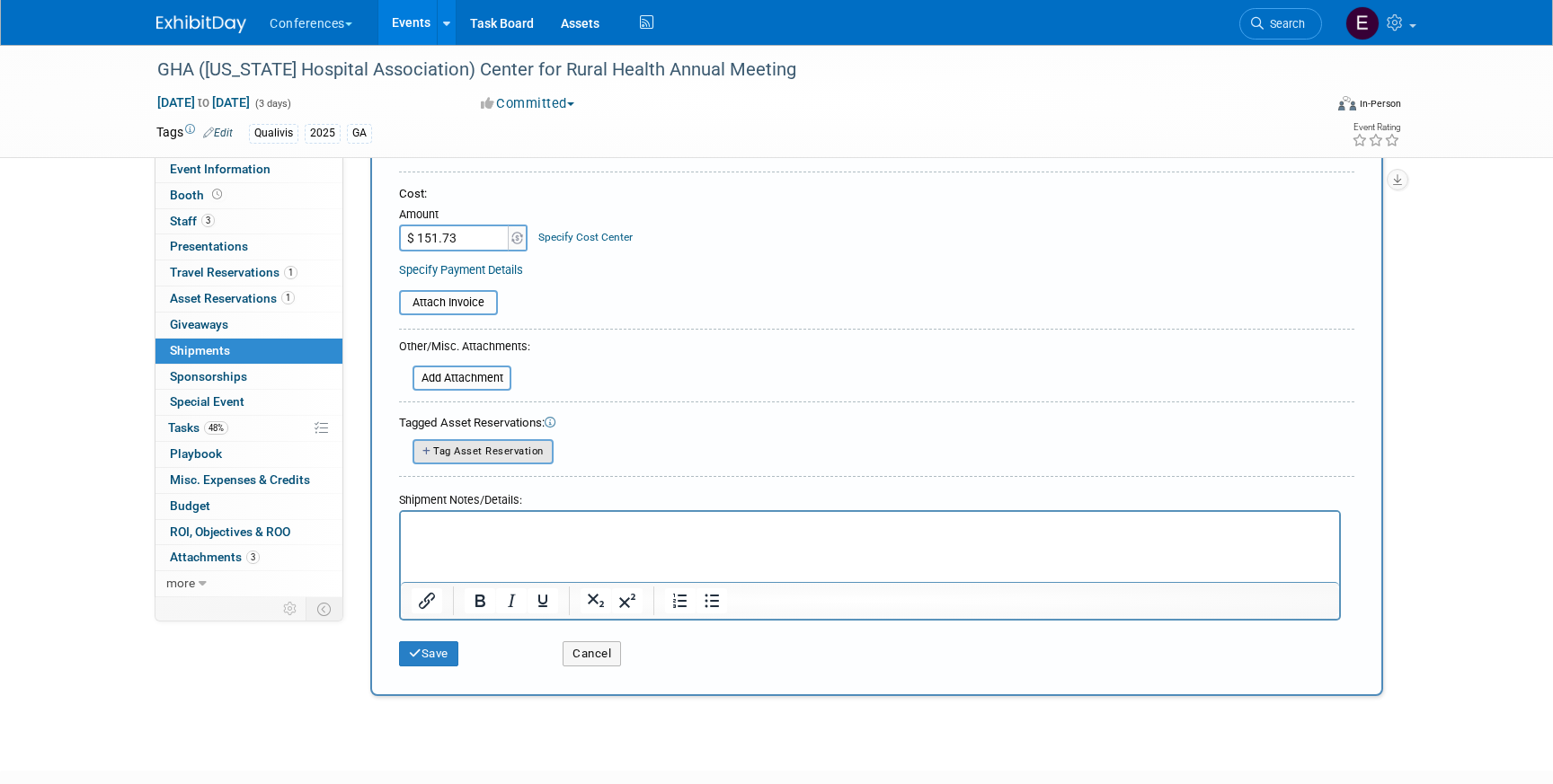
scroll to position [313, 0]
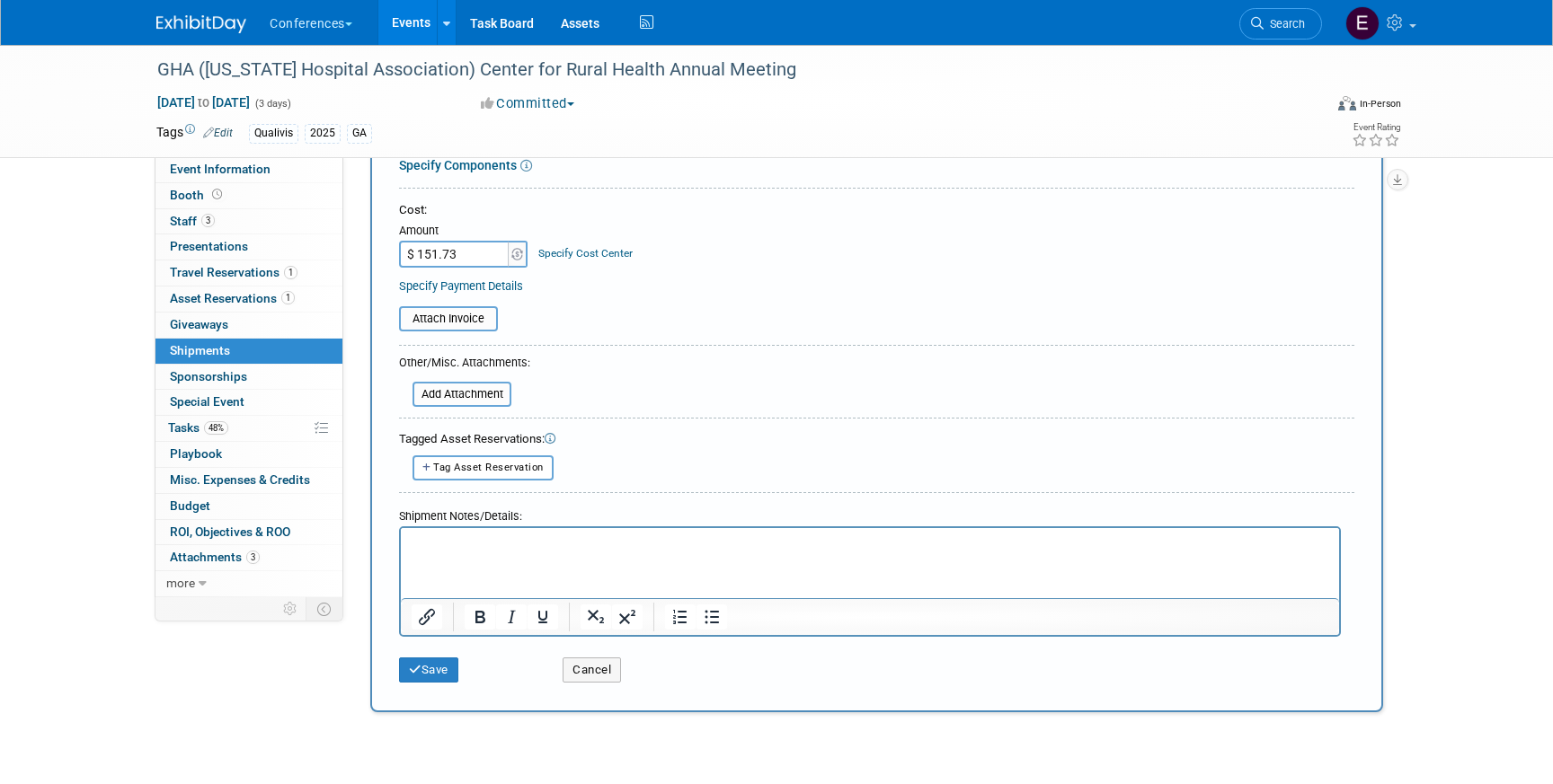
click at [556, 252] on link "Specify Cost Center" at bounding box center [586, 253] width 95 height 13
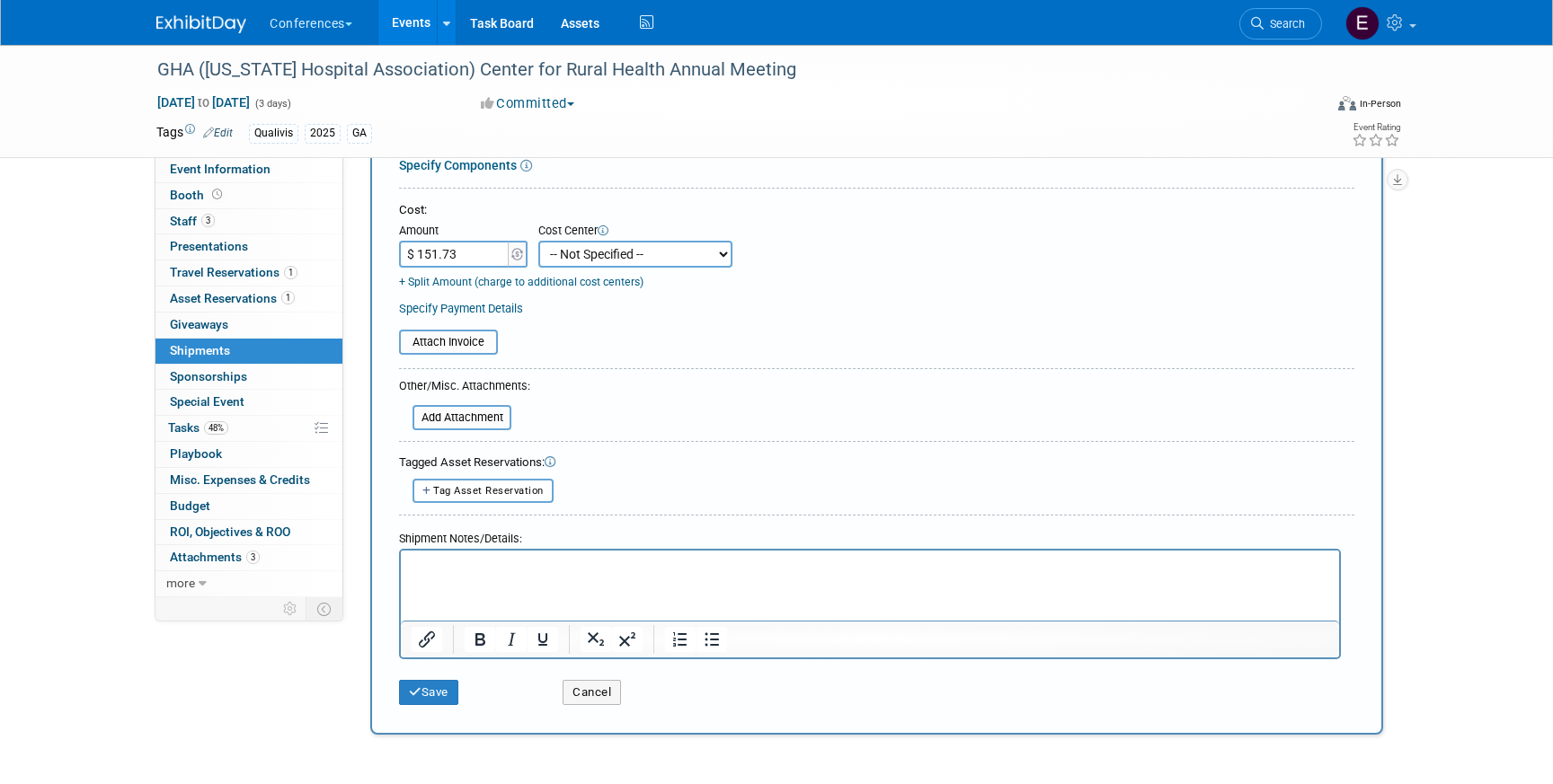
click at [582, 265] on select "-- Not Specified -- Aya Education Aya Healthcare Aya Locums Bespoke Corporate […" at bounding box center [635, 254] width 194 height 27
select select "18965874"
click at [410, 677] on div "Save" at bounding box center [467, 686] width 164 height 37
click at [410, 678] on div "Save" at bounding box center [467, 686] width 164 height 37
click at [415, 692] on icon "submit" at bounding box center [415, 692] width 13 height 12
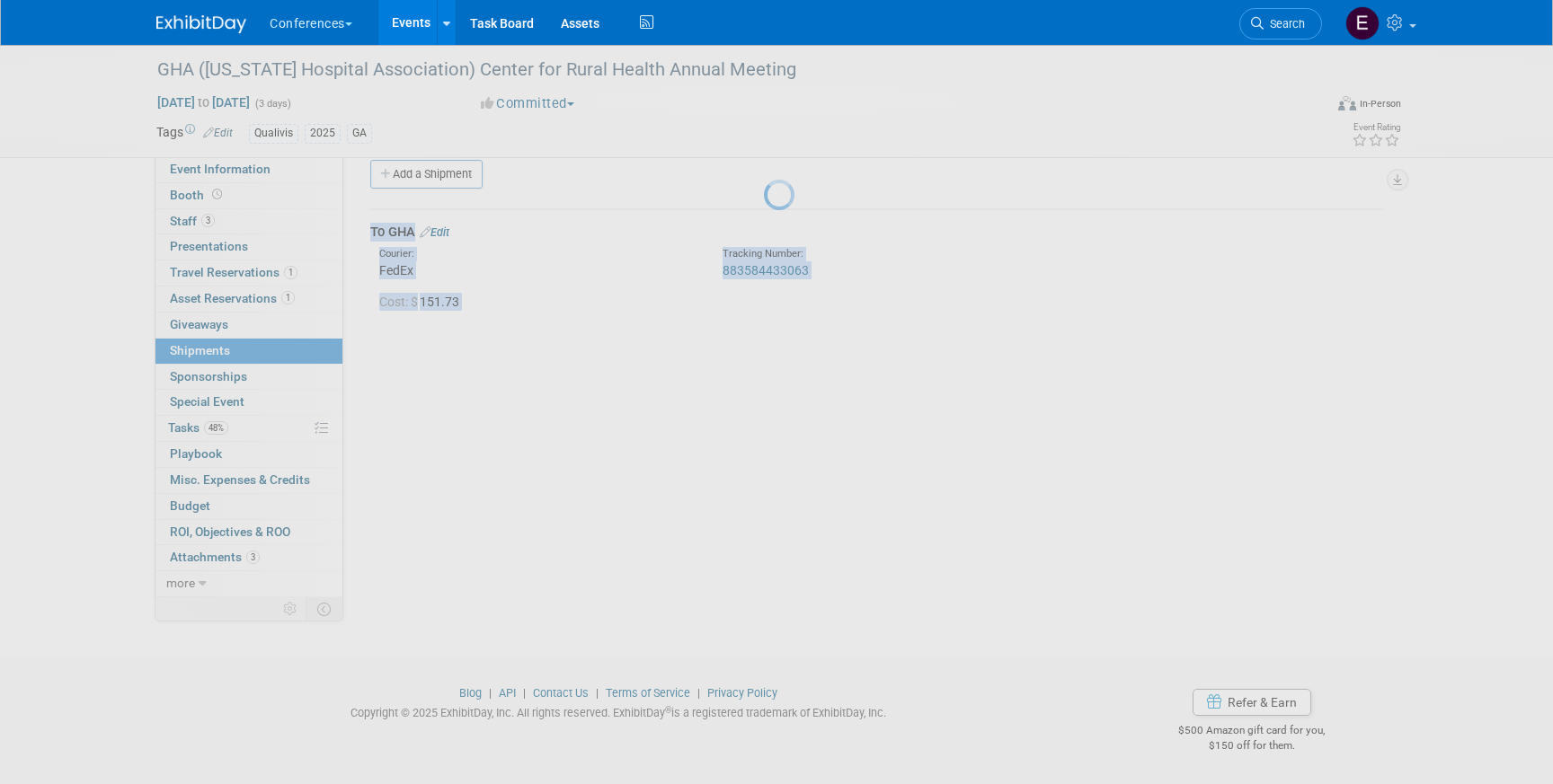
scroll to position [21, 0]
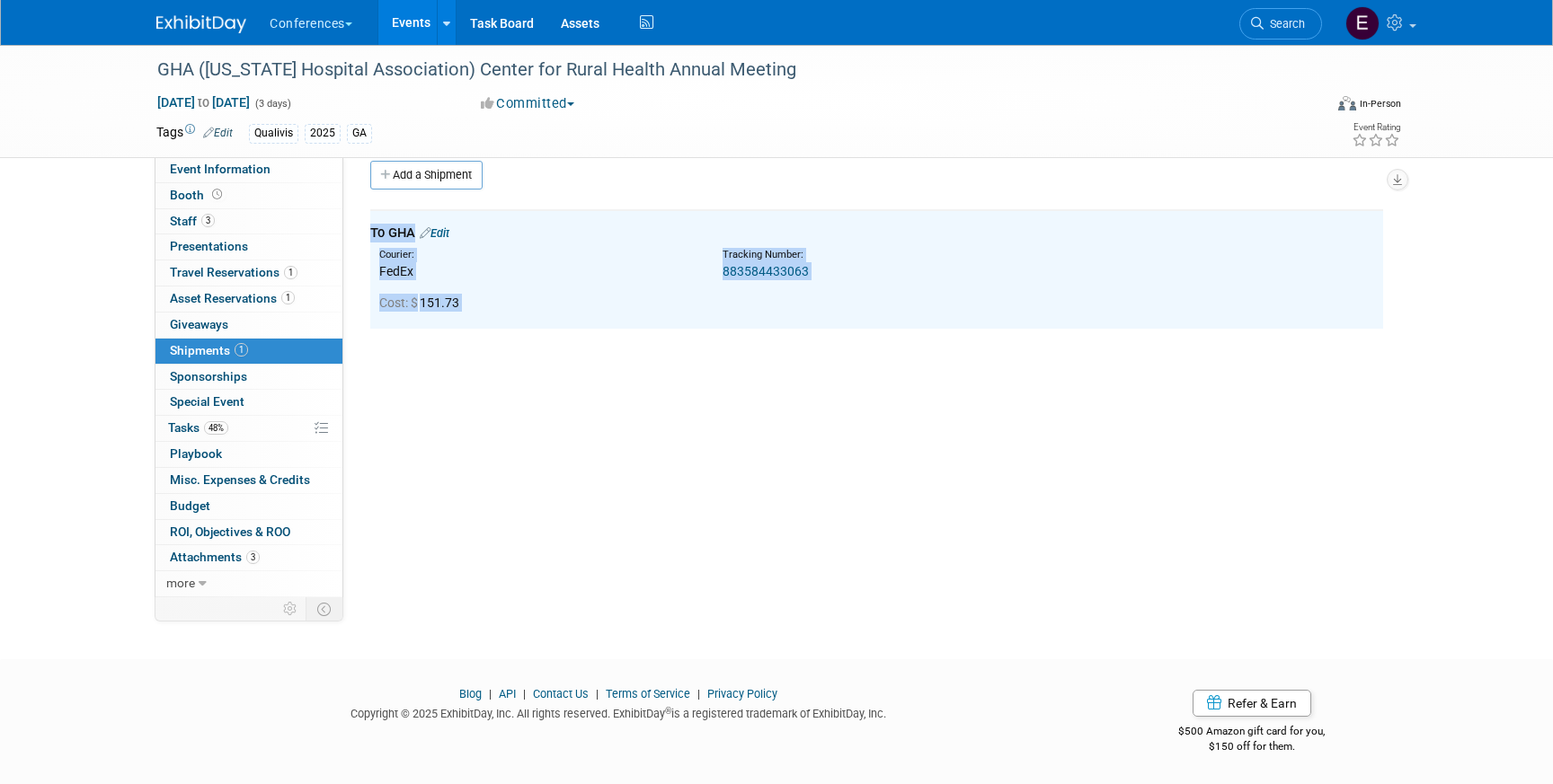
click at [688, 293] on div "Cost: $ 151.73" at bounding box center [881, 302] width 1004 height 18
click at [756, 271] on link "883584433063" at bounding box center [765, 271] width 86 height 15
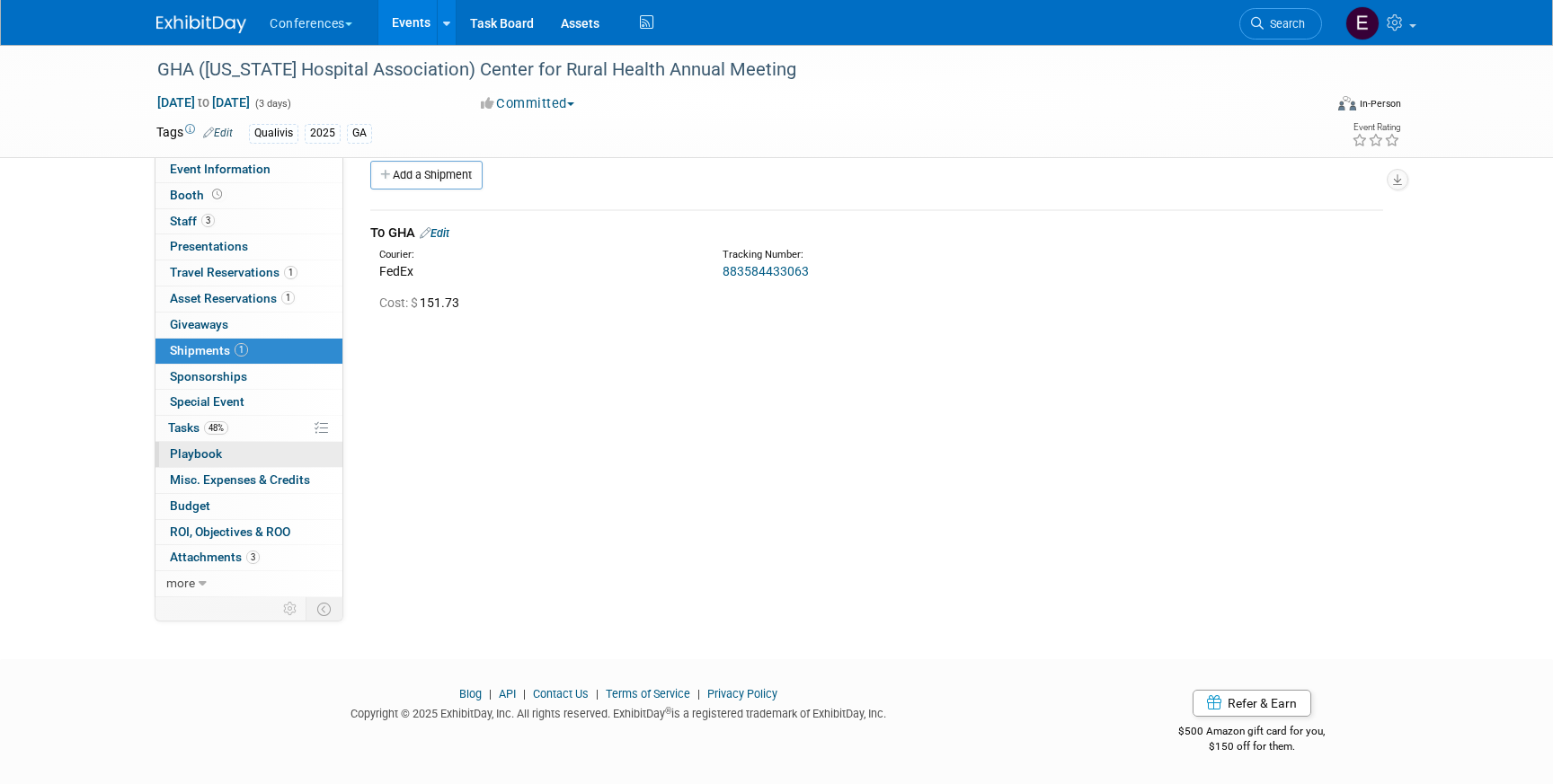
click at [231, 442] on link "0 Playbook 0" at bounding box center [248, 454] width 187 height 25
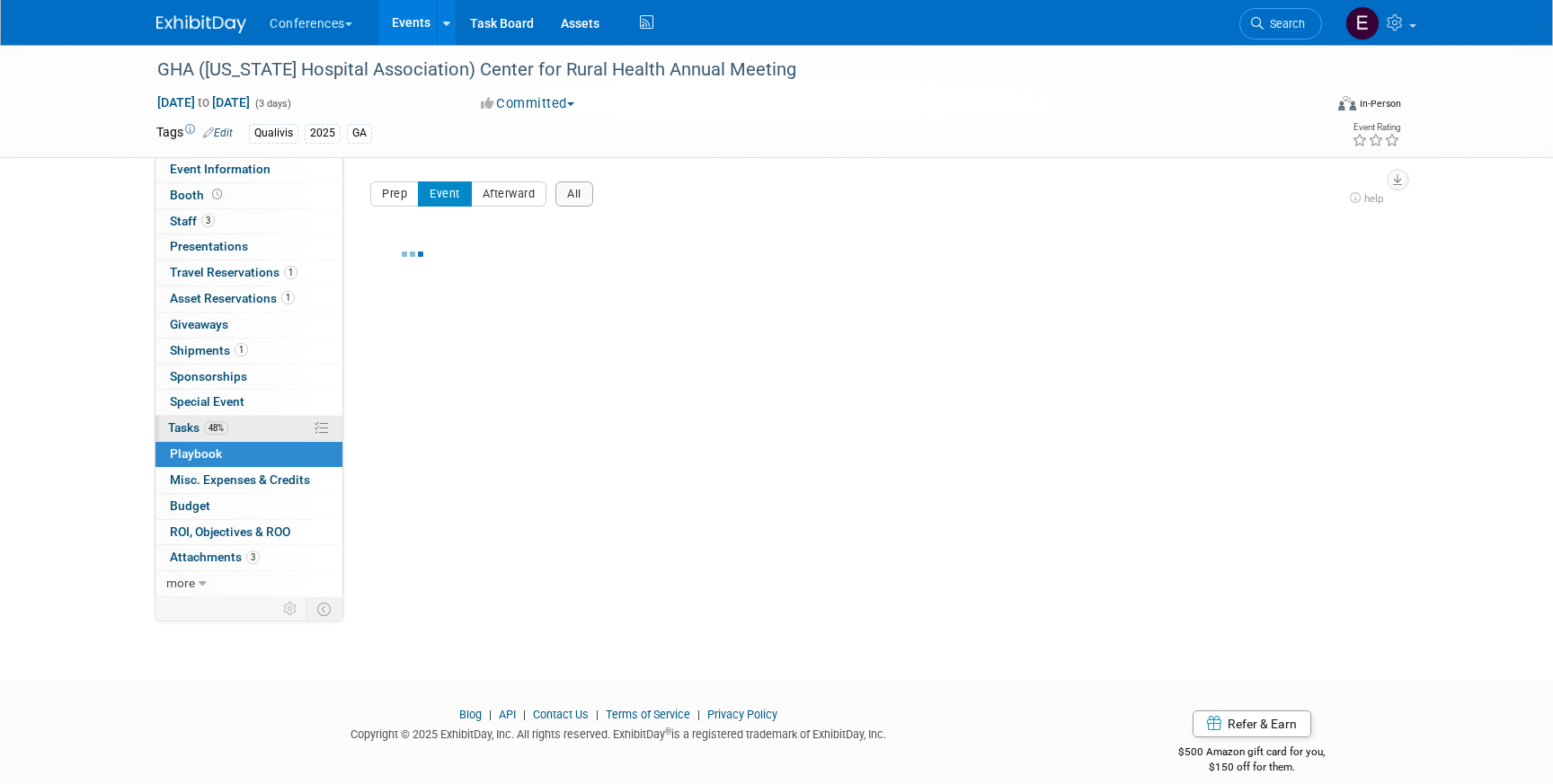
click at [239, 424] on link "48% Tasks 48%" at bounding box center [248, 428] width 187 height 25
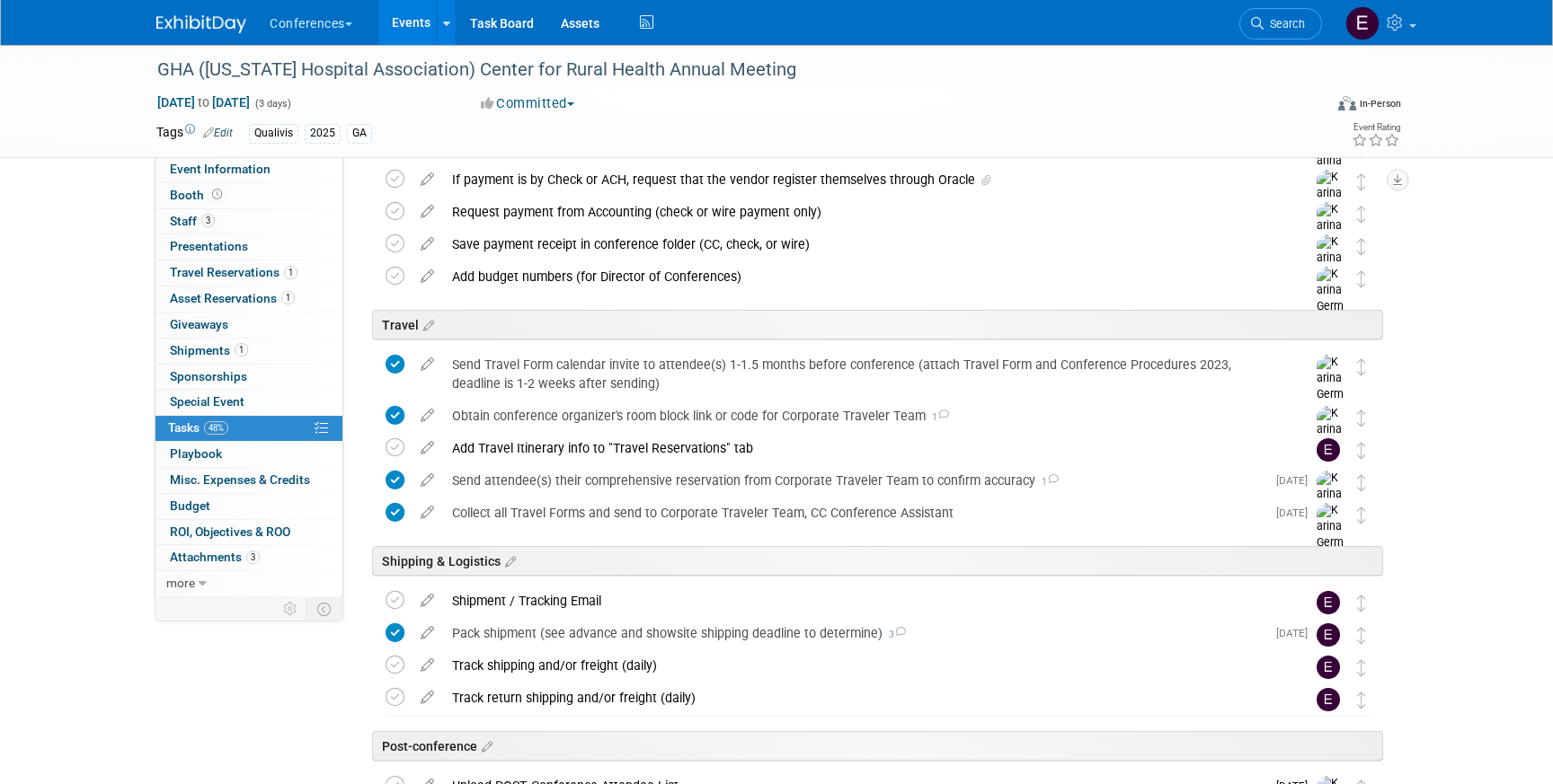
scroll to position [536, 0]
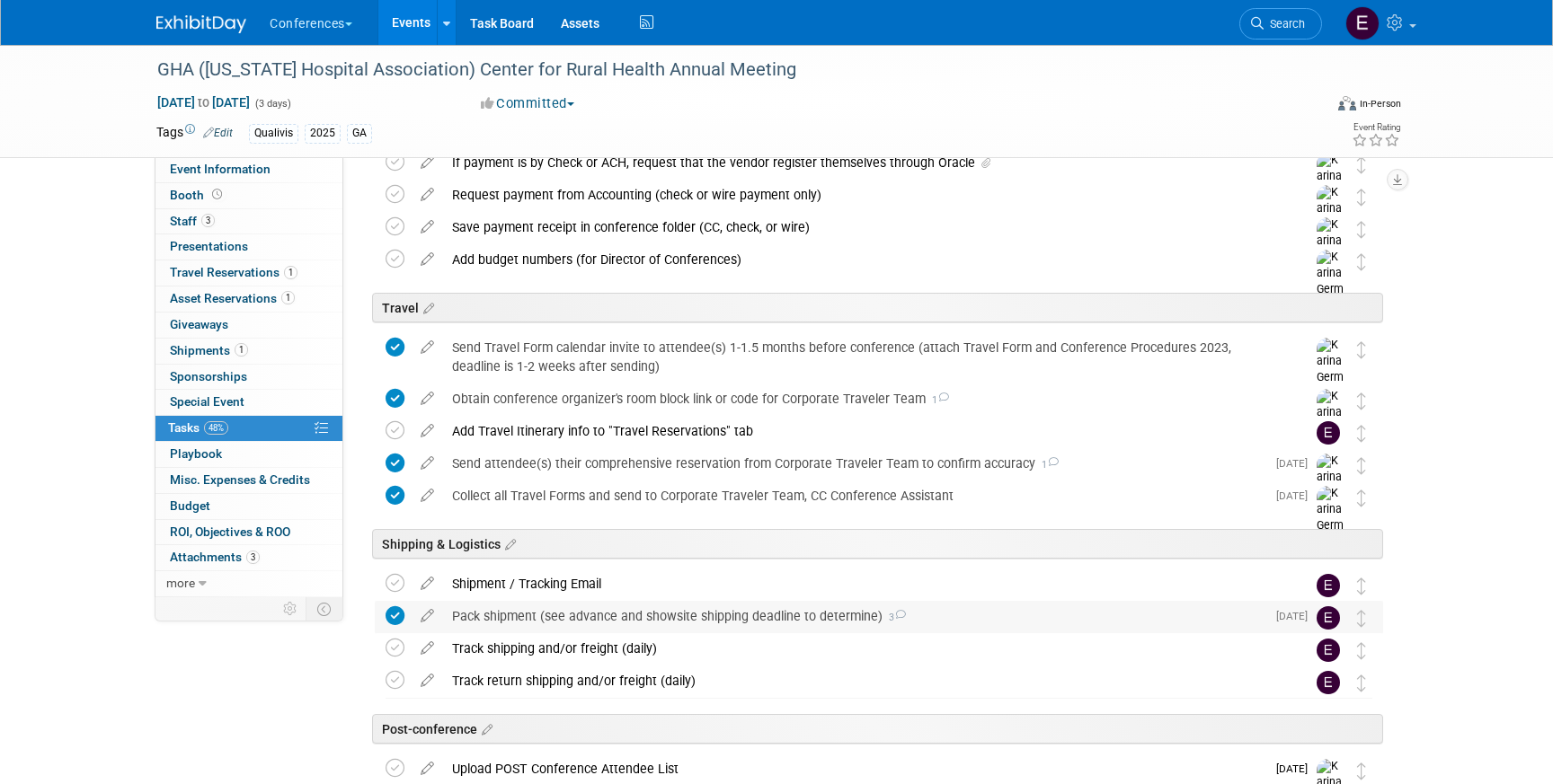
click at [522, 615] on div "Pack shipment (see advance and showsite shipping deadline to determine) 3" at bounding box center [854, 616] width 822 height 31
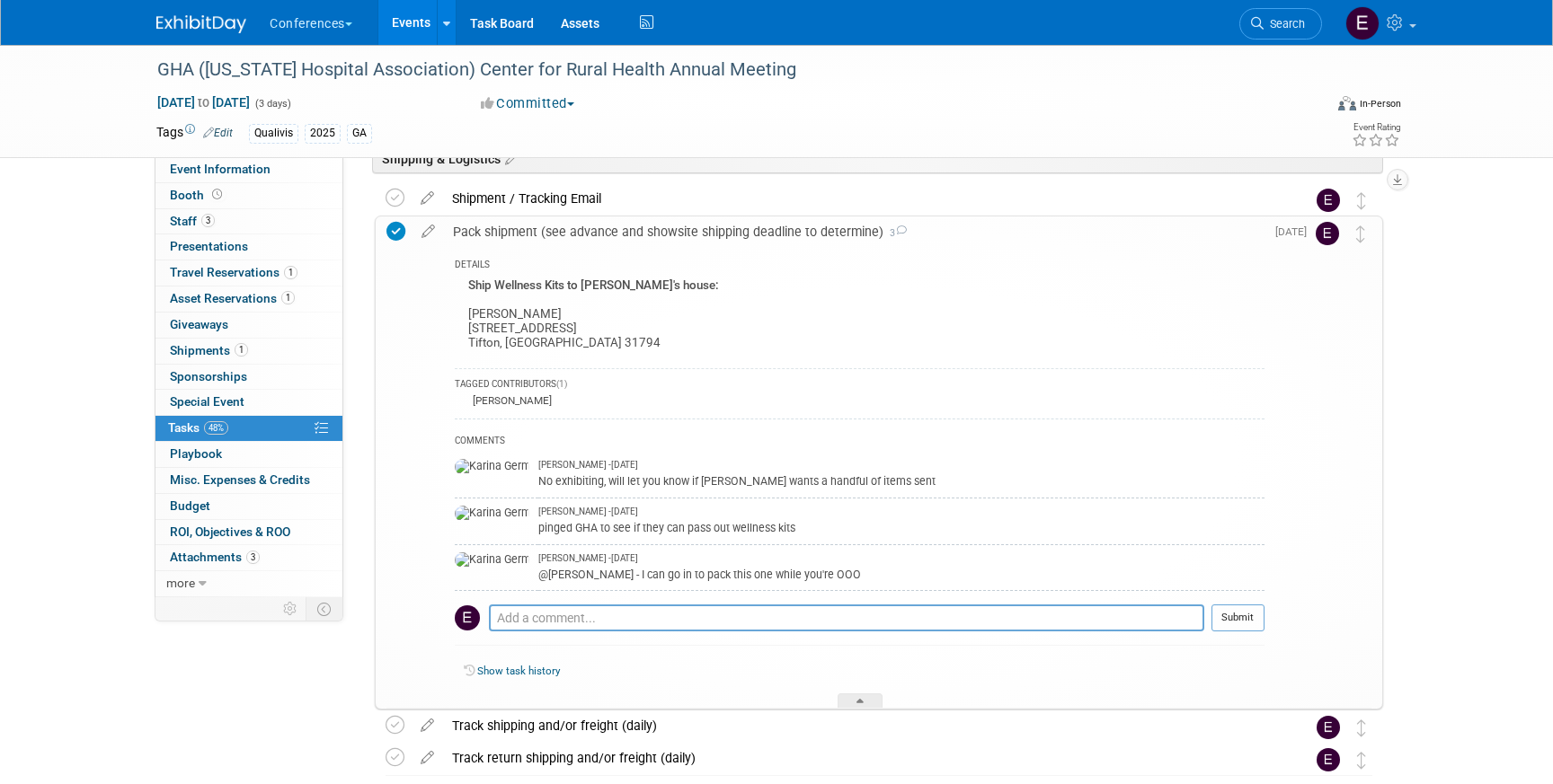
scroll to position [932, 0]
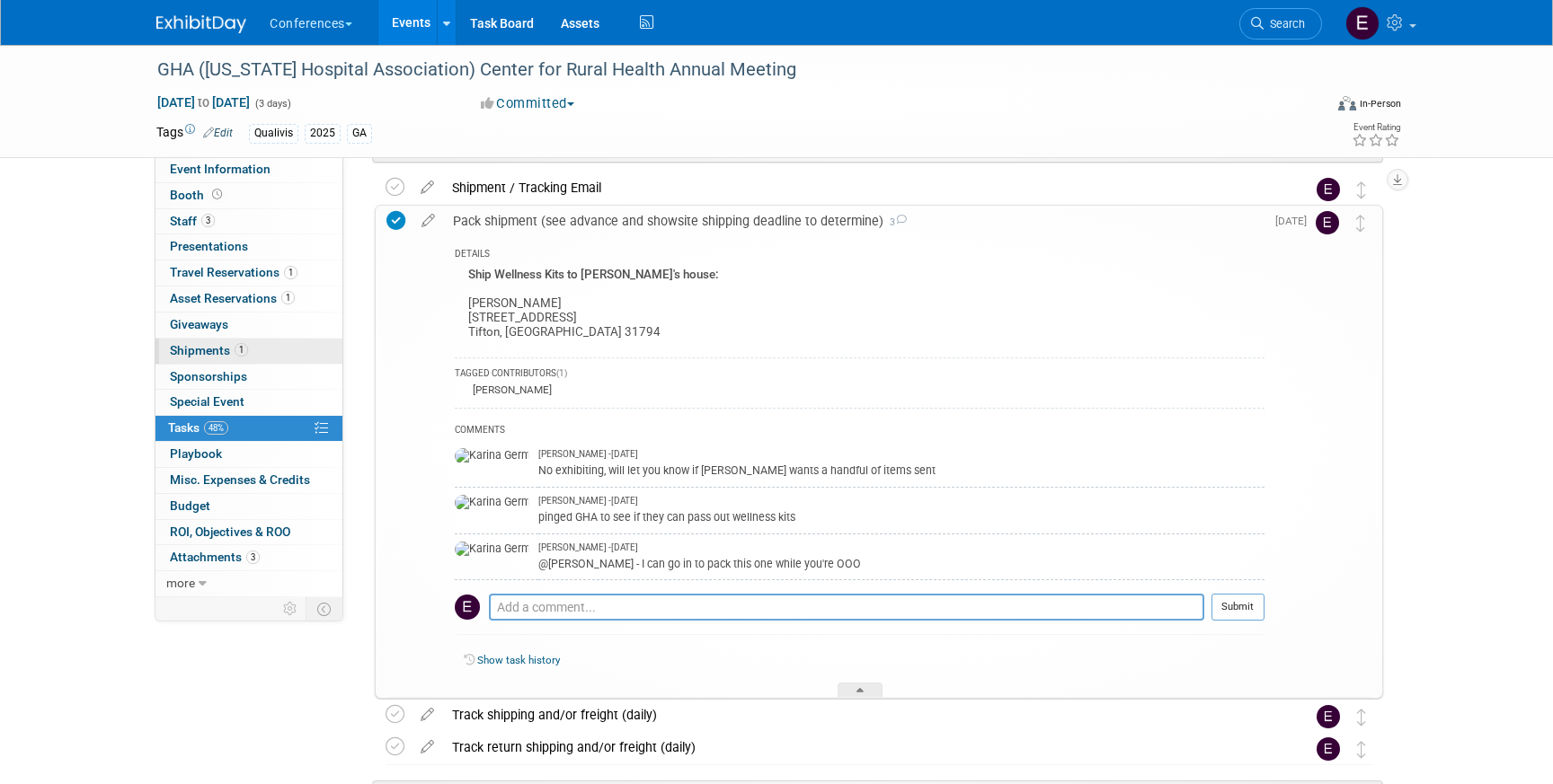
click at [212, 347] on span "Shipments 1" at bounding box center [208, 351] width 78 height 15
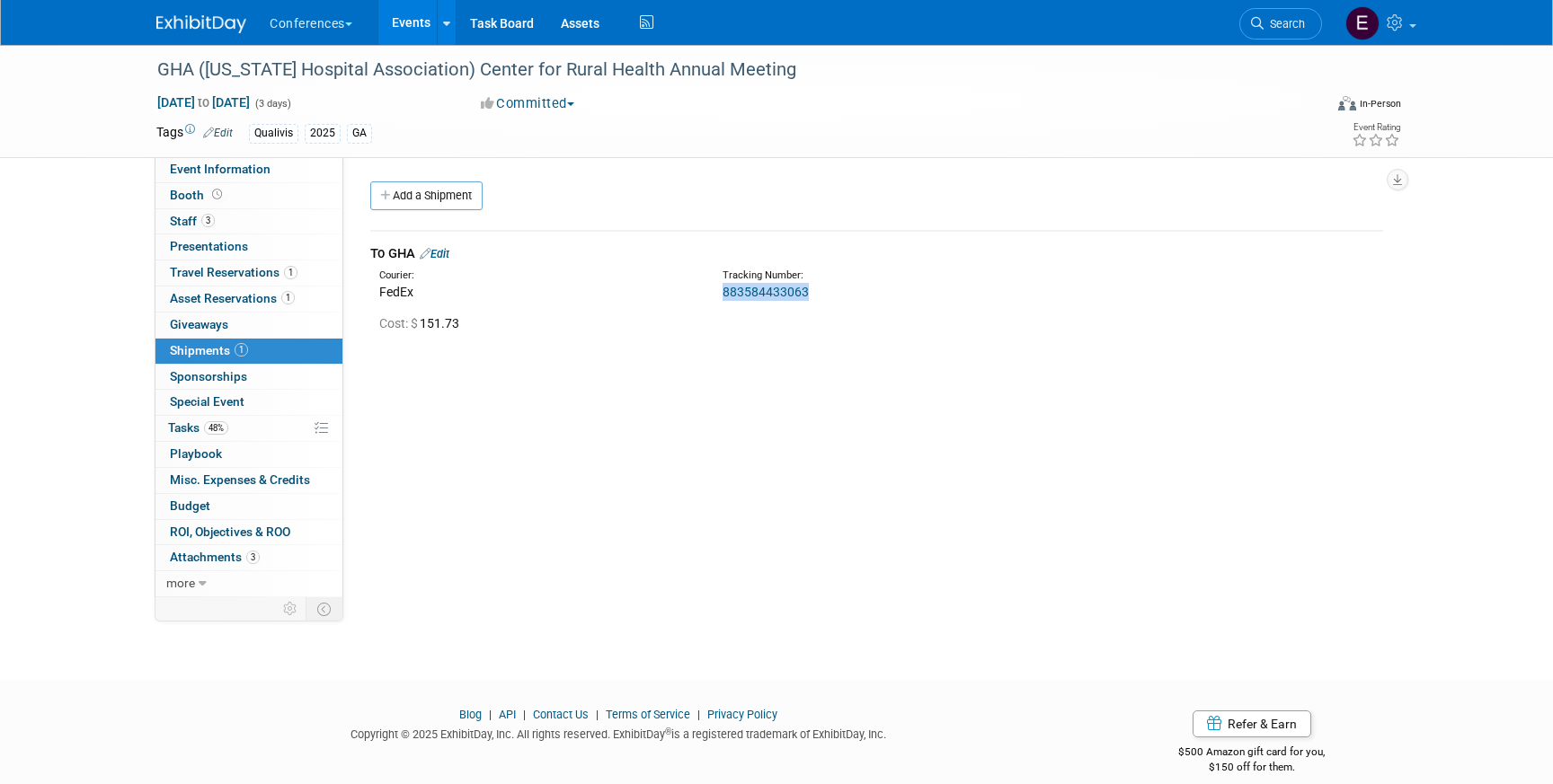
drag, startPoint x: 821, startPoint y: 298, endPoint x: 711, endPoint y: 298, distance: 110.0
click at [711, 298] on div "Tracking Number: 883584433063" at bounding box center [924, 284] width 430 height 33
copy link "883584433063"
click at [204, 433] on span "Tasks 48%" at bounding box center [198, 428] width 60 height 15
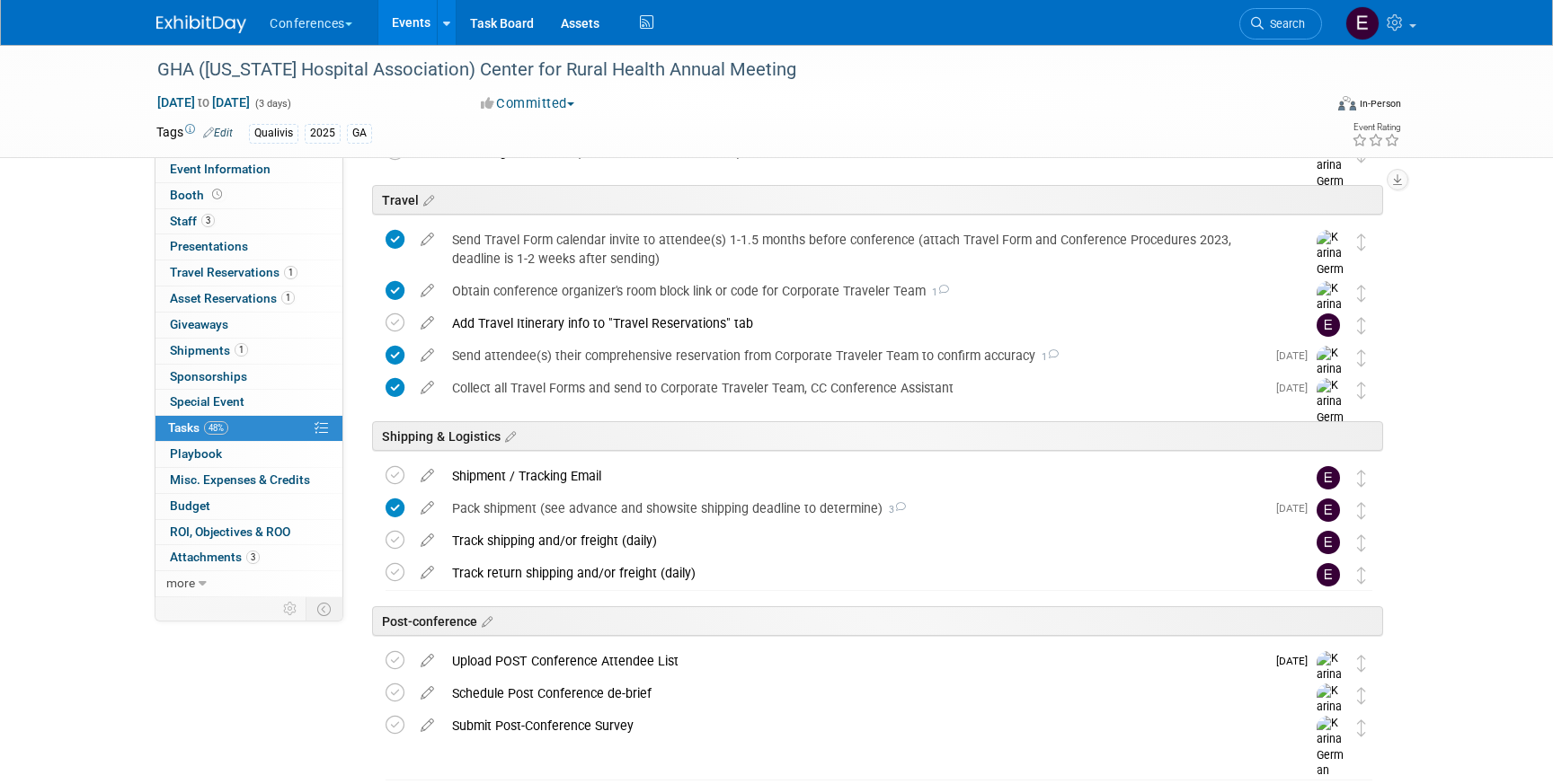
scroll to position [651, 0]
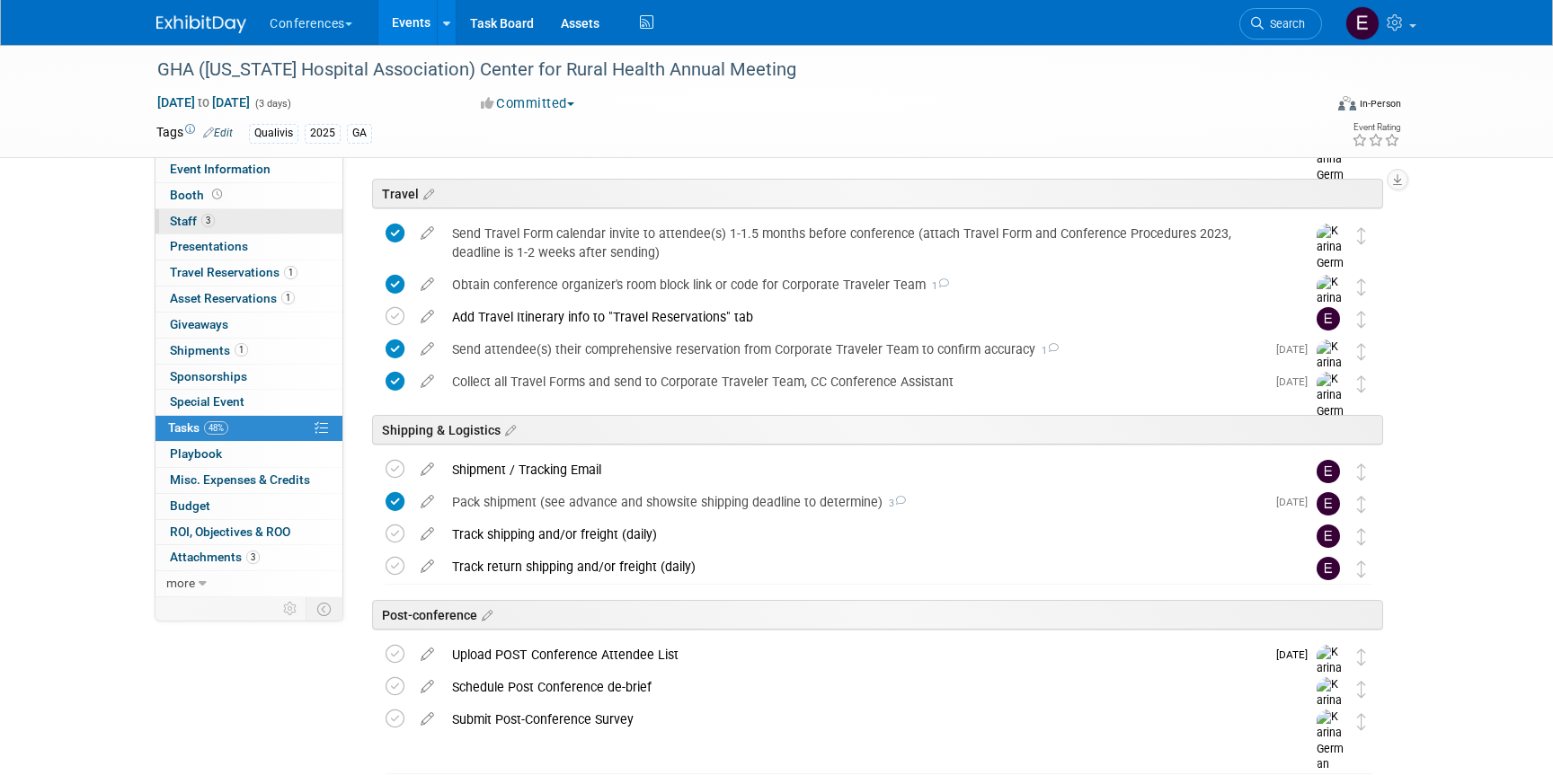
click at [253, 229] on link "3 Staff 3" at bounding box center [248, 221] width 187 height 25
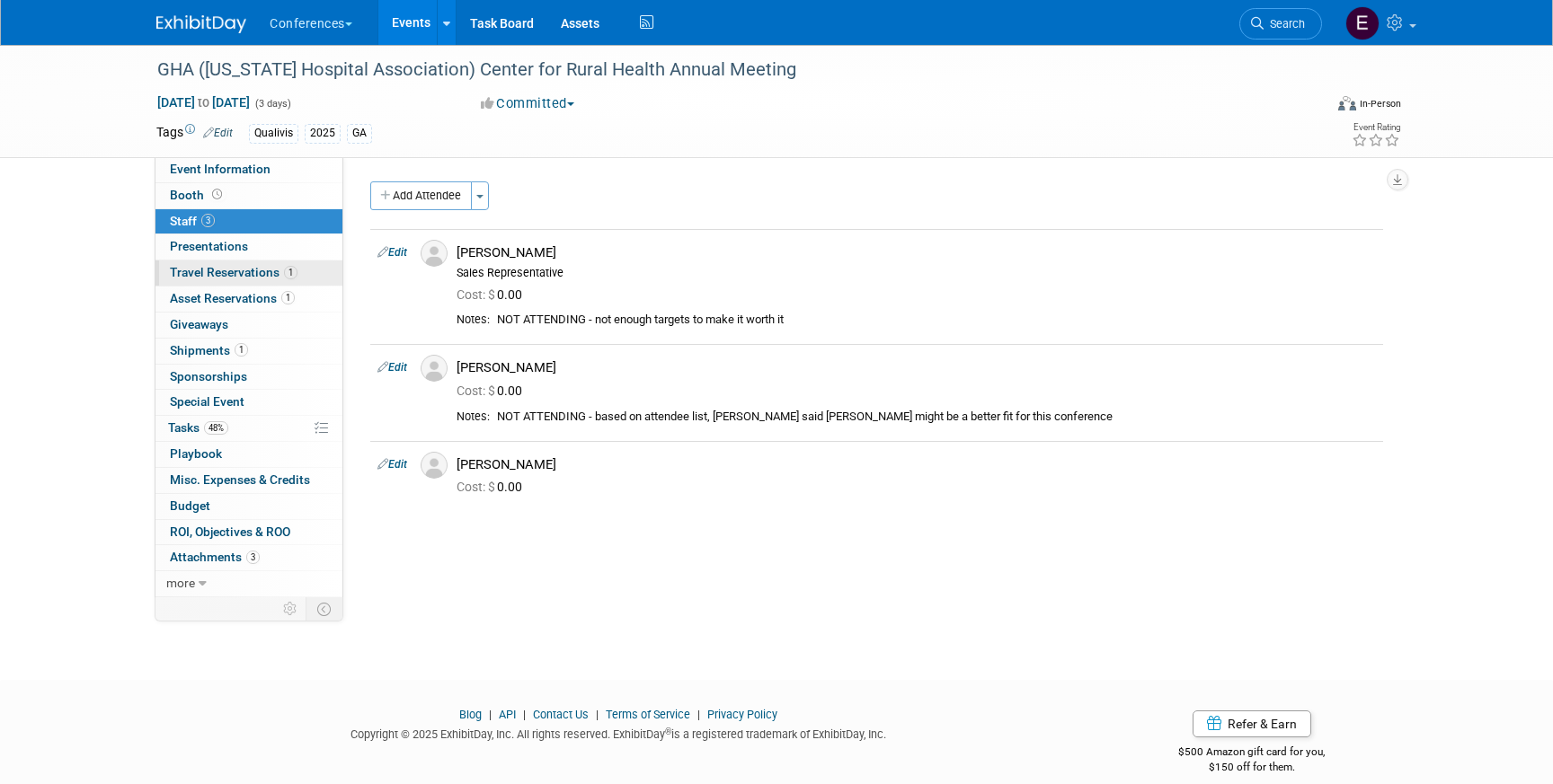
click at [252, 277] on span "Travel Reservations 1" at bounding box center [233, 272] width 127 height 15
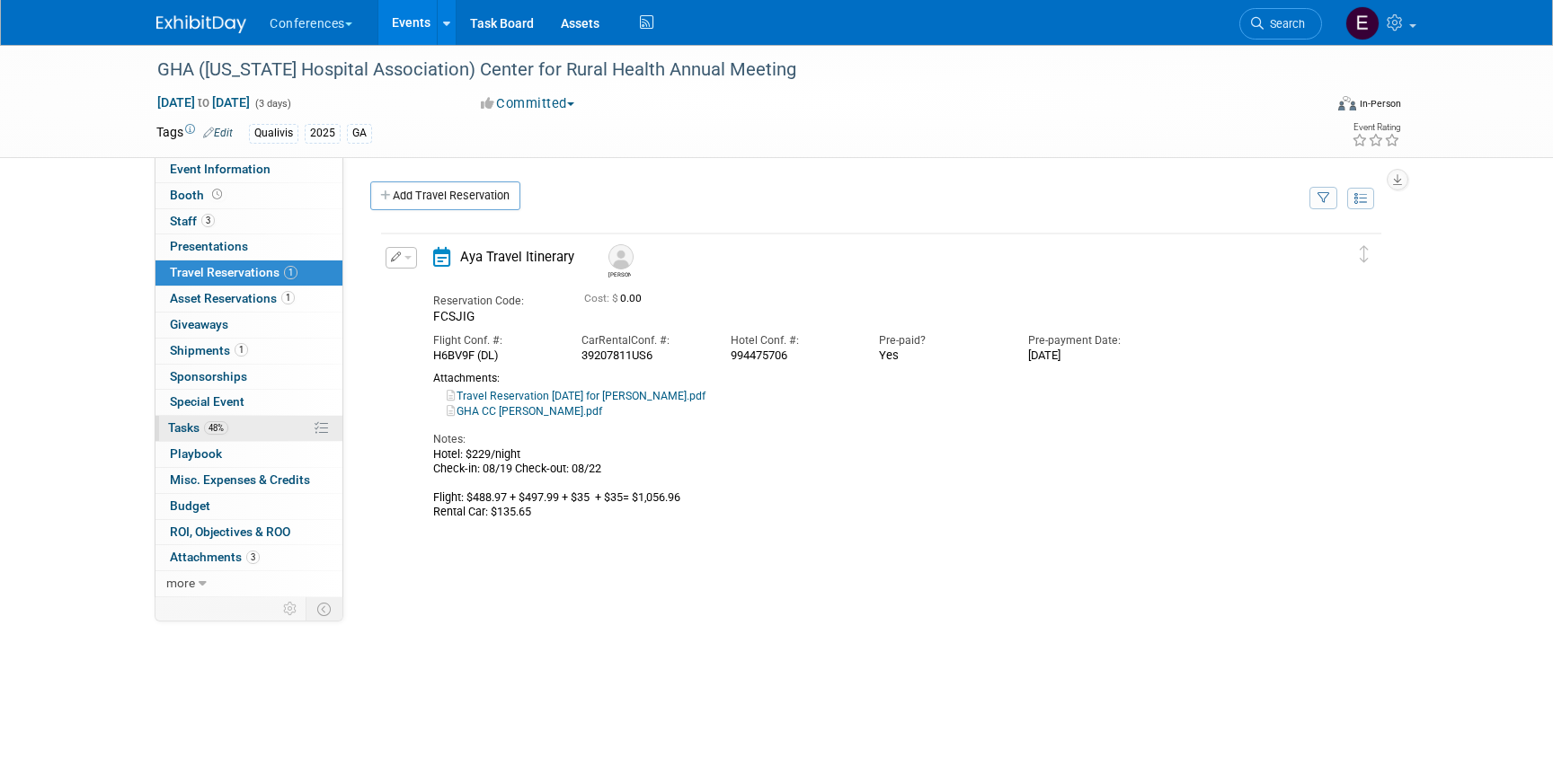
click at [279, 436] on link "48% Tasks 48%" at bounding box center [248, 428] width 187 height 25
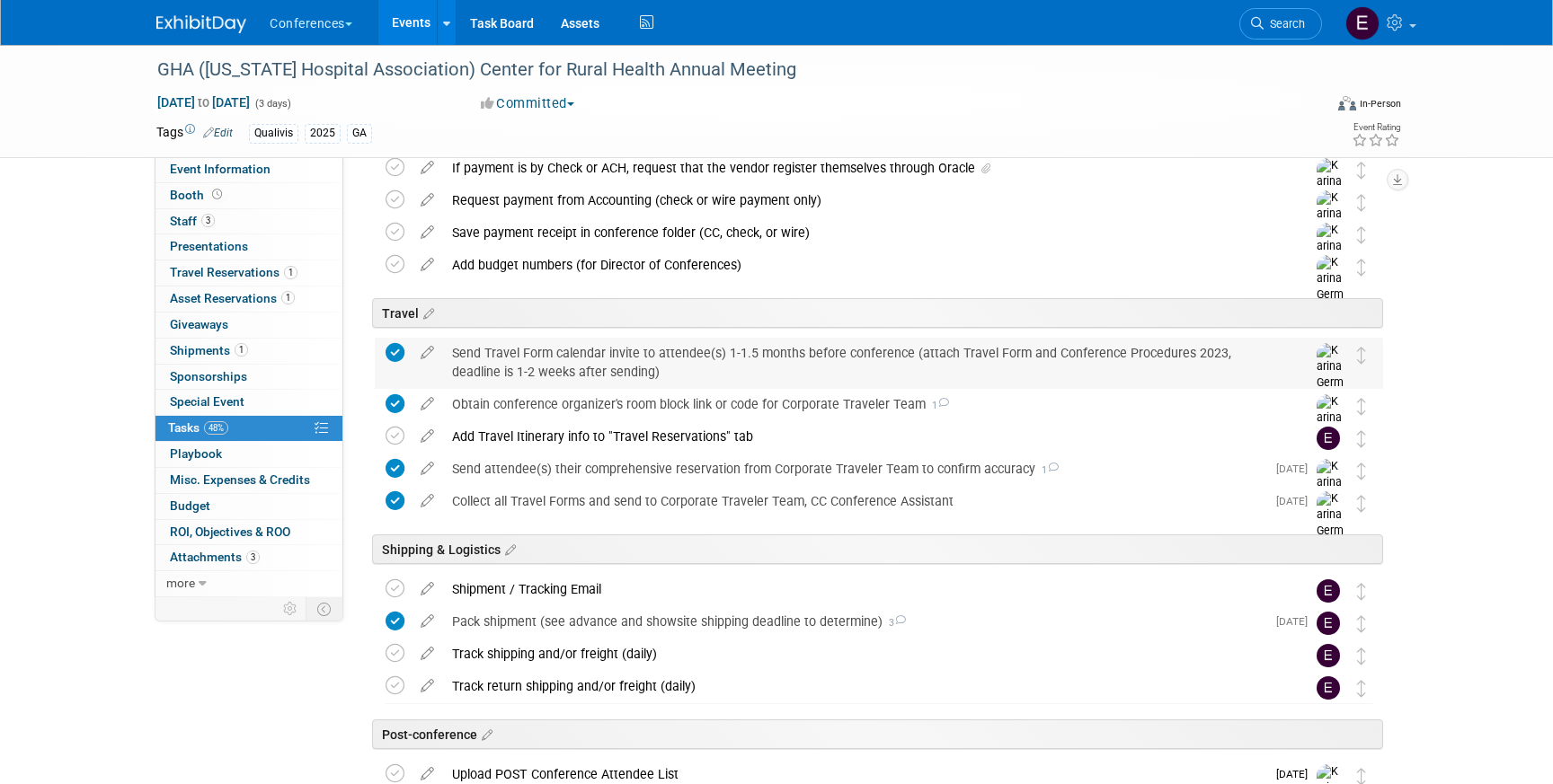
scroll to position [532, 0]
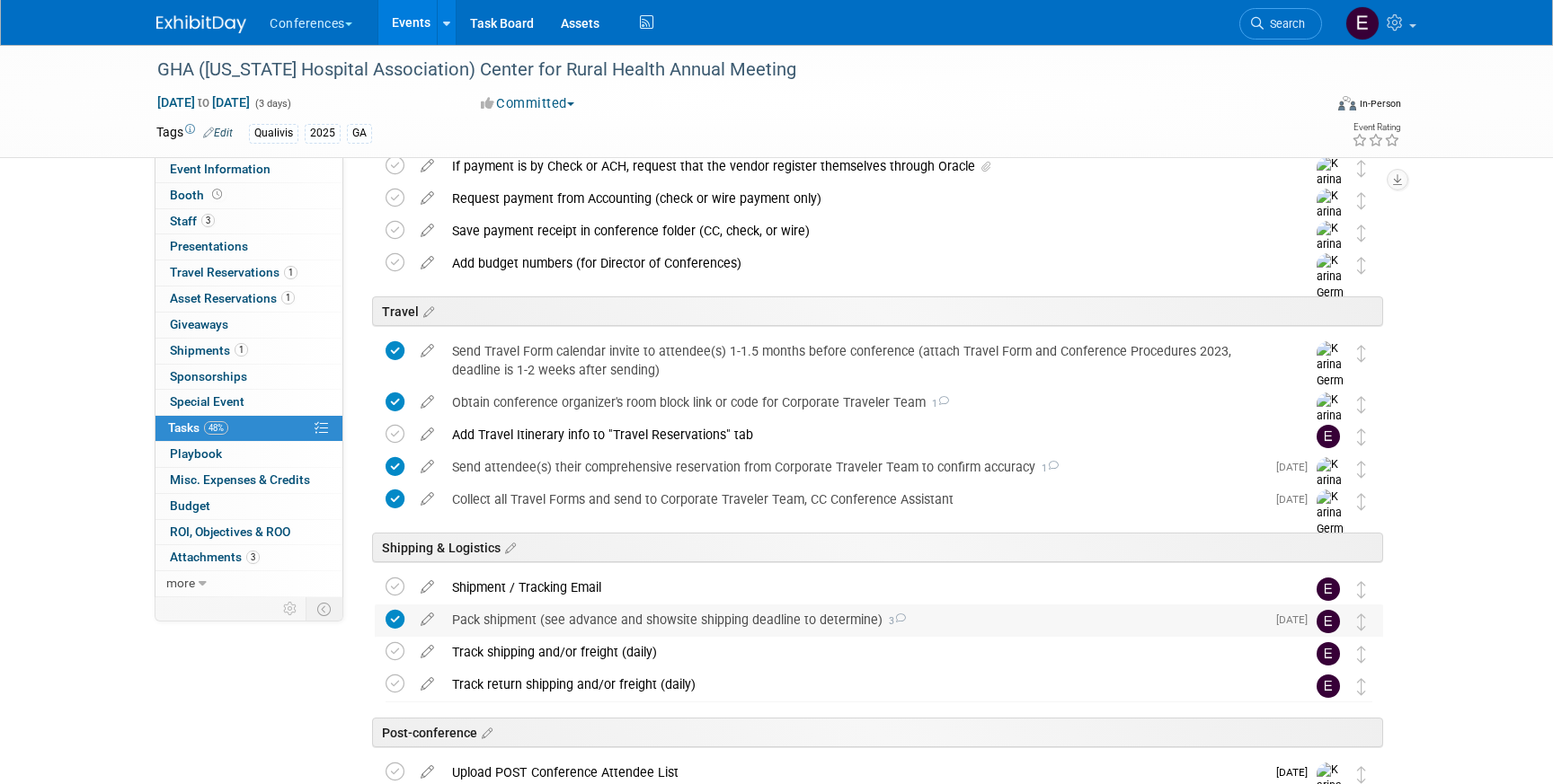
click at [521, 623] on div "Pack shipment (see advance and showsite shipping deadline to determine) 3" at bounding box center [854, 619] width 822 height 31
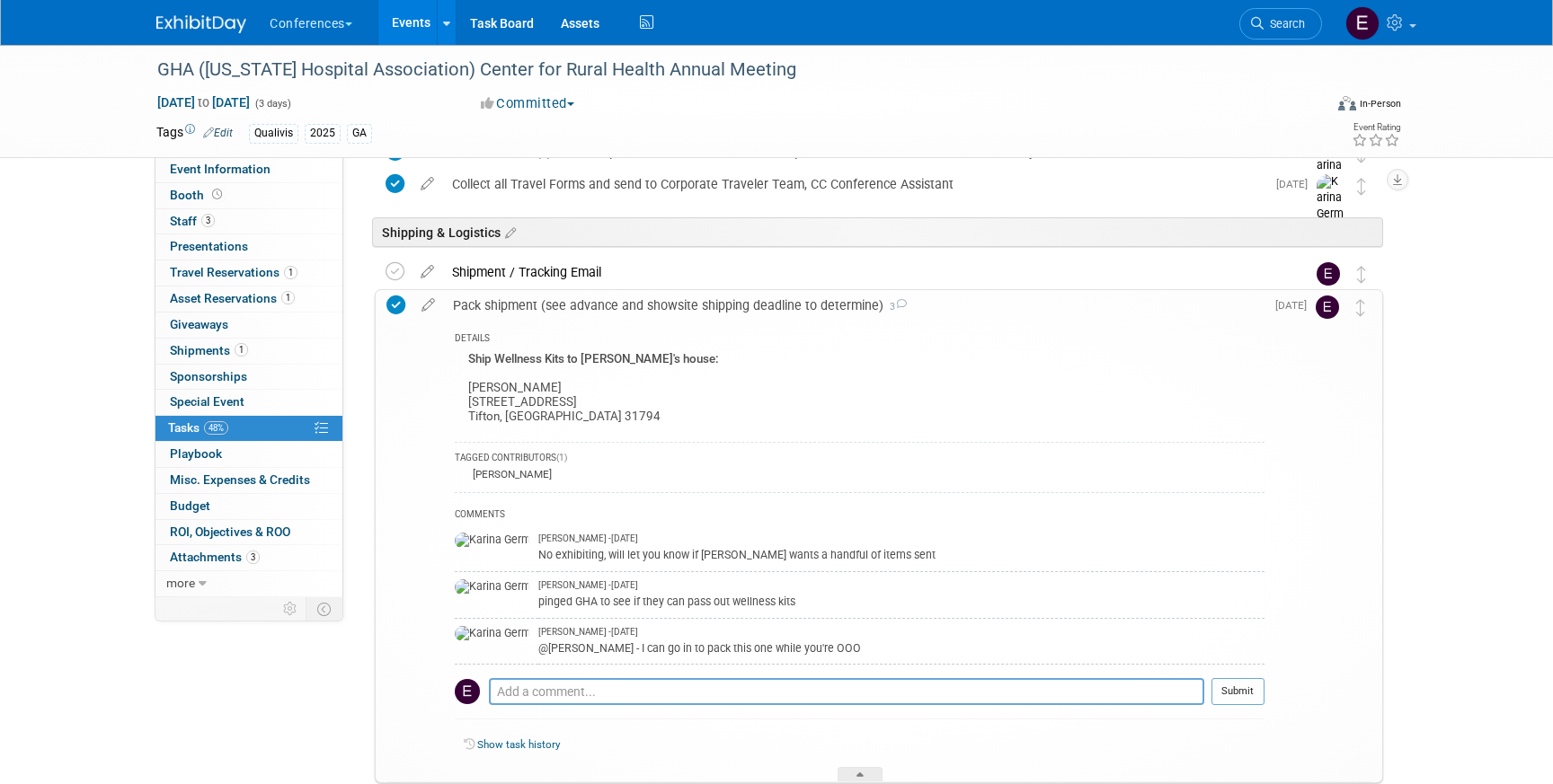
scroll to position [845, 0]
click at [230, 275] on span "Travel Reservations 1" at bounding box center [233, 272] width 127 height 15
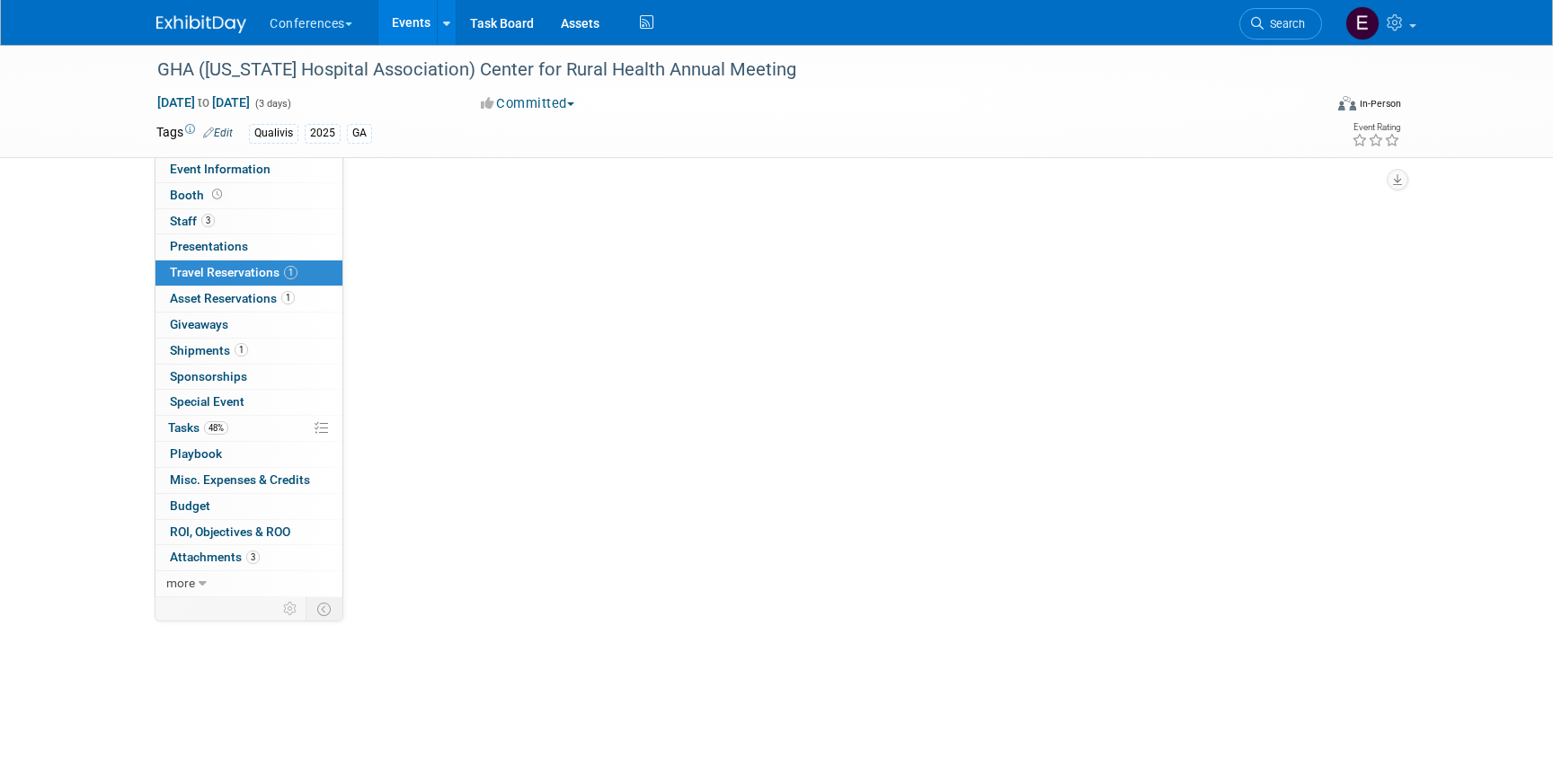
scroll to position [0, 0]
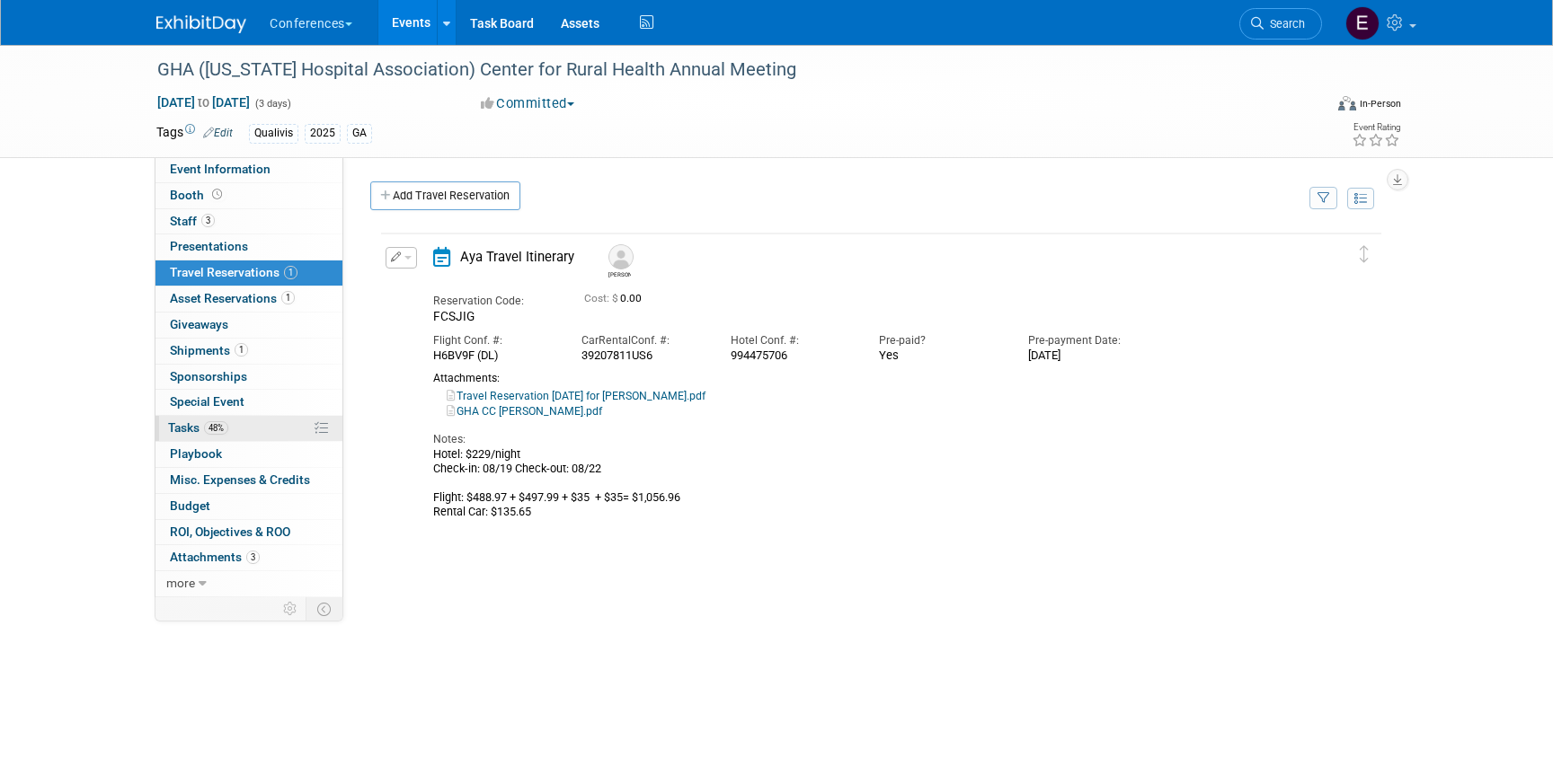
click at [252, 429] on link "48% Tasks 48%" at bounding box center [248, 428] width 187 height 25
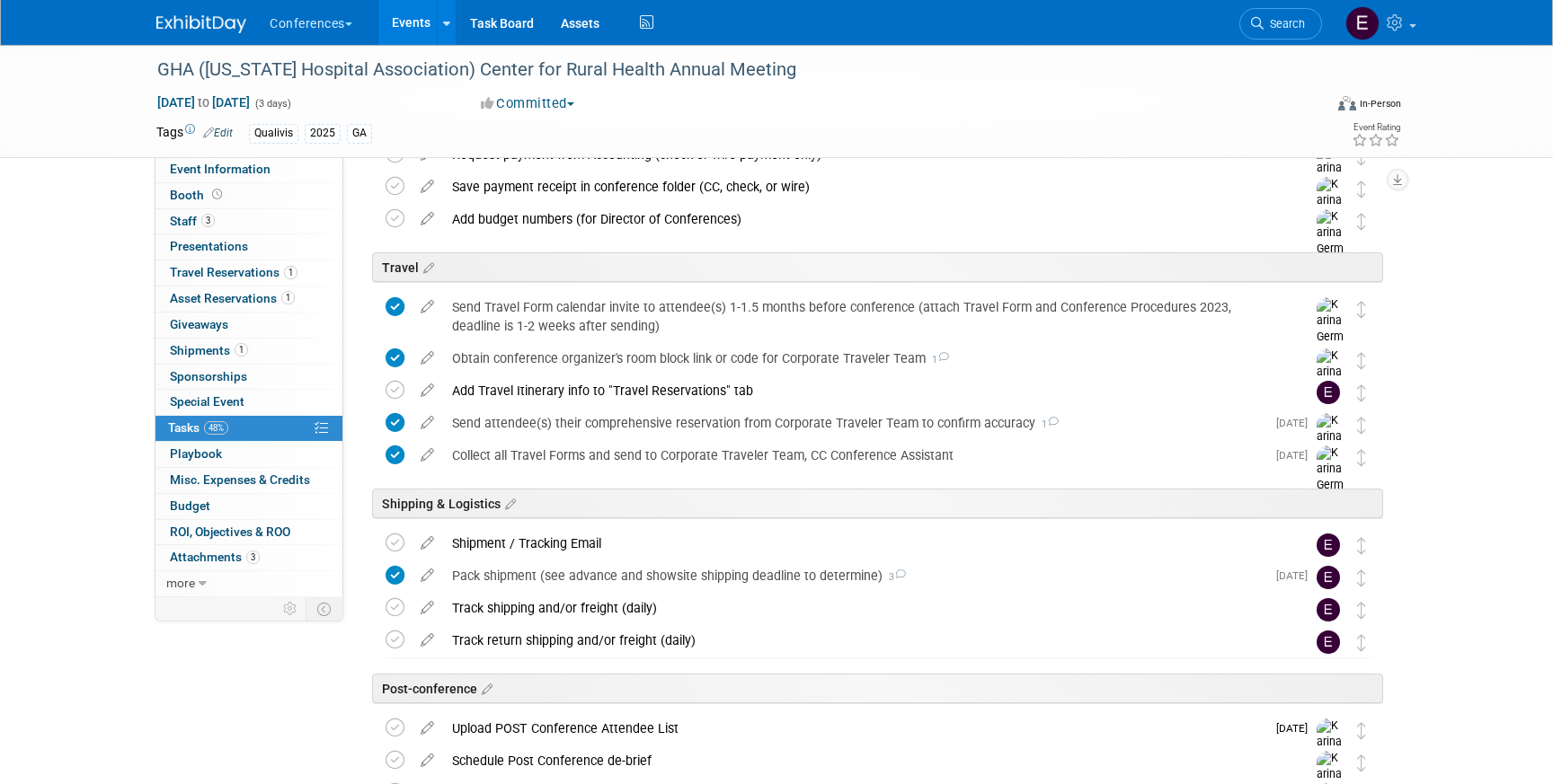
scroll to position [610, 0]
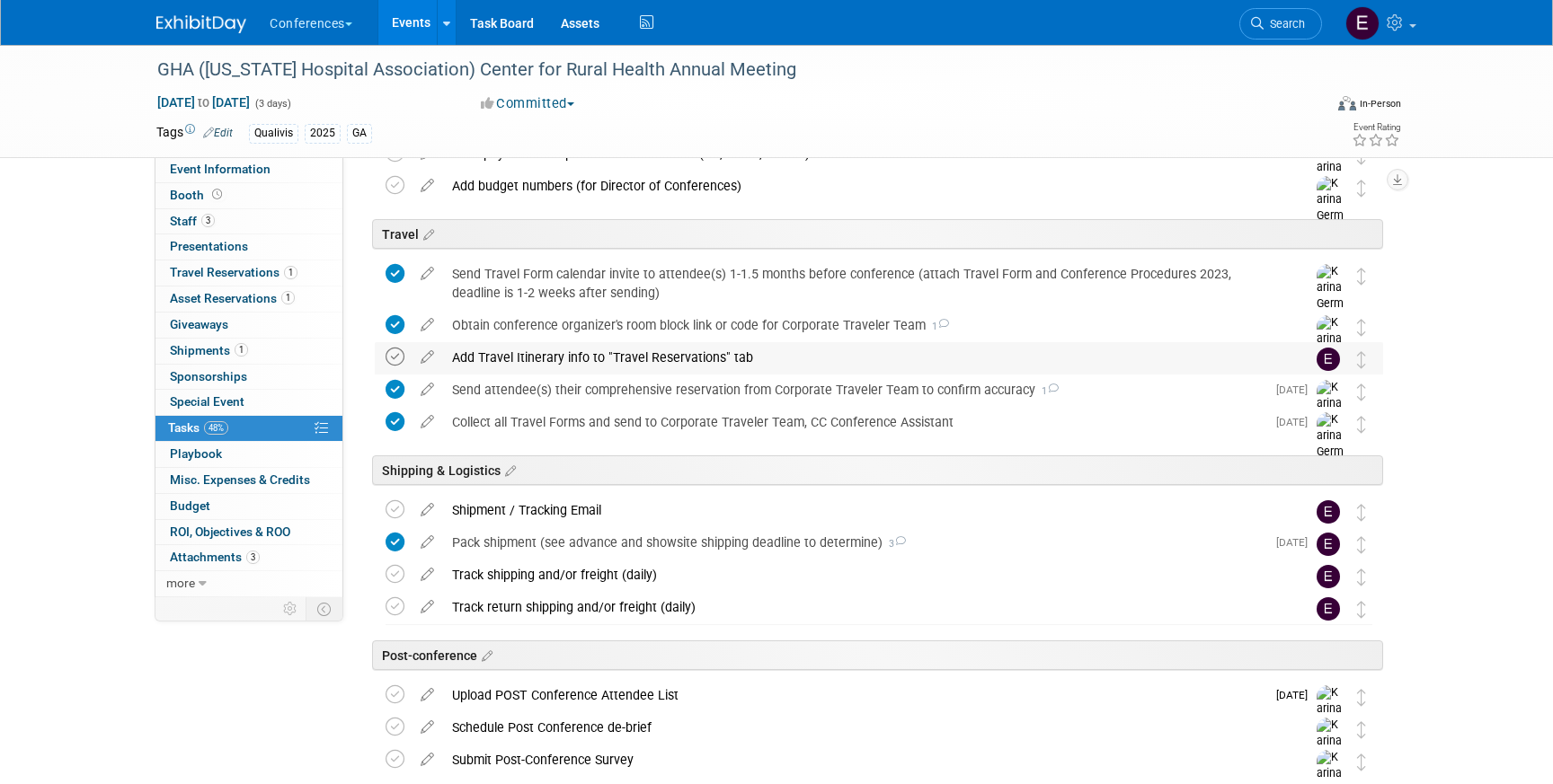
click at [403, 354] on icon at bounding box center [394, 356] width 19 height 19
click at [396, 510] on icon at bounding box center [394, 510] width 19 height 19
click at [504, 511] on div "Shipment / Tracking Email" at bounding box center [861, 510] width 838 height 31
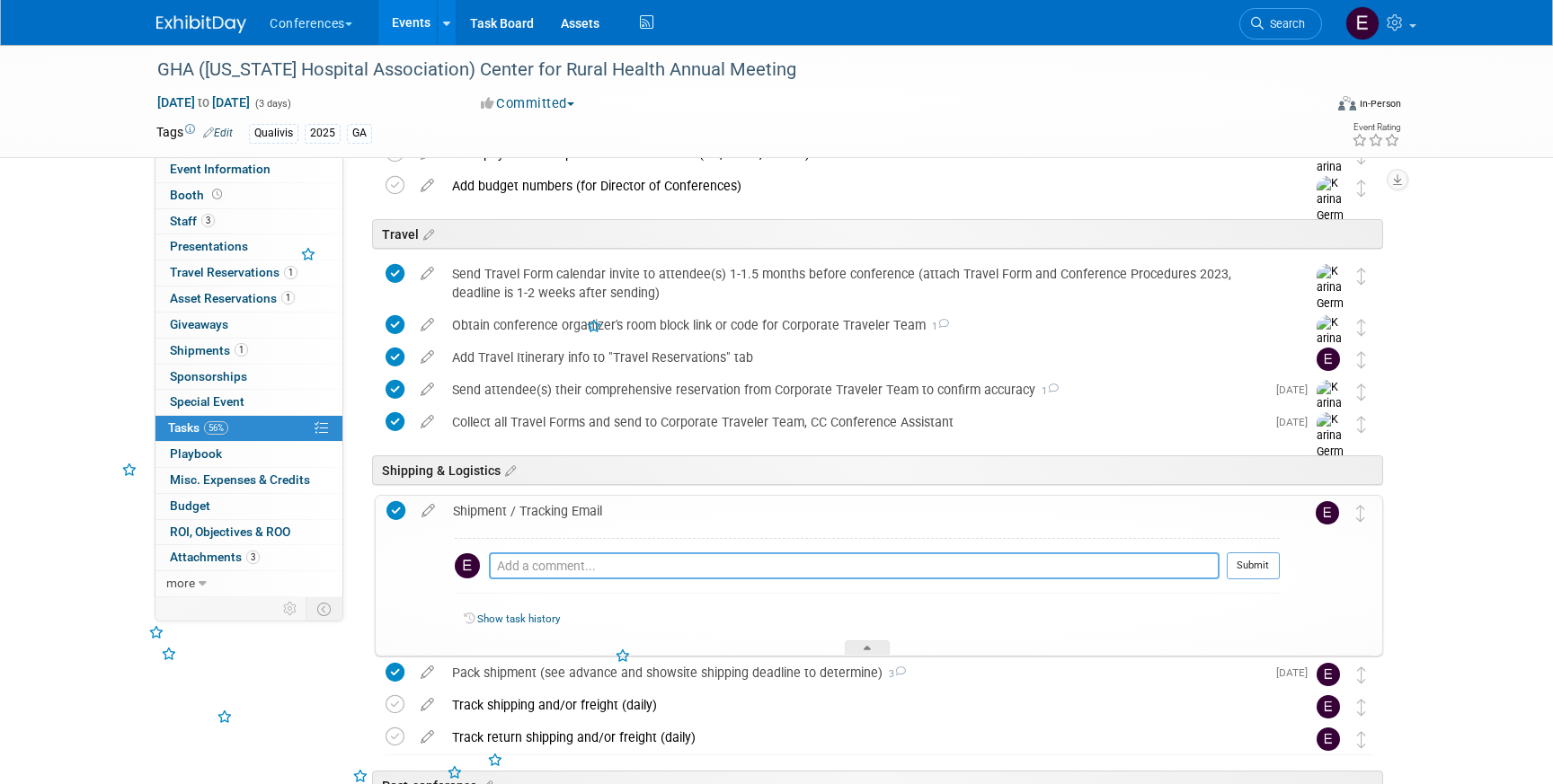
click at [515, 571] on textarea at bounding box center [855, 565] width 731 height 27
type textarea "emailed shellie tracking and CC'd natalie"
click at [1248, 562] on button "Submit" at bounding box center [1254, 565] width 53 height 27
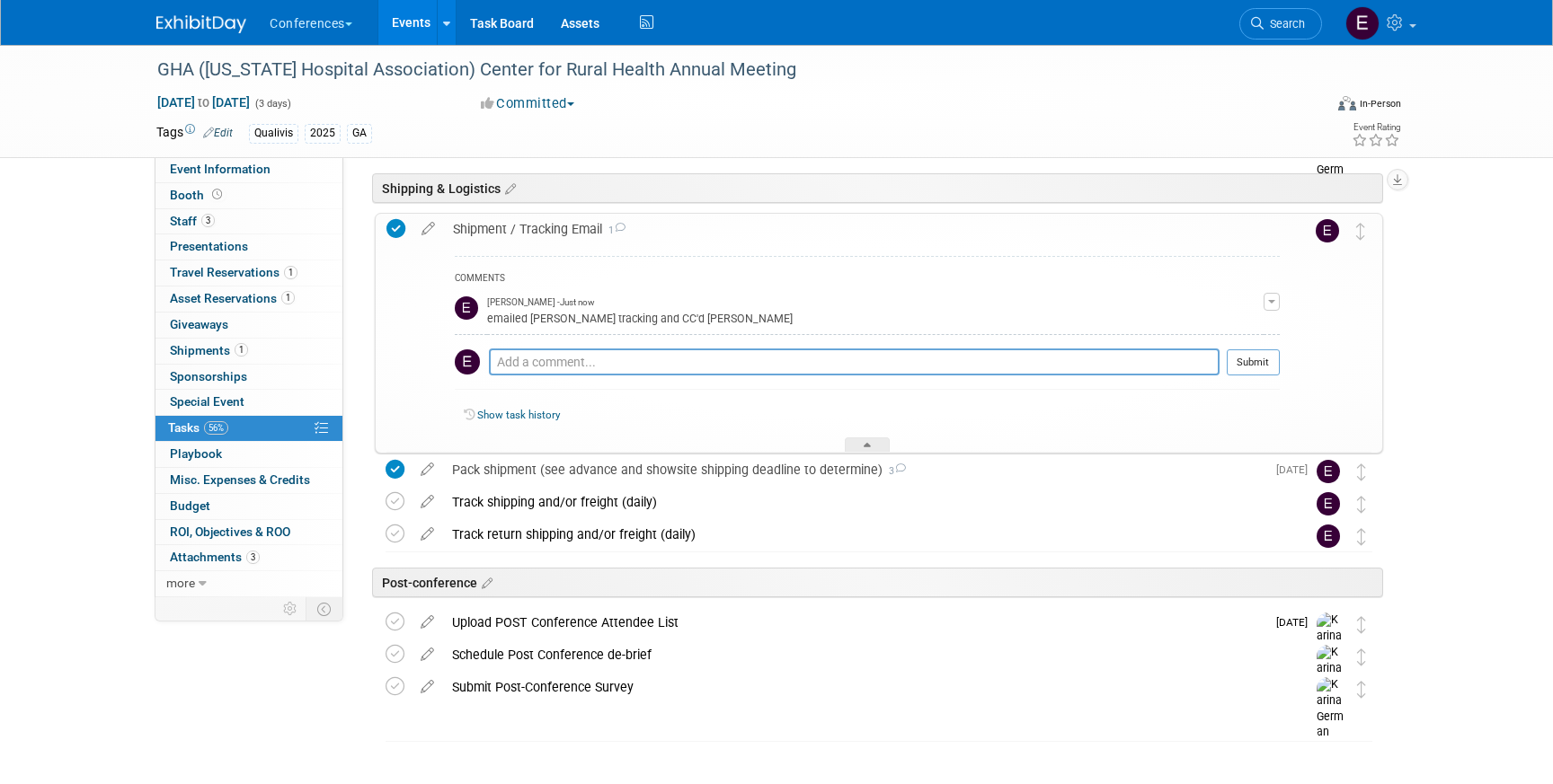
scroll to position [902, 0]
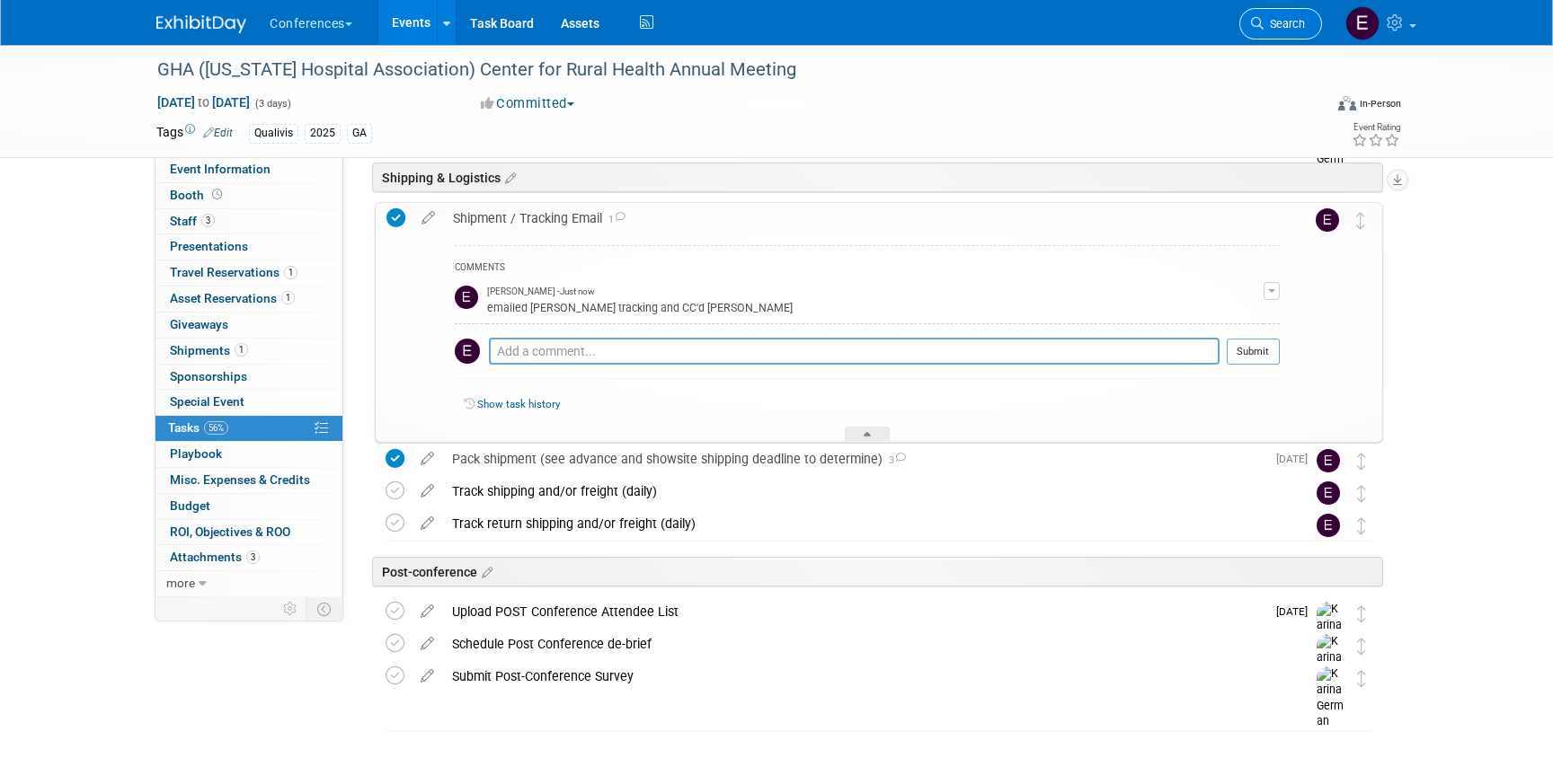
click at [1270, 12] on link "Search" at bounding box center [1280, 24] width 83 height 32
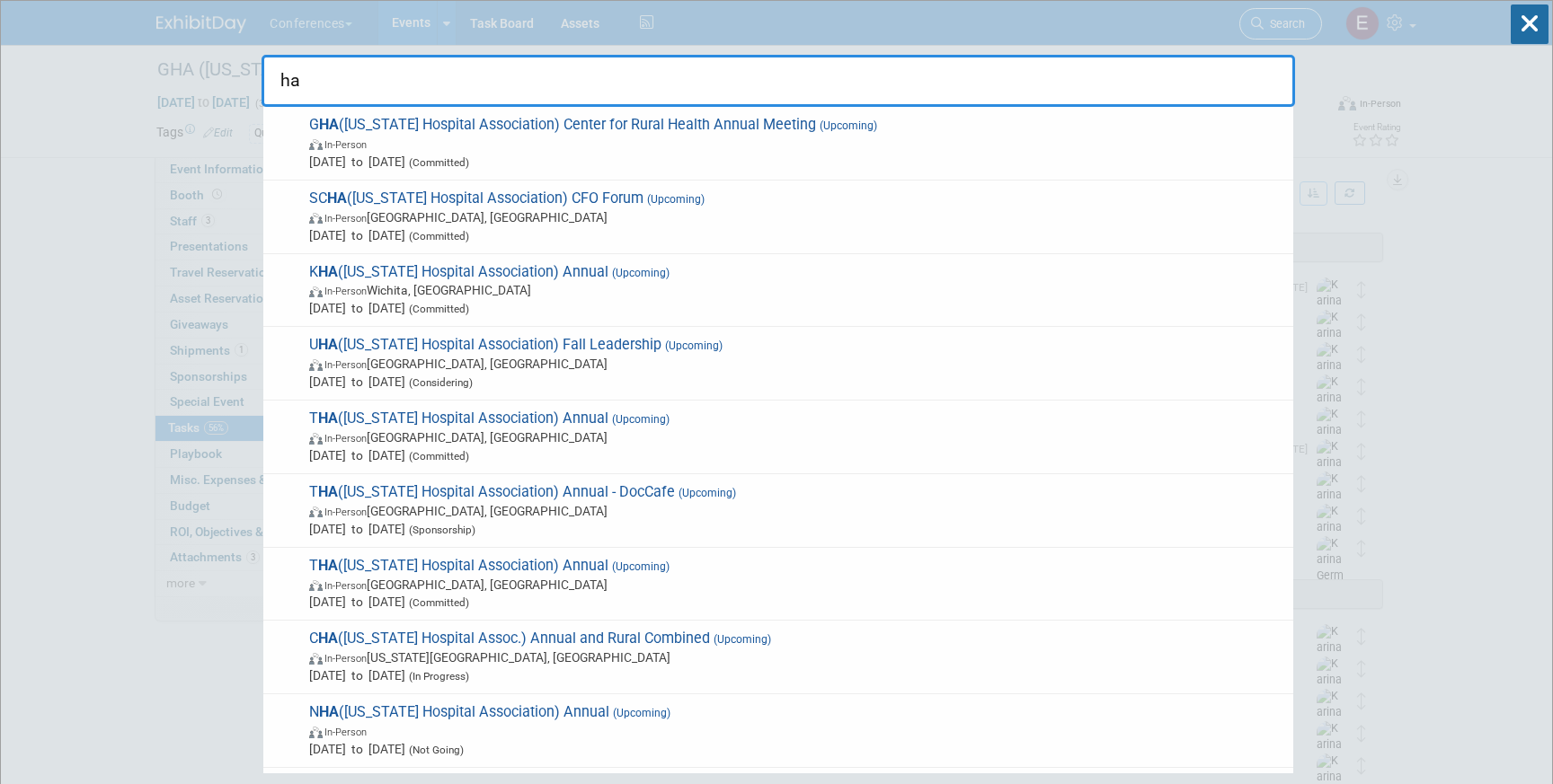
type input "h"
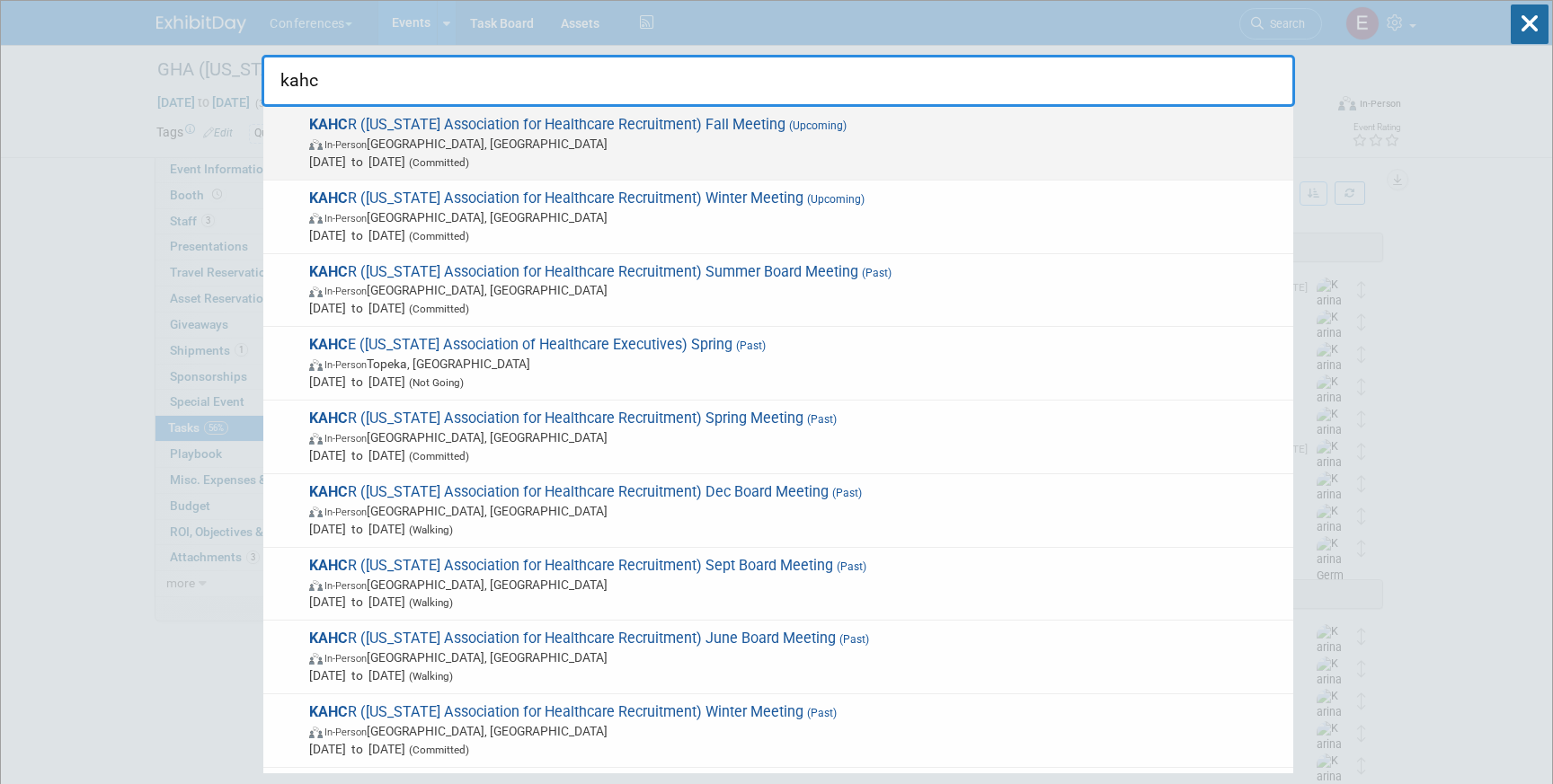
type input "kahc"
click at [737, 137] on span "In-Person Louisville, KY" at bounding box center [796, 143] width 975 height 18
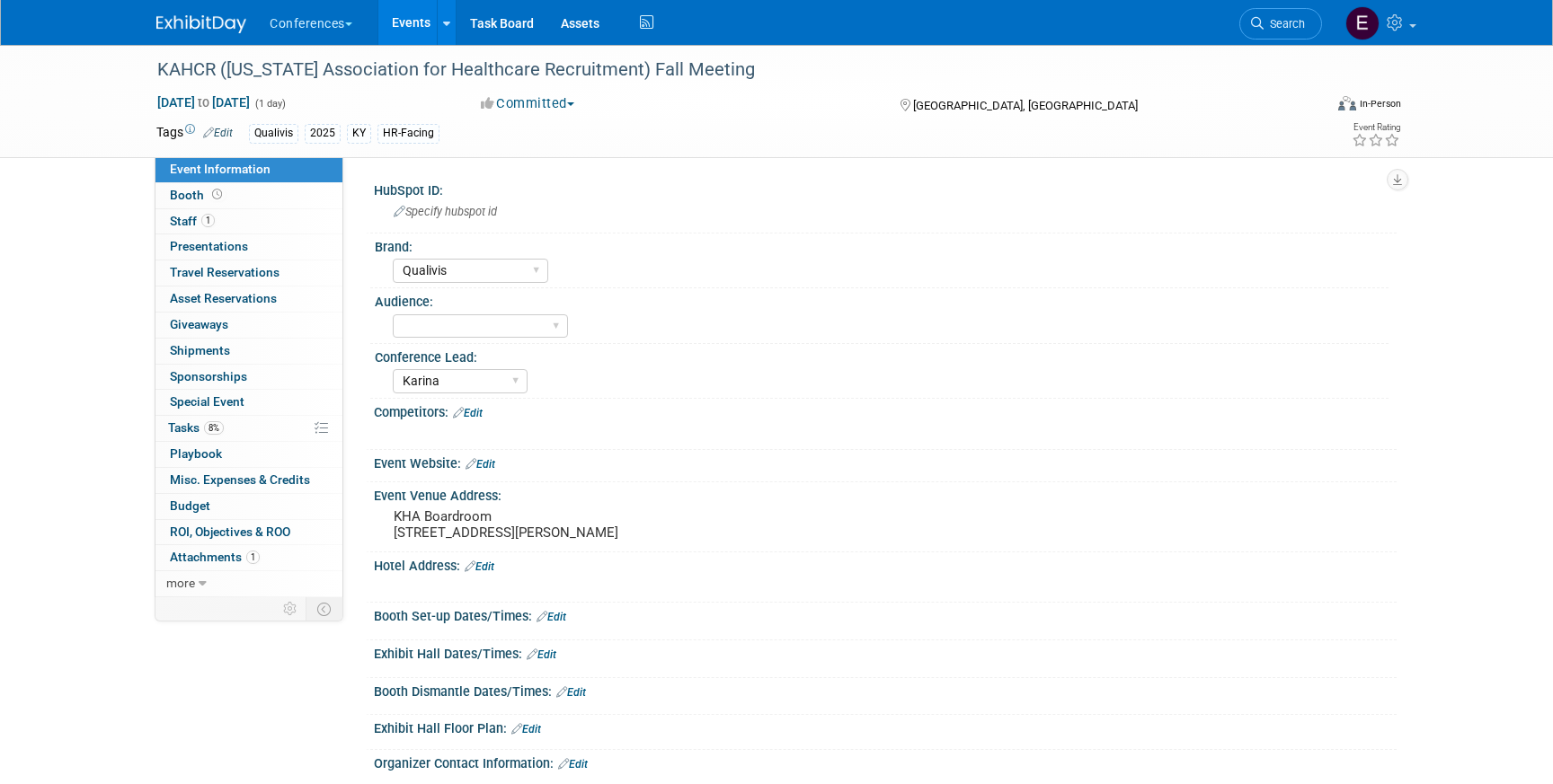
select select "Qualivis"
select select "Karina"
click at [228, 205] on link "Booth" at bounding box center [248, 196] width 187 height 25
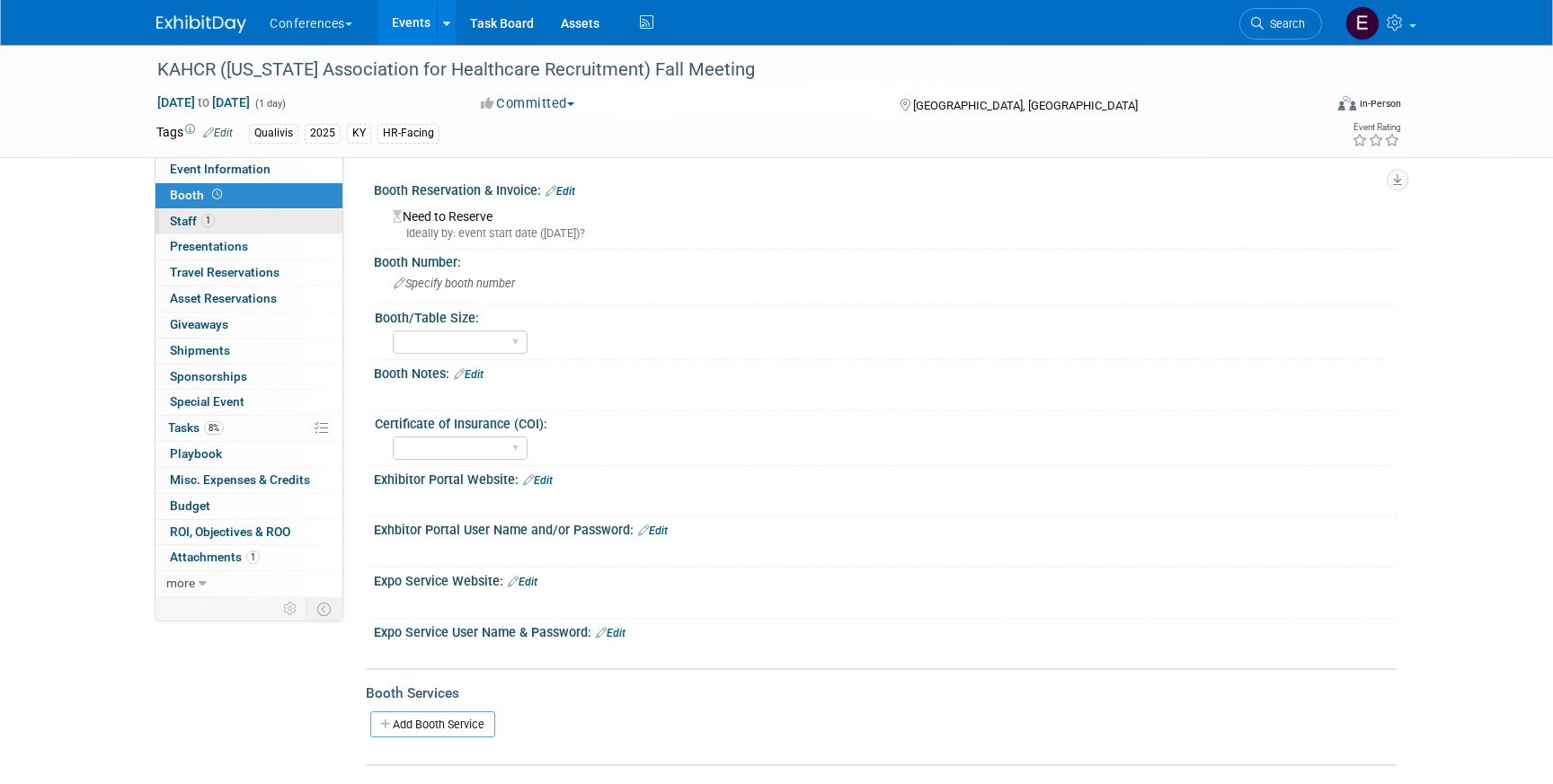
click at [228, 214] on link "1 Staff 1" at bounding box center [248, 221] width 187 height 25
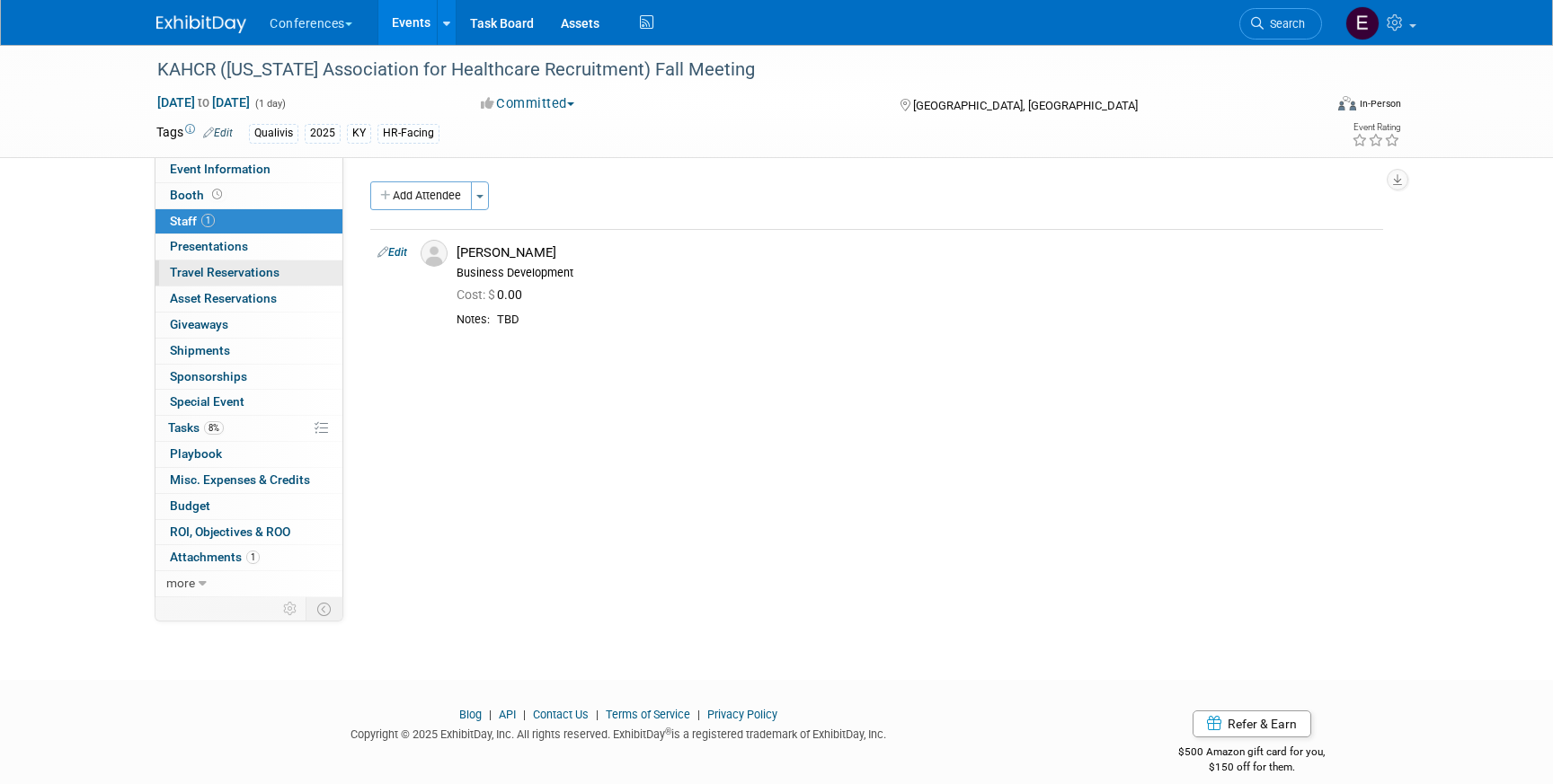
click at [228, 273] on span "Travel Reservations 0" at bounding box center [224, 272] width 110 height 15
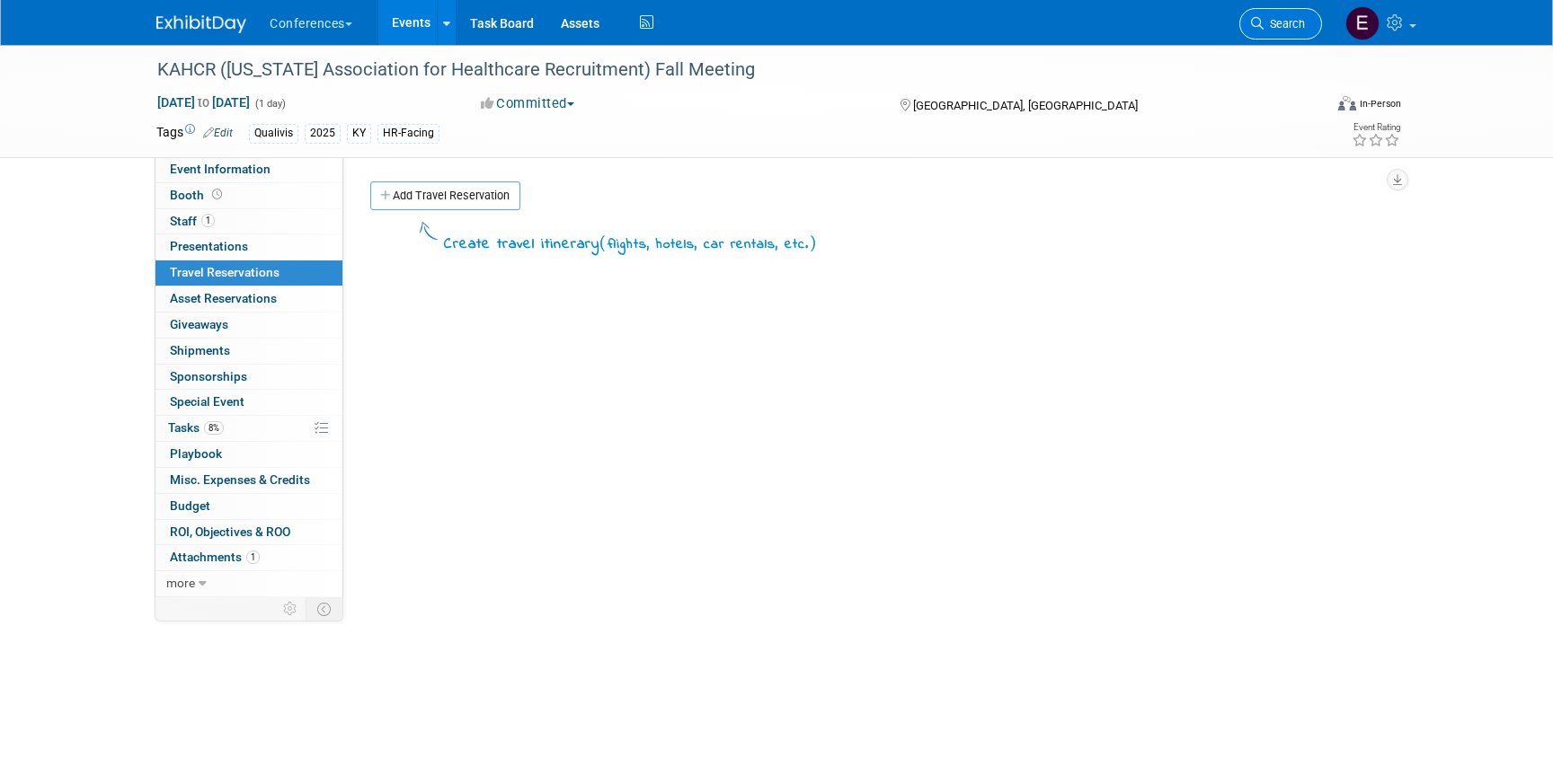
click at [1309, 33] on link "Search" at bounding box center [1280, 24] width 83 height 32
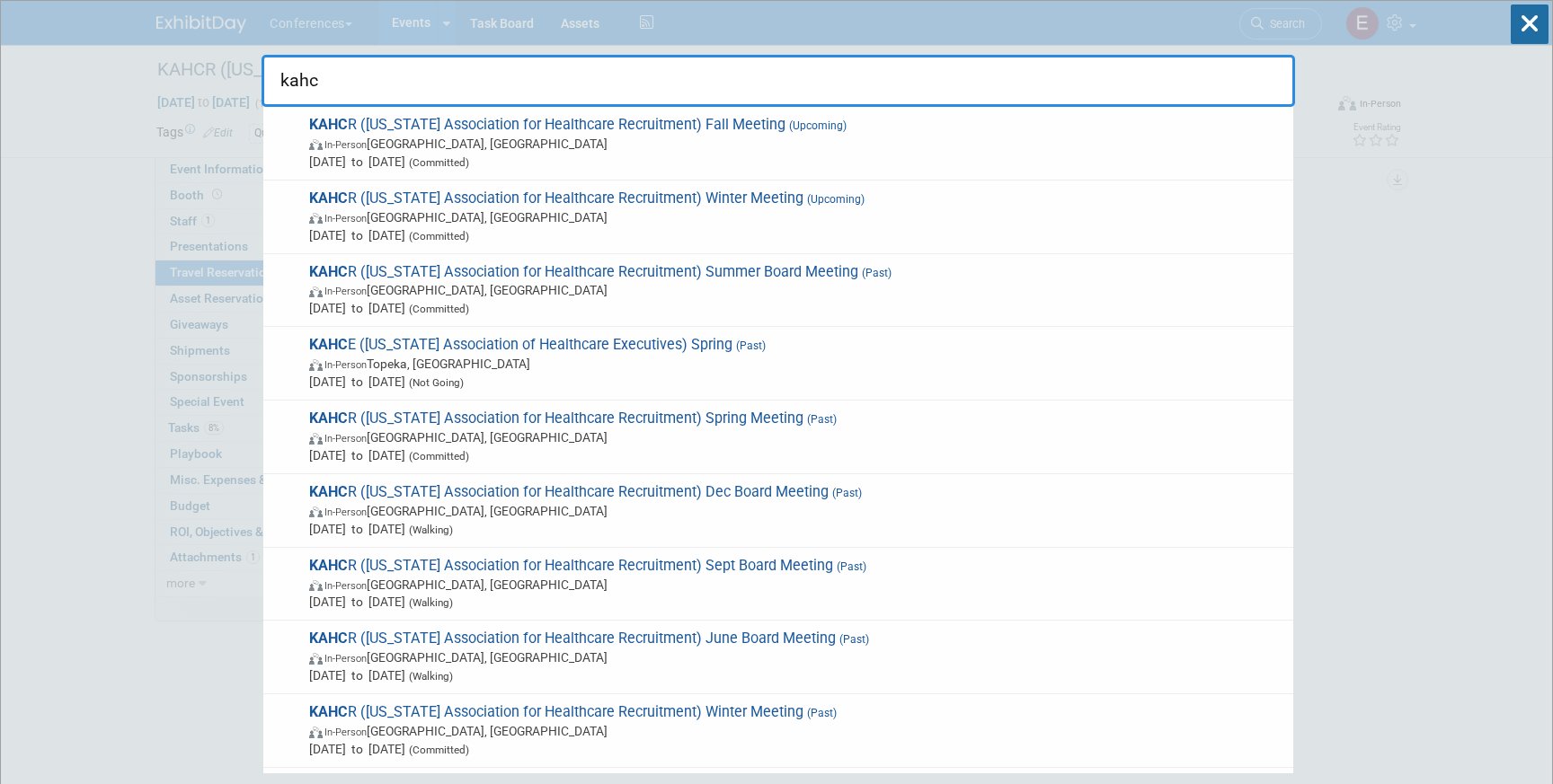
type input "kahce"
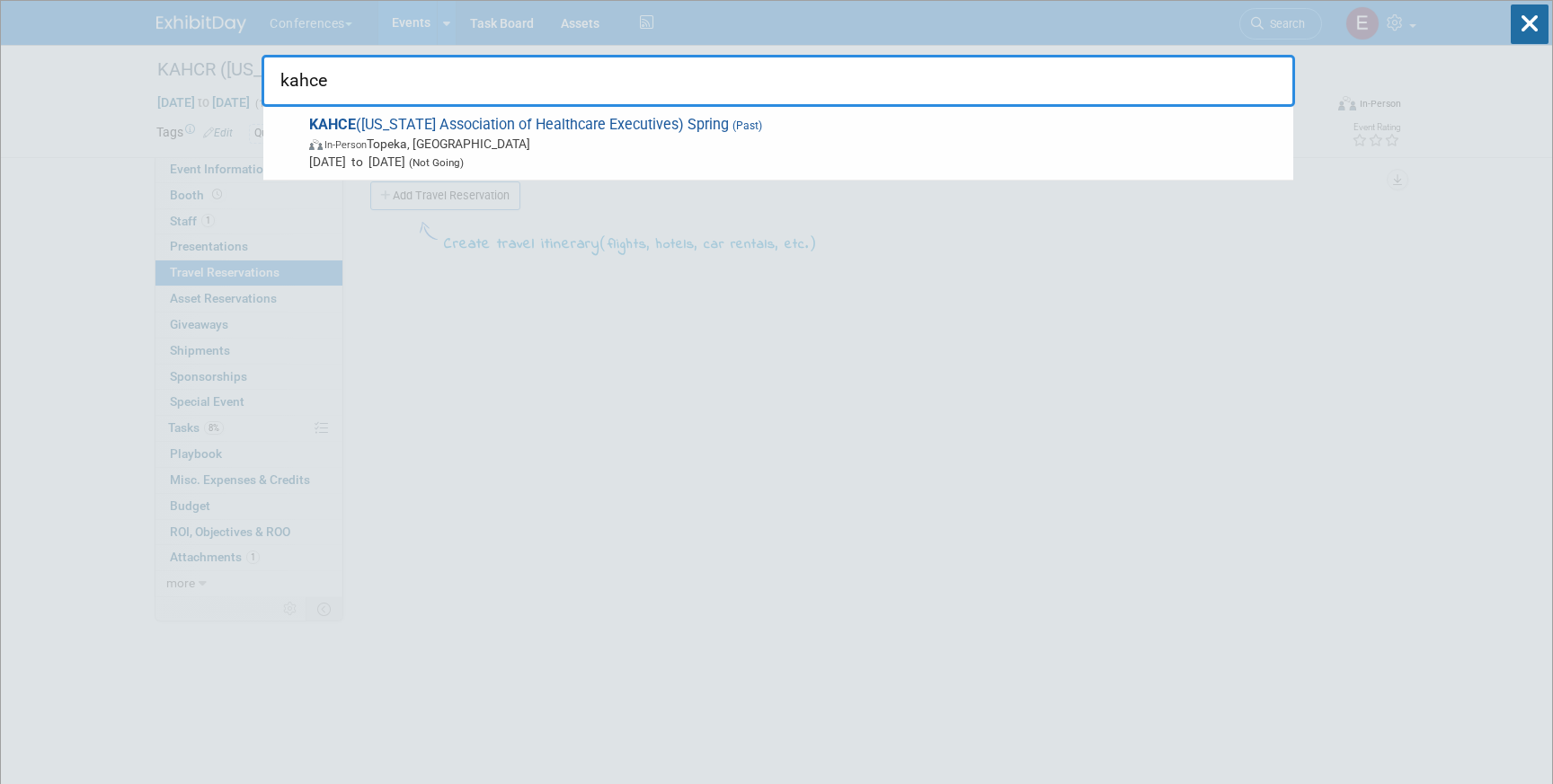
drag, startPoint x: 364, startPoint y: 79, endPoint x: 238, endPoint y: 78, distance: 126.0
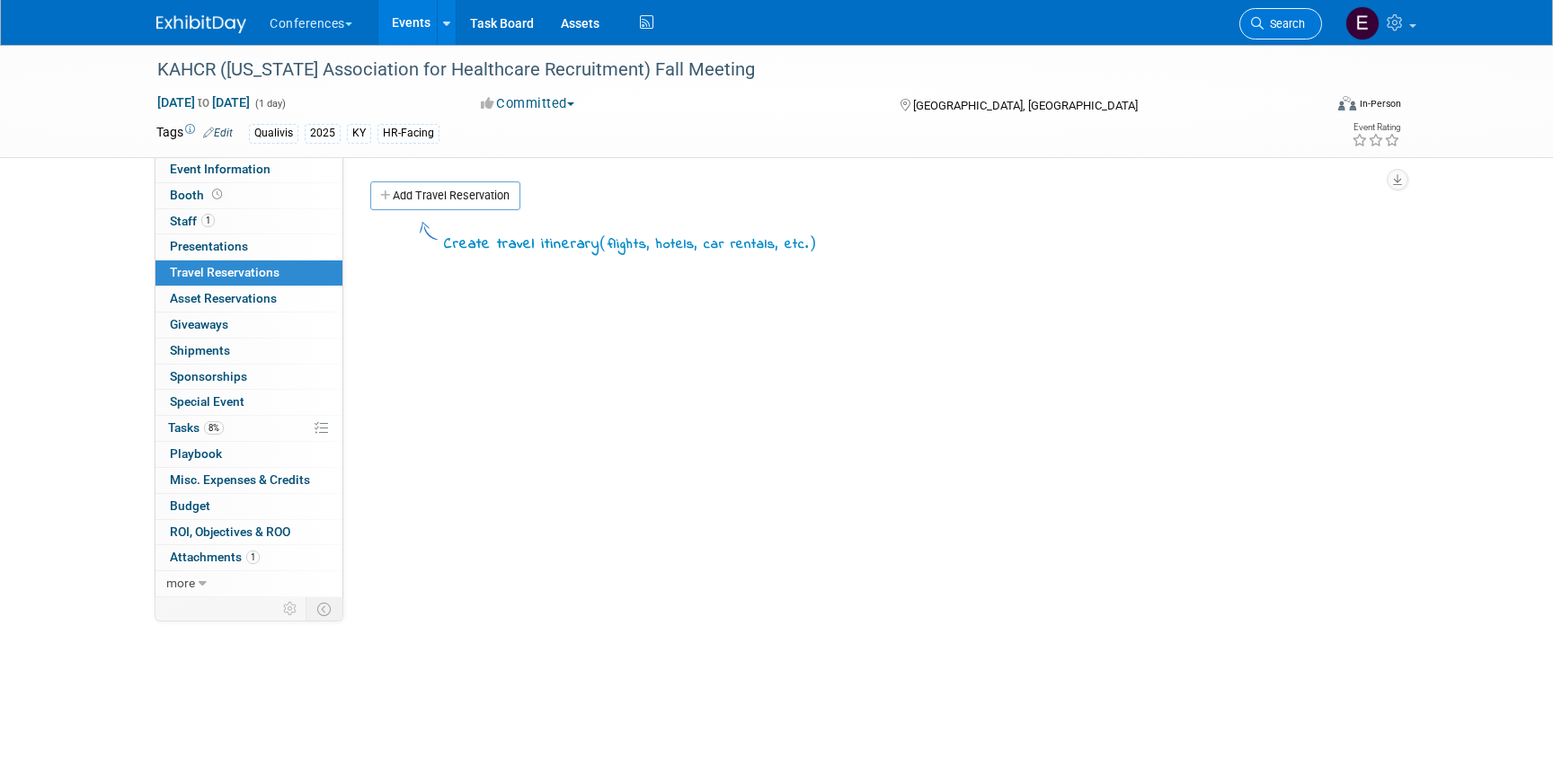
click at [1273, 25] on span "Search" at bounding box center [1284, 24] width 41 height 14
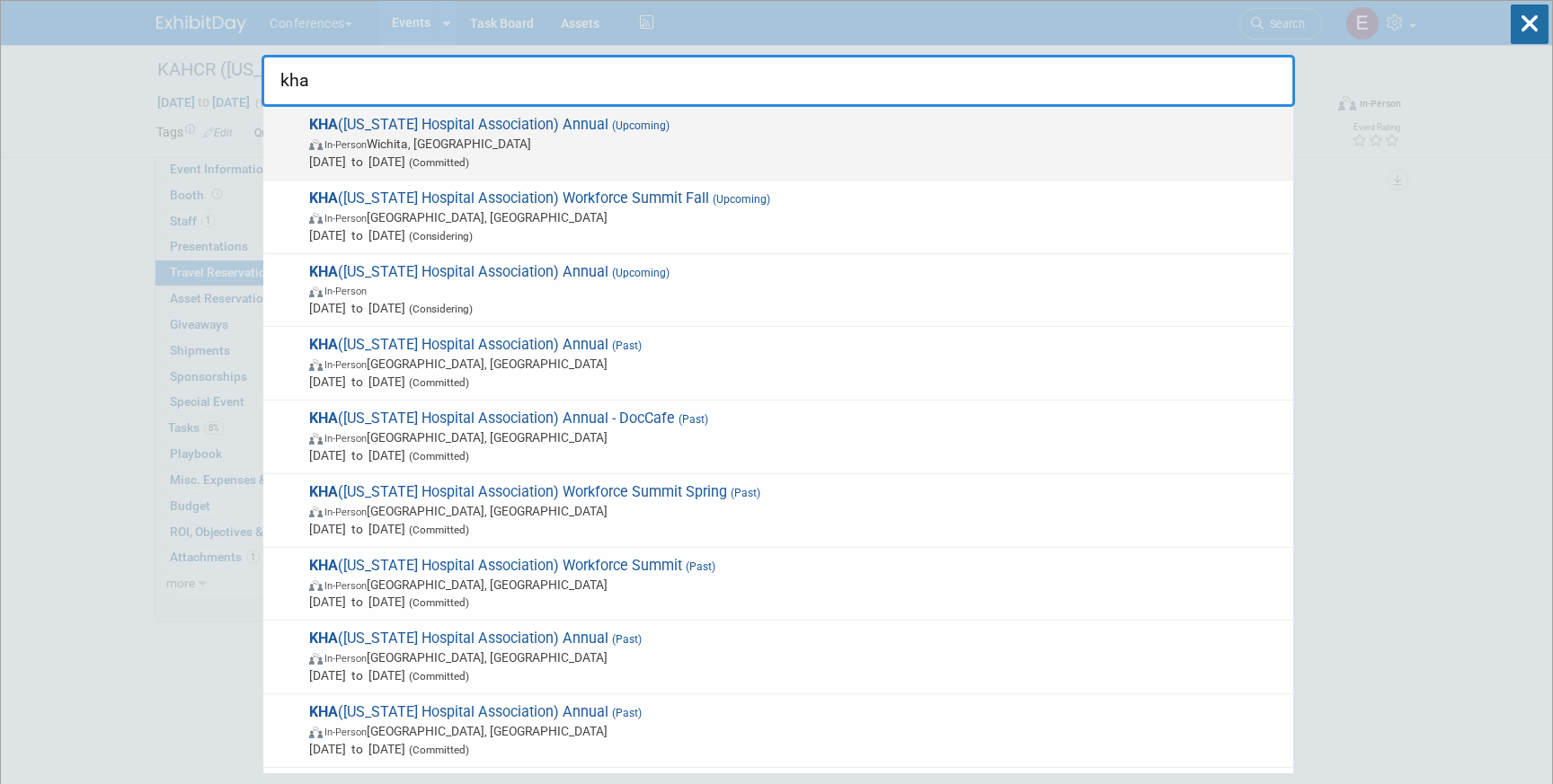
type input "kha"
click at [850, 153] on span "[DATE] to [DATE] (Committed)" at bounding box center [796, 162] width 975 height 18
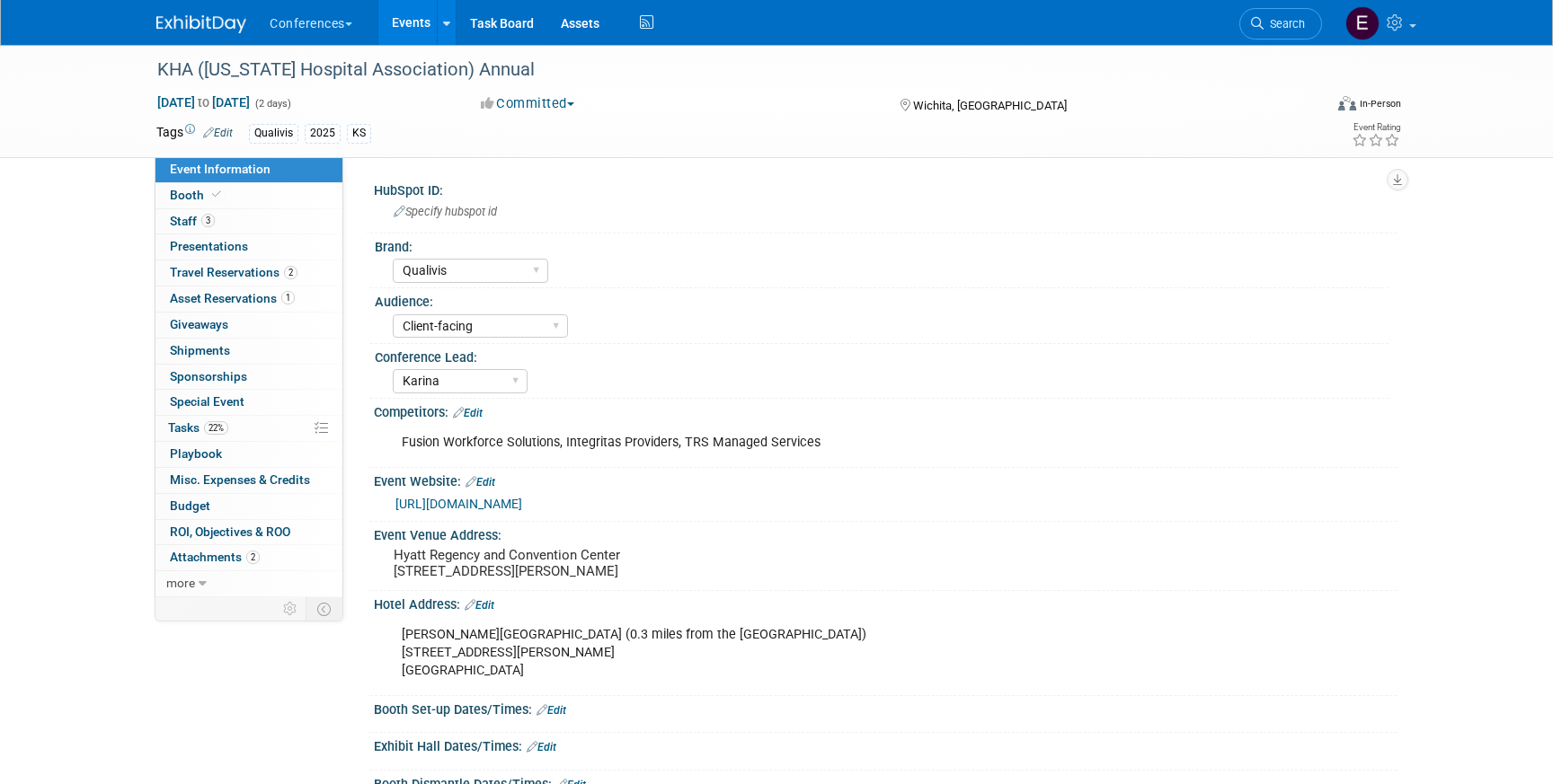
select select "Qualivis"
select select "Client-facing"
select select "Karina"
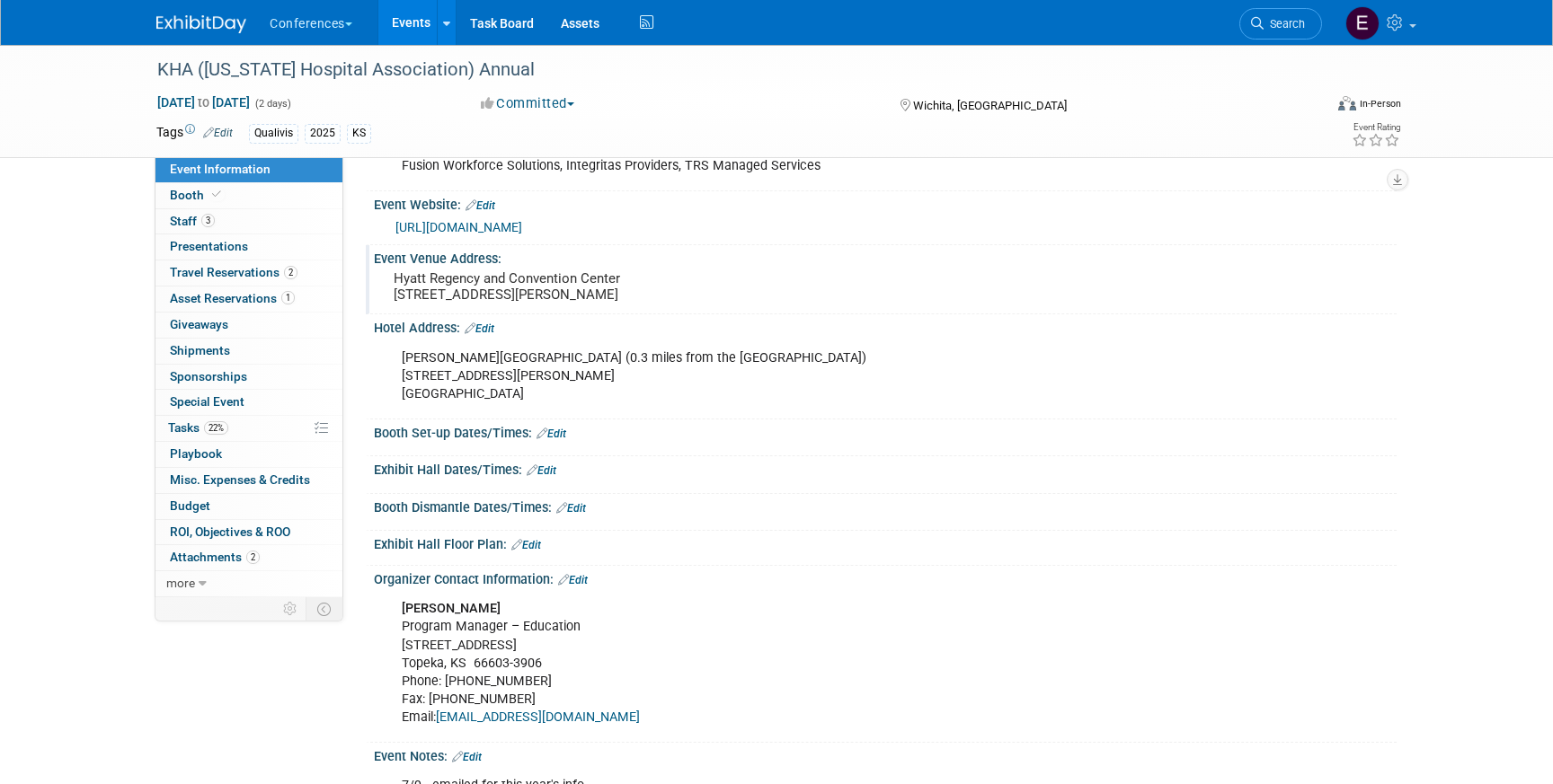
scroll to position [603, 0]
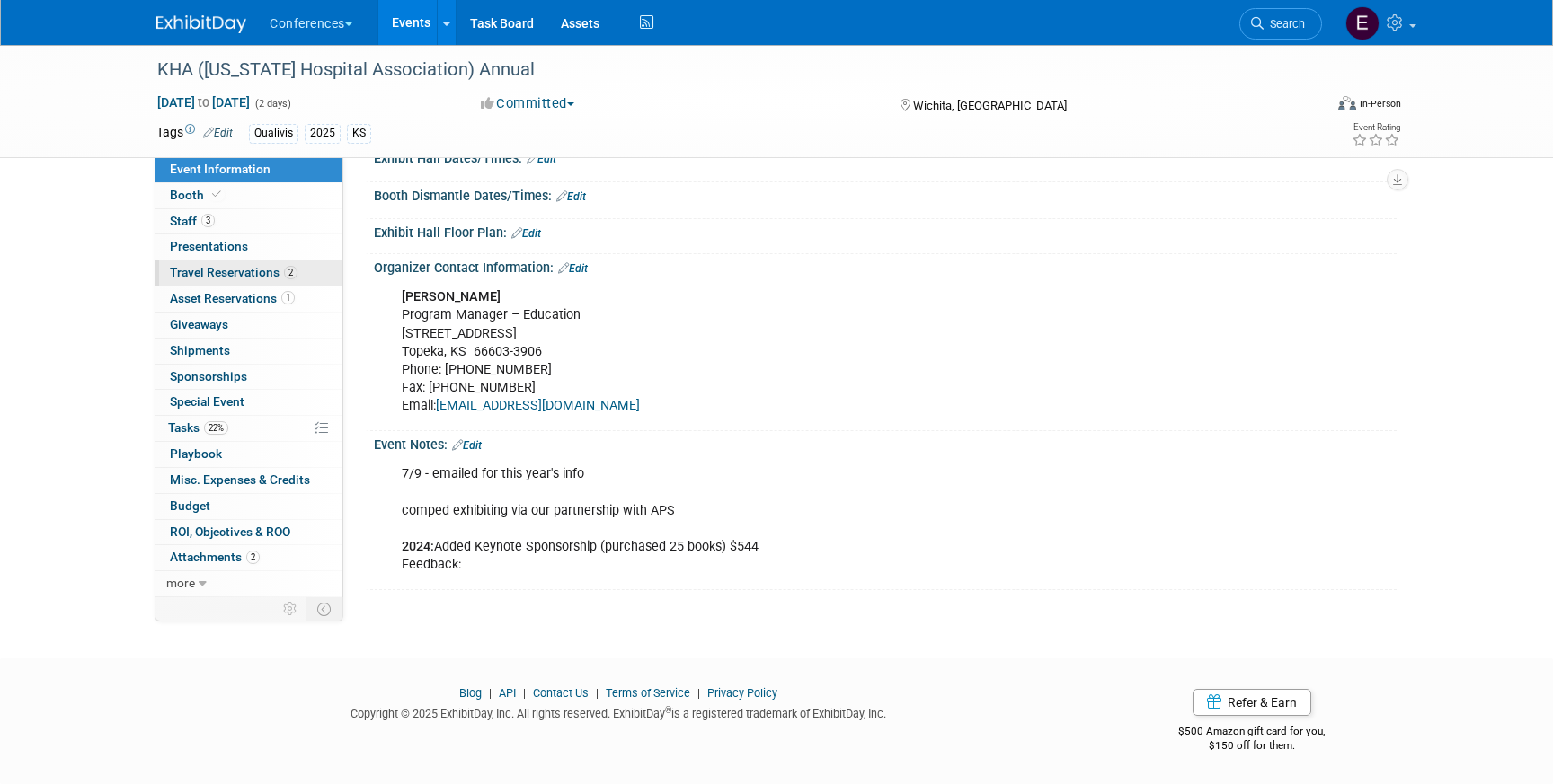
click at [300, 272] on link "2 Travel Reservations 2" at bounding box center [248, 273] width 187 height 25
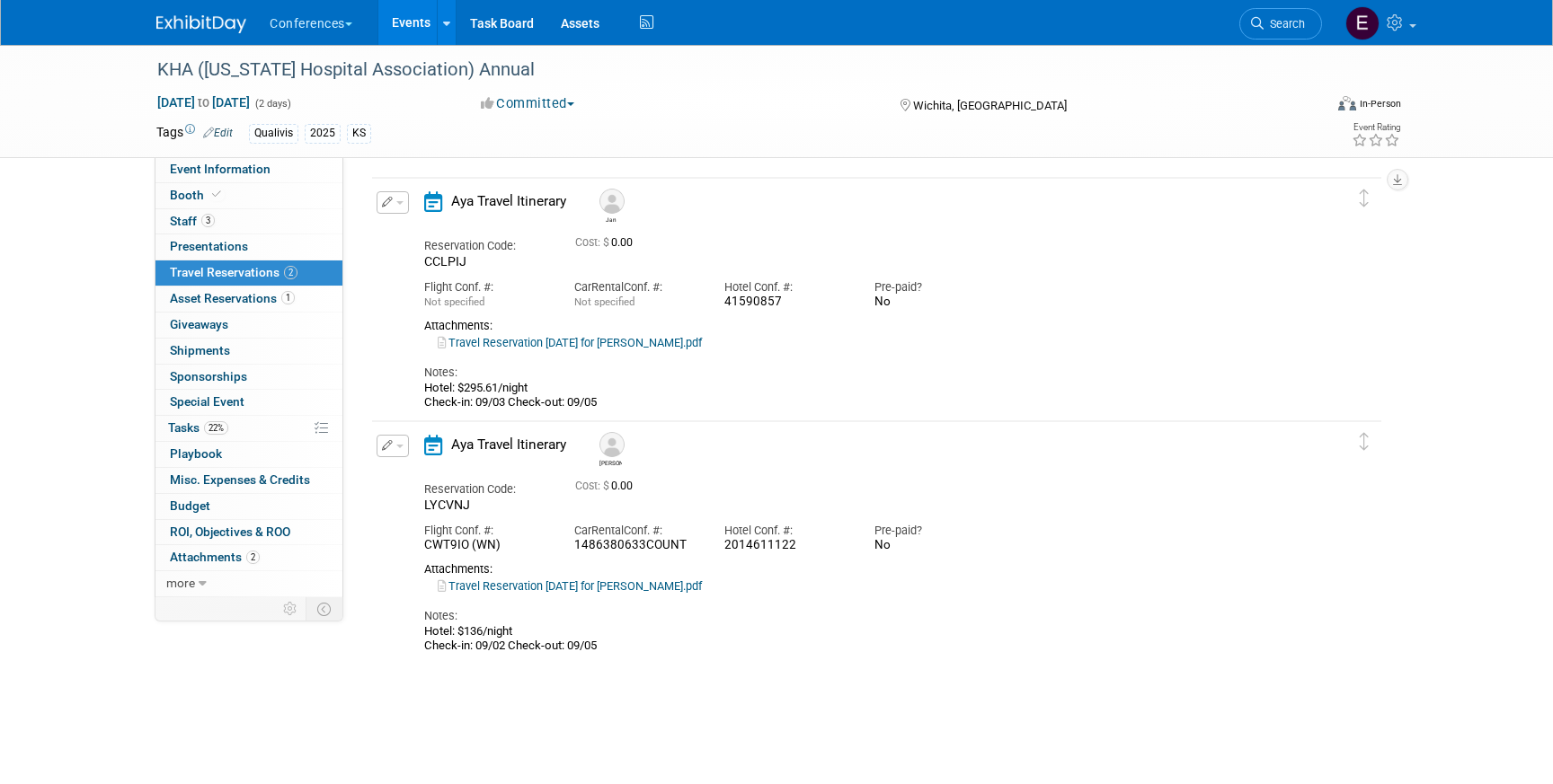
scroll to position [56, 0]
click at [1278, 41] on li "Search" at bounding box center [1280, 22] width 83 height 44
click at [1278, 34] on link "Search" at bounding box center [1280, 24] width 83 height 32
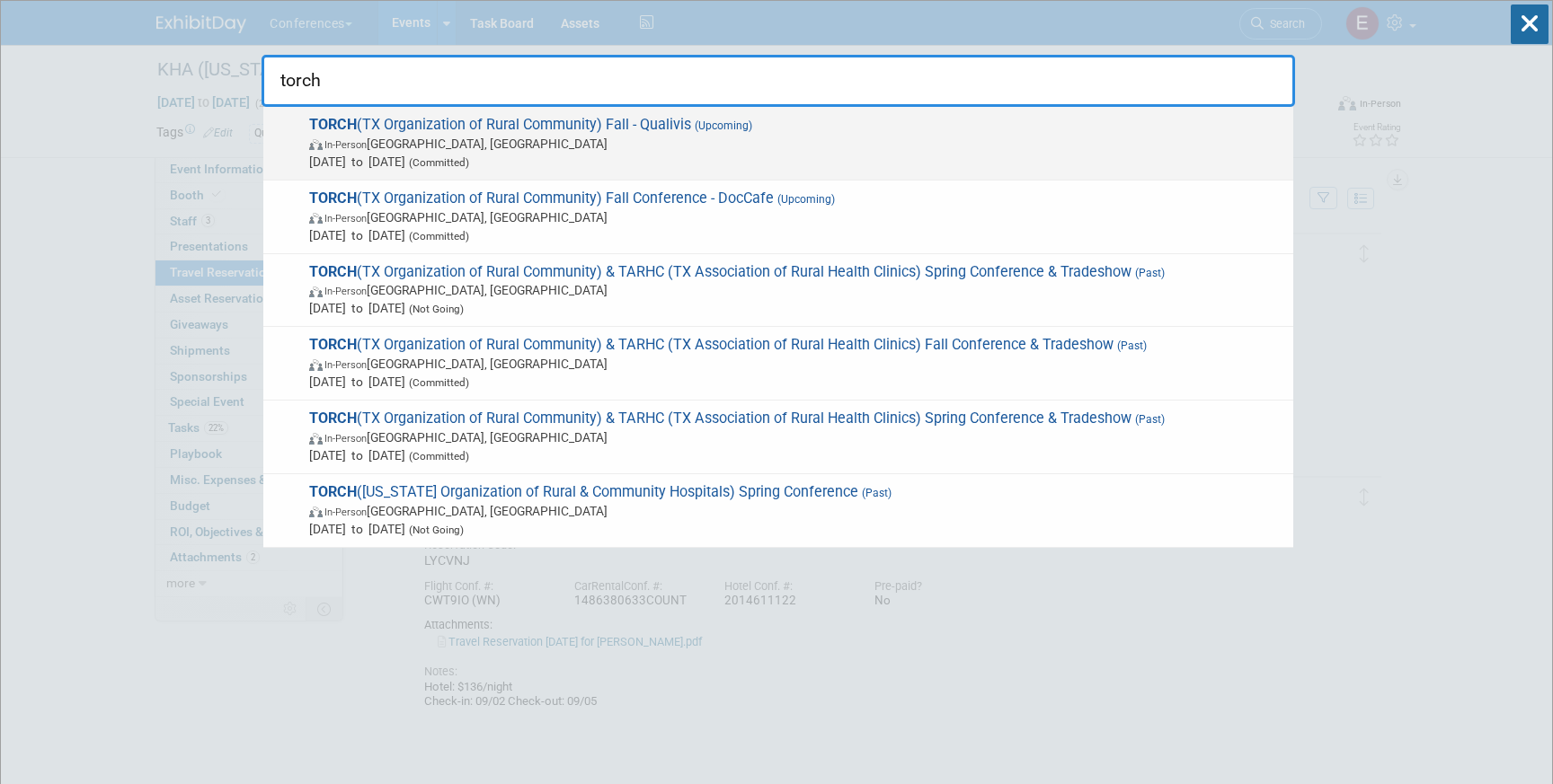
type input "torch"
click at [977, 125] on span "TORCH (TX Organization of Rural Community) Fall - Qualivis (Upcoming) In-Person…" at bounding box center [793, 142] width 980 height 54
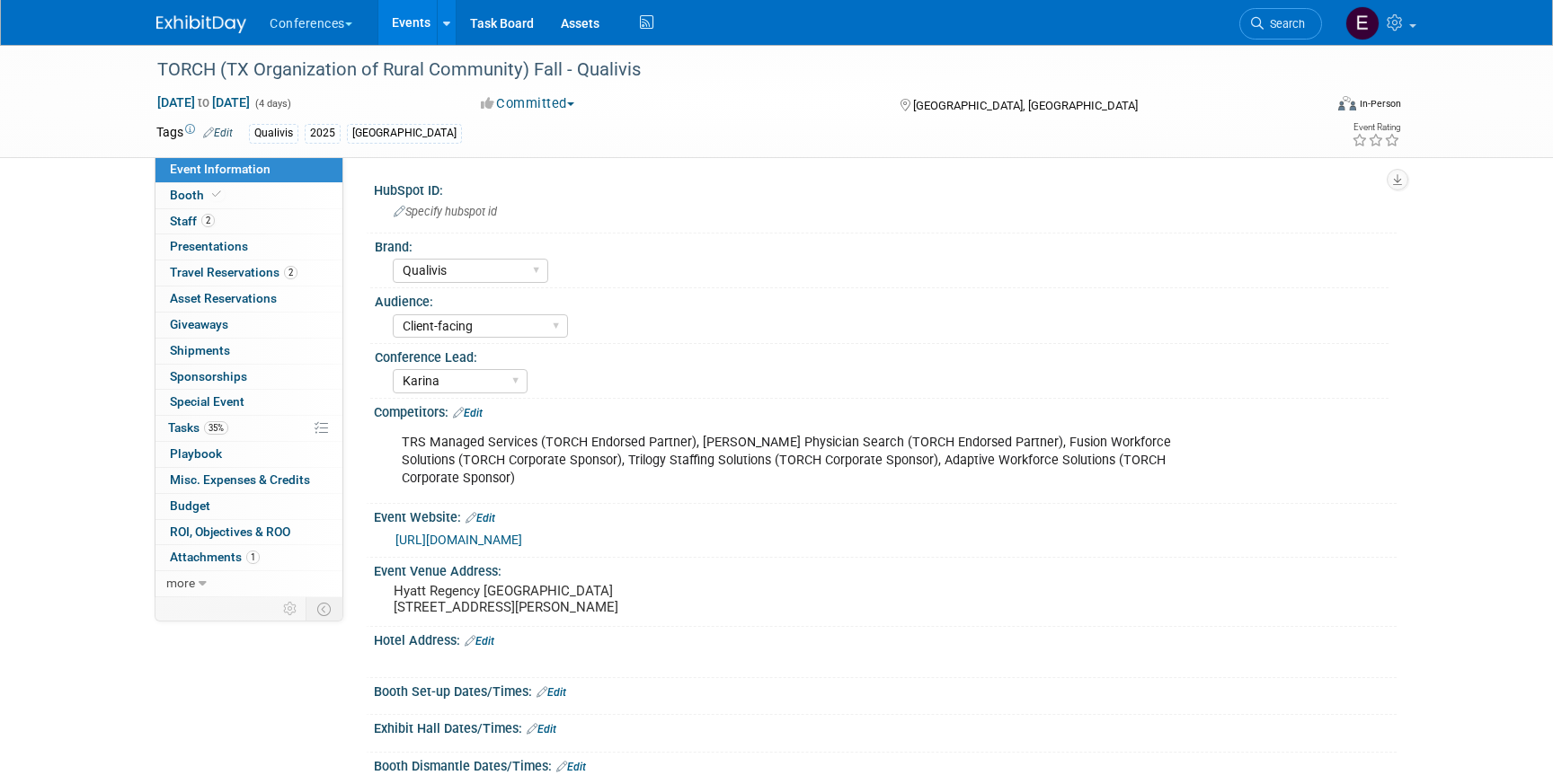
select select "Qualivis"
select select "Client-facing"
select select "Karina"
click at [1279, 26] on span "Search" at bounding box center [1284, 24] width 41 height 14
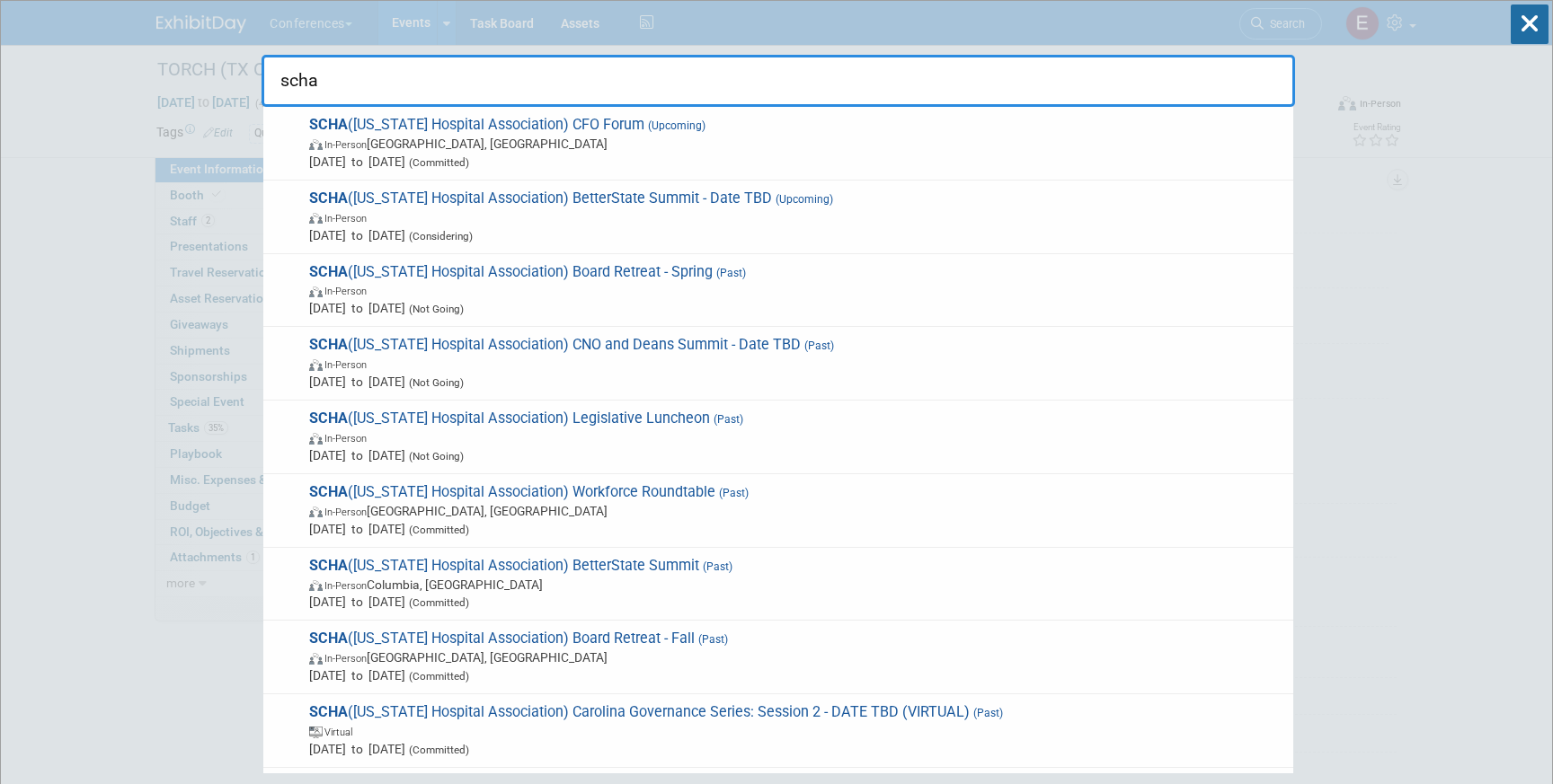
click at [779, 94] on input "scha" at bounding box center [778, 80] width 1033 height 52
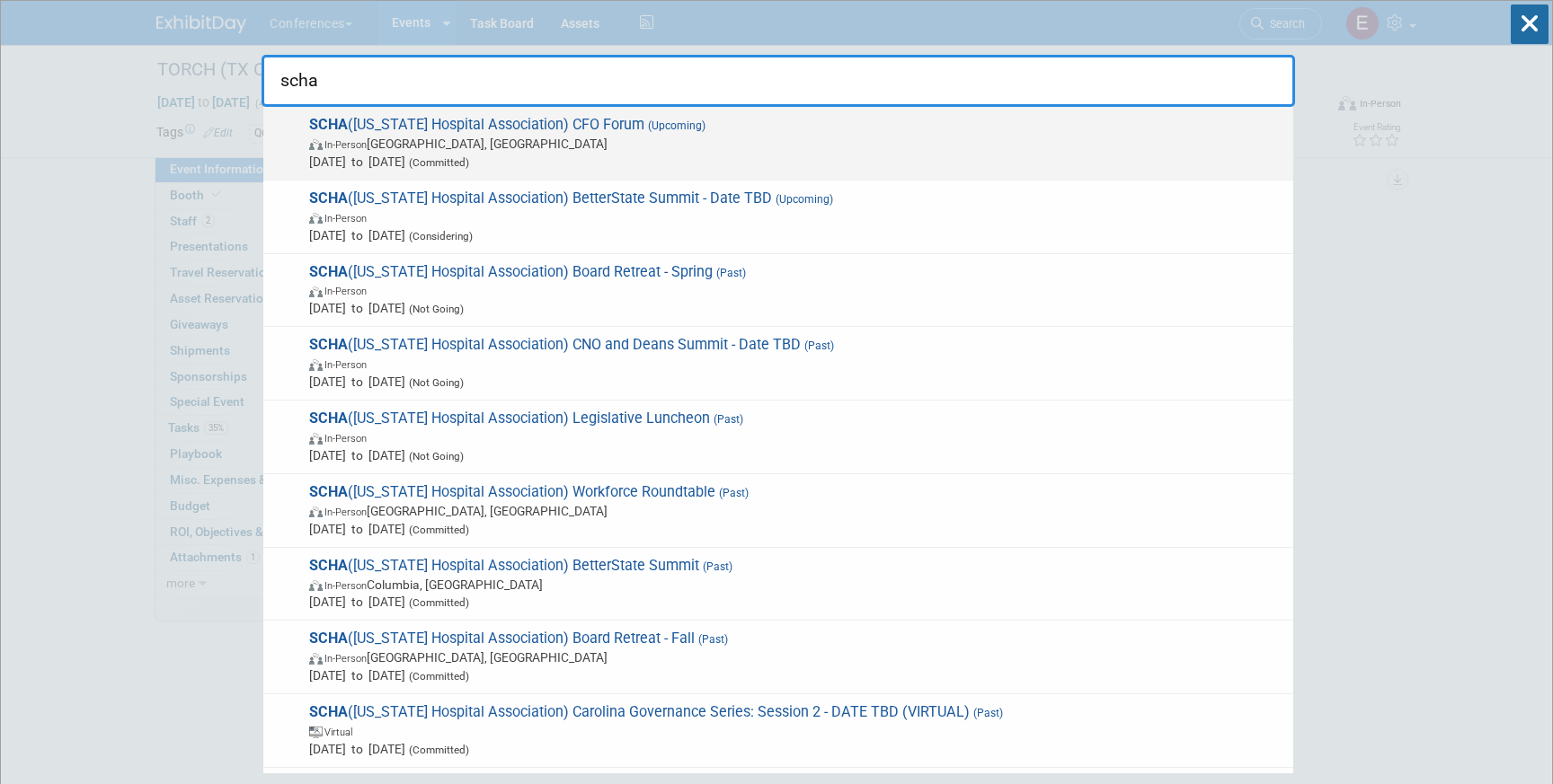
type input "scha"
click at [752, 127] on span "SCHA ([US_STATE] Hospital Association) CFO Forum (Upcoming) In-Person [GEOGRAPH…" at bounding box center [793, 142] width 980 height 54
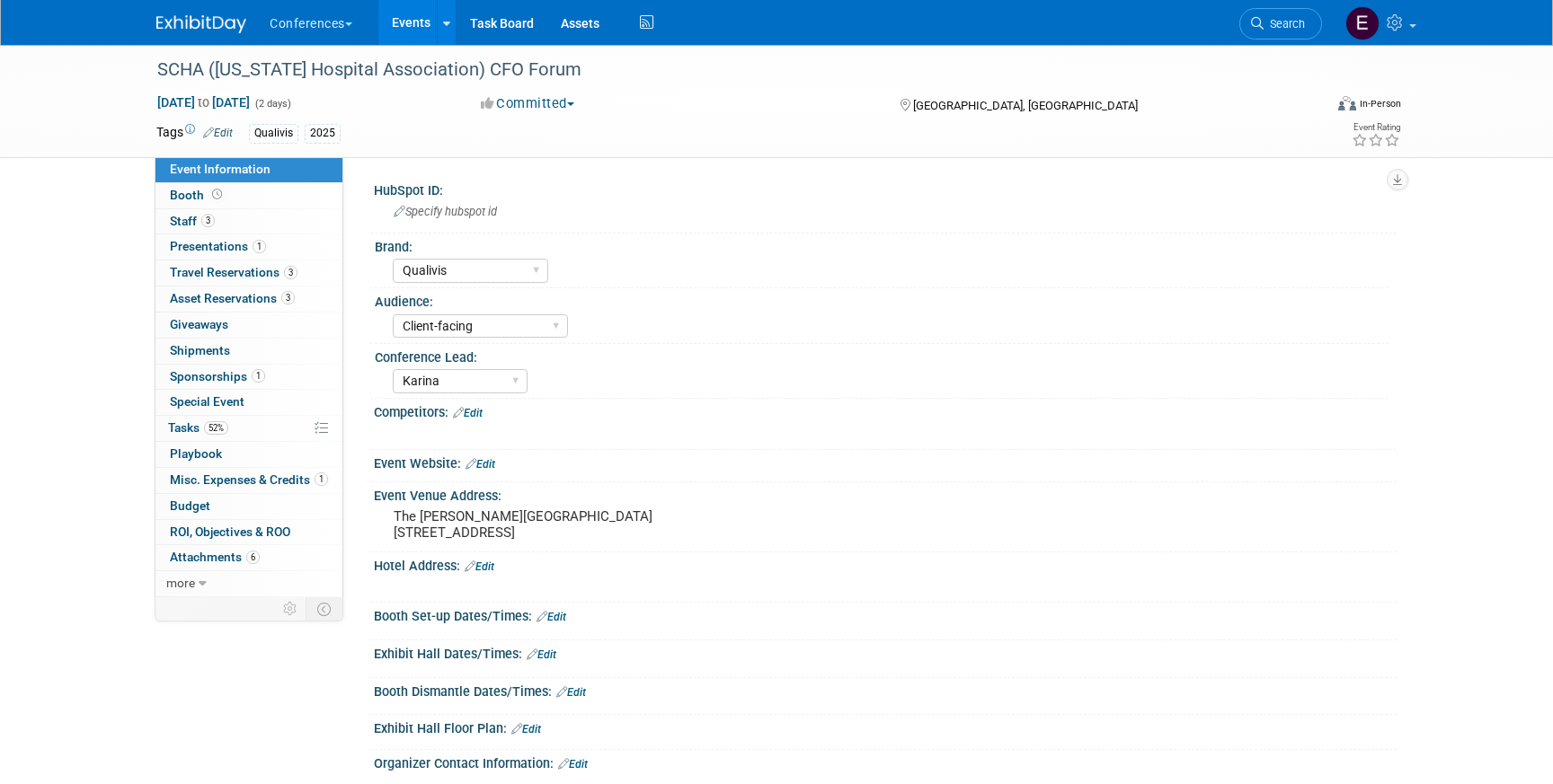
select select "Qualivis"
select select "Client-facing"
select select "Karina"
click at [215, 349] on span "Shipments 0" at bounding box center [200, 351] width 60 height 15
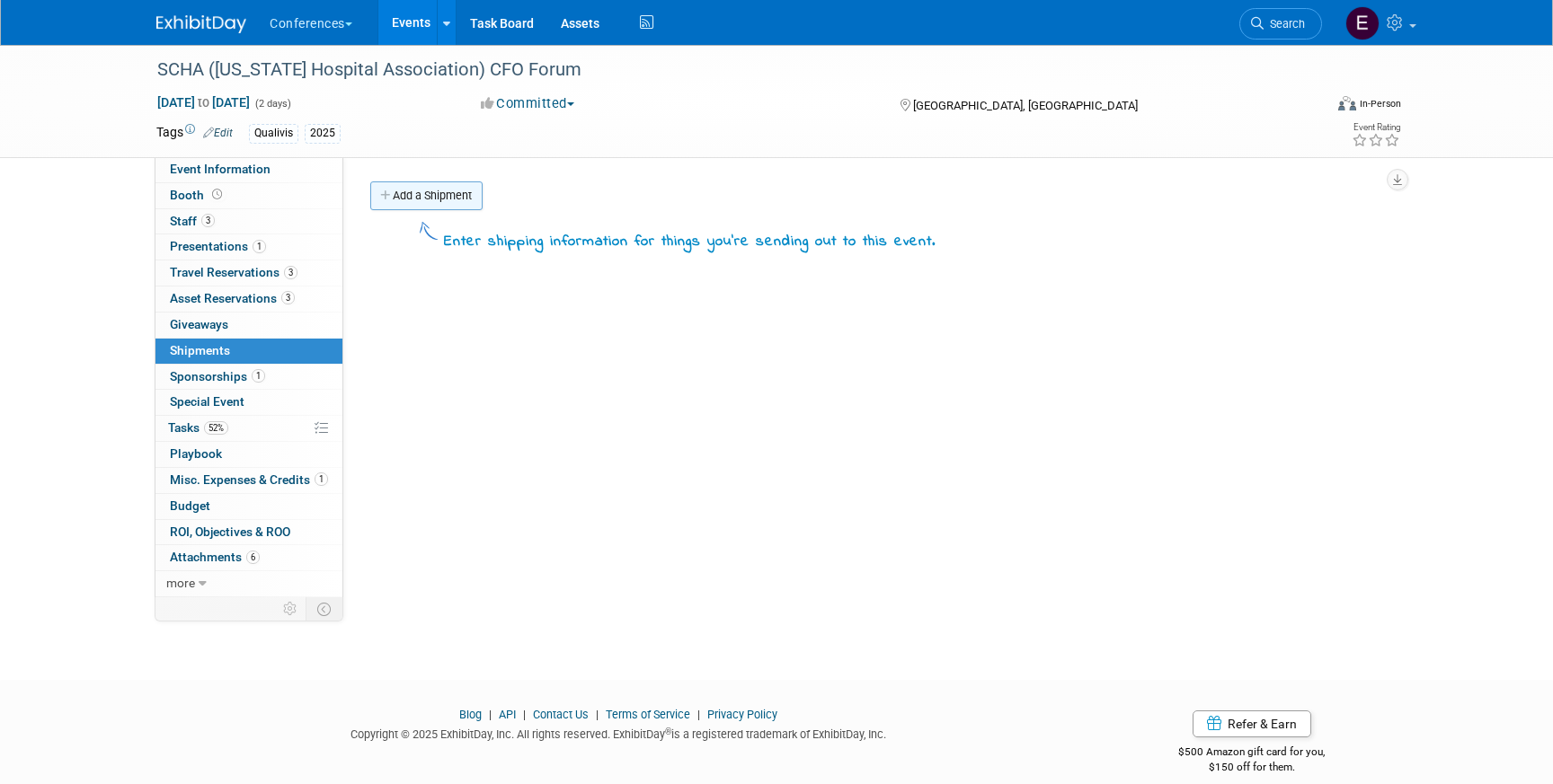
click at [443, 203] on link "Add a Shipment" at bounding box center [427, 196] width 113 height 29
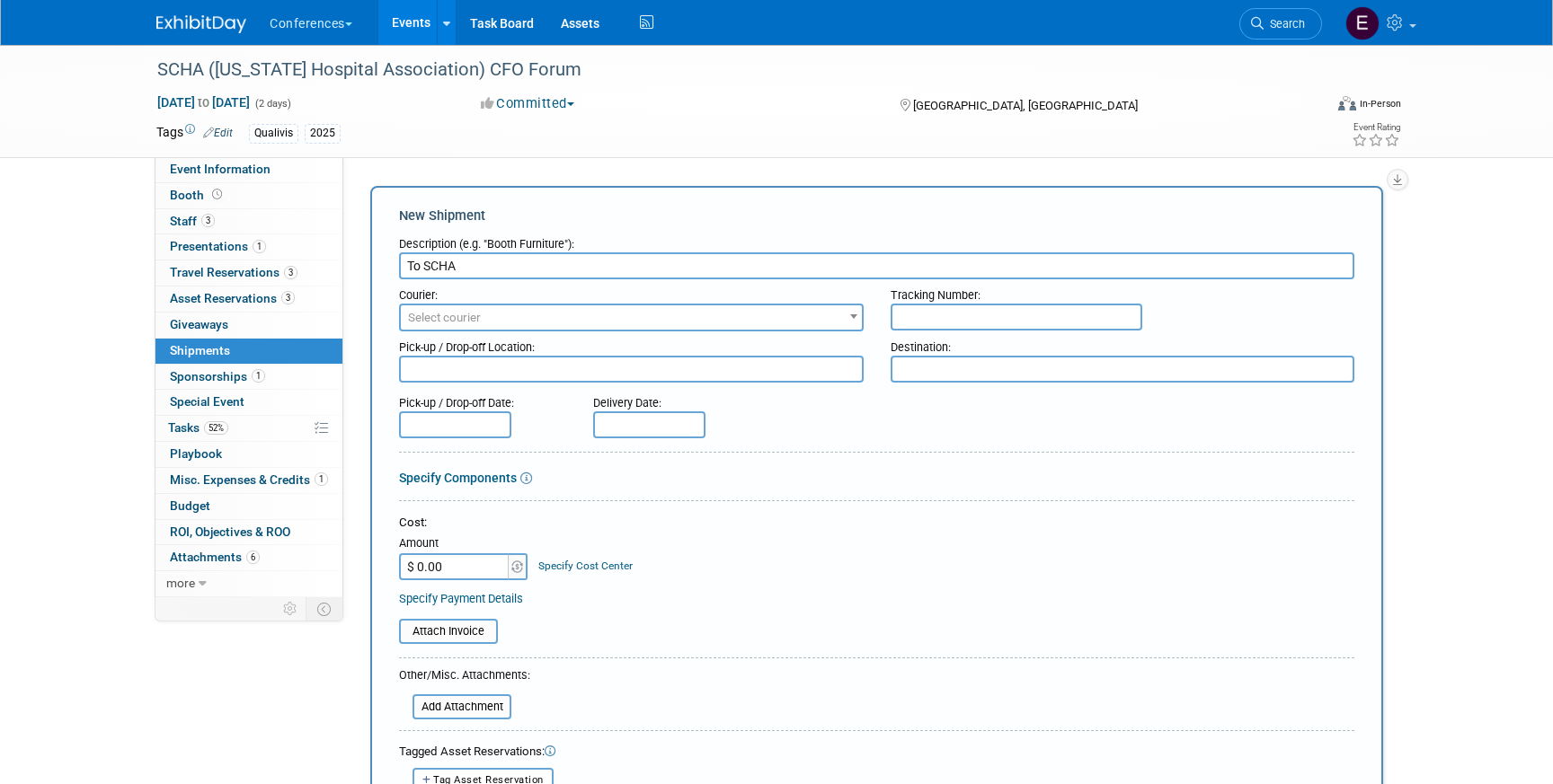
type input "To SCHA"
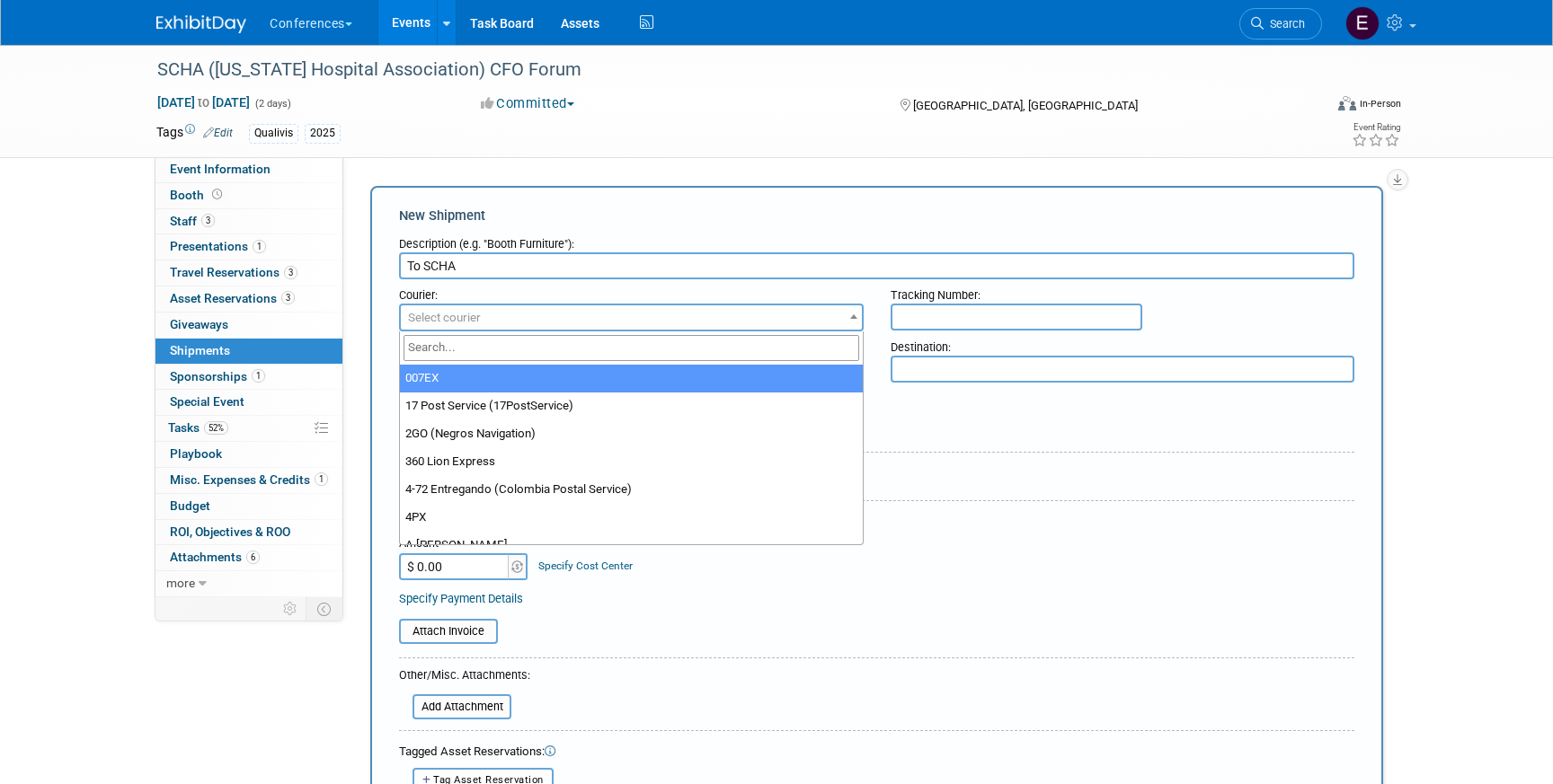
click at [433, 322] on span "Select courier" at bounding box center [445, 318] width 73 height 14
type input "fed"
click at [435, 363] on span "fed" at bounding box center [631, 349] width 463 height 34
select select "206"
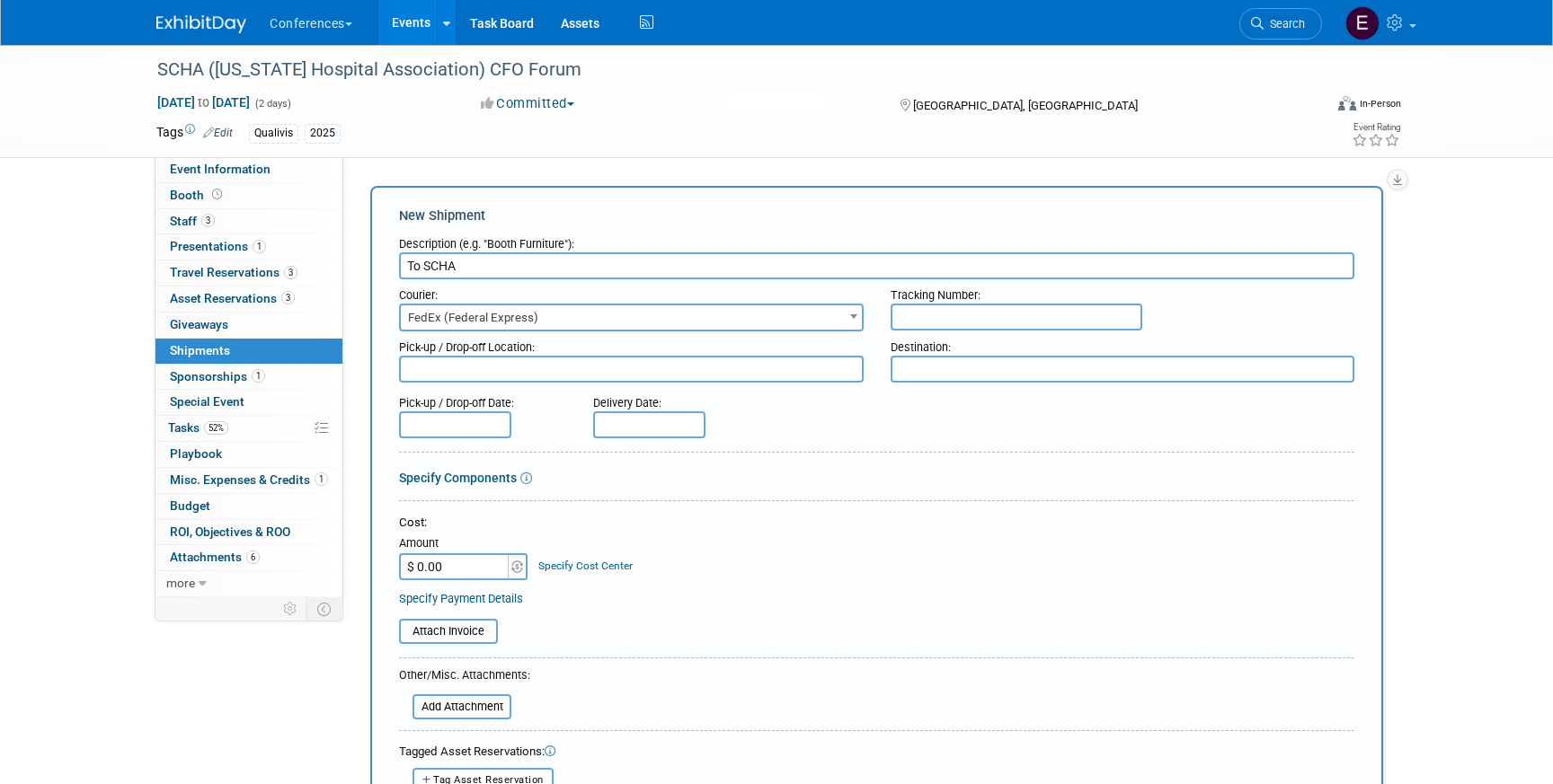
click at [1009, 325] on input "text" at bounding box center [1017, 316] width 252 height 27
paste input "883584404722"
type input "883584404722"
click at [457, 560] on input "$ 0.00" at bounding box center [455, 566] width 113 height 27
type input "$ 278.34"
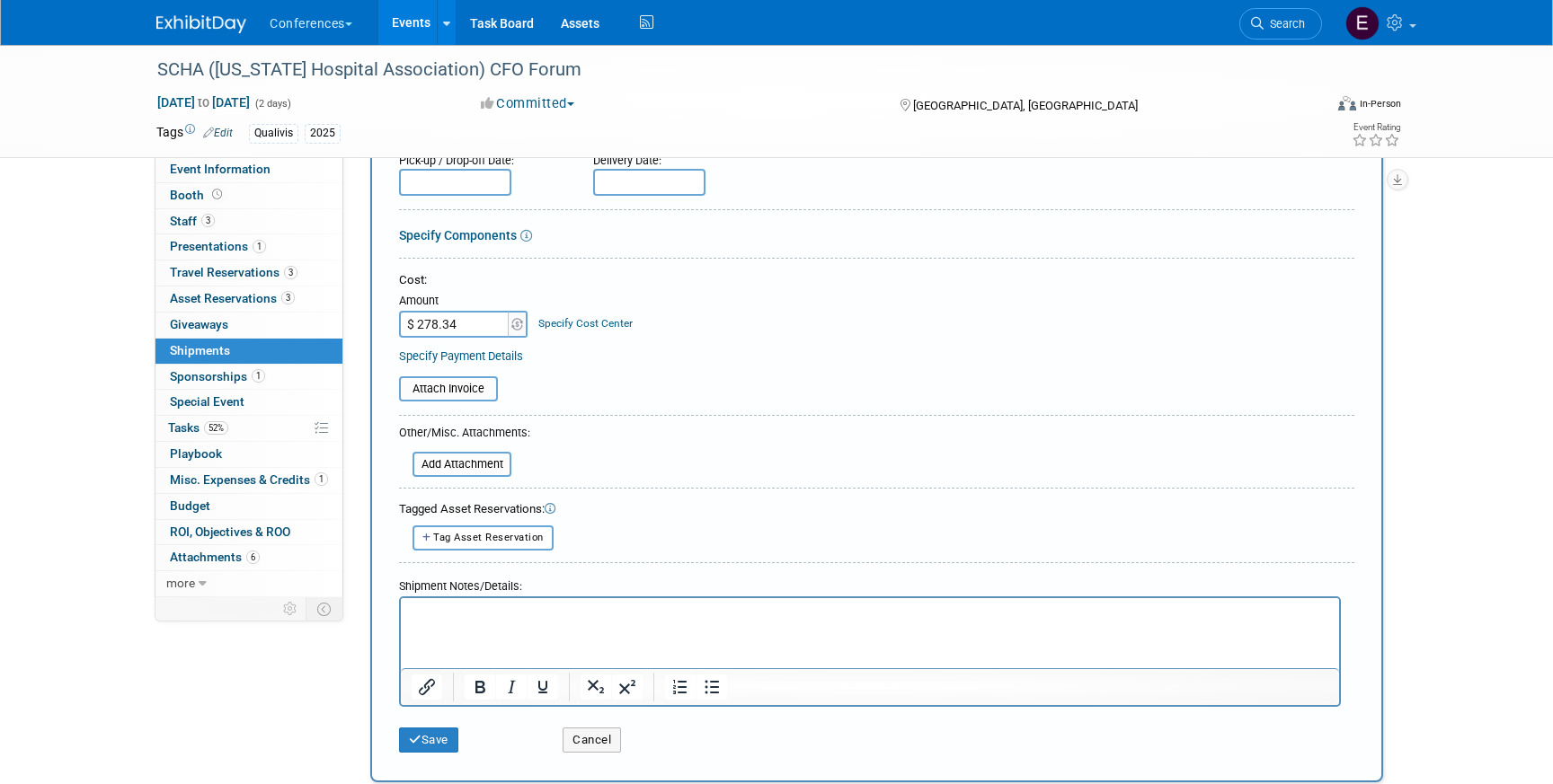
scroll to position [224, 0]
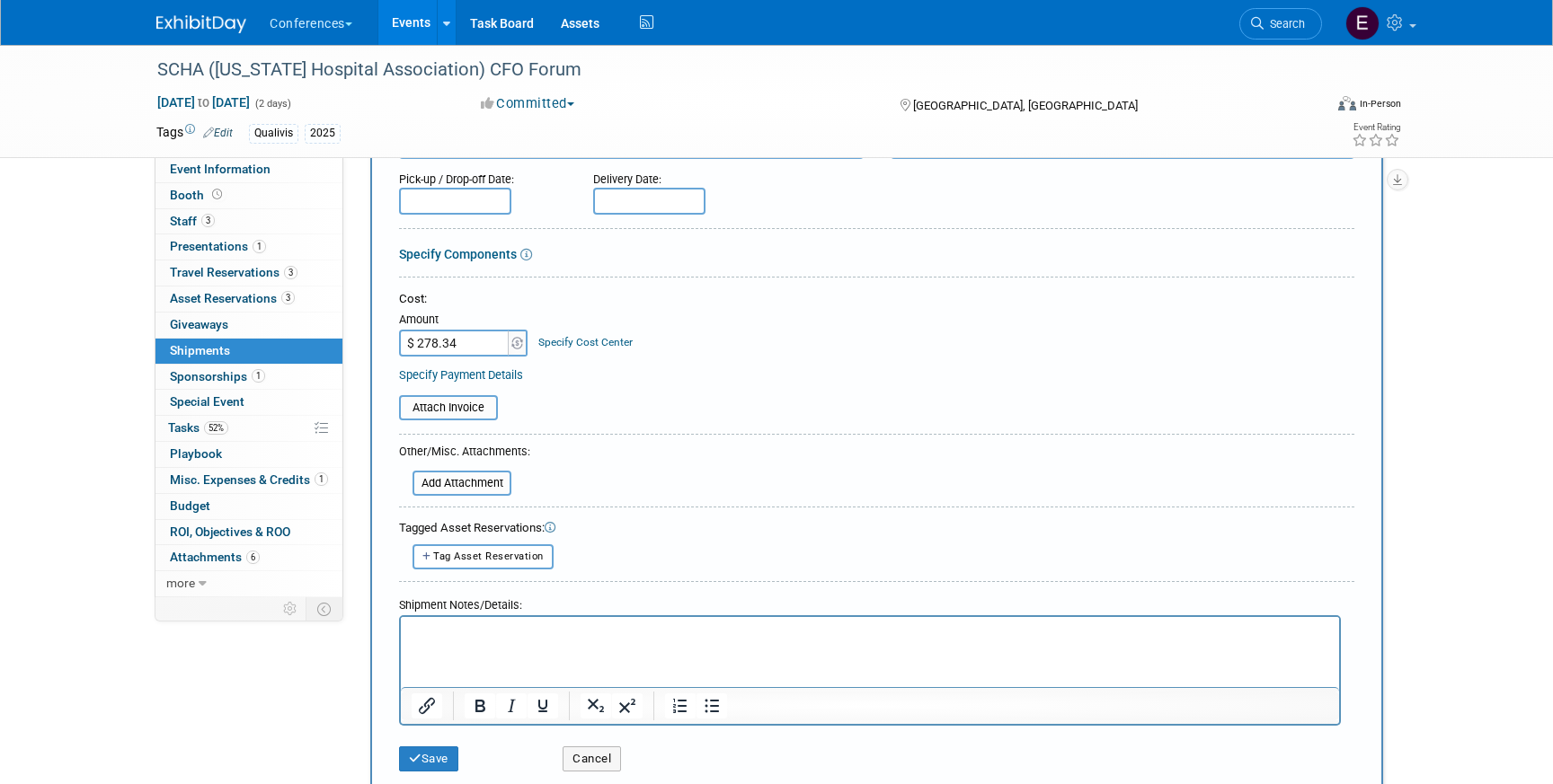
click at [591, 334] on div "Specify Cost Center" at bounding box center [586, 334] width 95 height 34
click at [582, 344] on link "Specify Cost Center" at bounding box center [586, 342] width 95 height 13
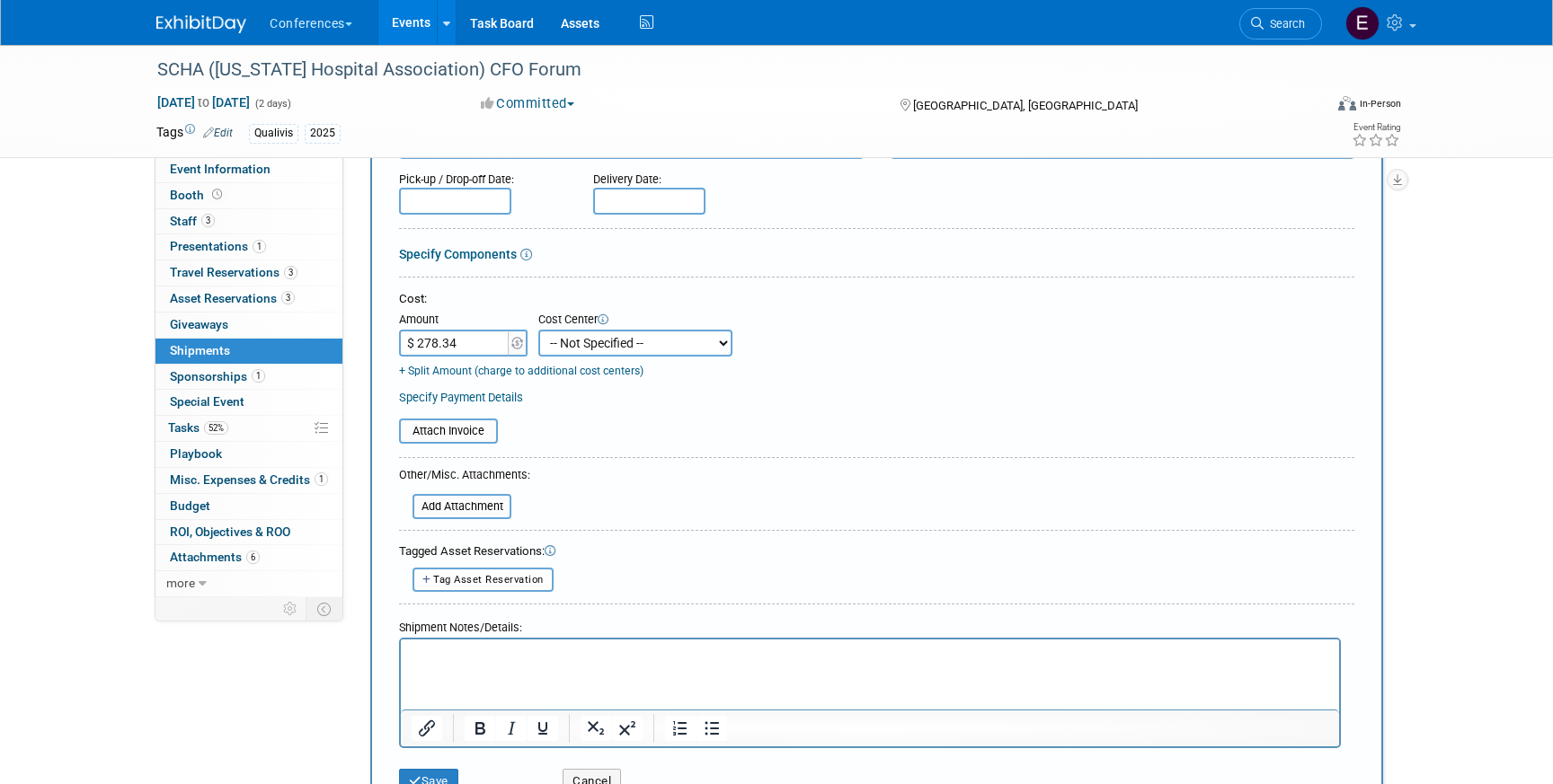
click at [617, 344] on select "-- Not Specified -- Aya Education Aya Healthcare Aya Locums Bespoke Corporate […" at bounding box center [635, 343] width 194 height 27
select select "18965874"
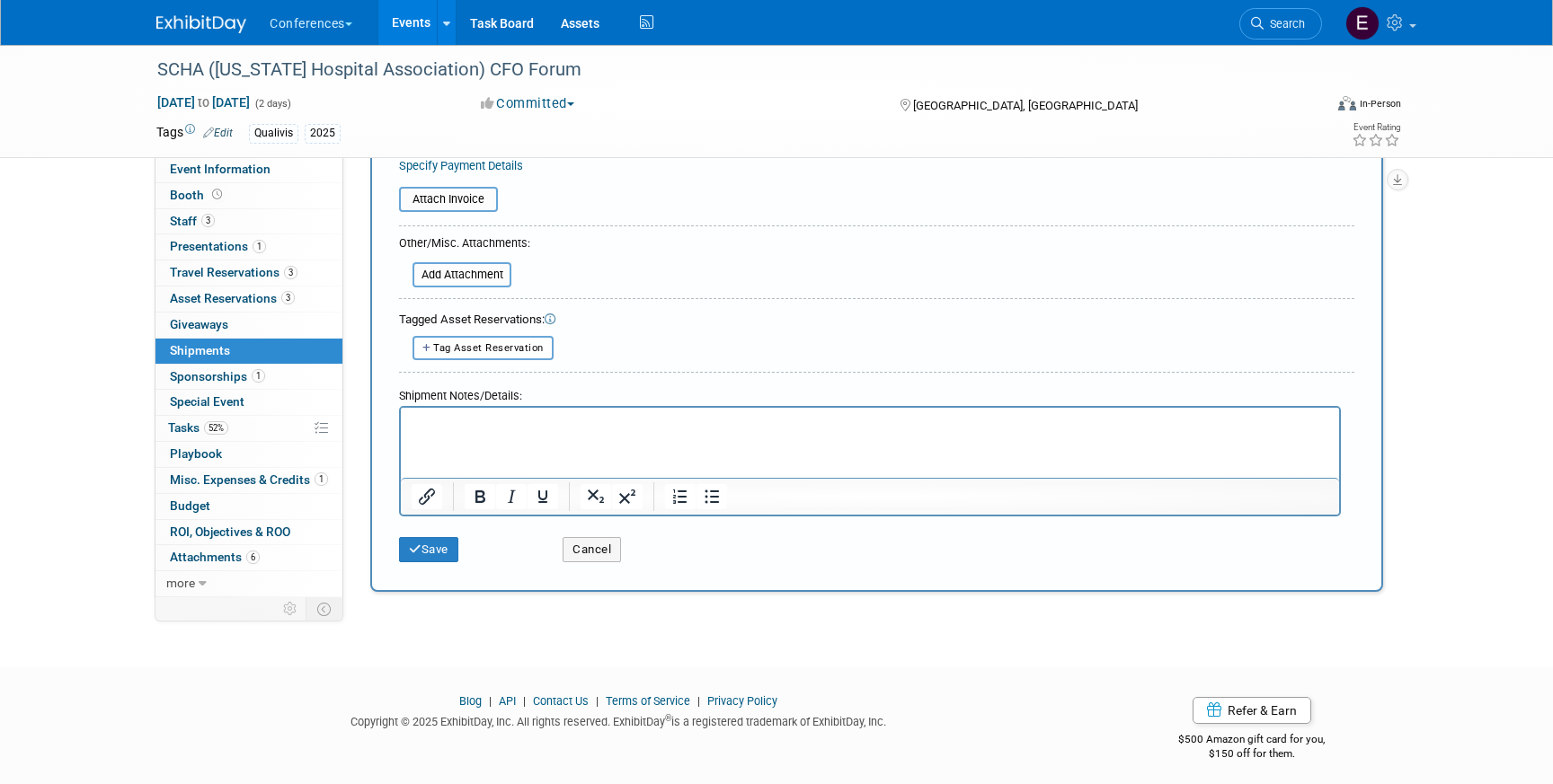
scroll to position [459, 0]
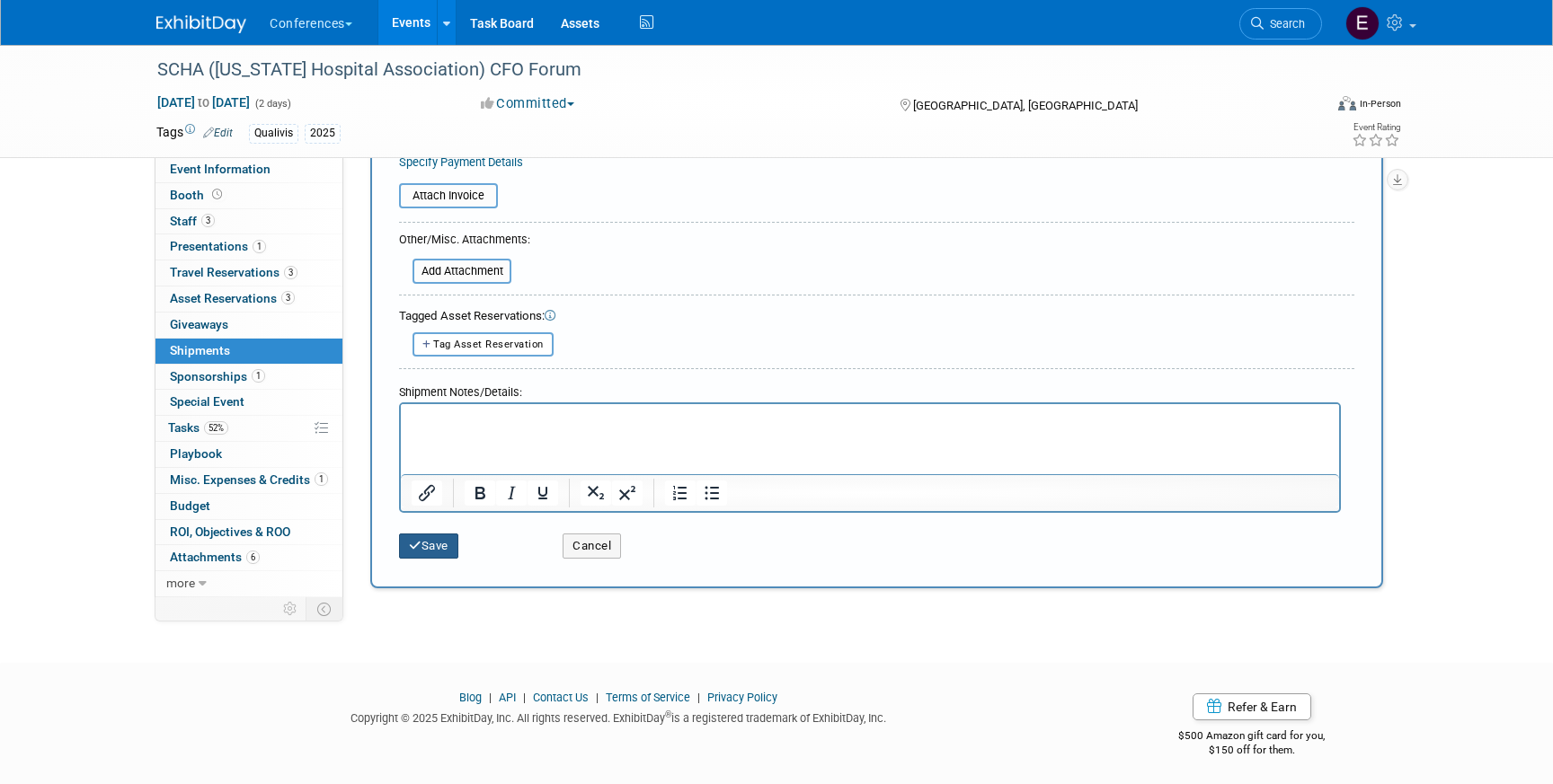
click at [413, 549] on icon "submit" at bounding box center [415, 546] width 13 height 12
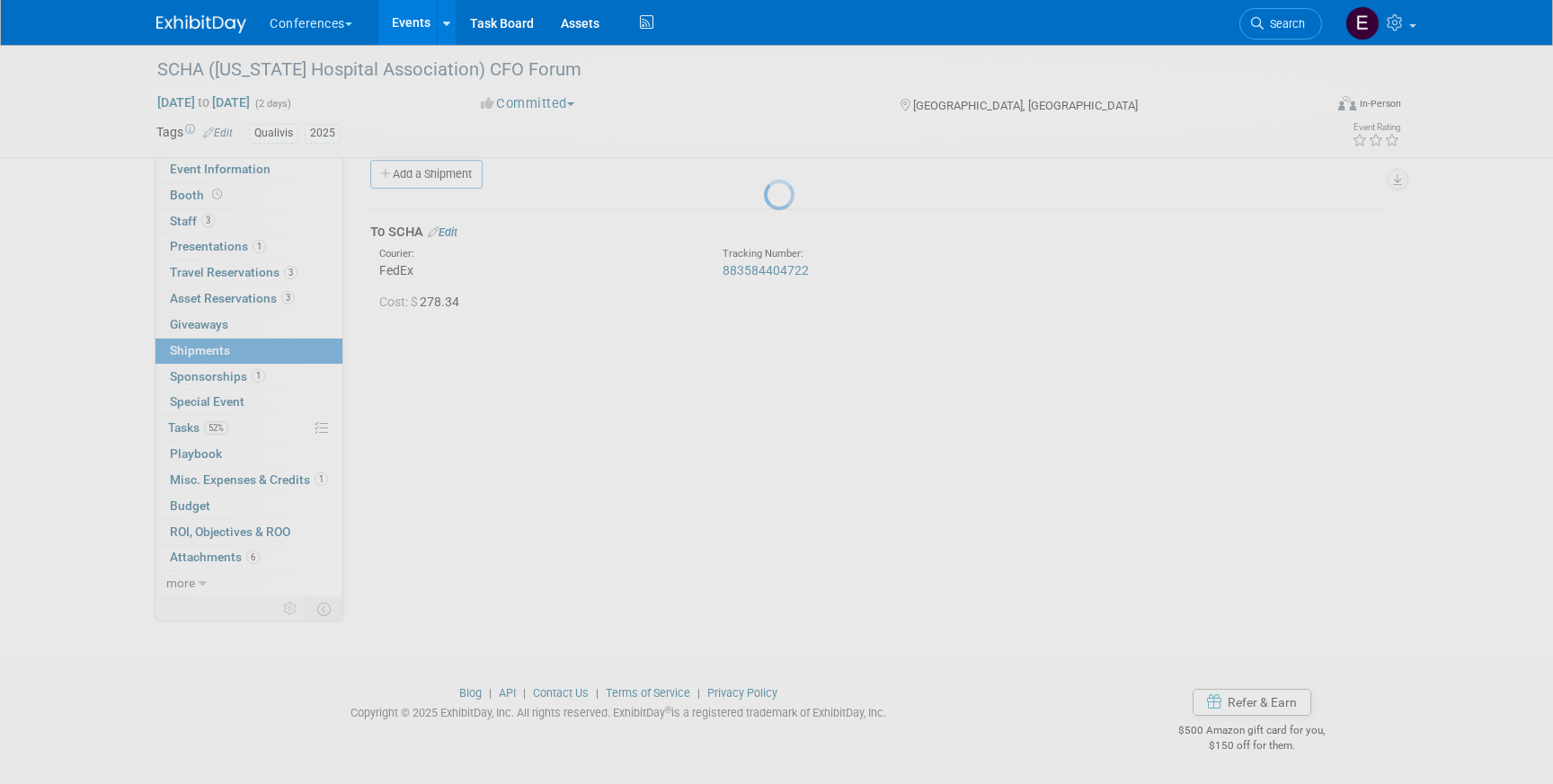
scroll to position [21, 0]
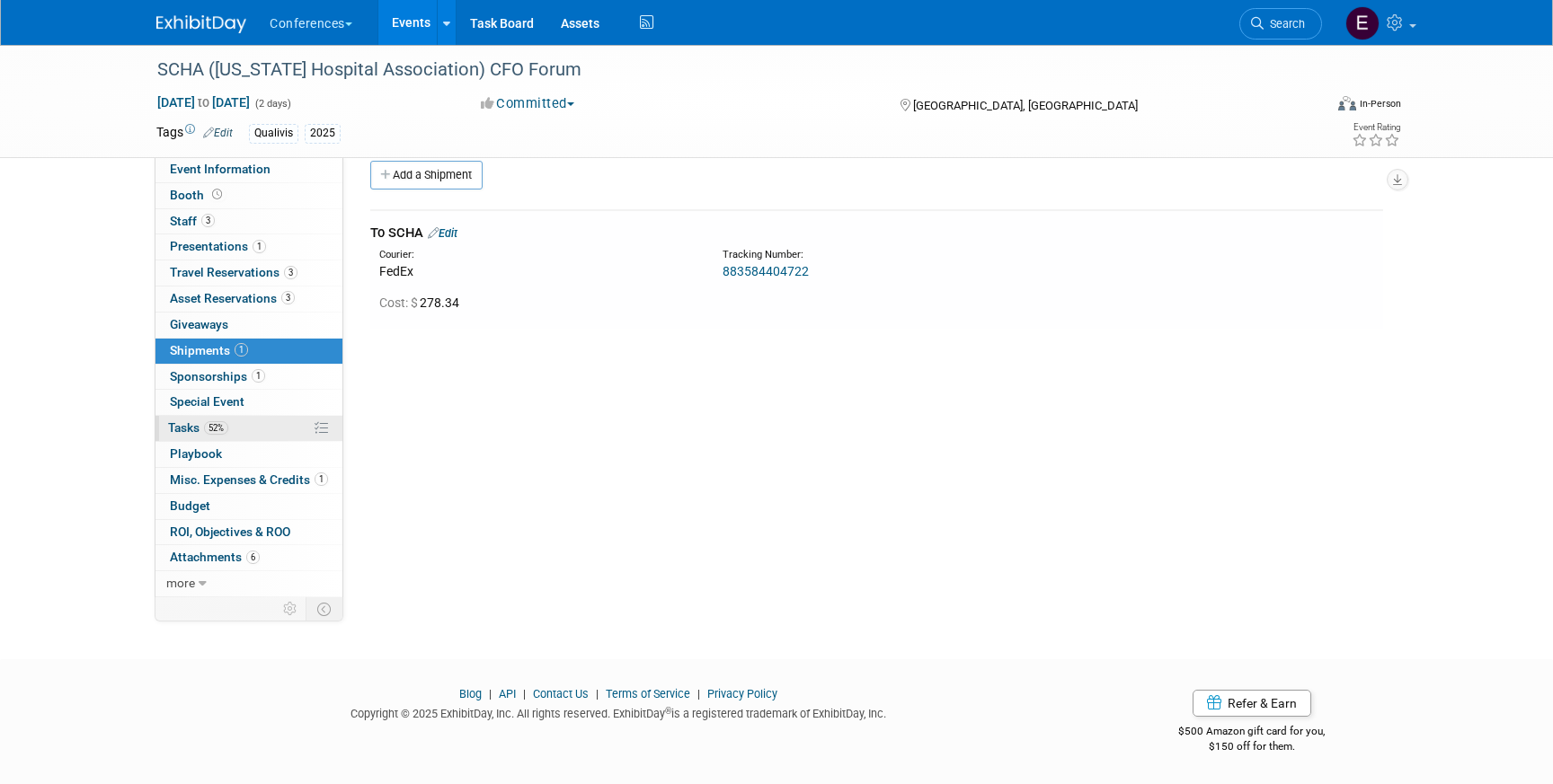
click at [246, 436] on link "52% Tasks 52%" at bounding box center [248, 428] width 187 height 25
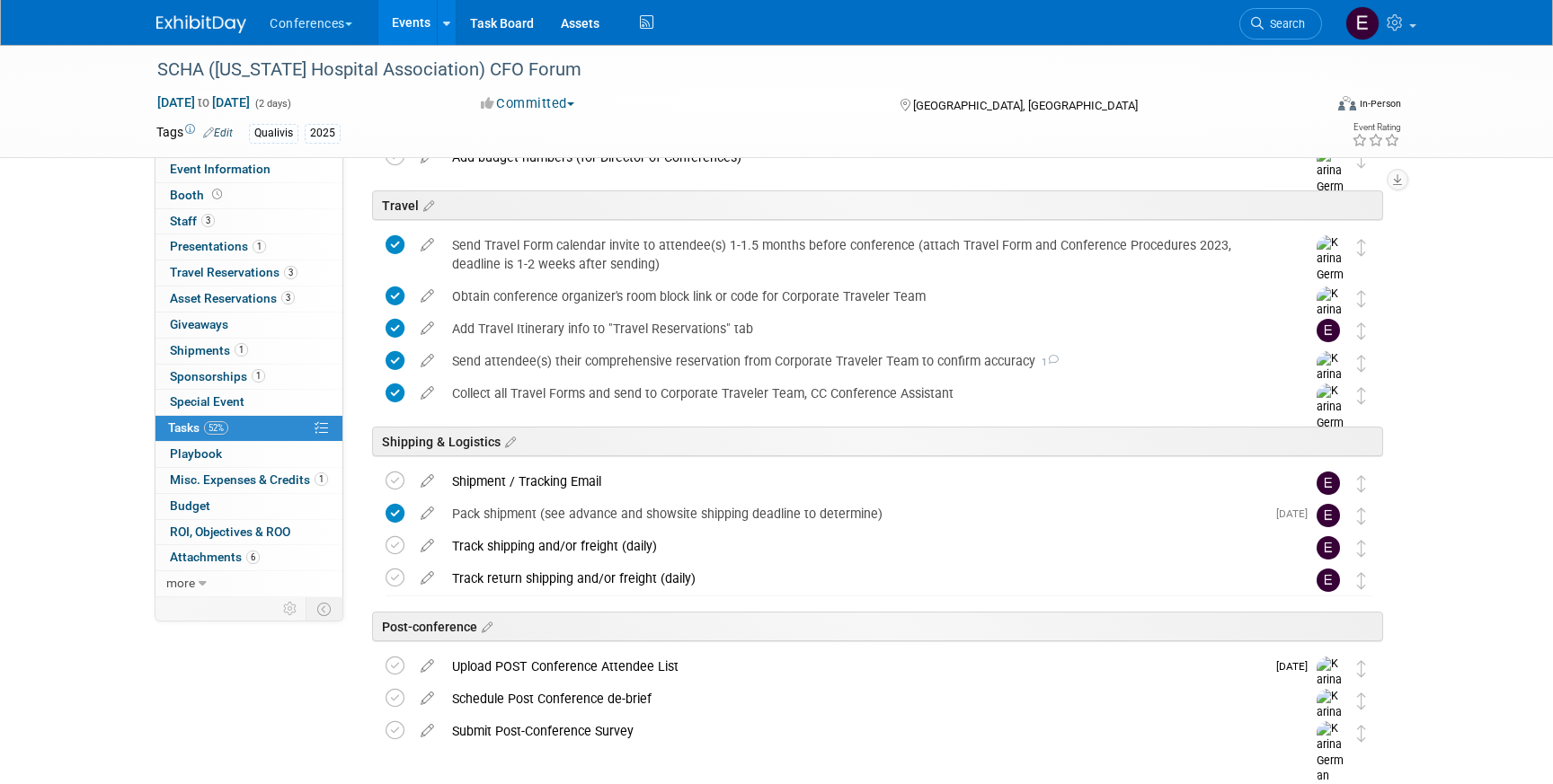
scroll to position [648, 0]
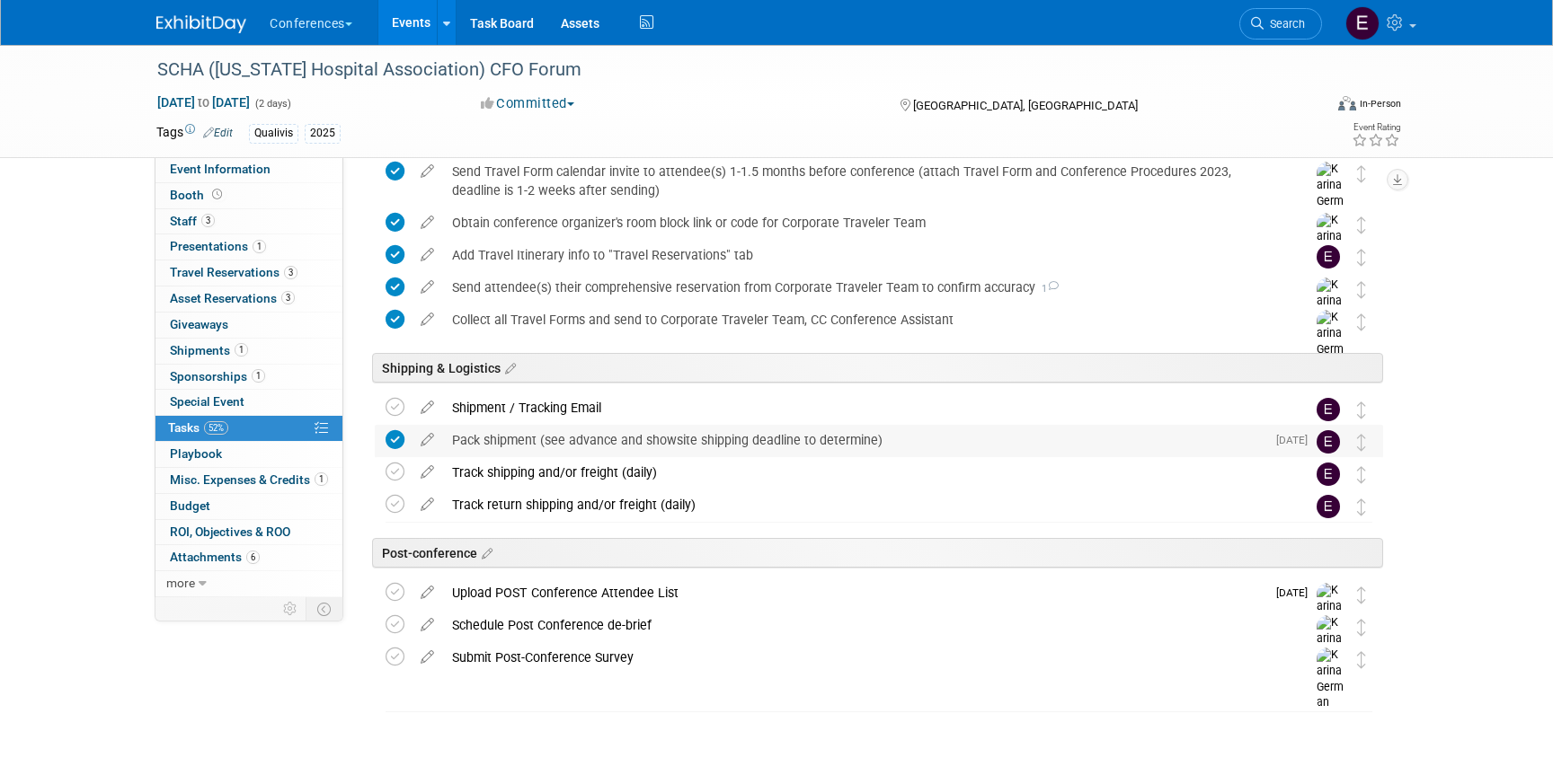
click at [588, 434] on div "Pack shipment (see advance and showsite shipping deadline to determine)" at bounding box center [854, 439] width 822 height 31
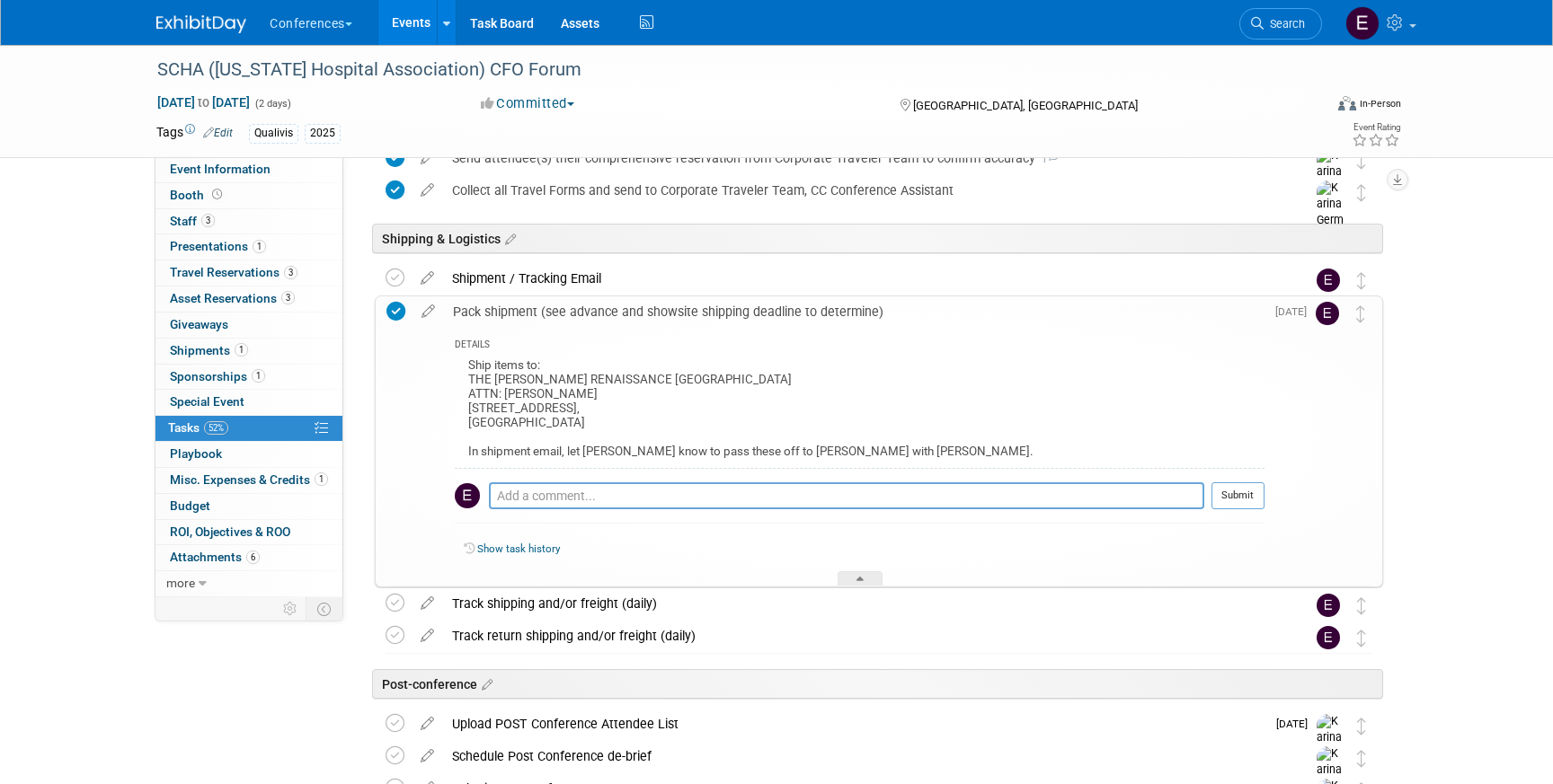
scroll to position [768, 0]
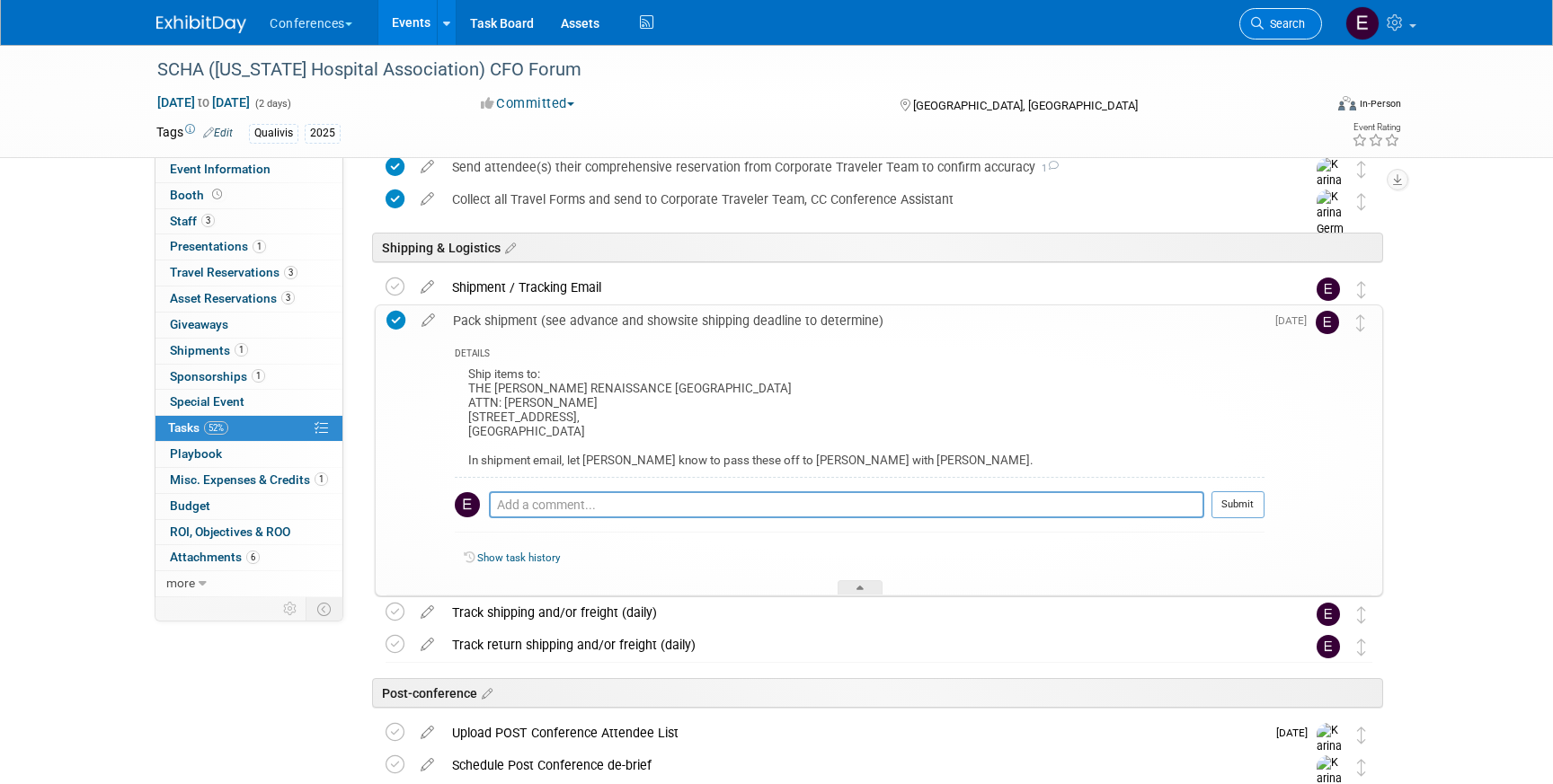
click at [1289, 18] on span "Search" at bounding box center [1284, 24] width 41 height 14
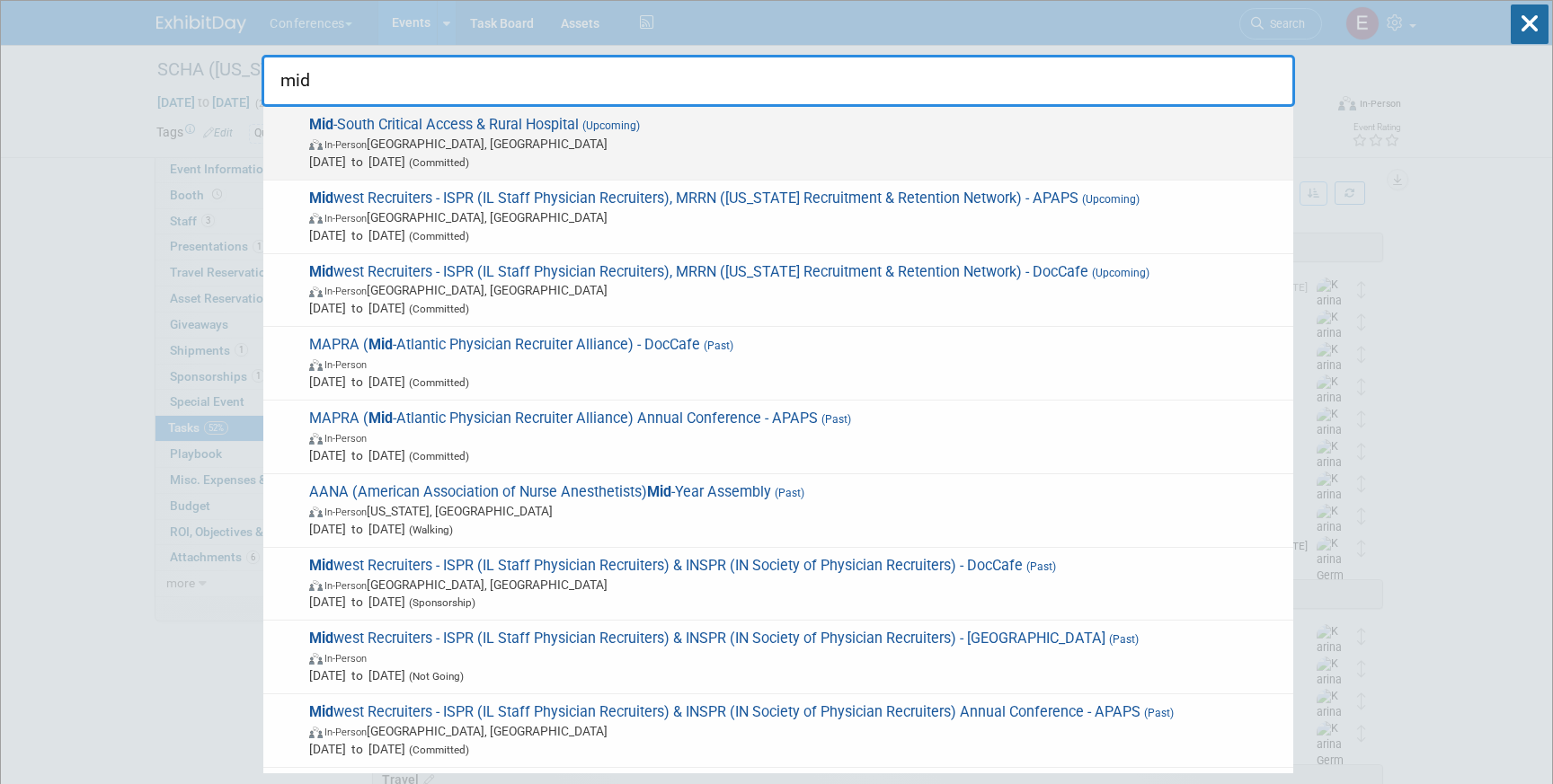
type input "mid"
click at [546, 138] on span "In-Person [GEOGRAPHIC_DATA], [GEOGRAPHIC_DATA]" at bounding box center [796, 143] width 975 height 18
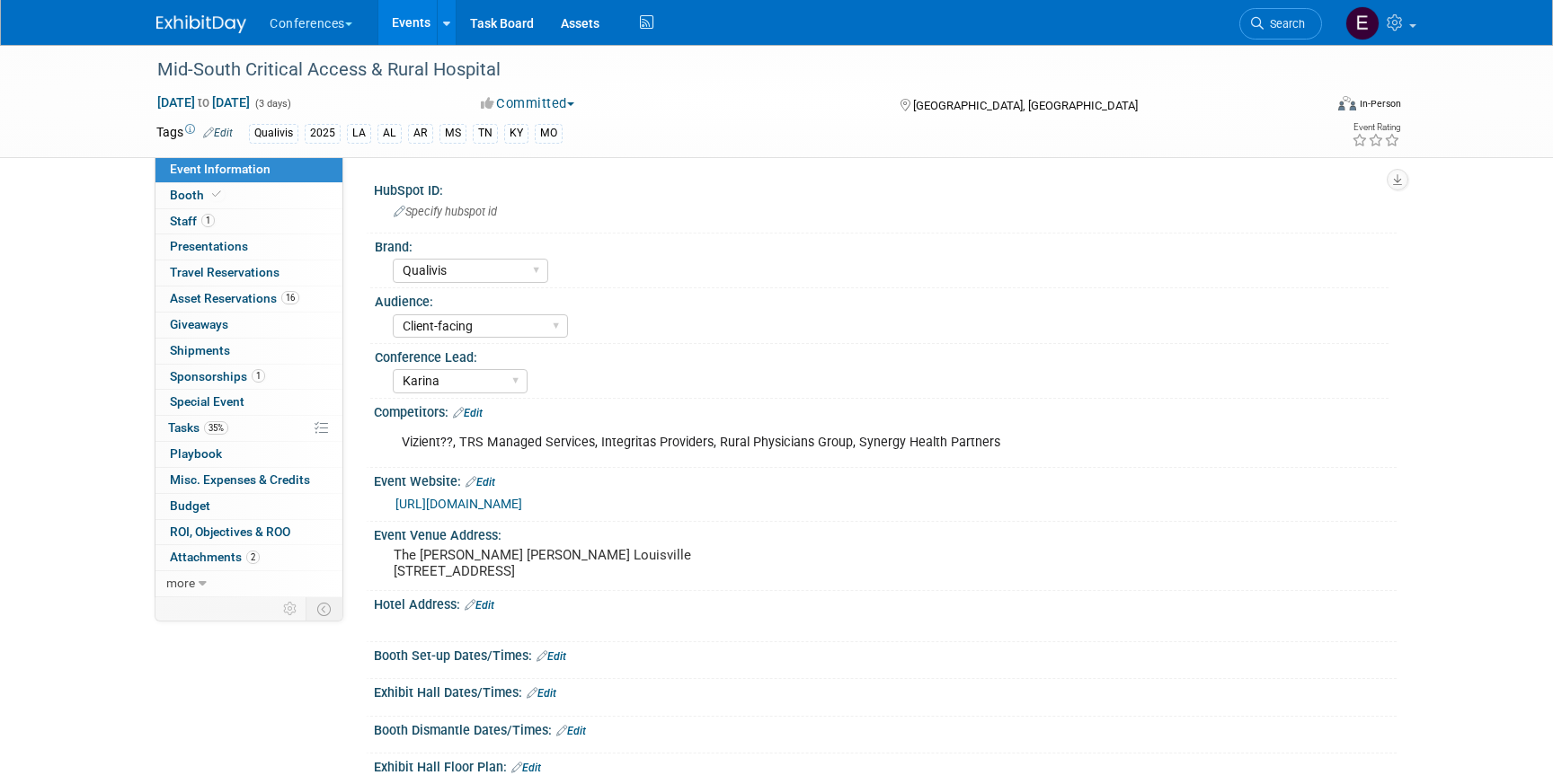
select select "Qualivis"
select select "Client-facing"
select select "Karina"
click at [215, 351] on span "Shipments 0" at bounding box center [200, 351] width 60 height 15
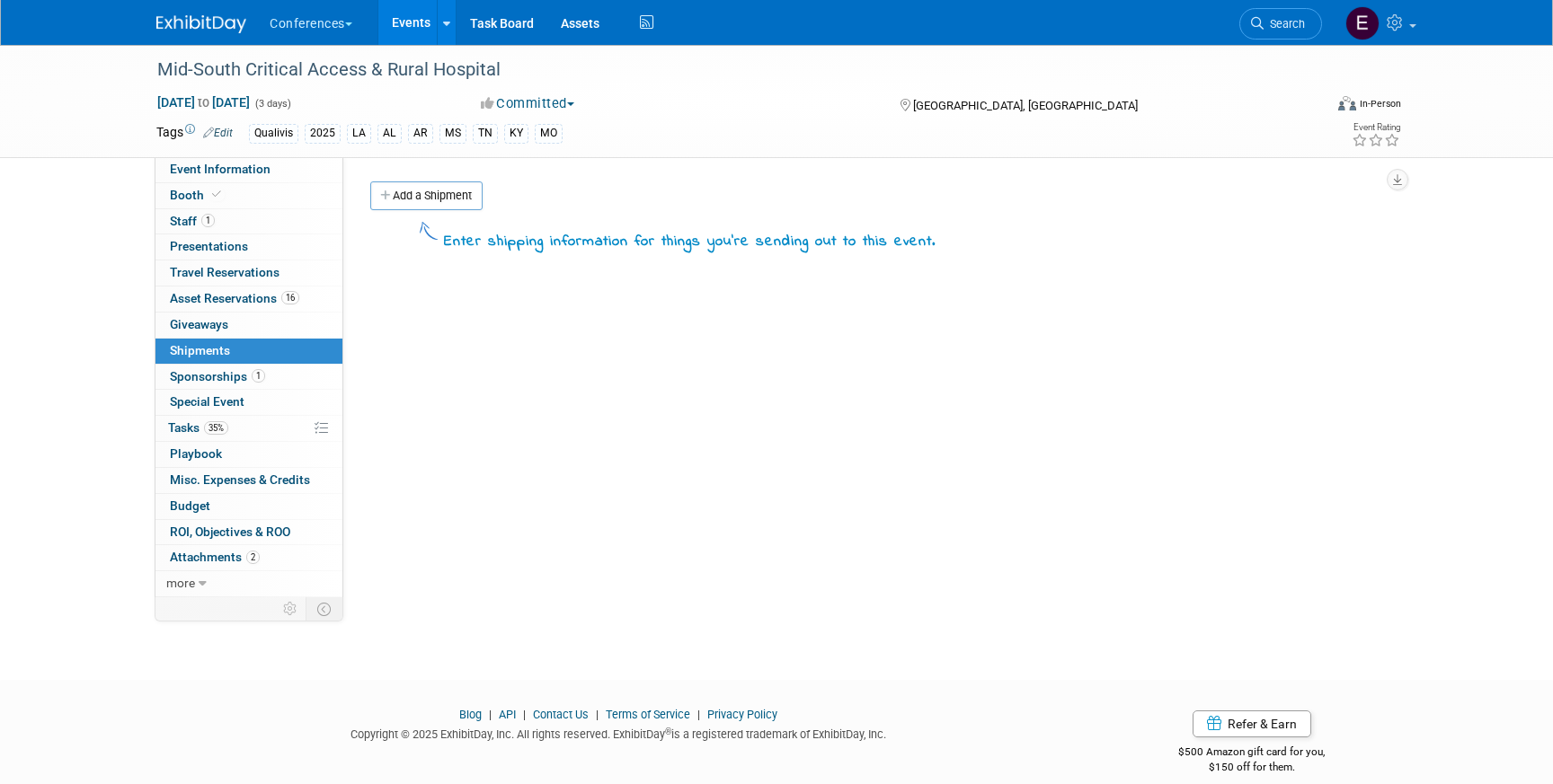
click at [459, 217] on div "Enter shipping information for things you're sending out to this event. Type Ba…" at bounding box center [876, 234] width 1040 height 40
click at [455, 204] on link "Add a Shipment" at bounding box center [427, 196] width 113 height 29
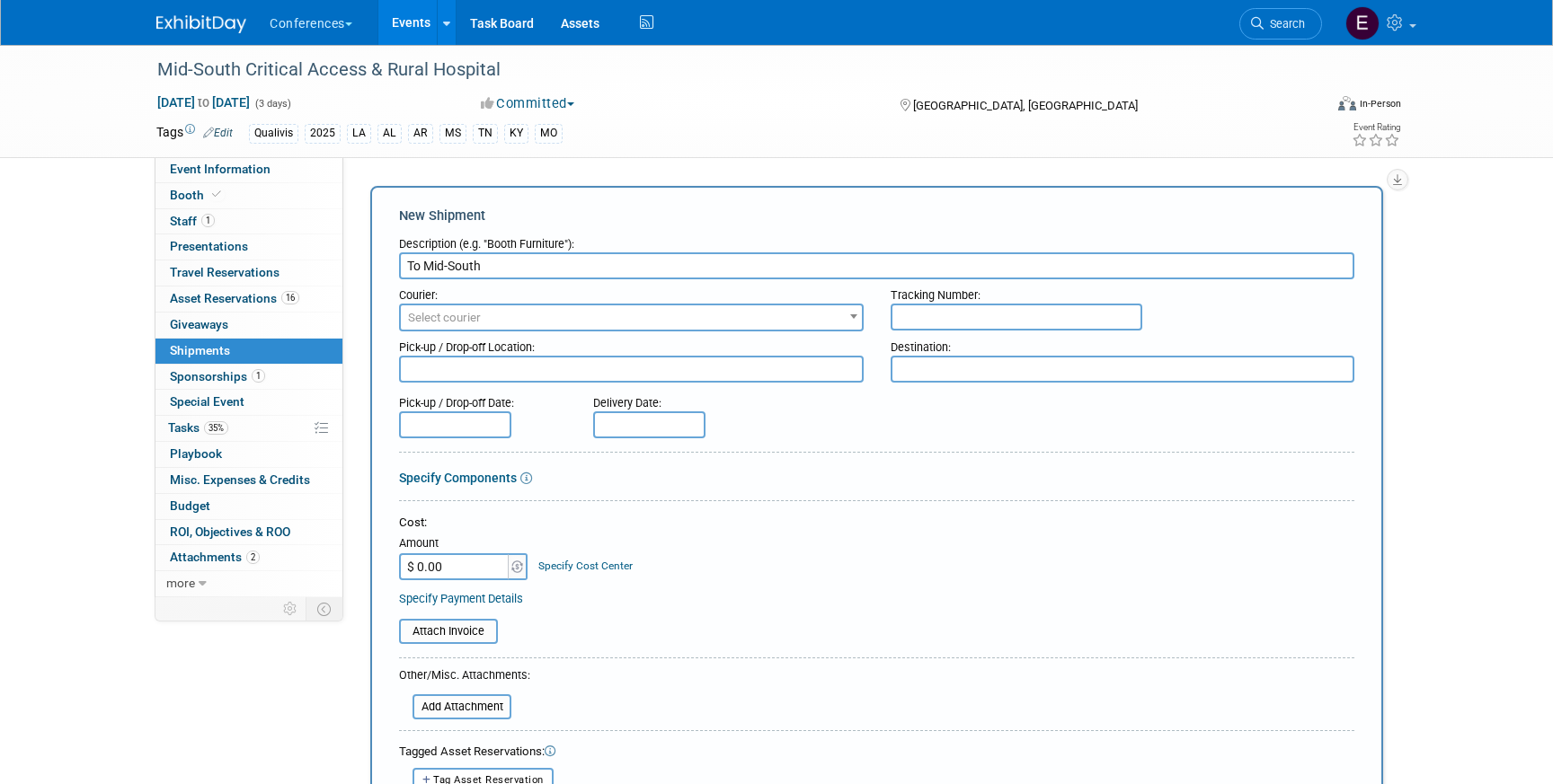
type input "To Mid-South"
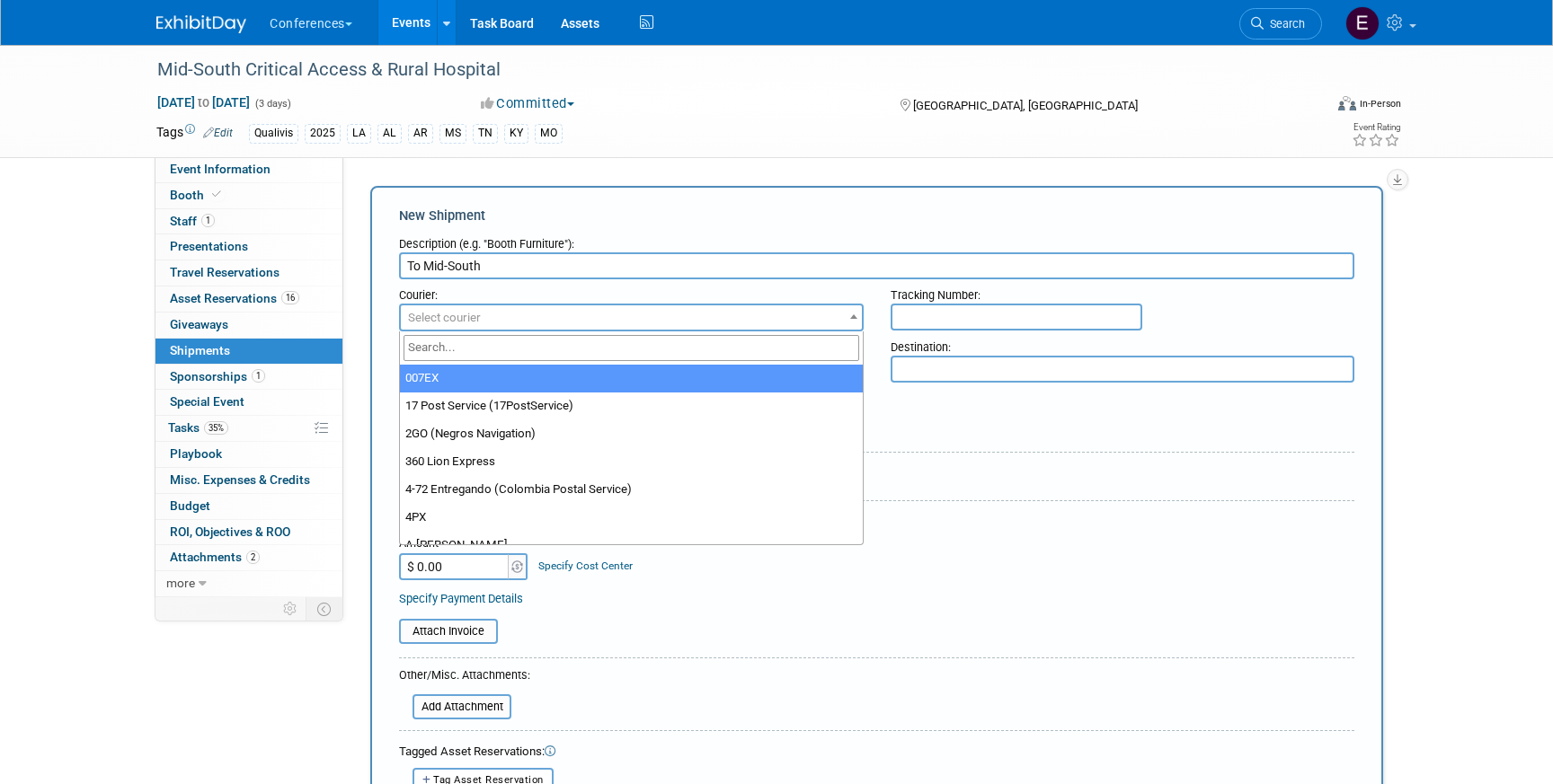
click at [455, 321] on span "Select courier" at bounding box center [445, 318] width 73 height 14
type input "fed"
select select "206"
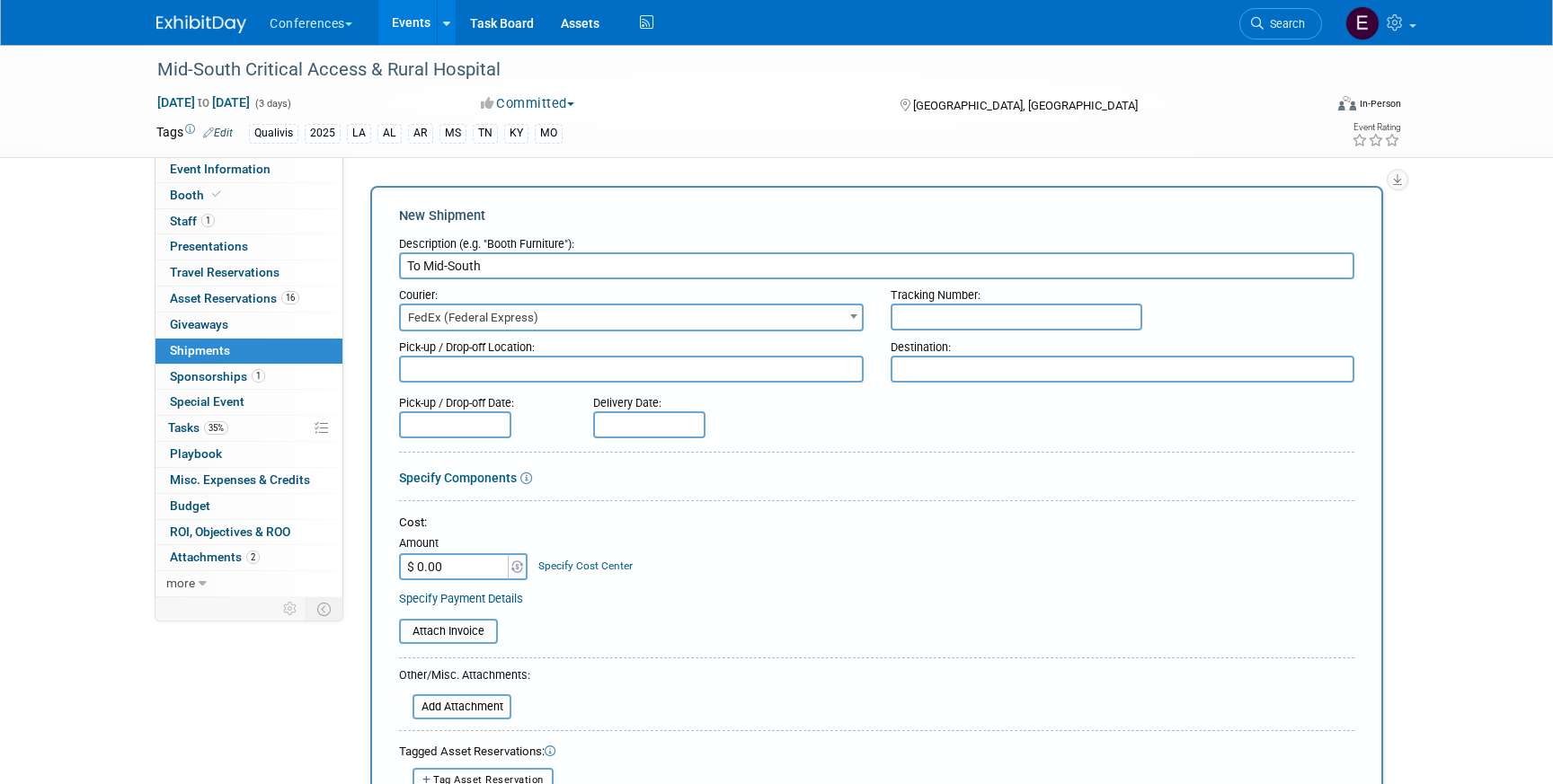
click at [964, 315] on input "text" at bounding box center [1017, 316] width 252 height 27
paste input "883584352710"
type input "883584352710"
click at [480, 572] on input "$ 0.00" at bounding box center [455, 566] width 113 height 27
type input "$ 315.48"
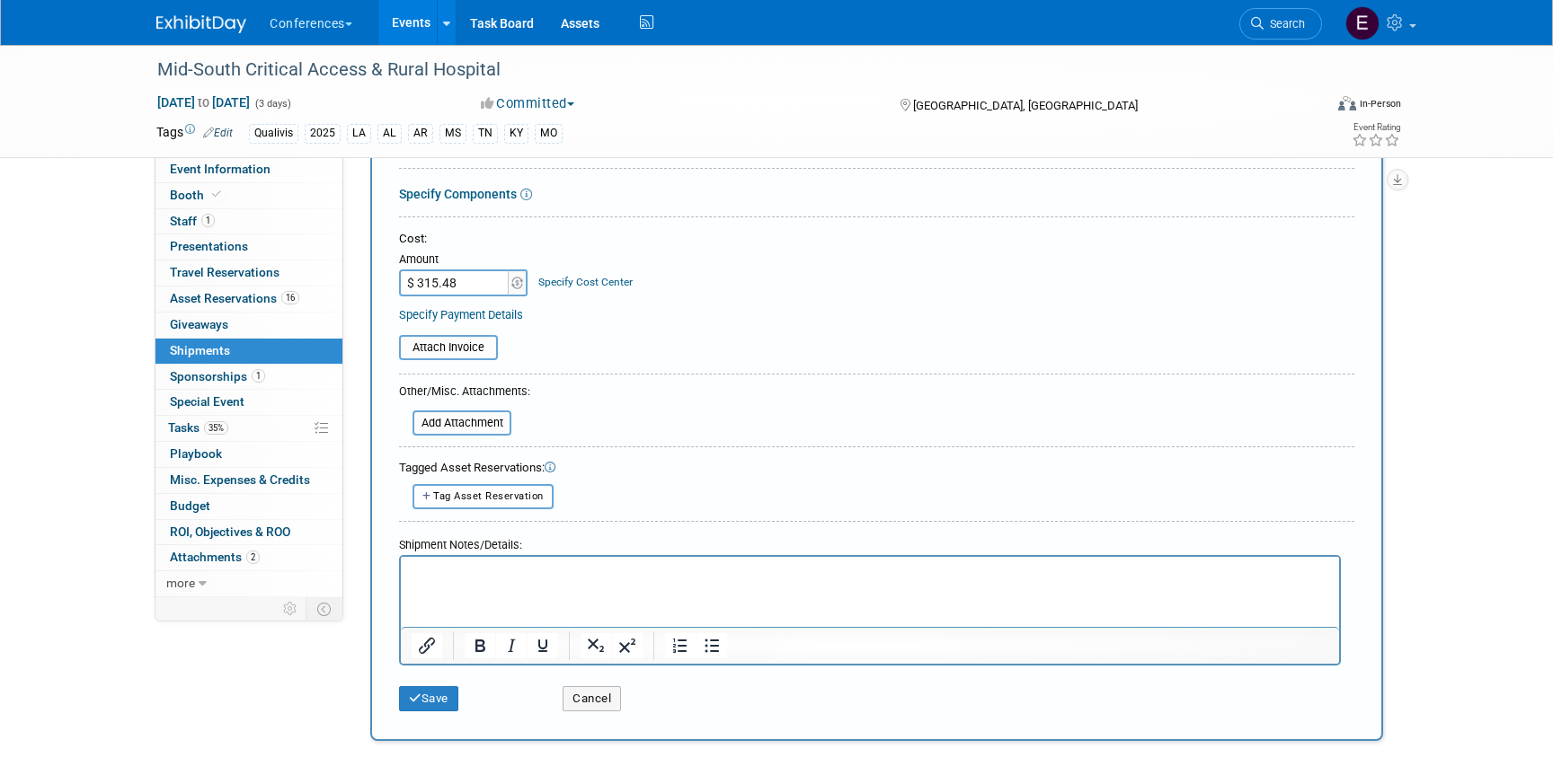
scroll to position [300, 0]
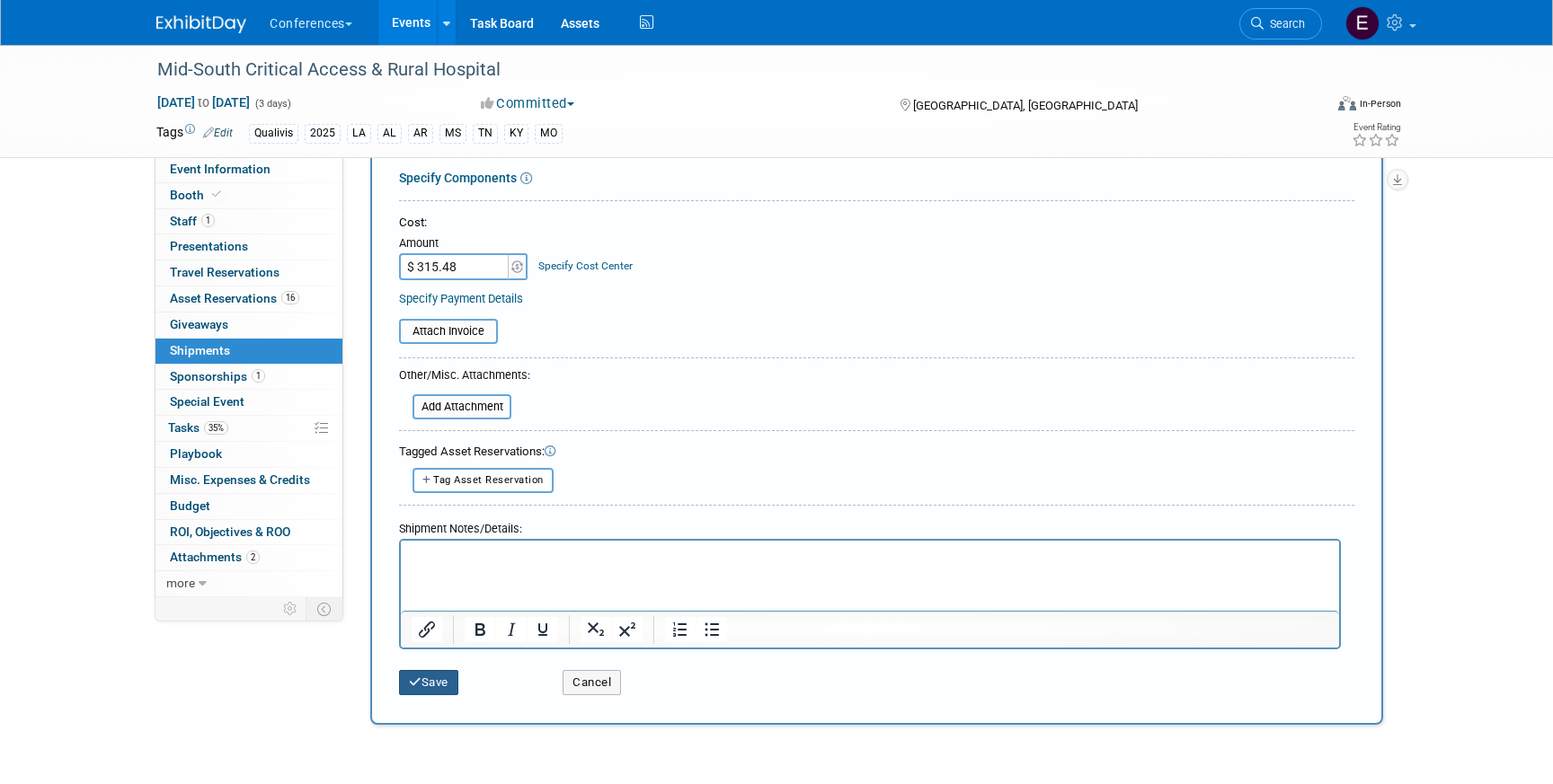
click at [414, 674] on button "Save" at bounding box center [429, 682] width 59 height 25
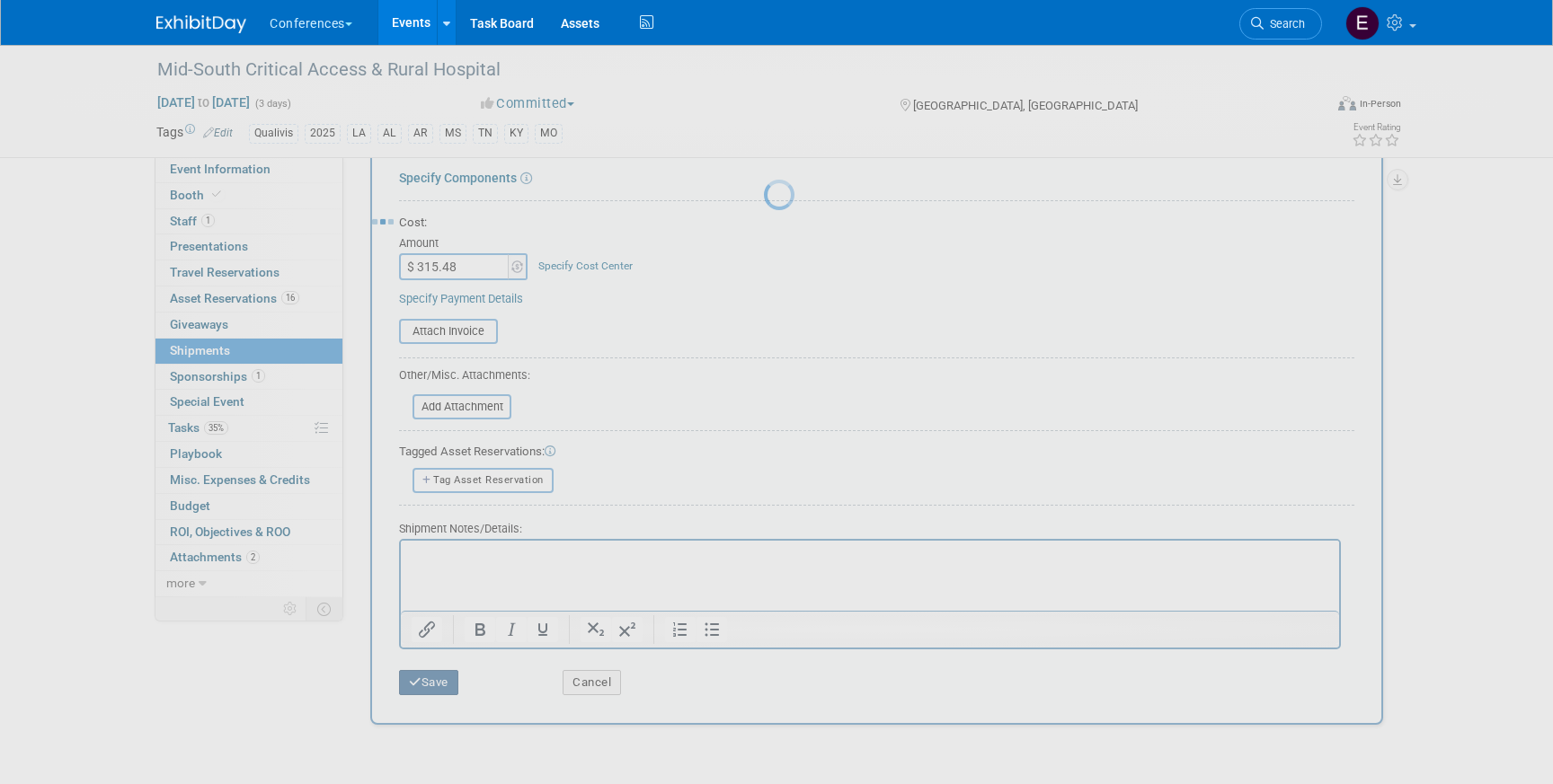
scroll to position [21, 0]
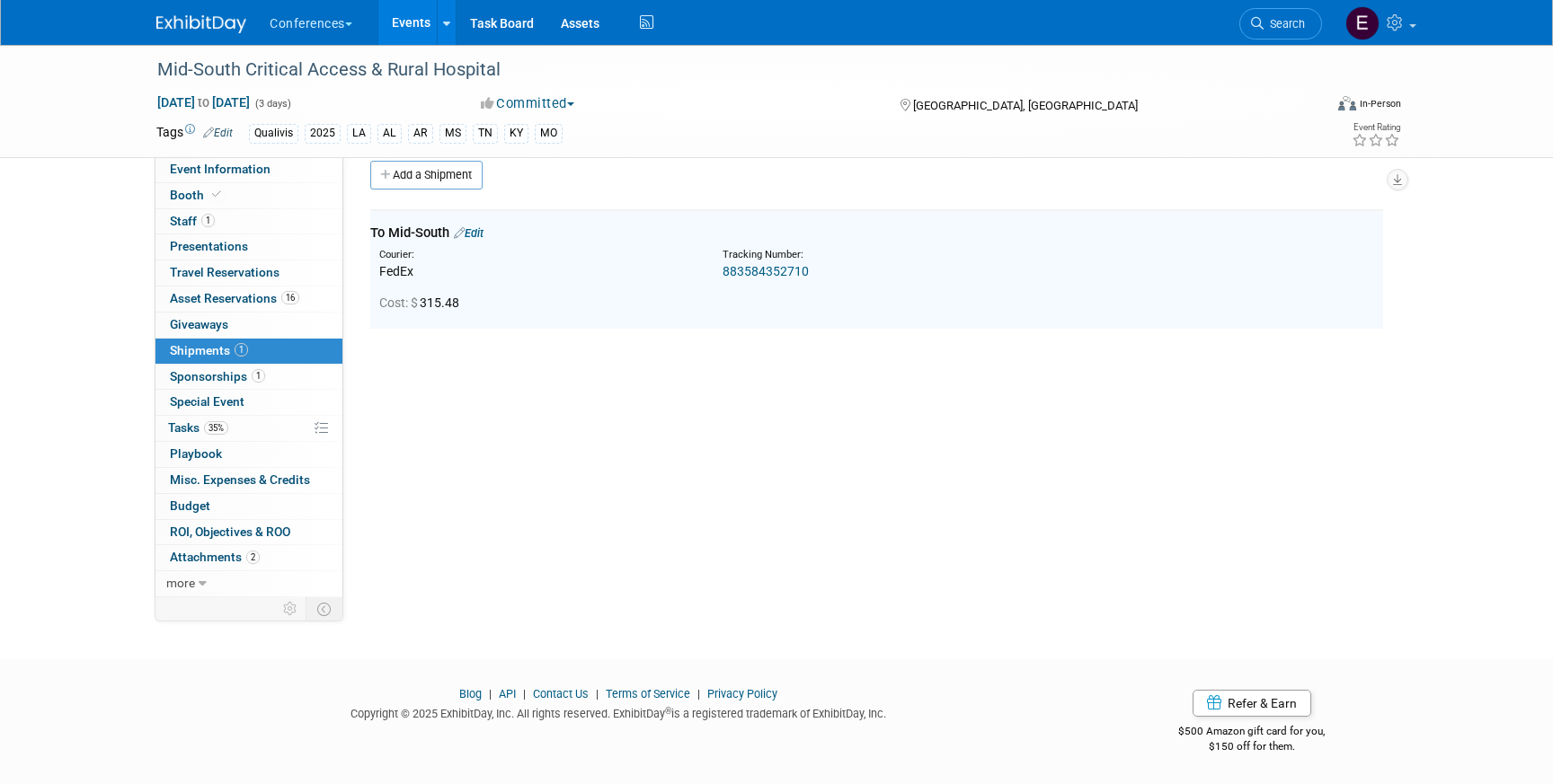
click at [483, 234] on link "Edit" at bounding box center [468, 233] width 30 height 14
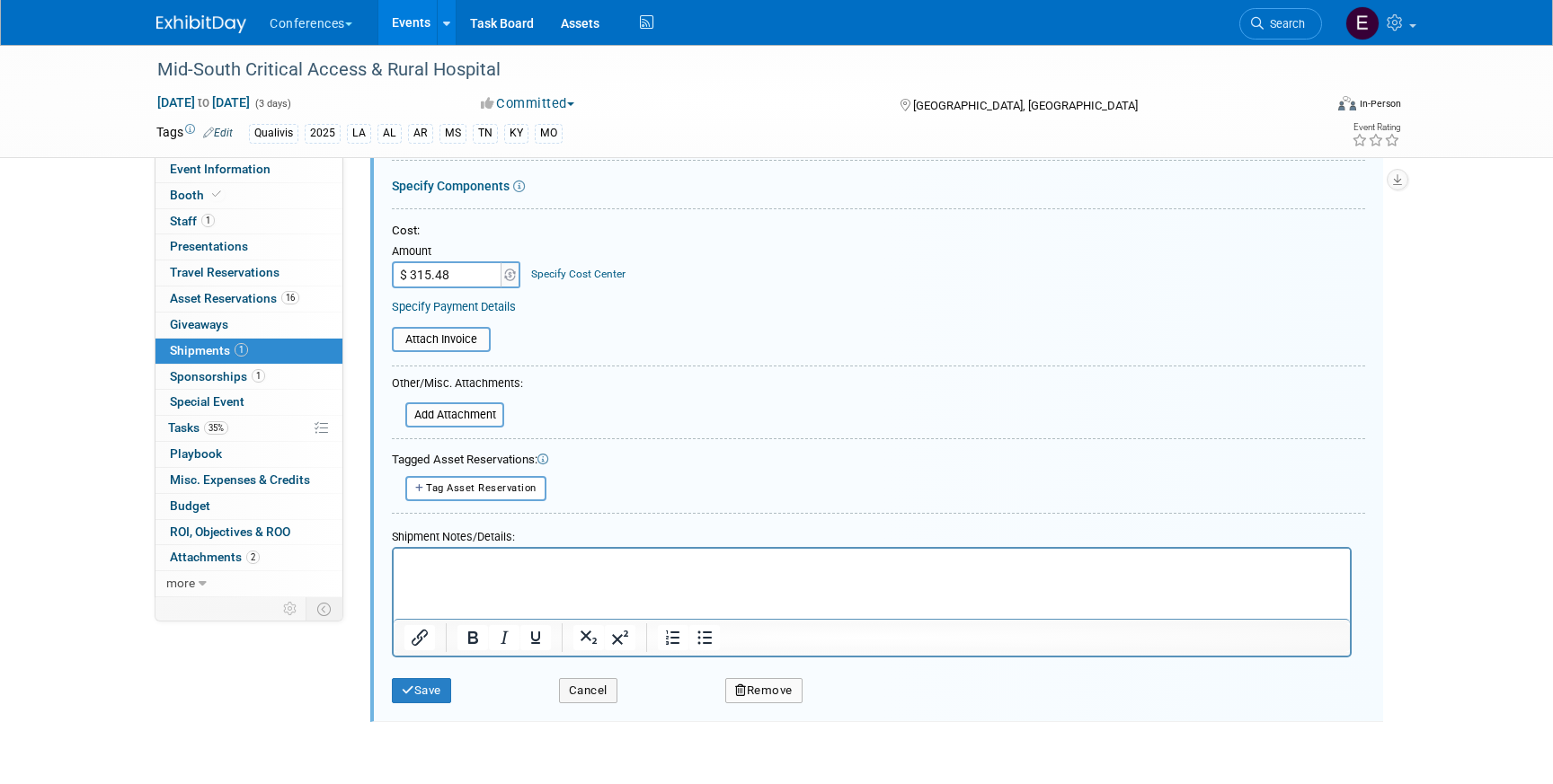
scroll to position [313, 0]
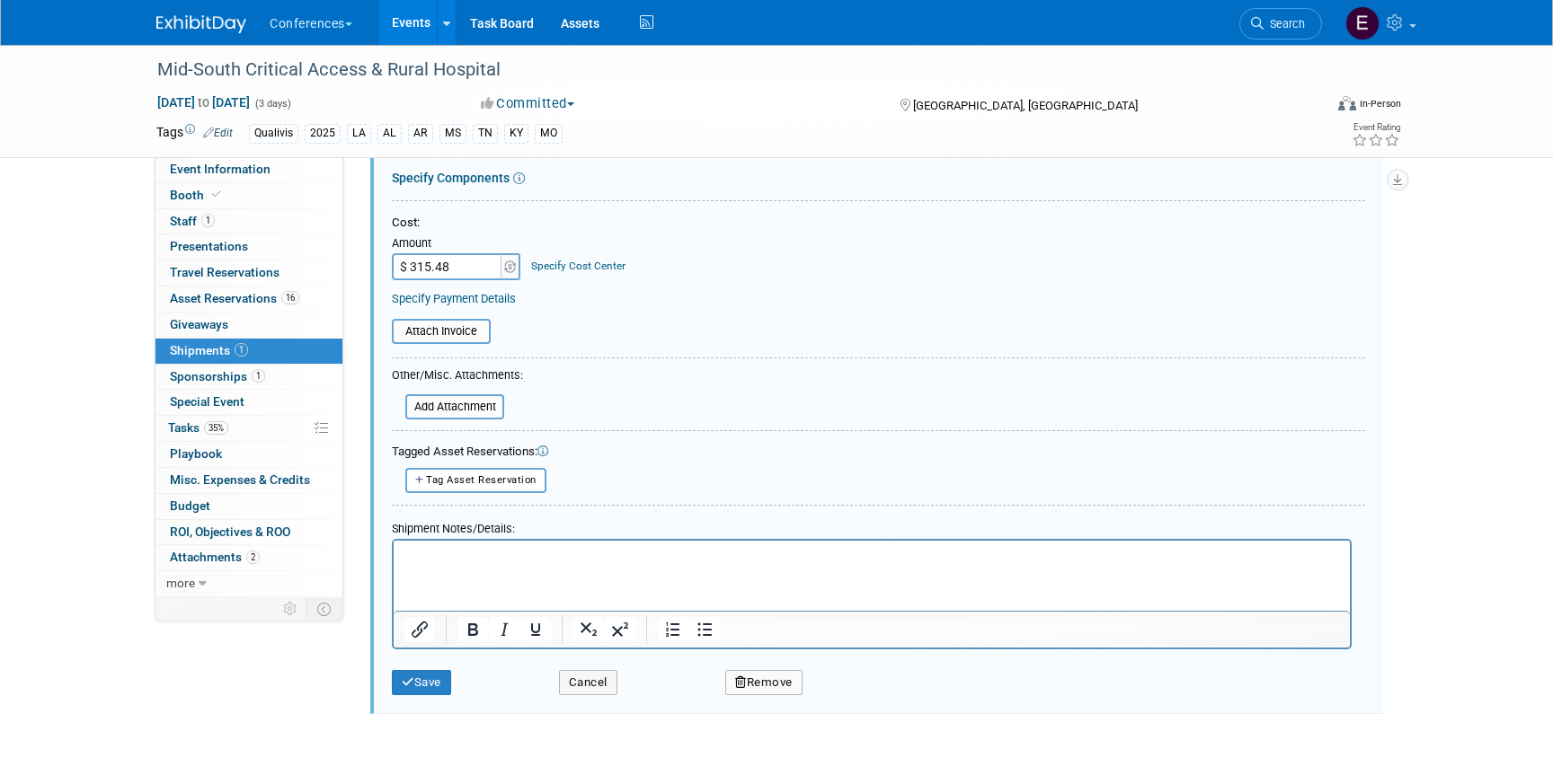
click at [575, 267] on link "Specify Cost Center" at bounding box center [579, 266] width 95 height 13
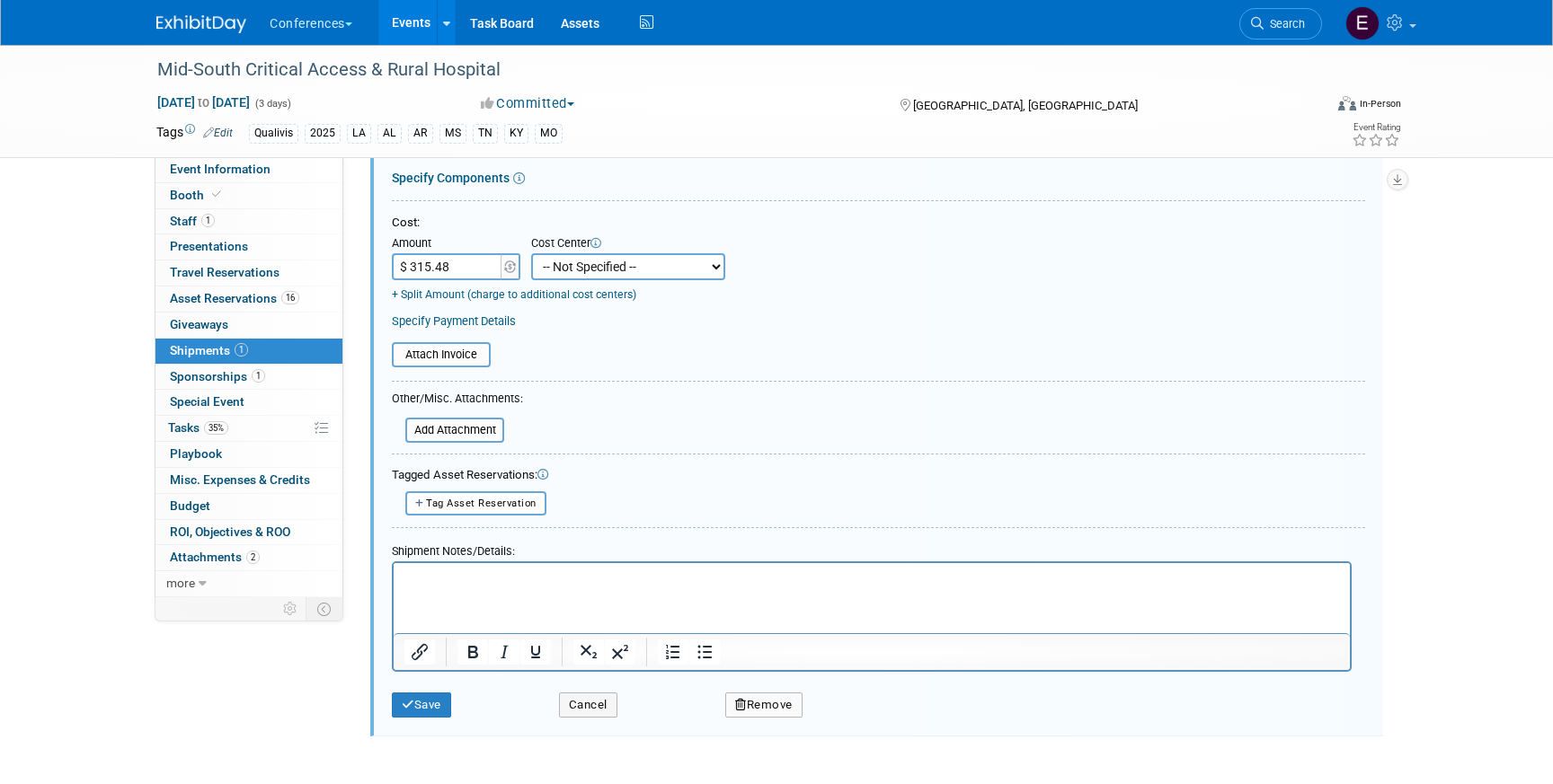
click at [586, 274] on select "-- Not Specified -- Aya Education Aya Healthcare Aya Locums Bespoke Corporate D…" at bounding box center [628, 267] width 194 height 27
select select "18965874"
click at [404, 704] on icon "submit" at bounding box center [408, 705] width 13 height 12
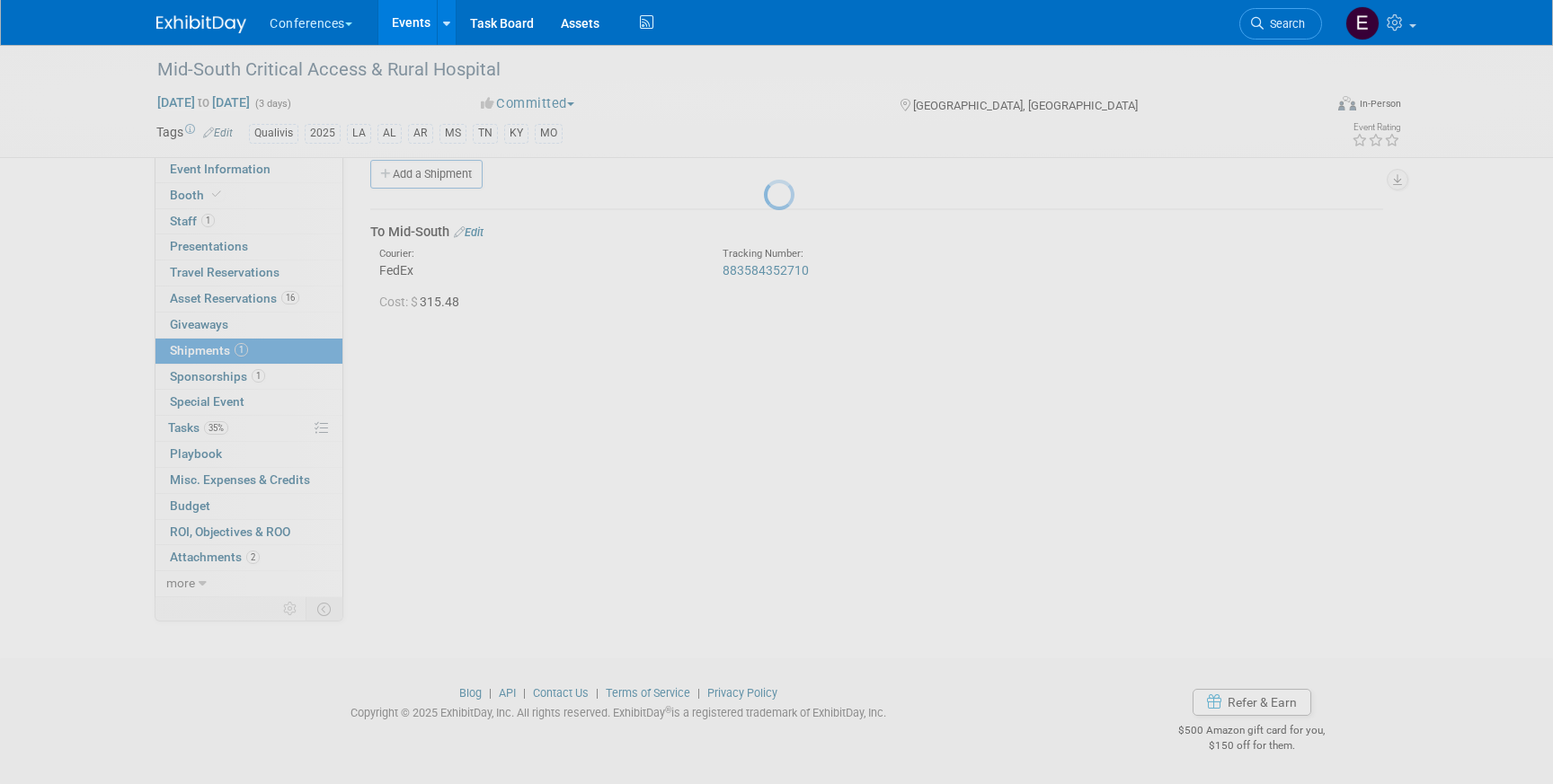
scroll to position [21, 0]
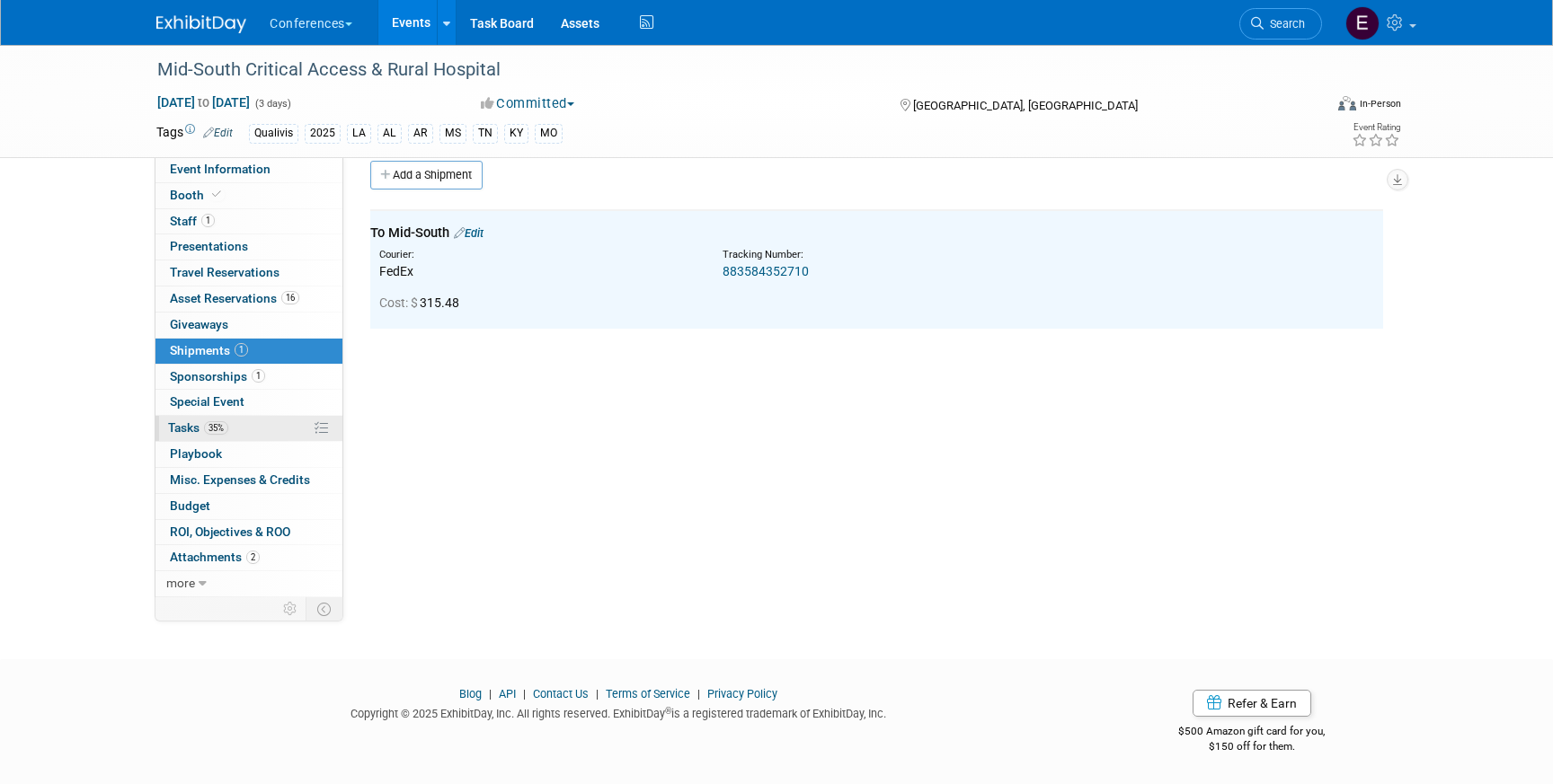
click at [235, 434] on link "35% Tasks 35%" at bounding box center [248, 428] width 187 height 25
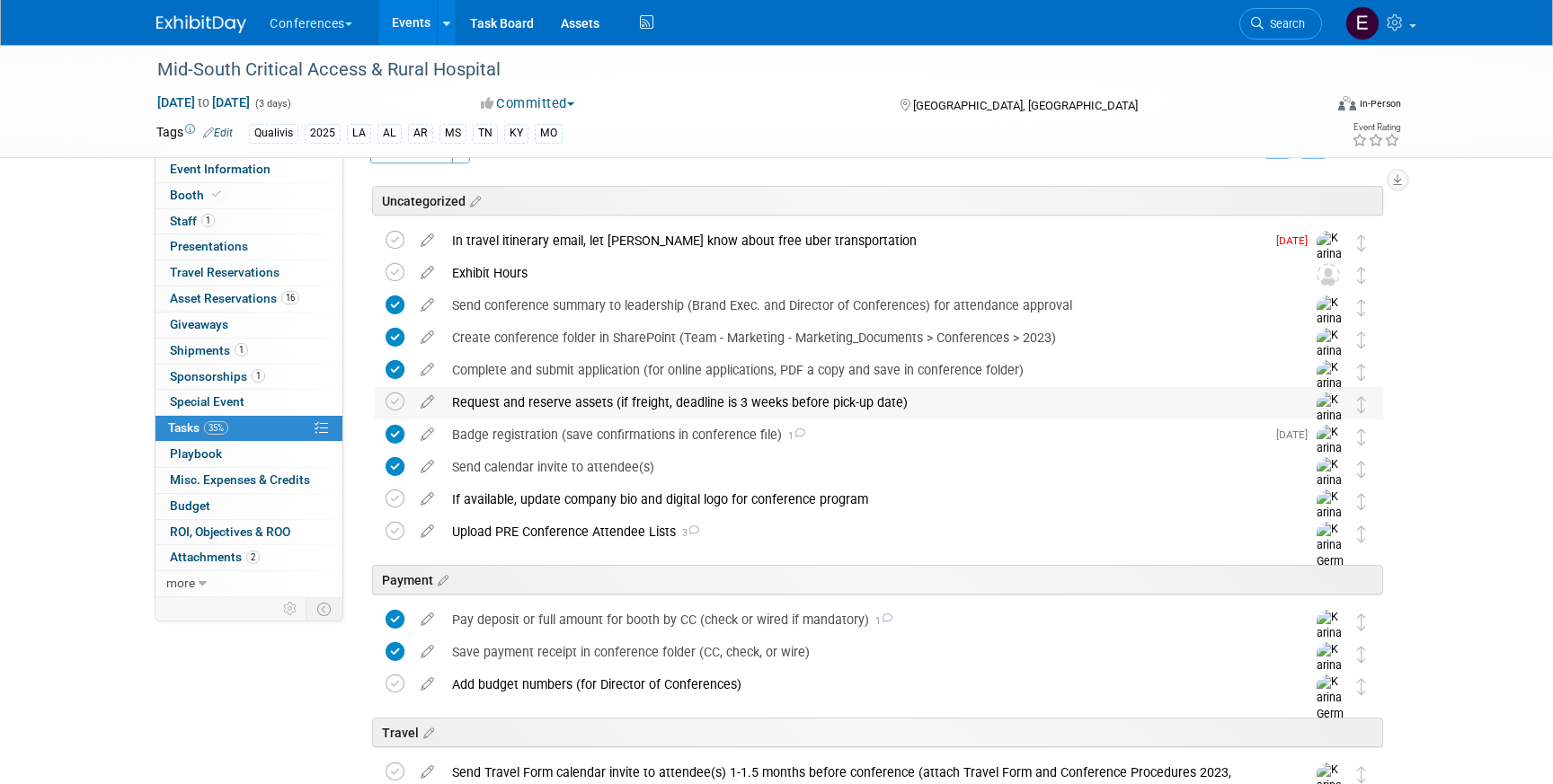
scroll to position [0, 0]
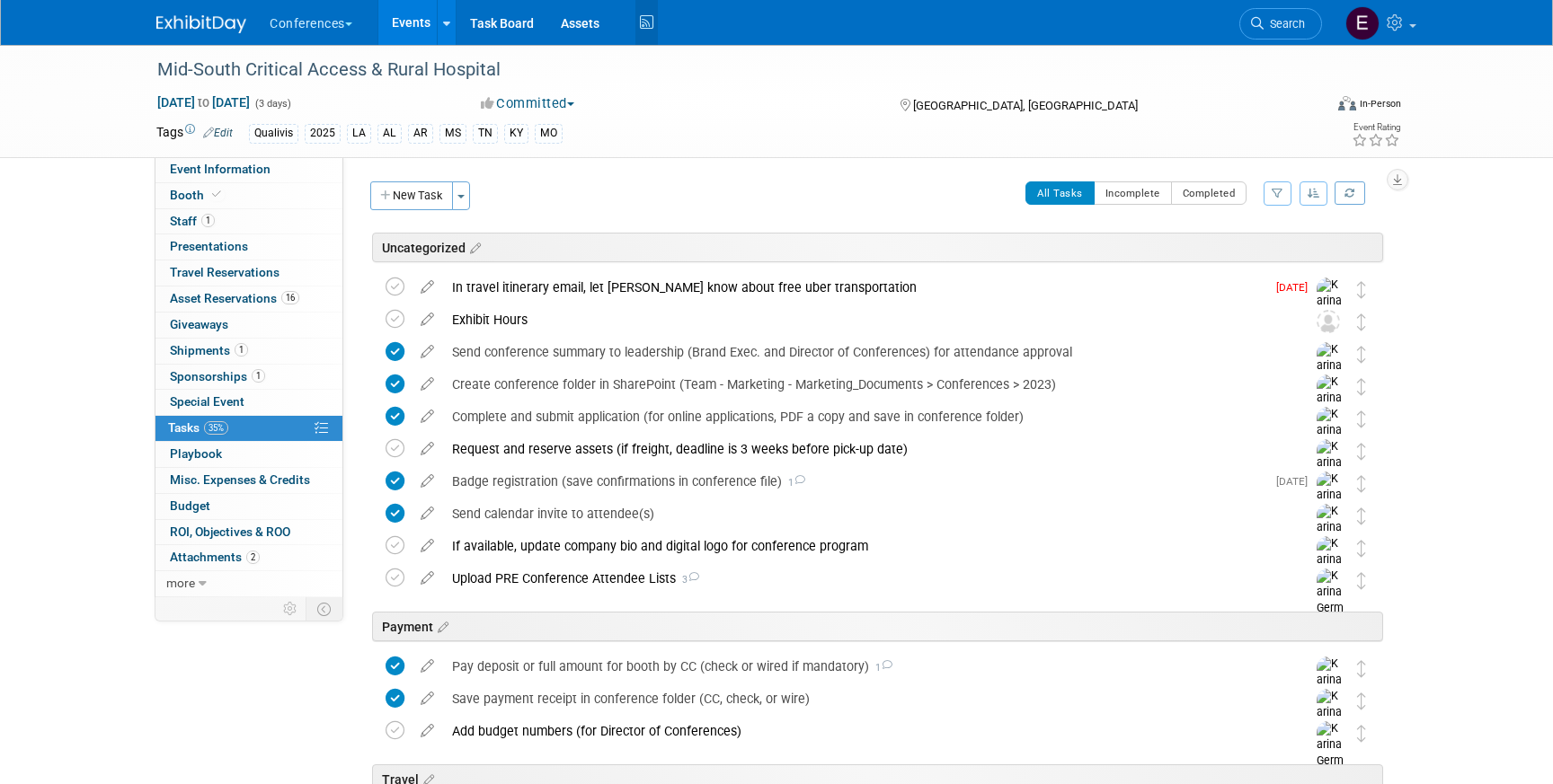
click at [645, 33] on icon at bounding box center [646, 23] width 23 height 28
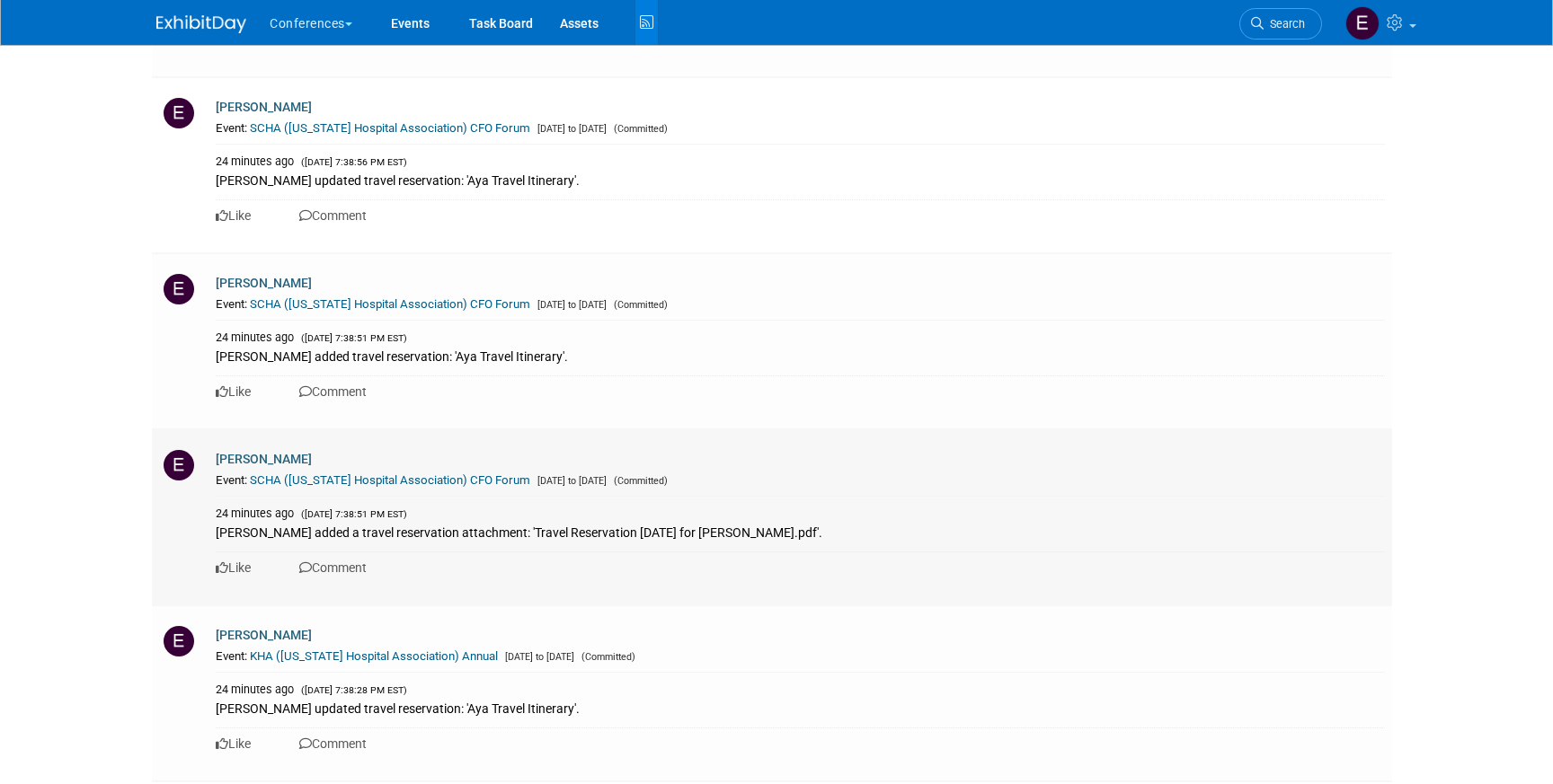
scroll to position [5169, 0]
